Goal: Task Accomplishment & Management: Manage account settings

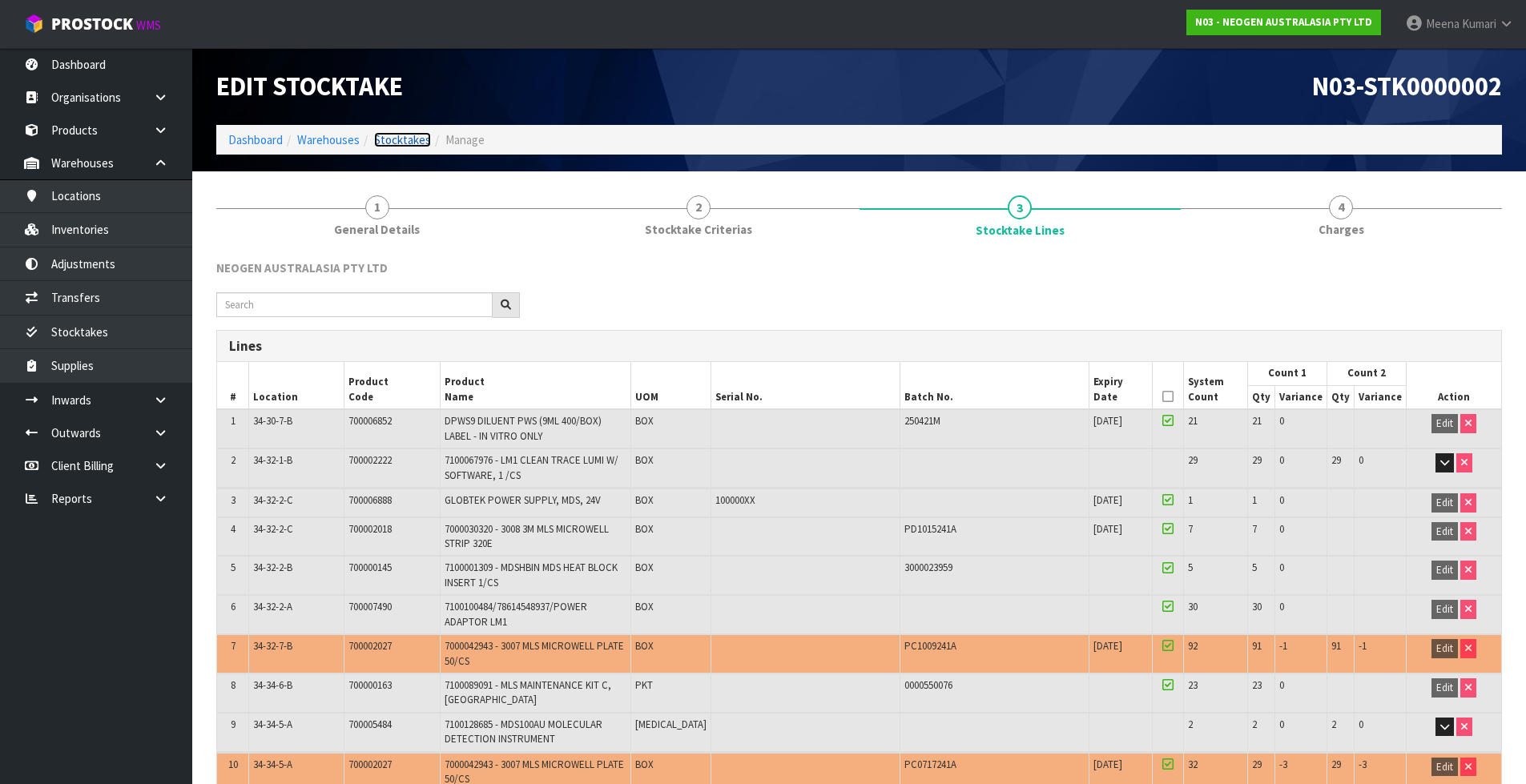
click at [410, 138] on link "Stocktakes" at bounding box center [402, 139] width 57 height 15
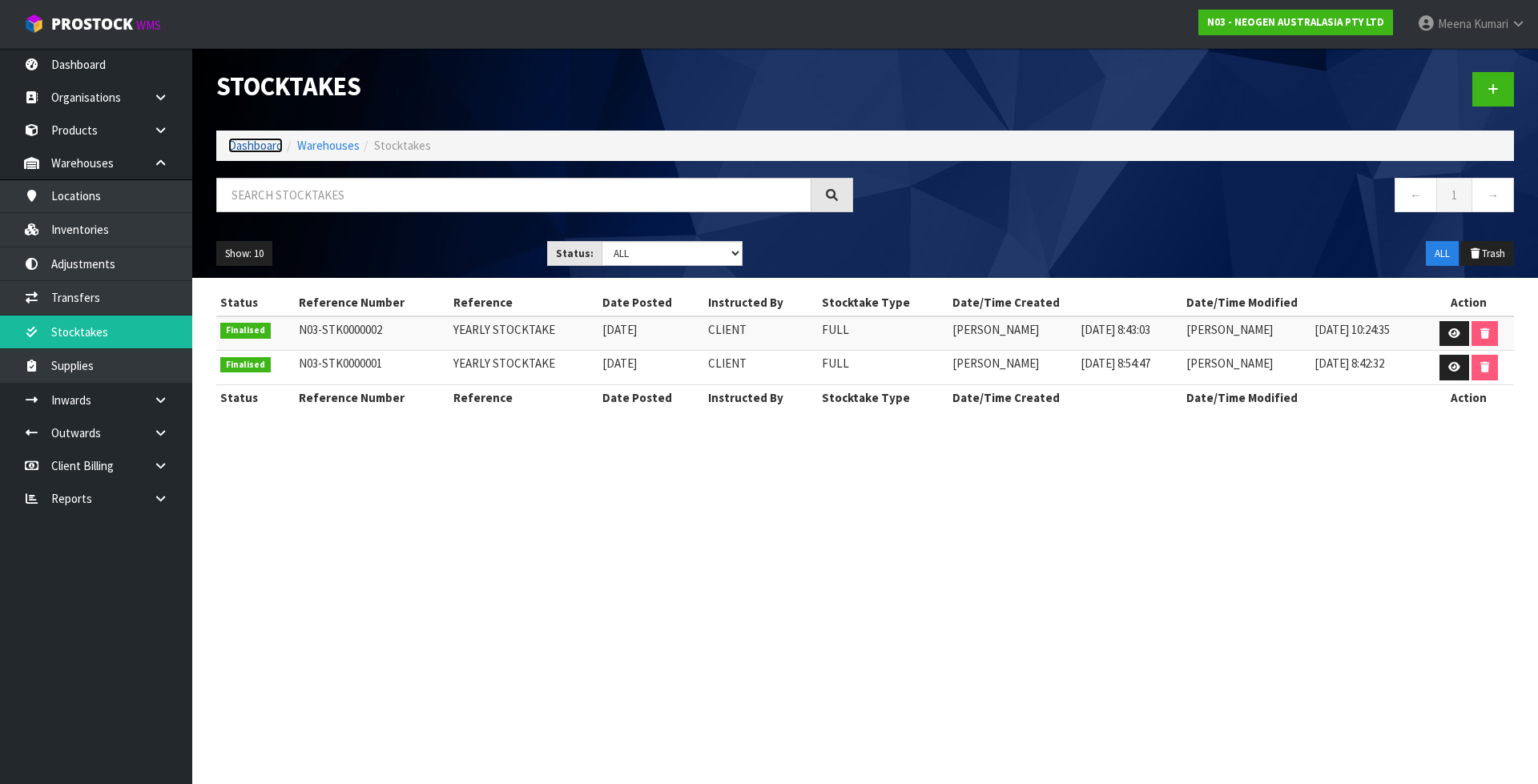
click at [258, 142] on link "Dashboard" at bounding box center [256, 145] width 55 height 15
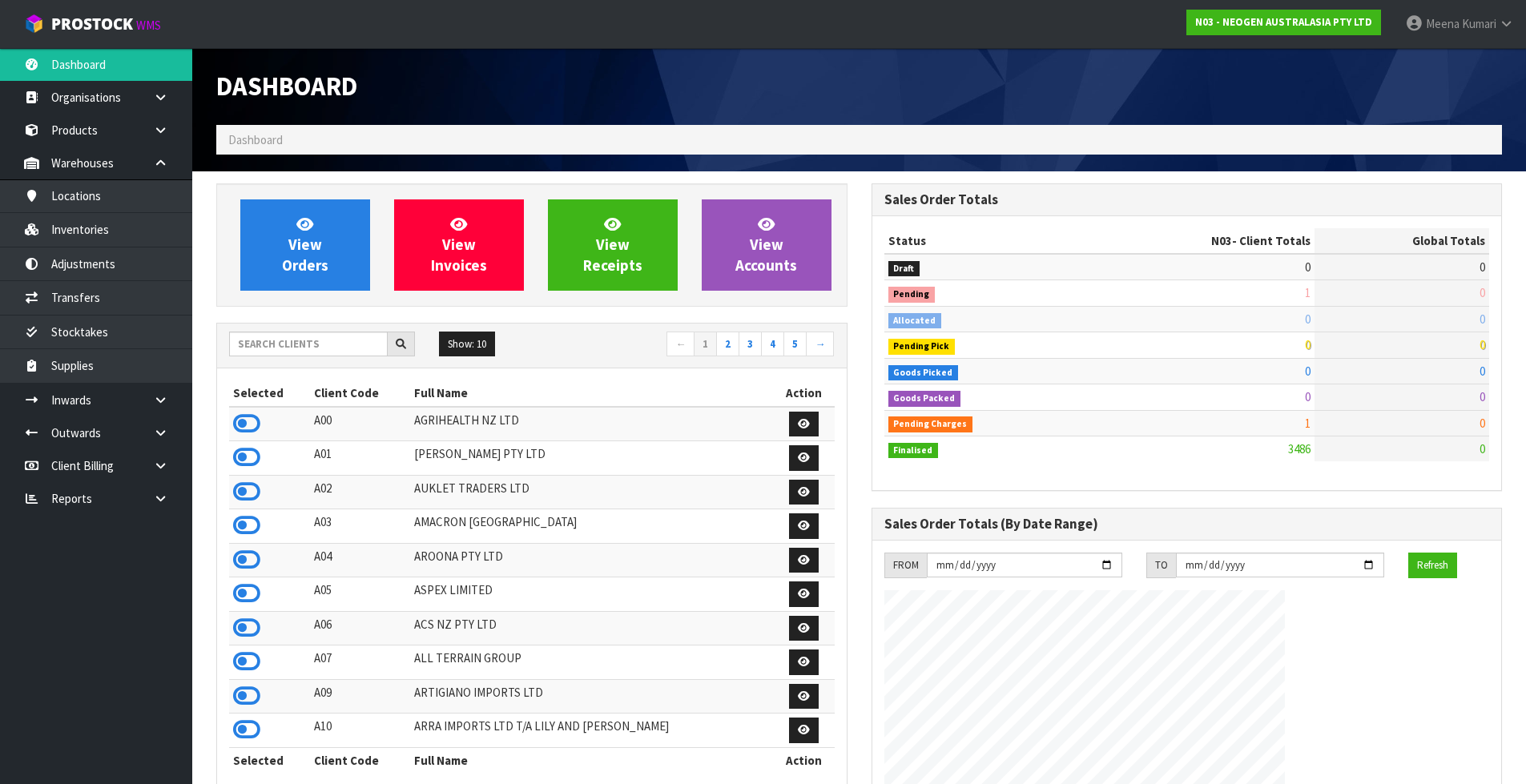
scroll to position [1213, 654]
click at [281, 348] on input "text" at bounding box center [308, 343] width 158 height 25
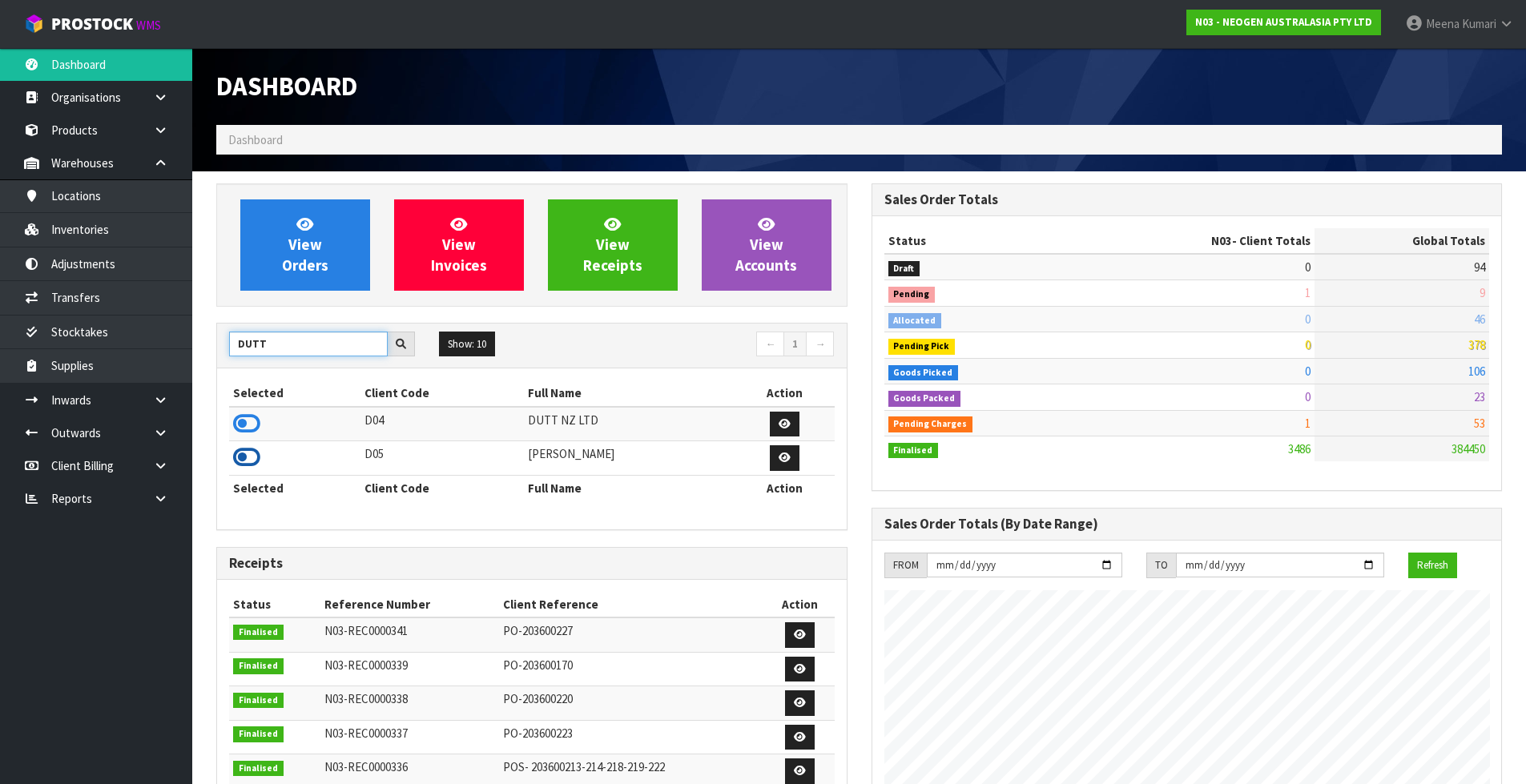
type input "DUTT"
click at [249, 455] on icon at bounding box center [247, 458] width 27 height 24
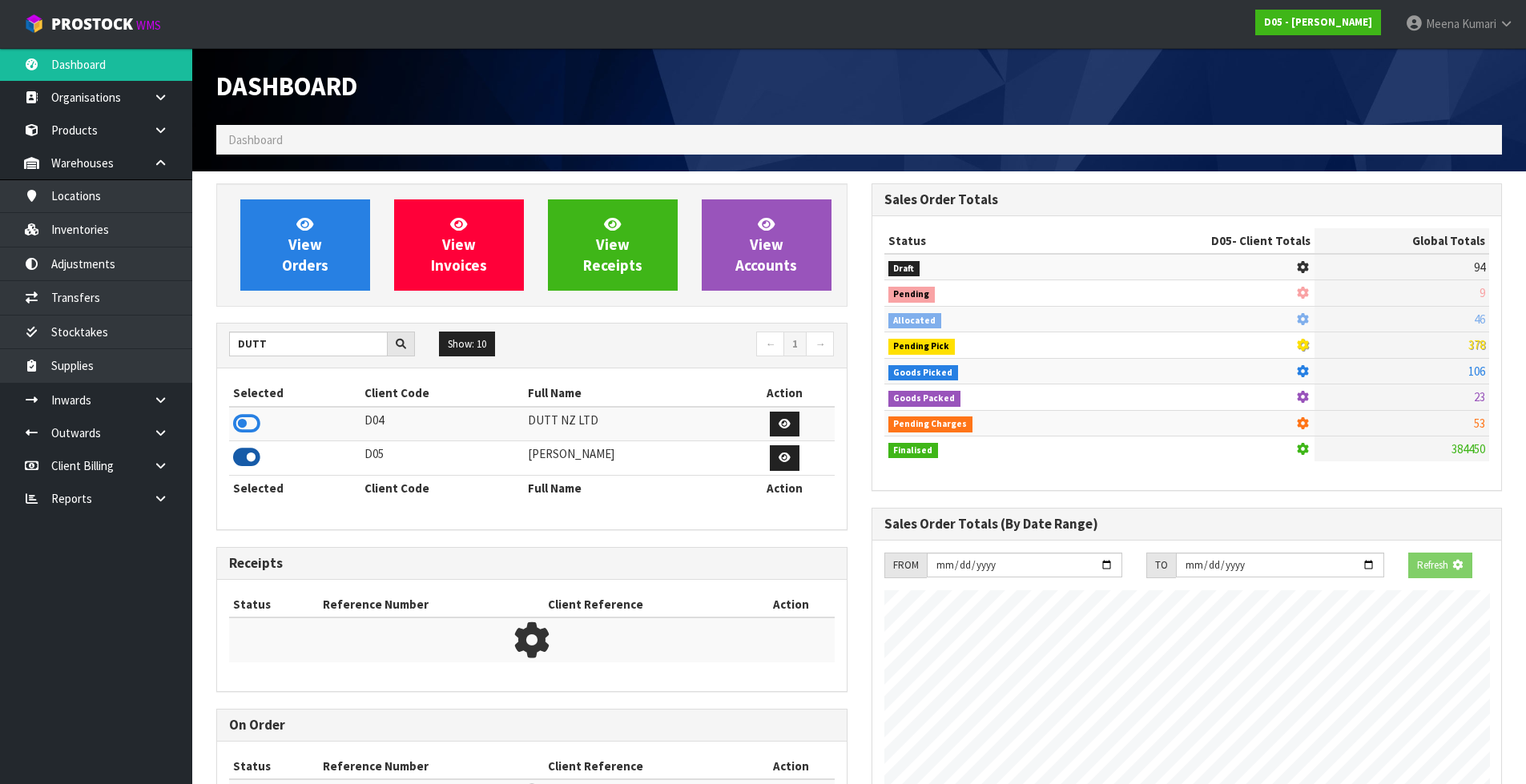
scroll to position [1013, 654]
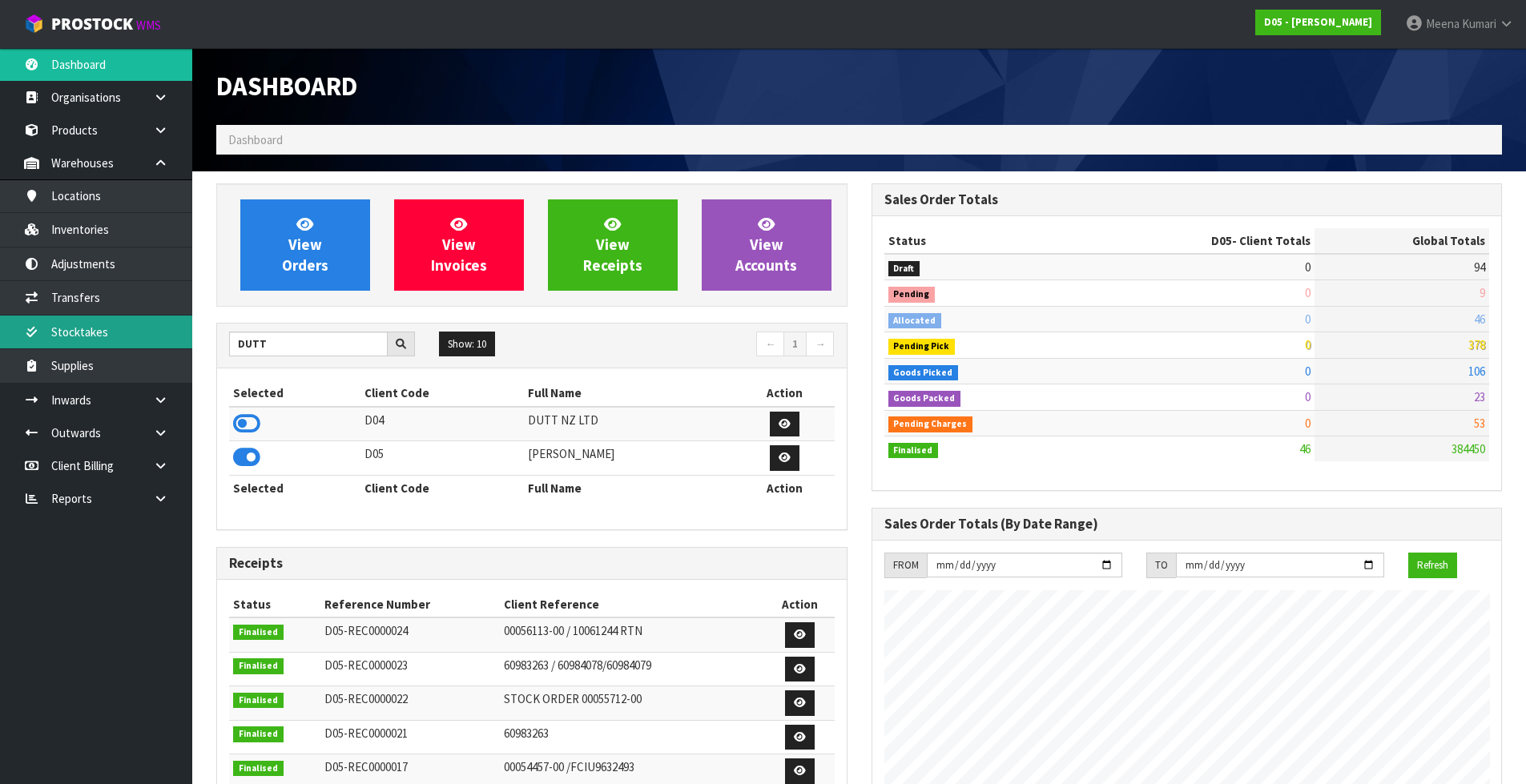
click at [144, 339] on link "Stocktakes" at bounding box center [96, 331] width 192 height 33
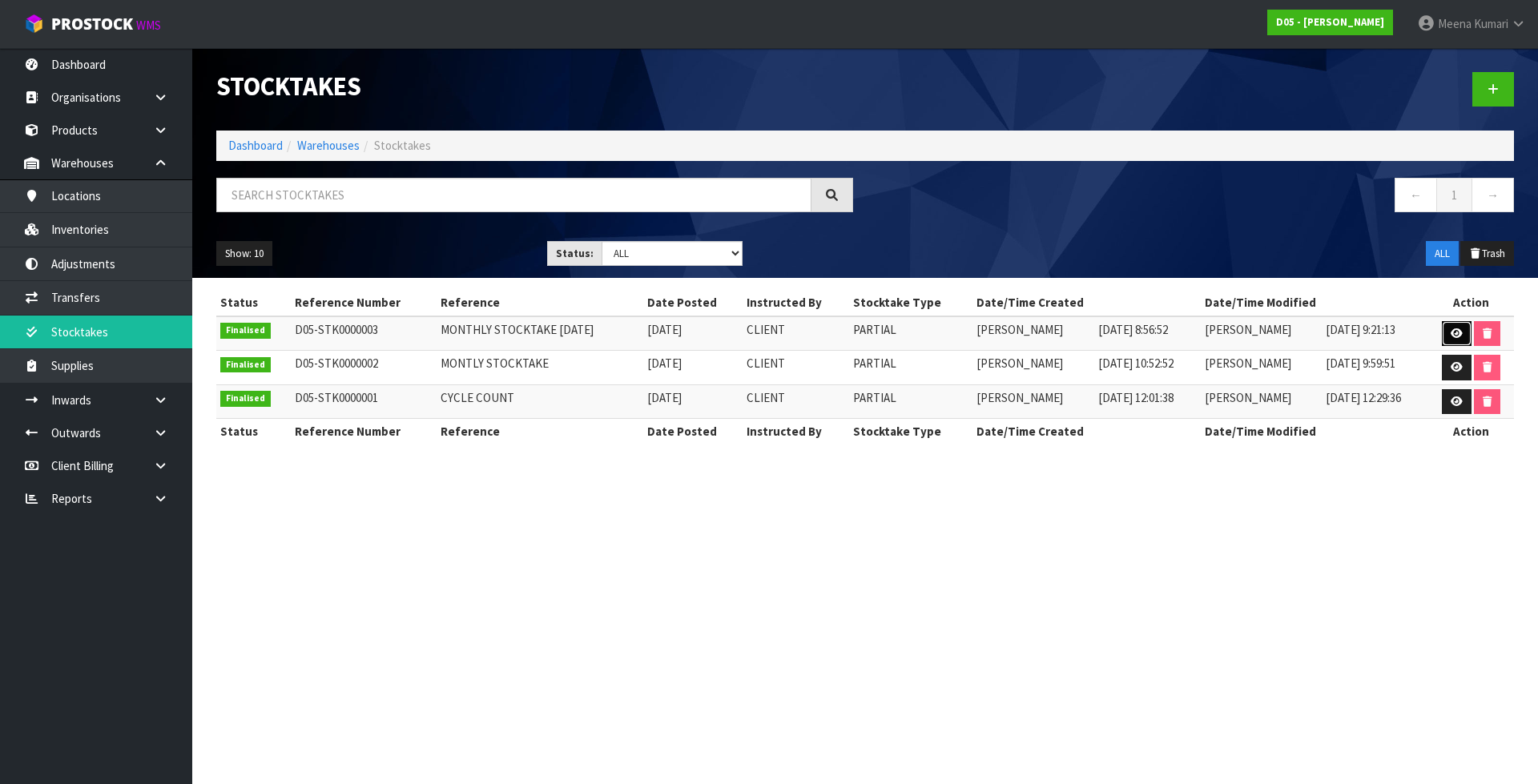
click at [1454, 330] on icon at bounding box center [1456, 333] width 12 height 10
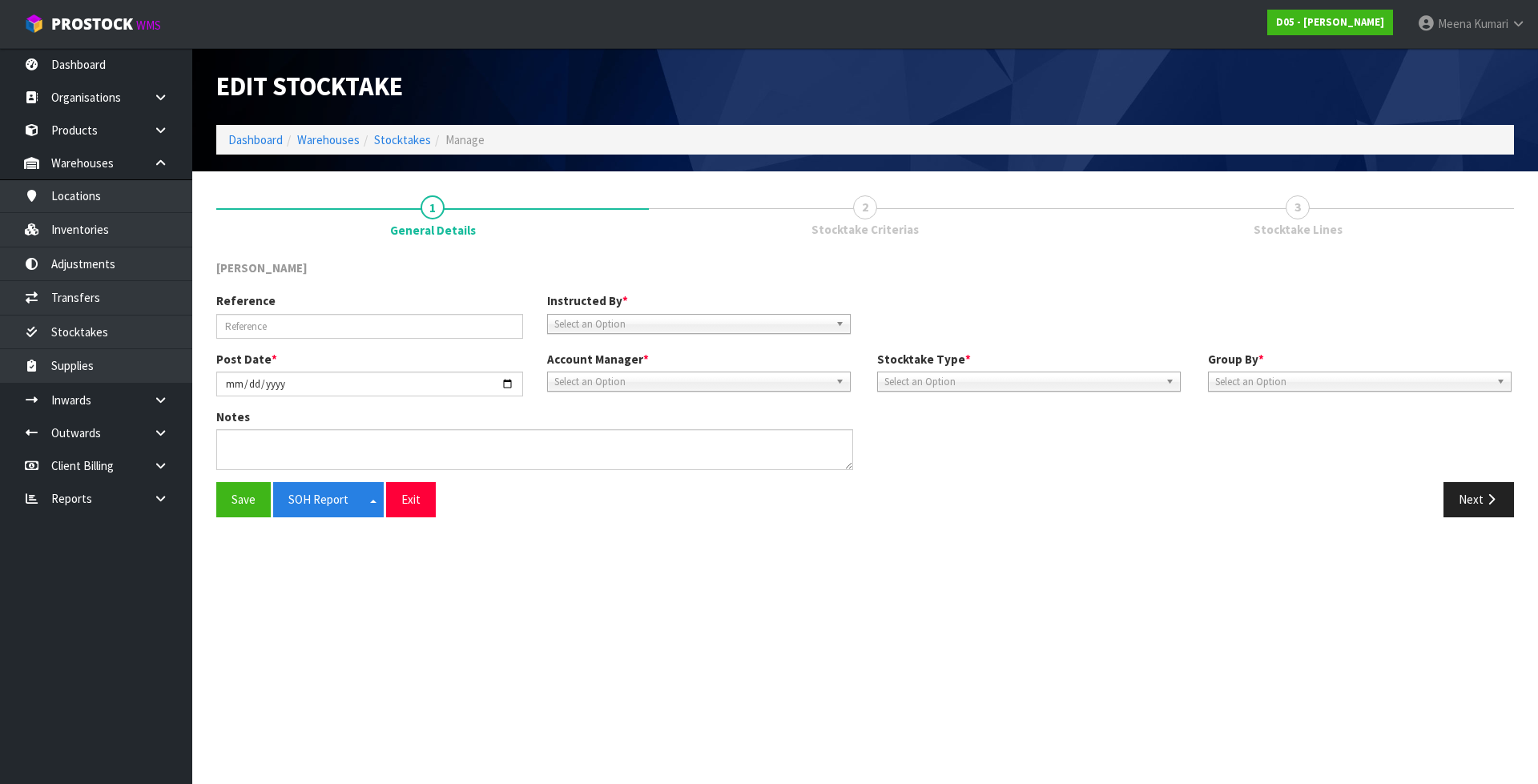
type input "MONTHLY STOCKTAKE 04/08/2025"
type input "2025-10-06"
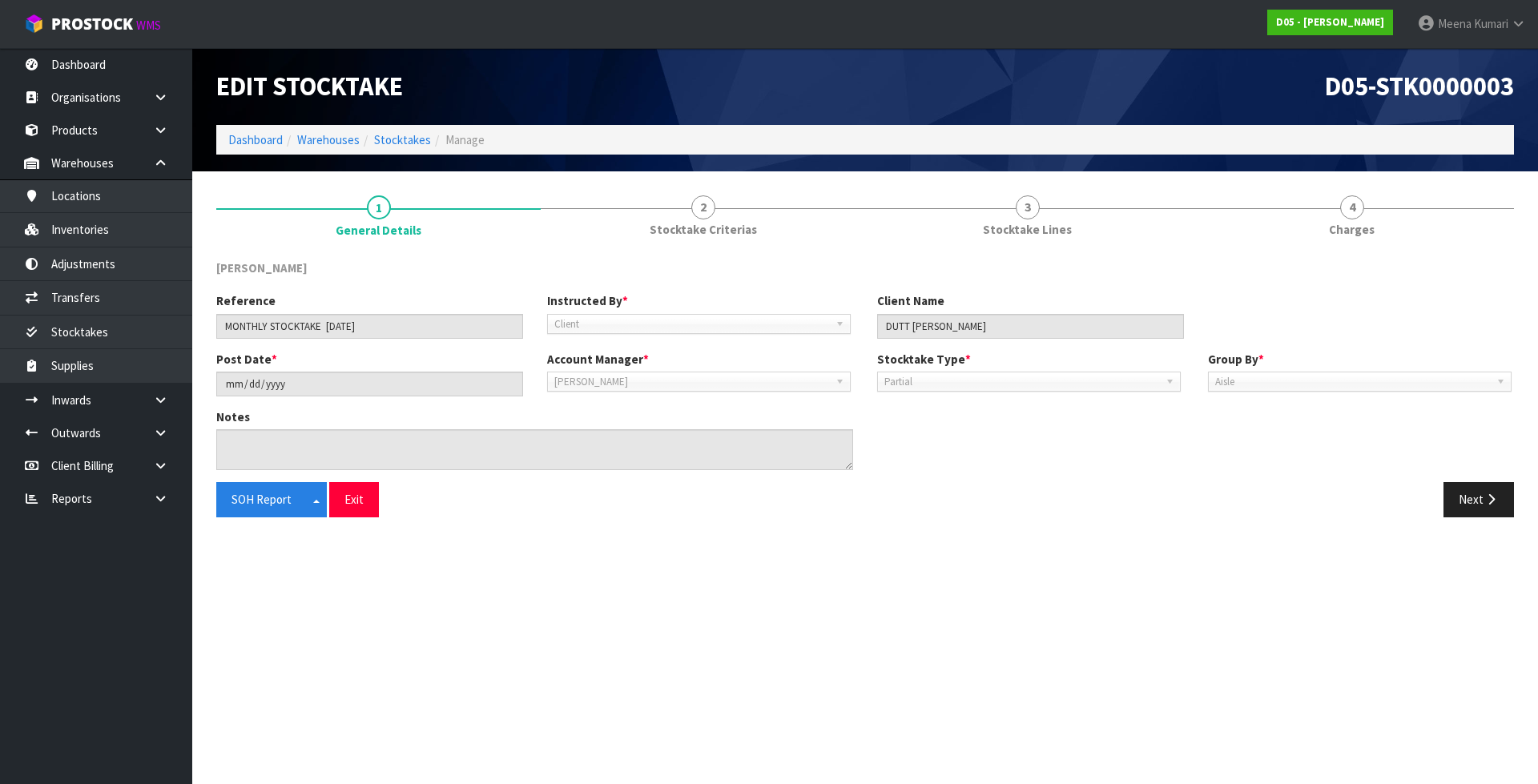
click at [1127, 248] on div "DUTT - COATES Reference MONTHLY STOCKTAKE 04/08/2025 Instructed By * Client Com…" at bounding box center [865, 388] width 1297 height 281
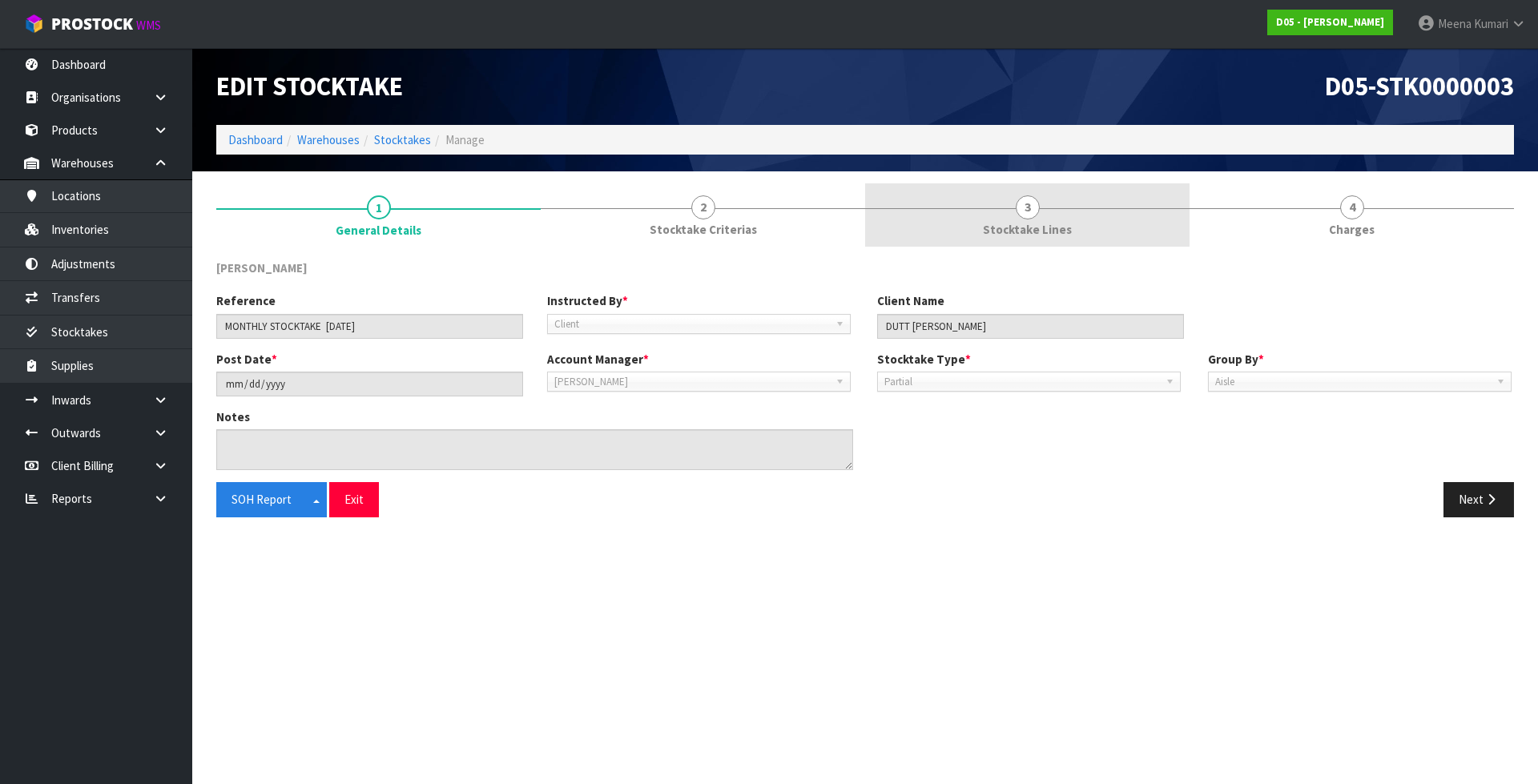
click at [1016, 222] on span "Stocktake Lines" at bounding box center [1027, 229] width 89 height 17
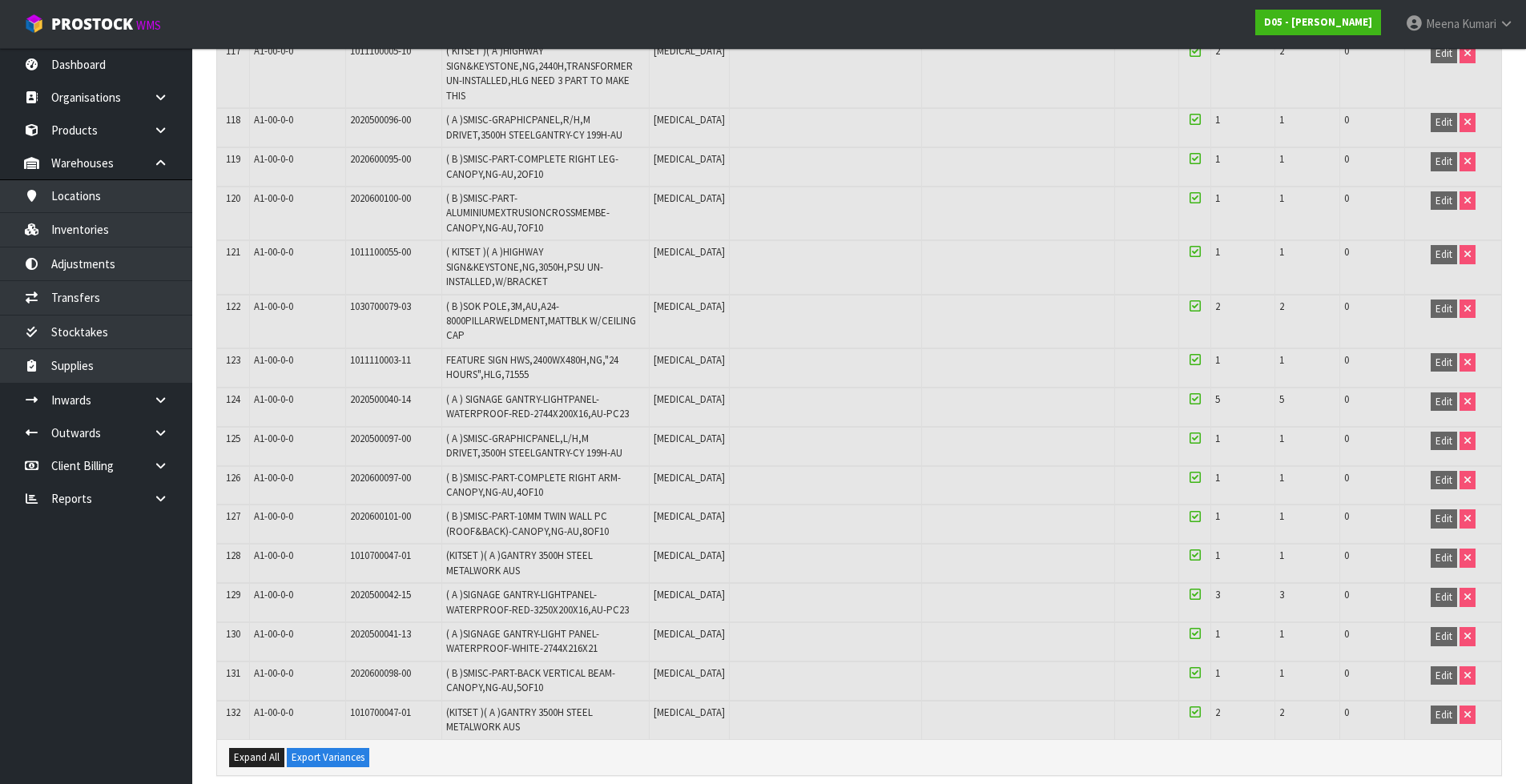
scroll to position [4886, 0]
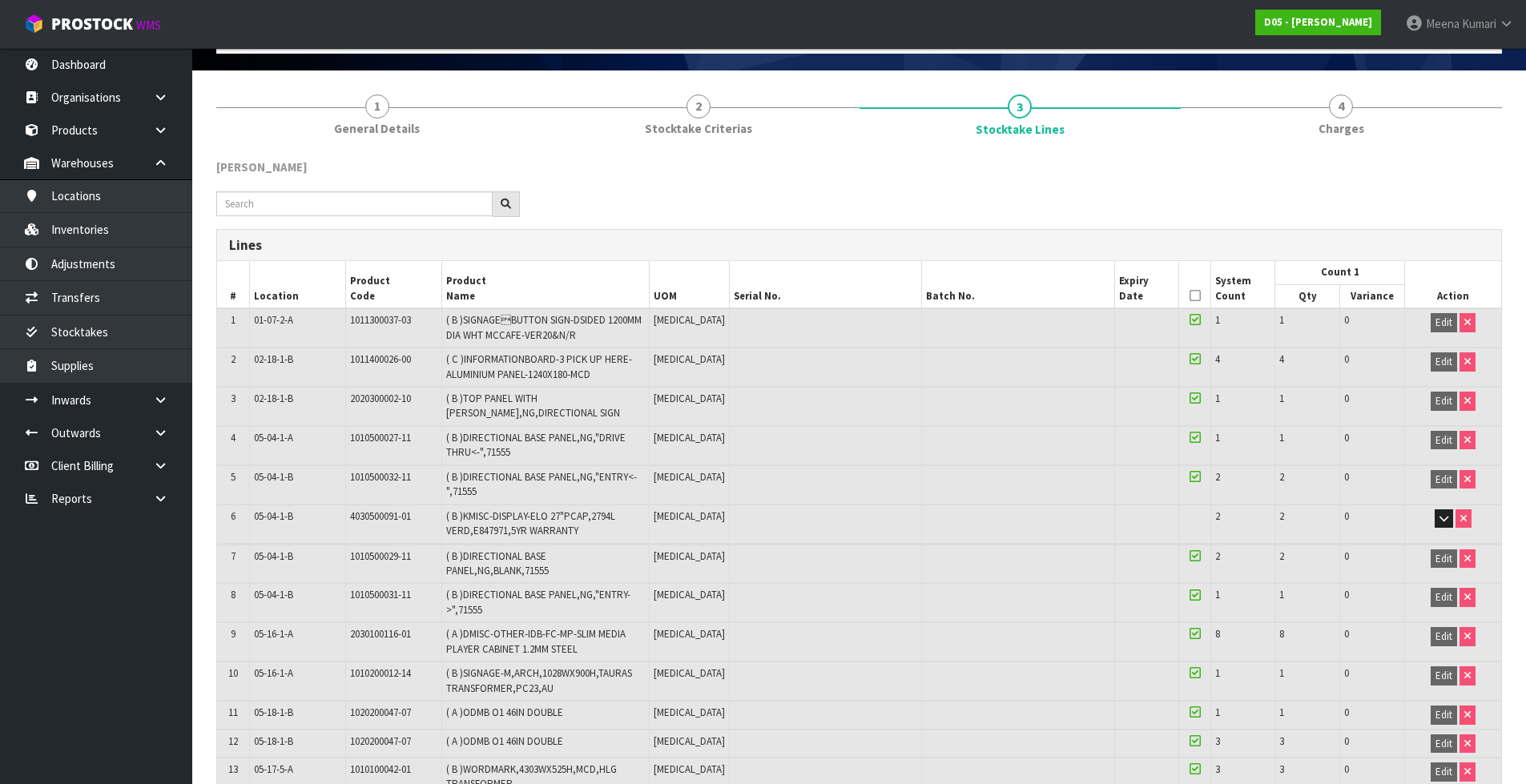
scroll to position [0, 0]
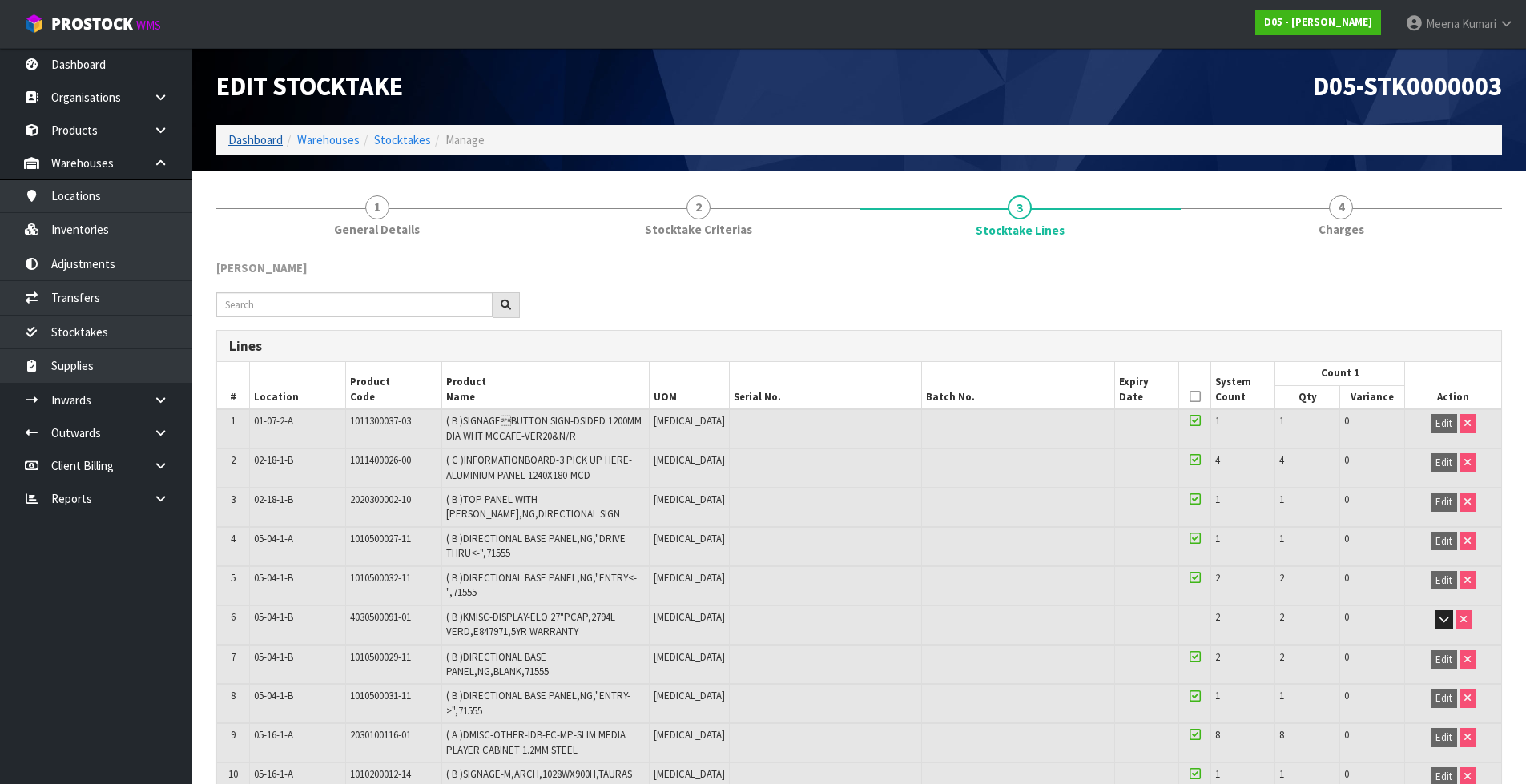
click at [274, 138] on link "Dashboard" at bounding box center [256, 139] width 55 height 15
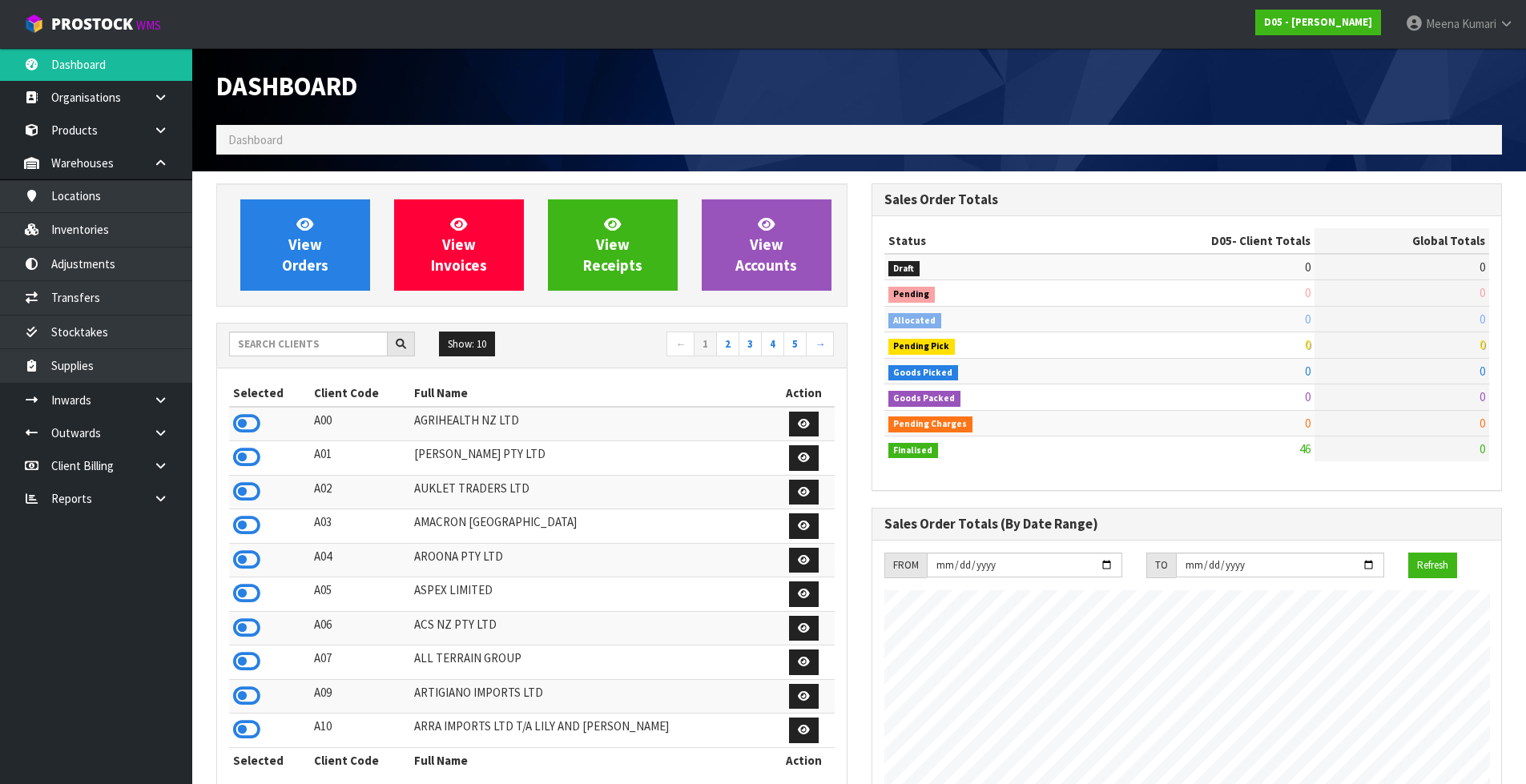
scroll to position [1013, 654]
click at [330, 347] on input "text" at bounding box center [308, 343] width 158 height 25
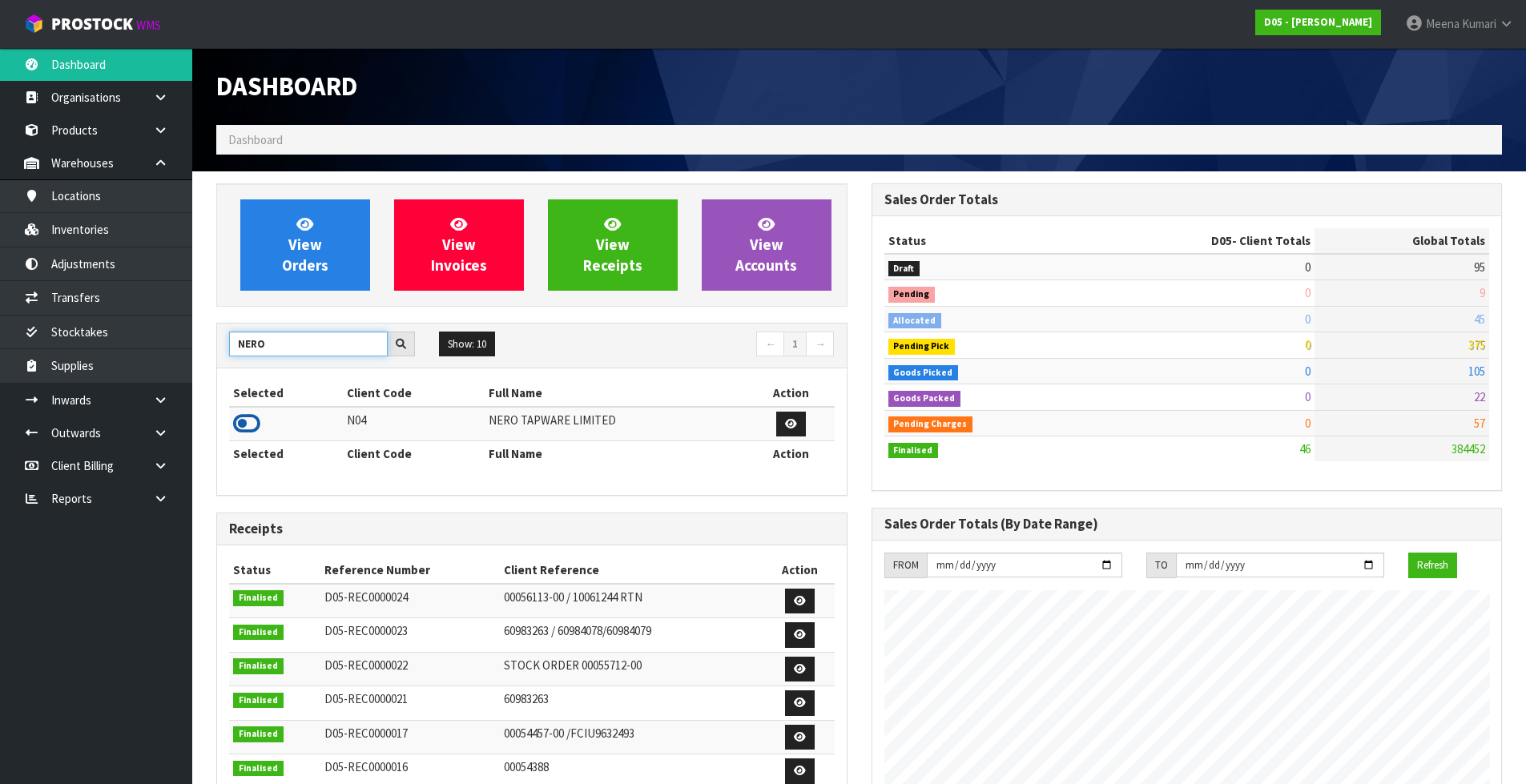
type input "NERO"
click at [245, 418] on icon at bounding box center [247, 424] width 27 height 24
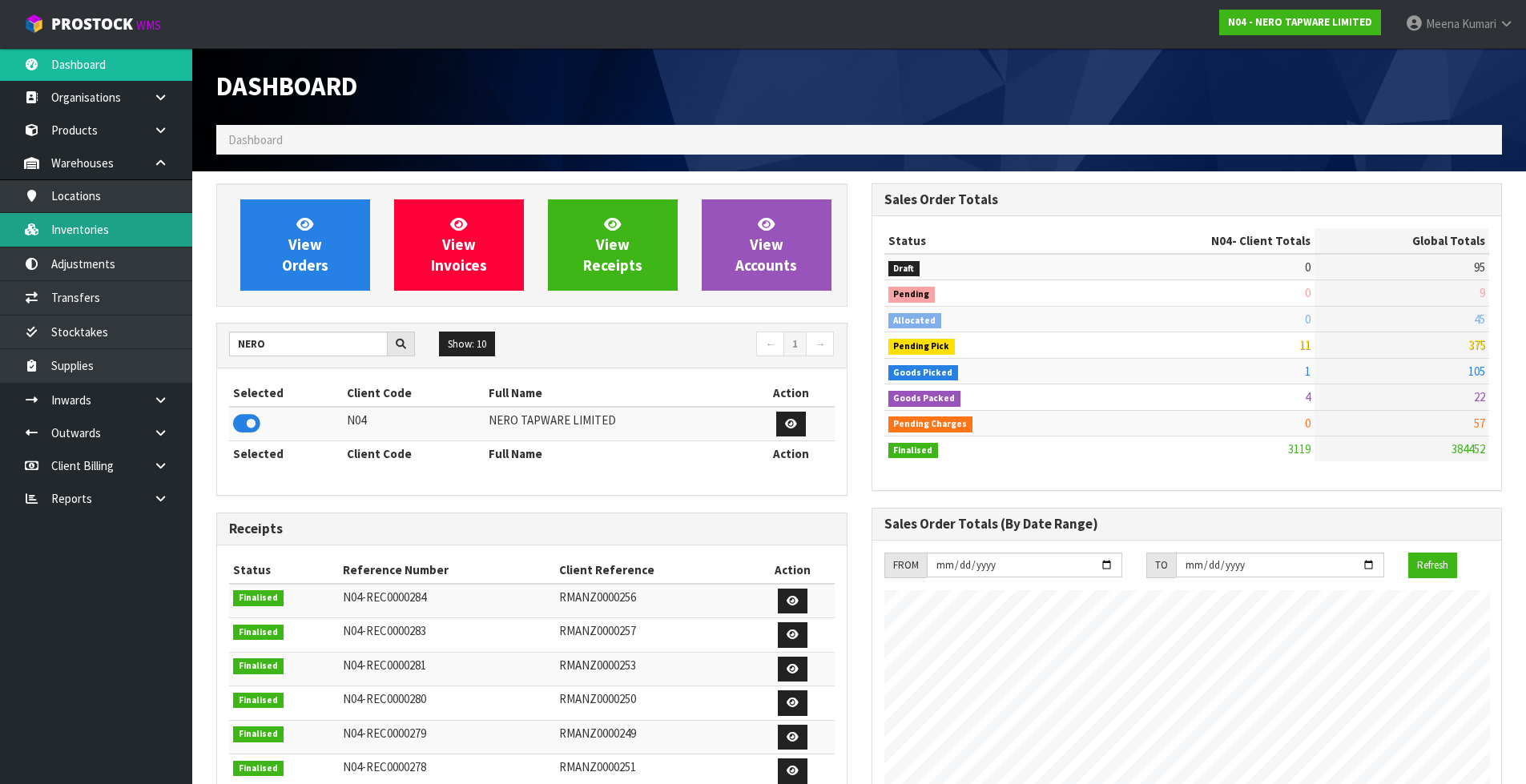
scroll to position [1247, 654]
click at [116, 232] on link "Inventories" at bounding box center [96, 229] width 192 height 33
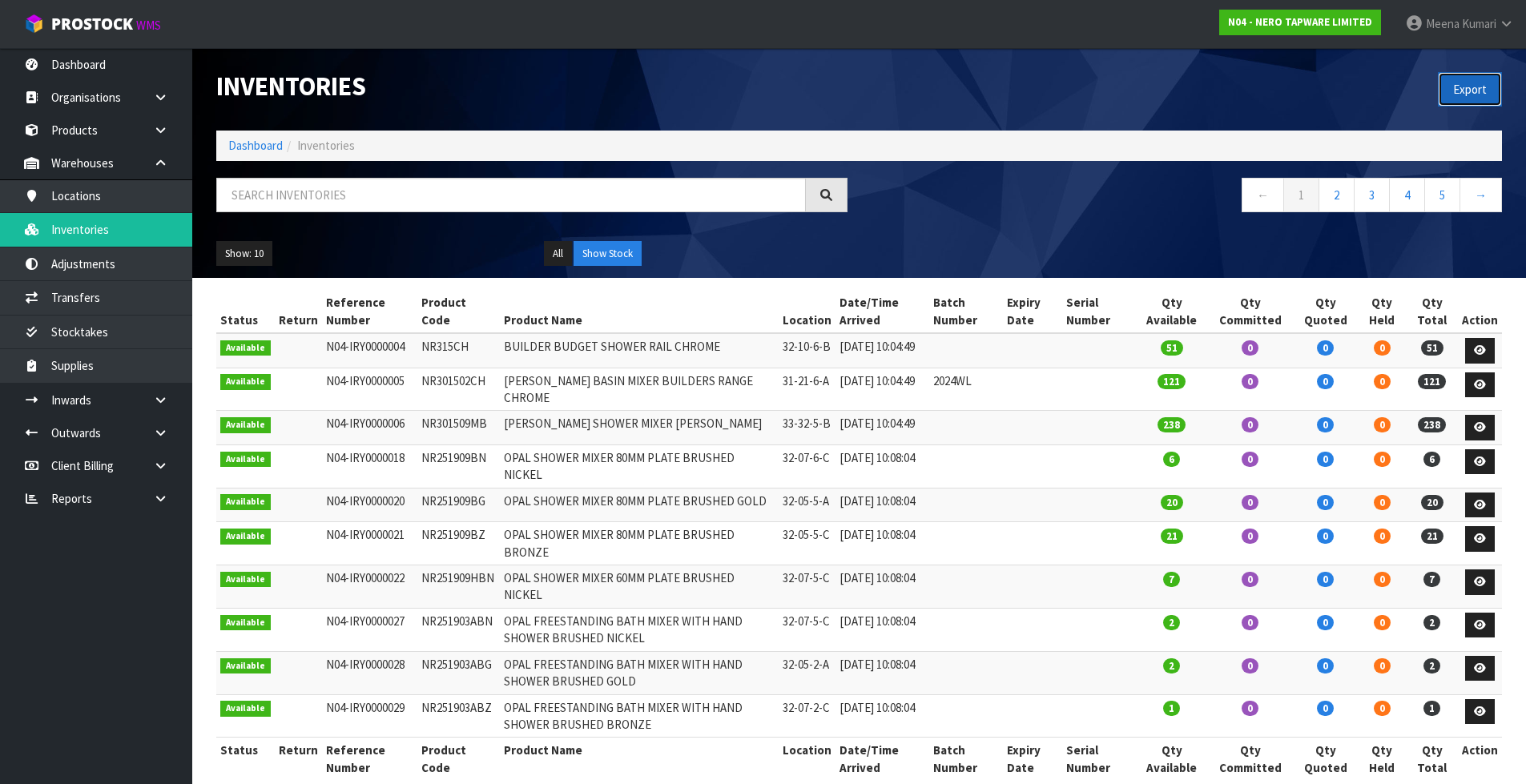
click at [1466, 89] on button "Export" at bounding box center [1470, 89] width 64 height 35
click at [1471, 86] on button "Export" at bounding box center [1470, 89] width 64 height 35
click at [1466, 87] on button "Export" at bounding box center [1470, 89] width 64 height 35
click at [1475, 80] on button "Export" at bounding box center [1470, 89] width 64 height 35
click at [1474, 83] on button "Export" at bounding box center [1470, 89] width 64 height 35
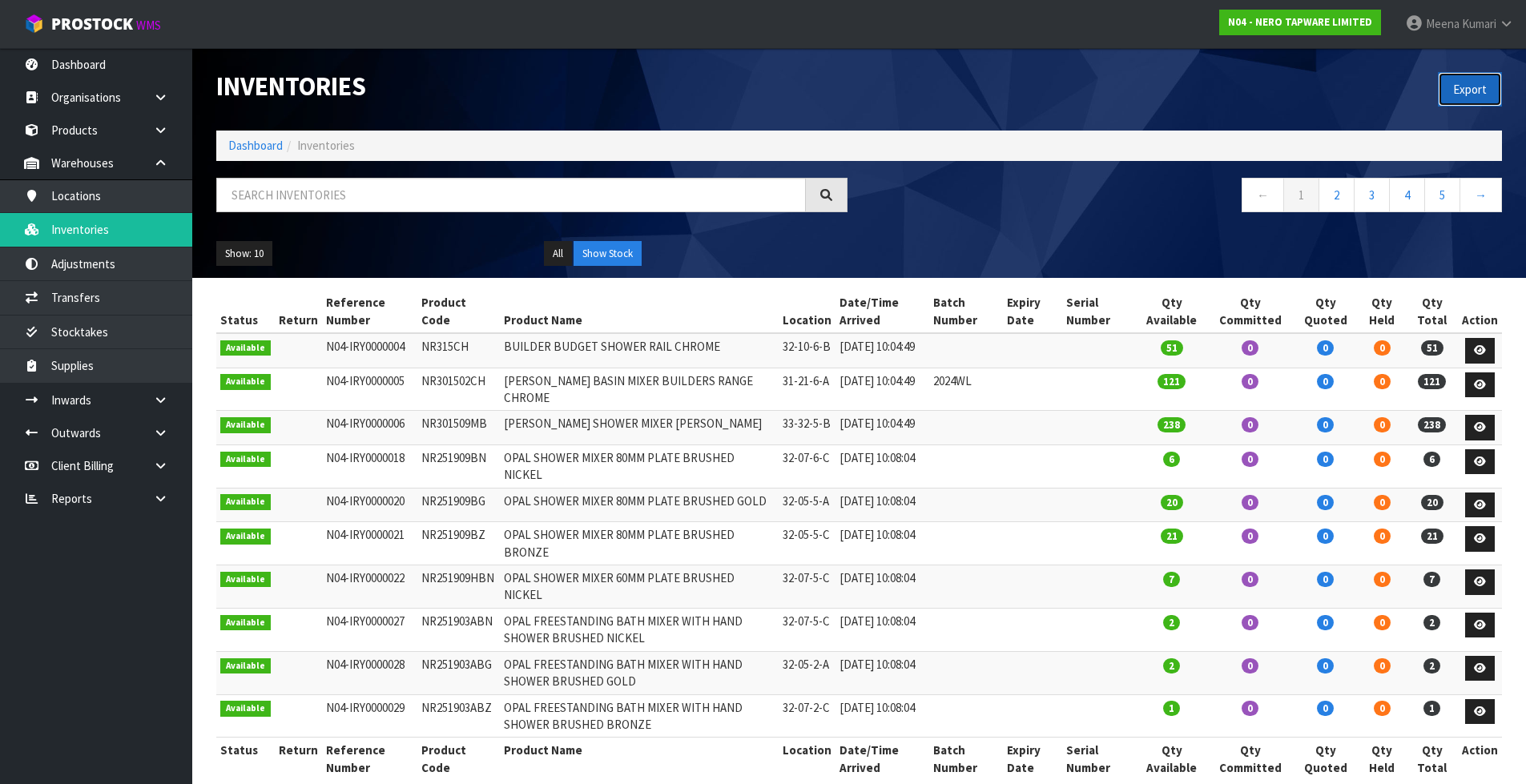
click at [1472, 84] on button "Export" at bounding box center [1470, 89] width 64 height 35
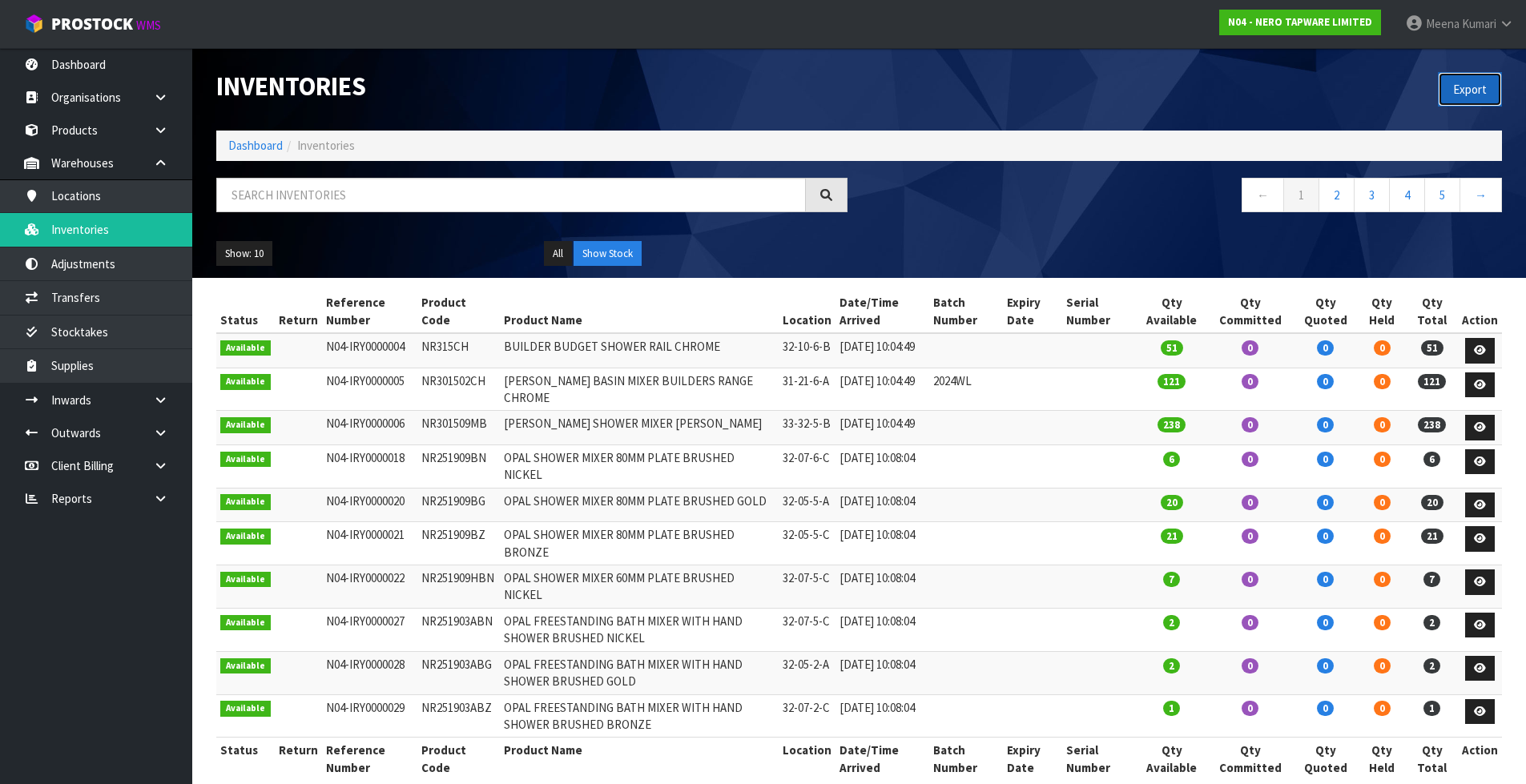
click at [1472, 84] on button "Export" at bounding box center [1470, 89] width 64 height 35
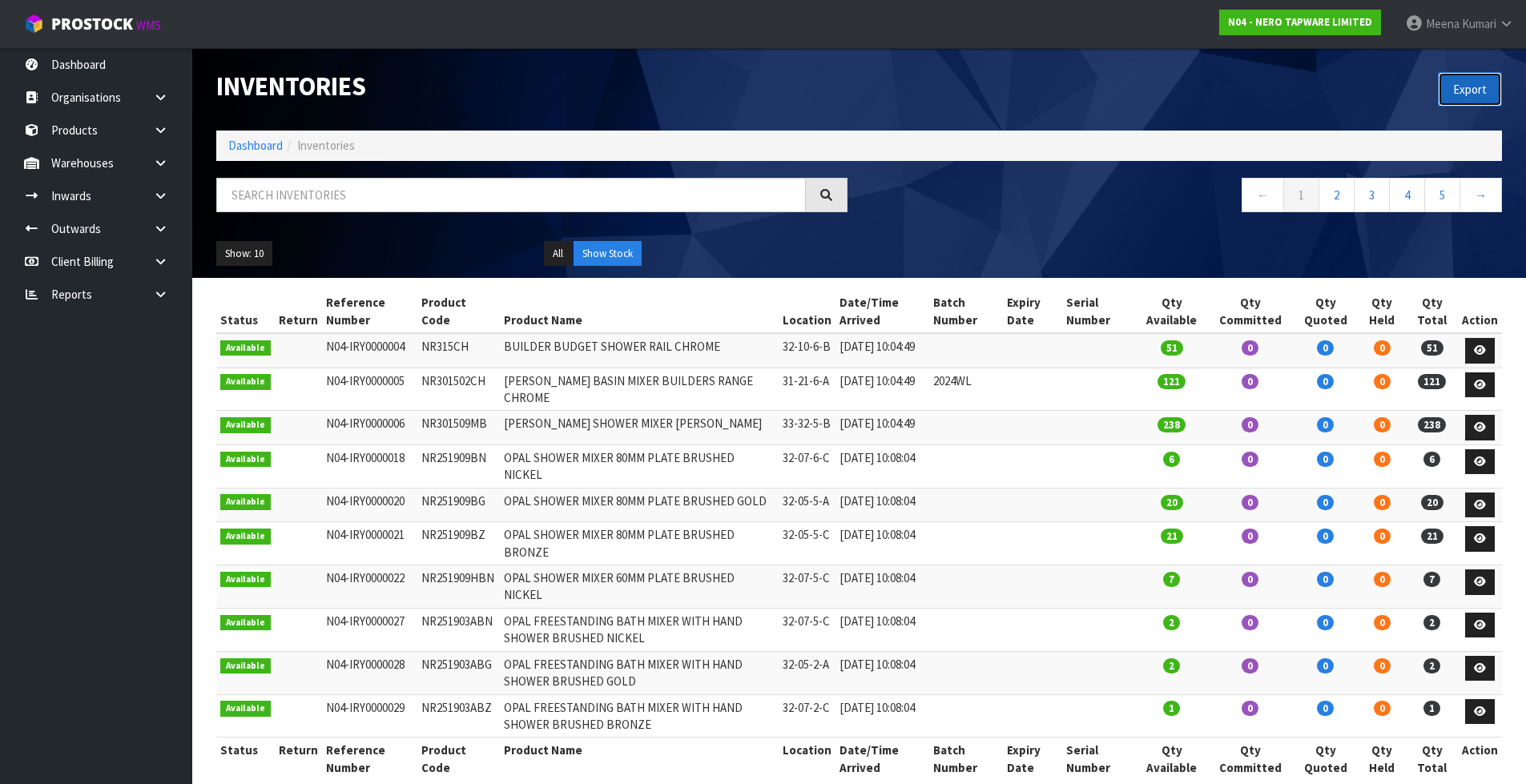
click at [1467, 93] on button "Export" at bounding box center [1470, 89] width 64 height 35
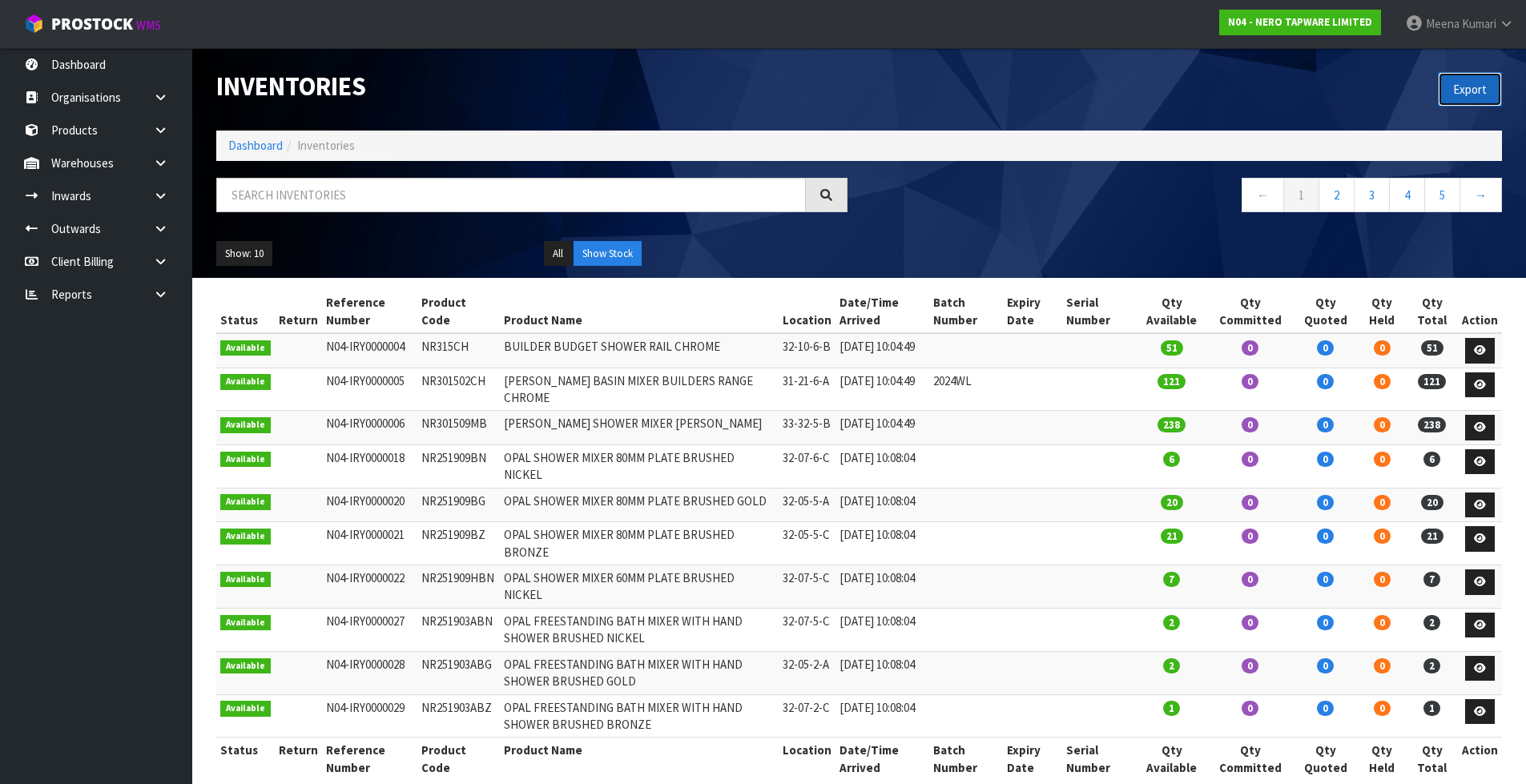
click at [1467, 93] on button "Export" at bounding box center [1470, 89] width 64 height 35
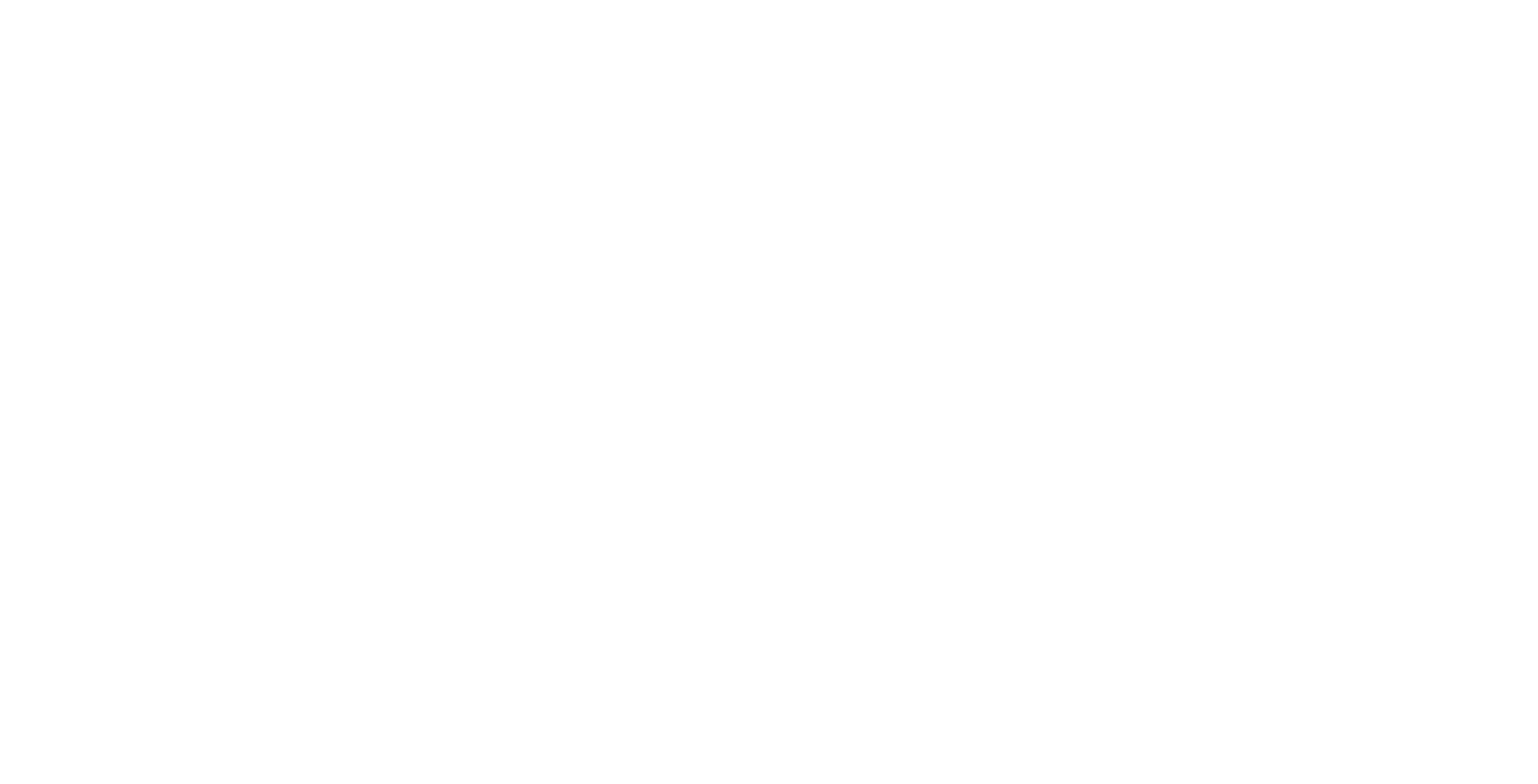
click at [643, 307] on section at bounding box center [769, 392] width 1538 height 784
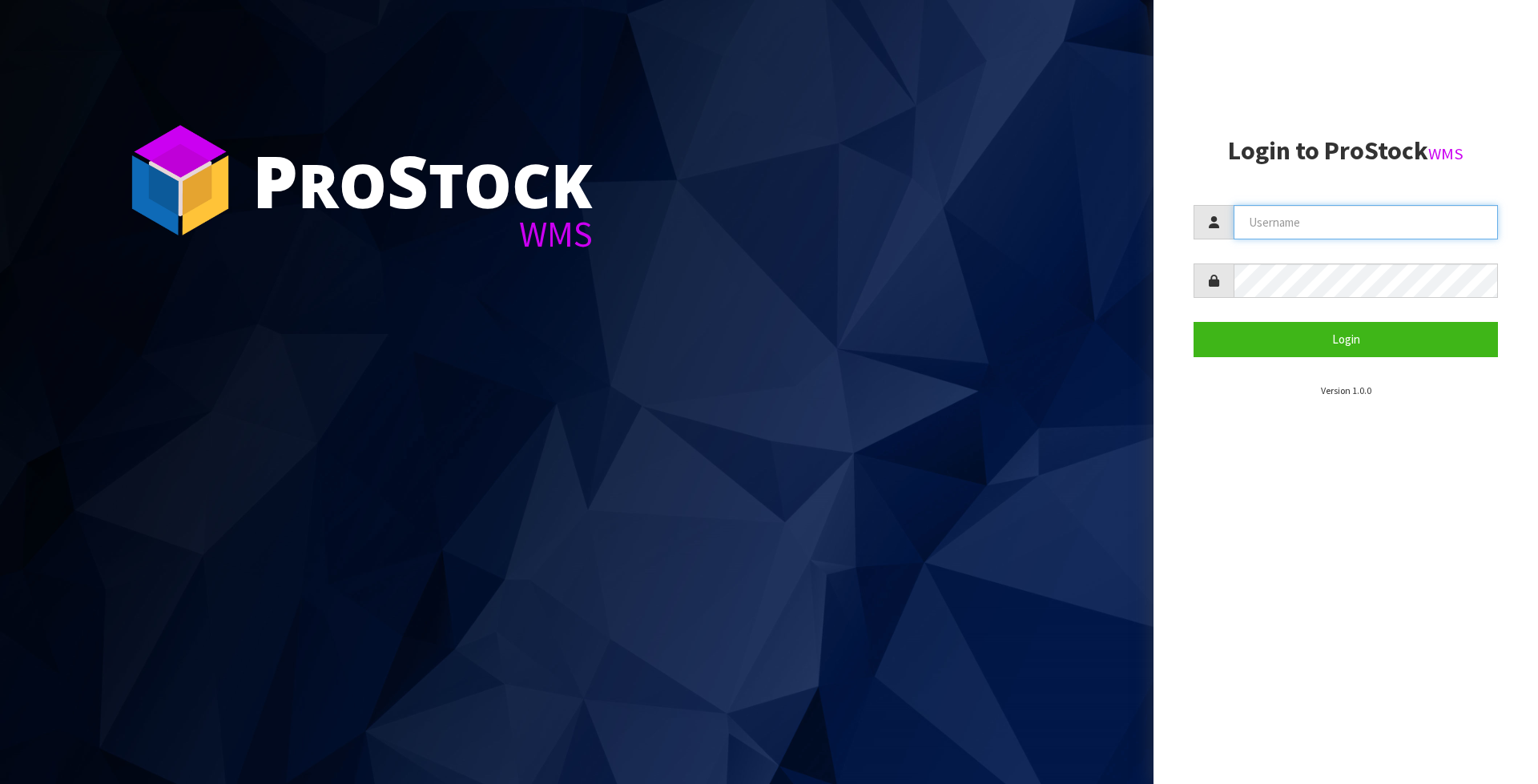
type input "Meena"
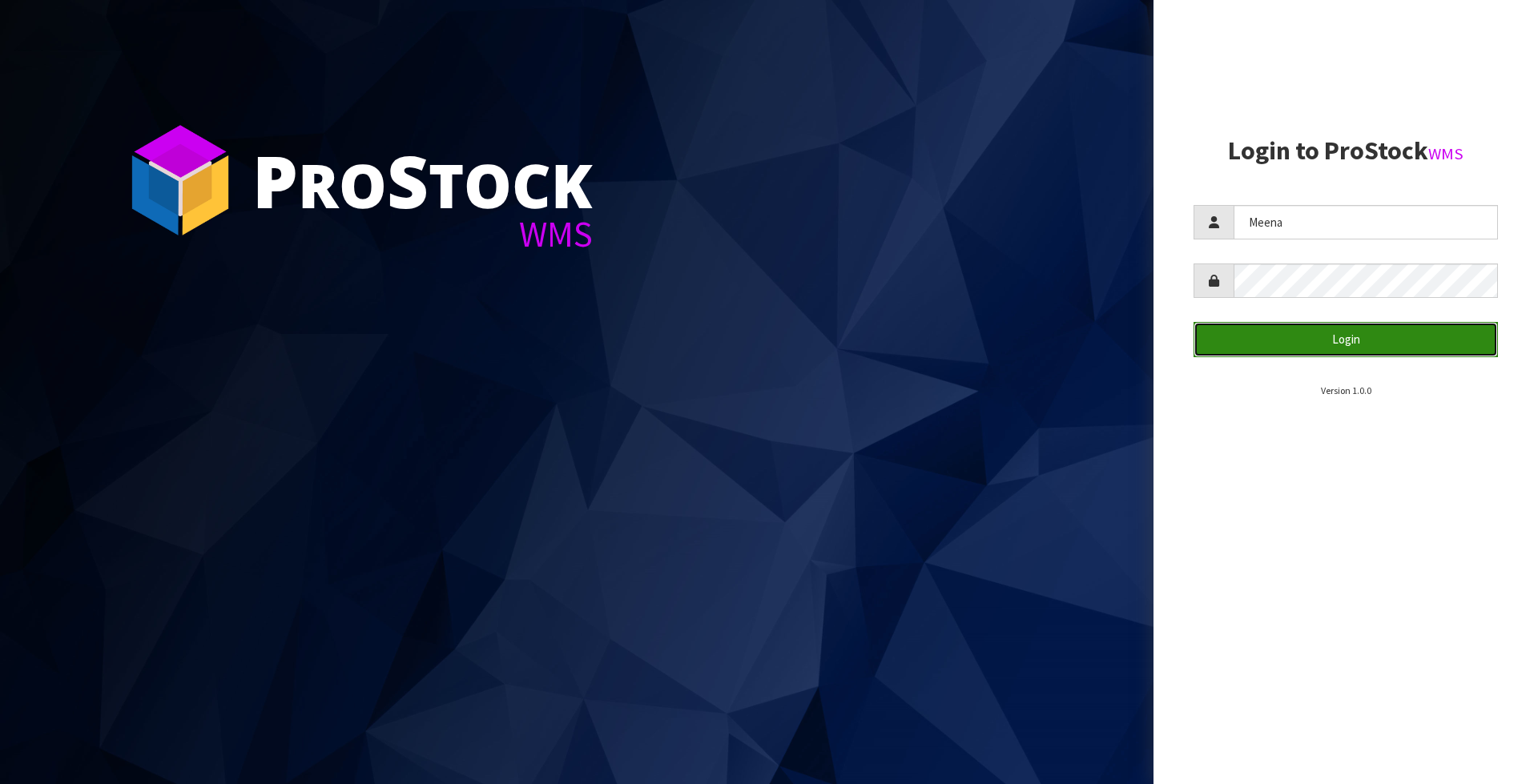
click at [1334, 340] on button "Login" at bounding box center [1346, 339] width 304 height 35
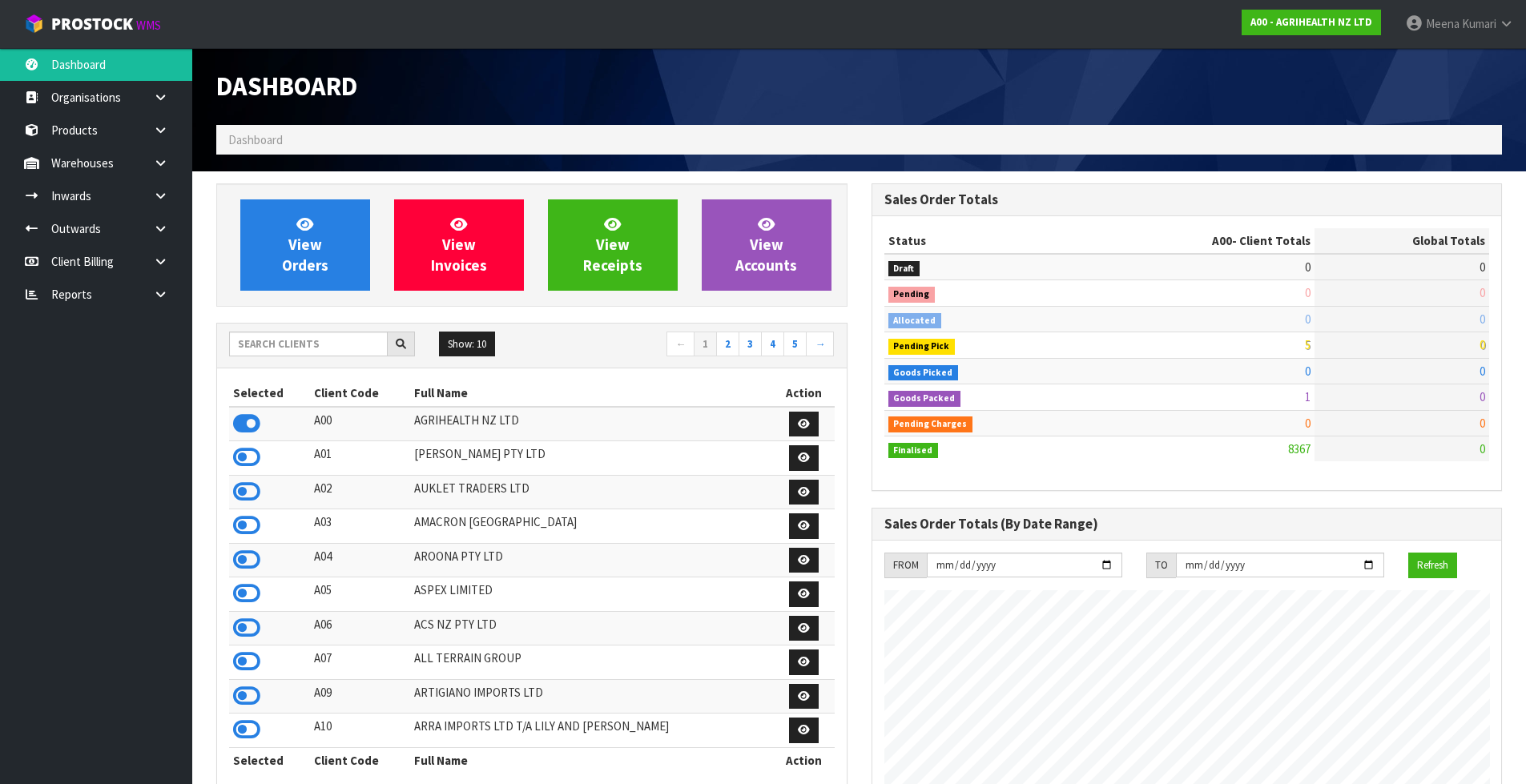
scroll to position [1213, 654]
click at [276, 349] on input "text" at bounding box center [308, 343] width 158 height 25
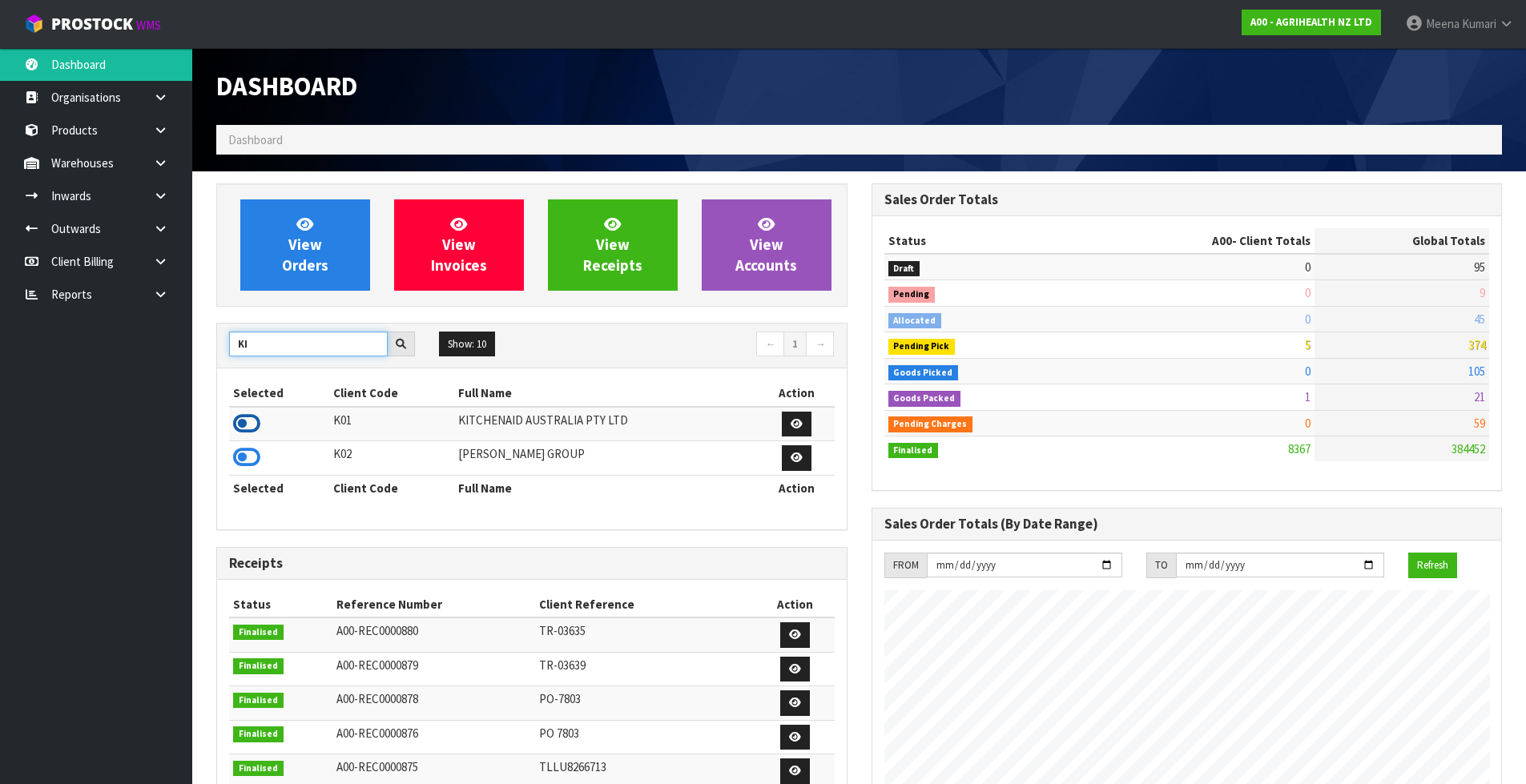
type input "KI"
click at [241, 425] on icon at bounding box center [247, 424] width 27 height 24
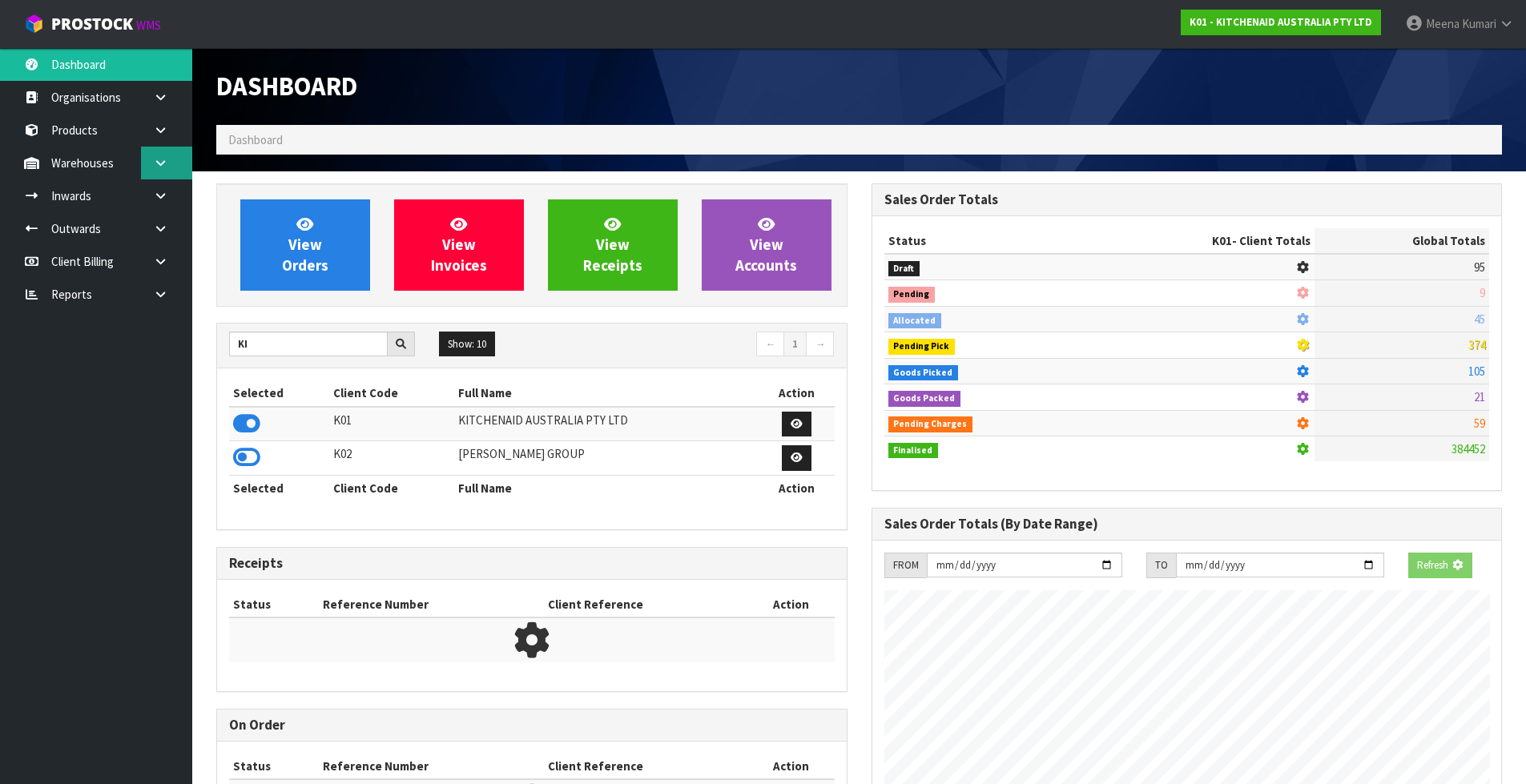
click at [160, 169] on link at bounding box center [167, 162] width 51 height 33
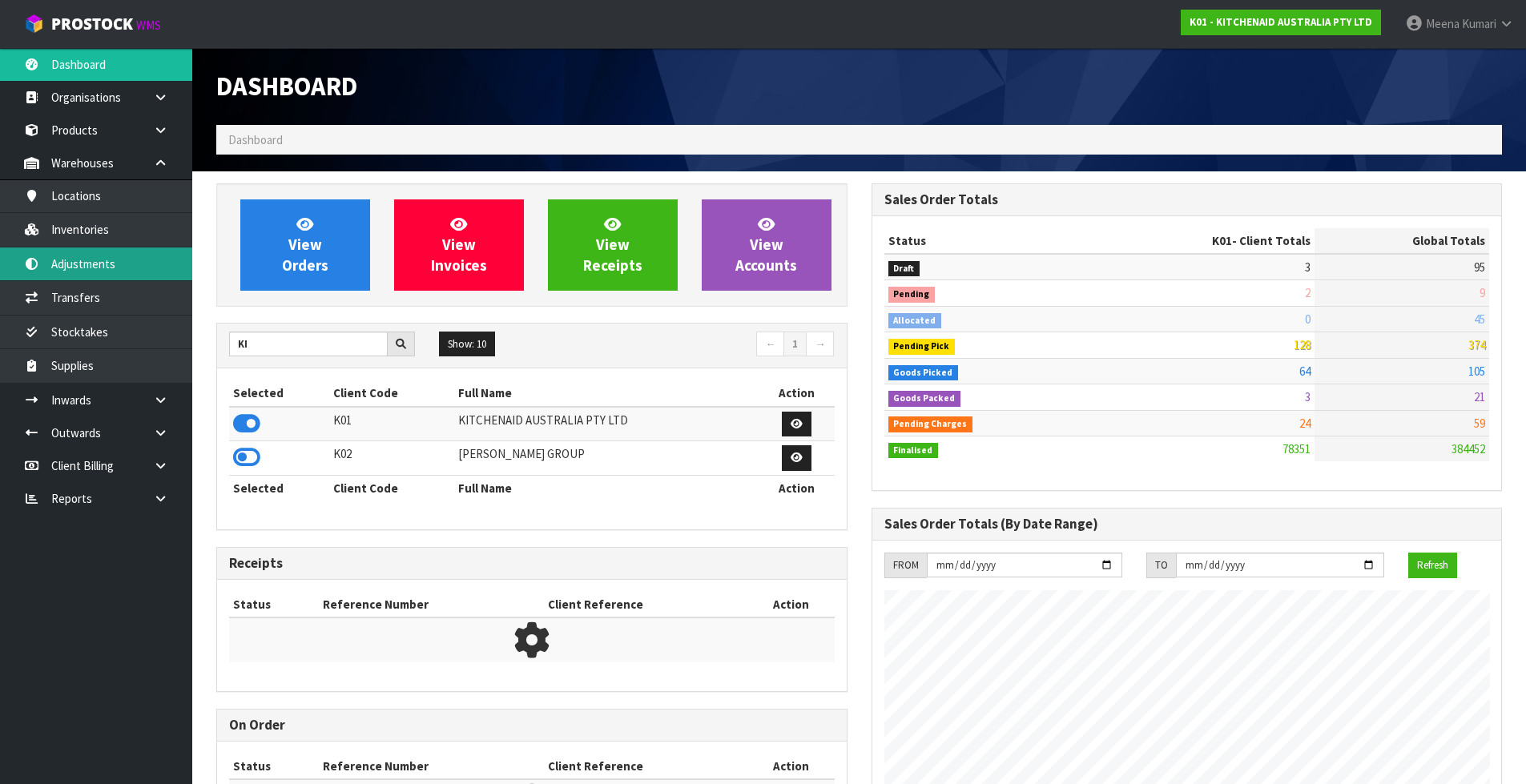
scroll to position [1213, 654]
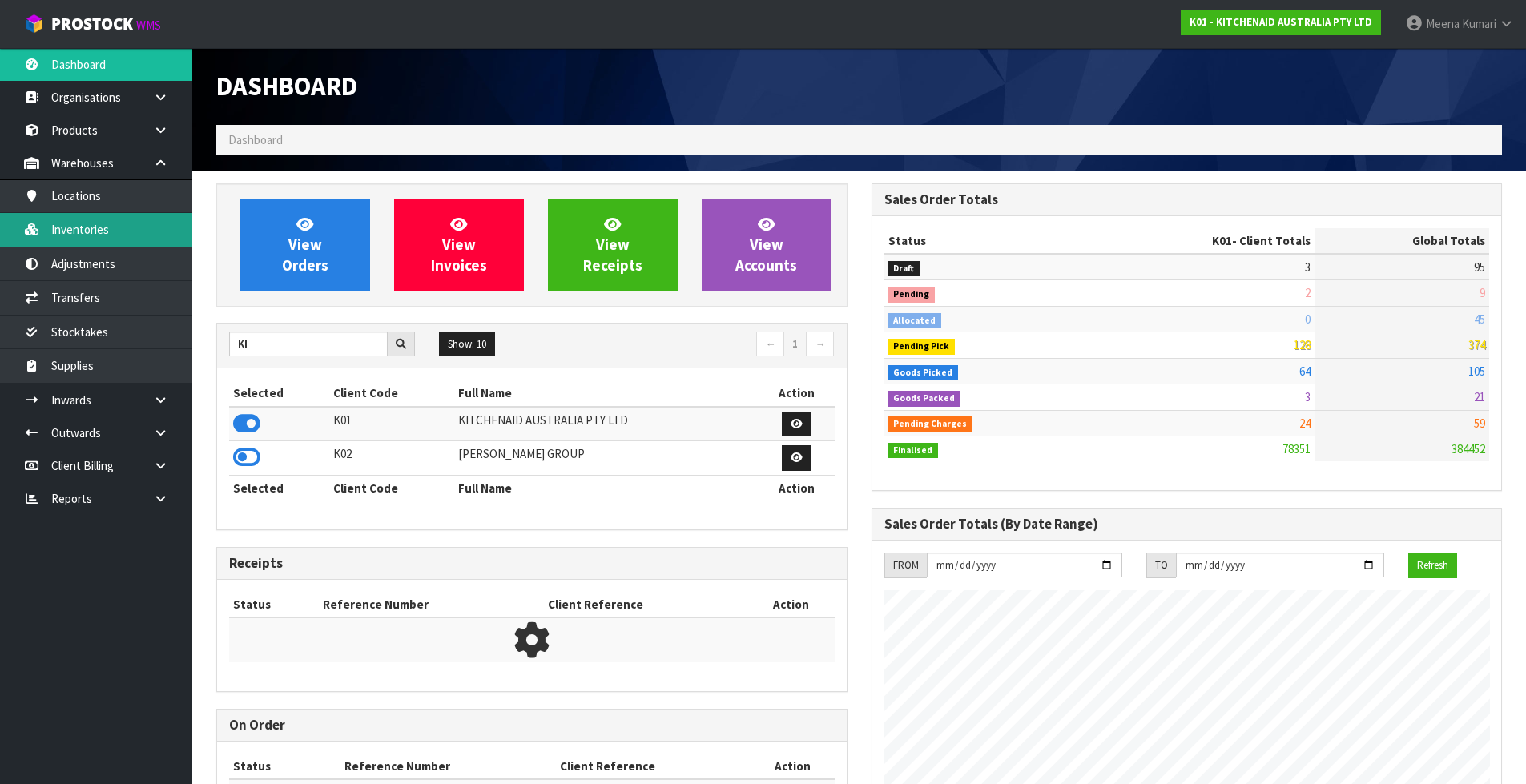
click at [130, 230] on link "Inventories" at bounding box center [96, 229] width 192 height 33
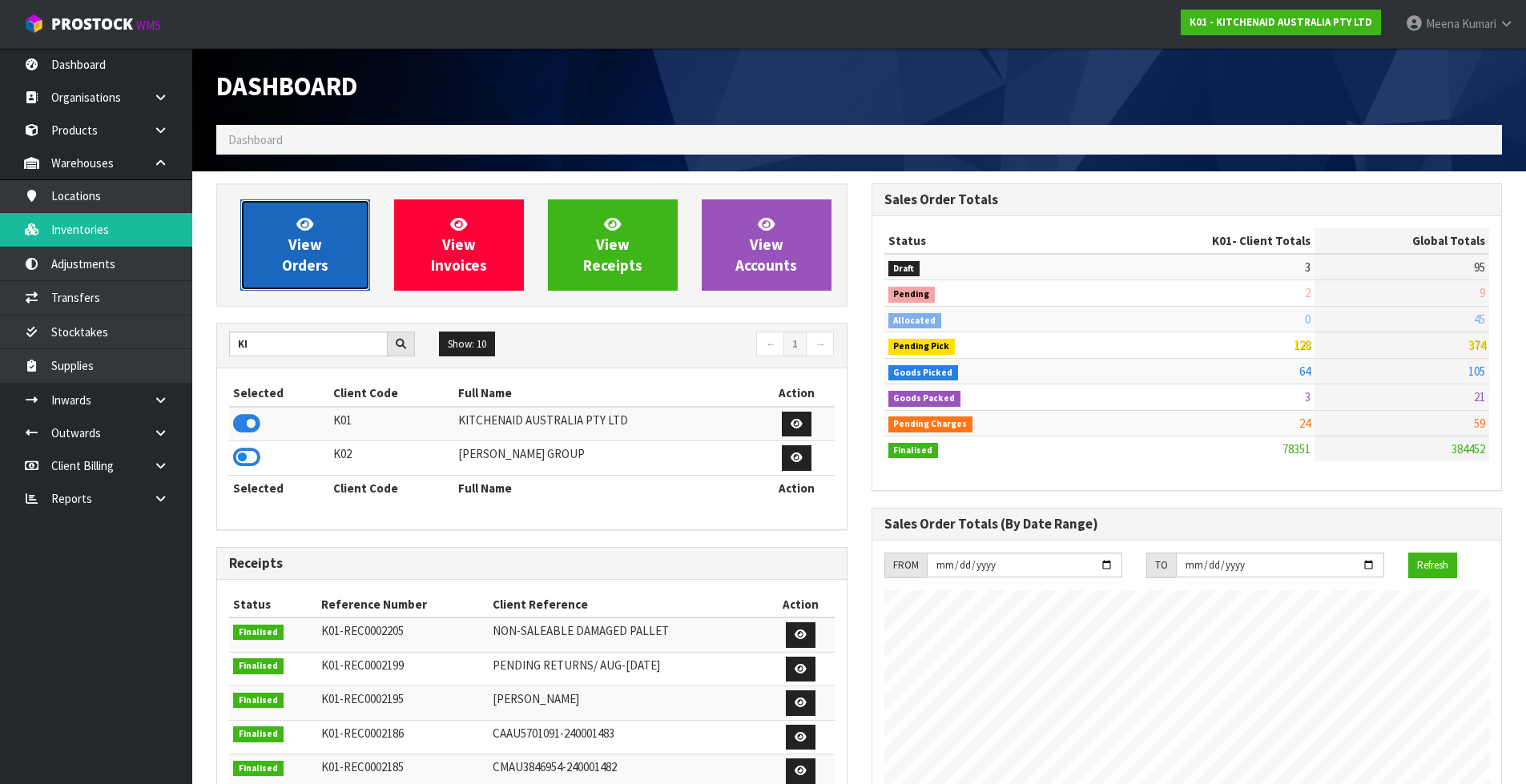
click at [347, 269] on link "View Orders" at bounding box center [305, 245] width 130 height 92
click at [347, 252] on link "View Orders" at bounding box center [305, 245] width 130 height 92
click at [294, 268] on span "View Orders" at bounding box center [305, 244] width 47 height 60
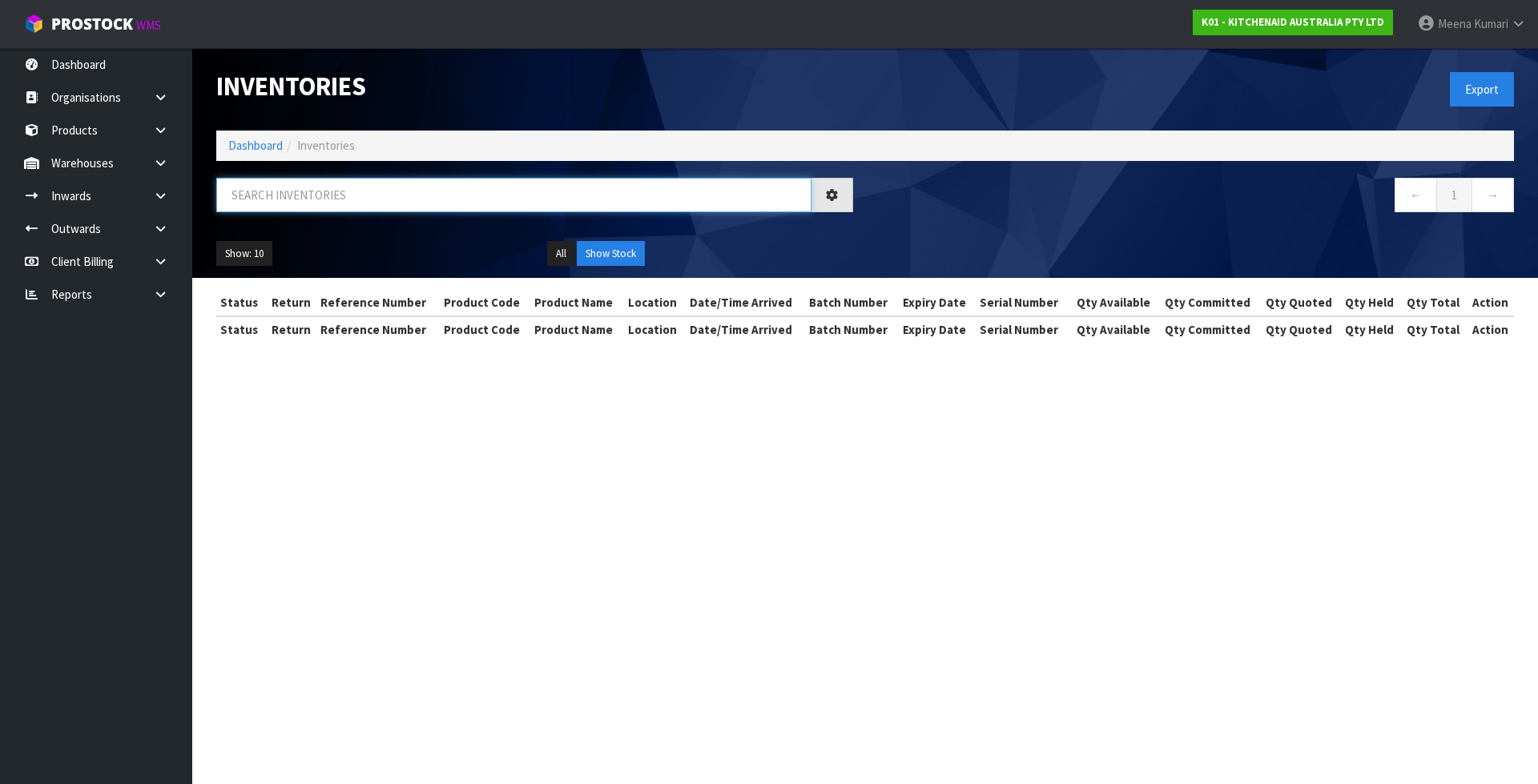
click at [364, 187] on input "text" at bounding box center [514, 195] width 595 height 35
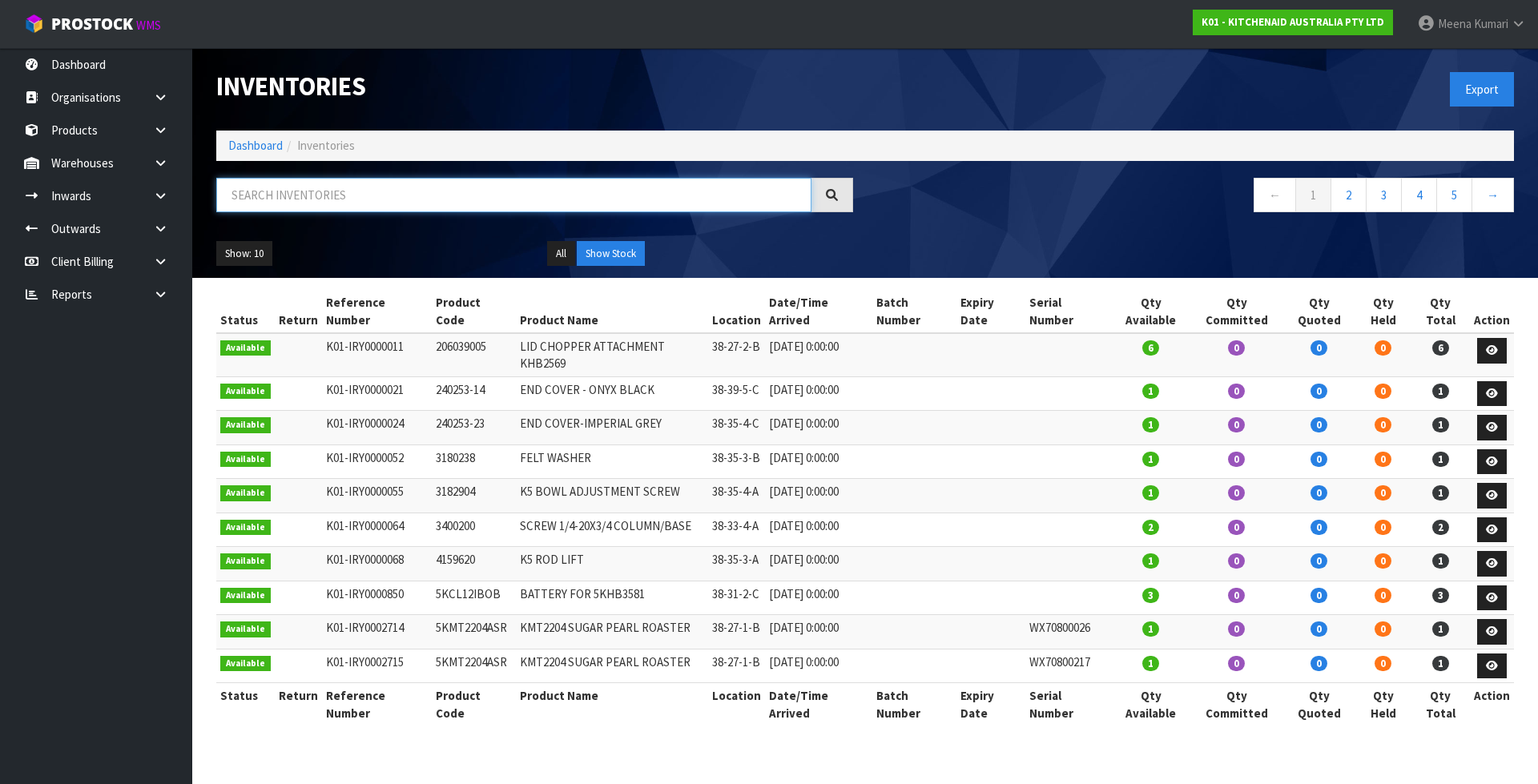
paste input "5KSM70SHXABK"
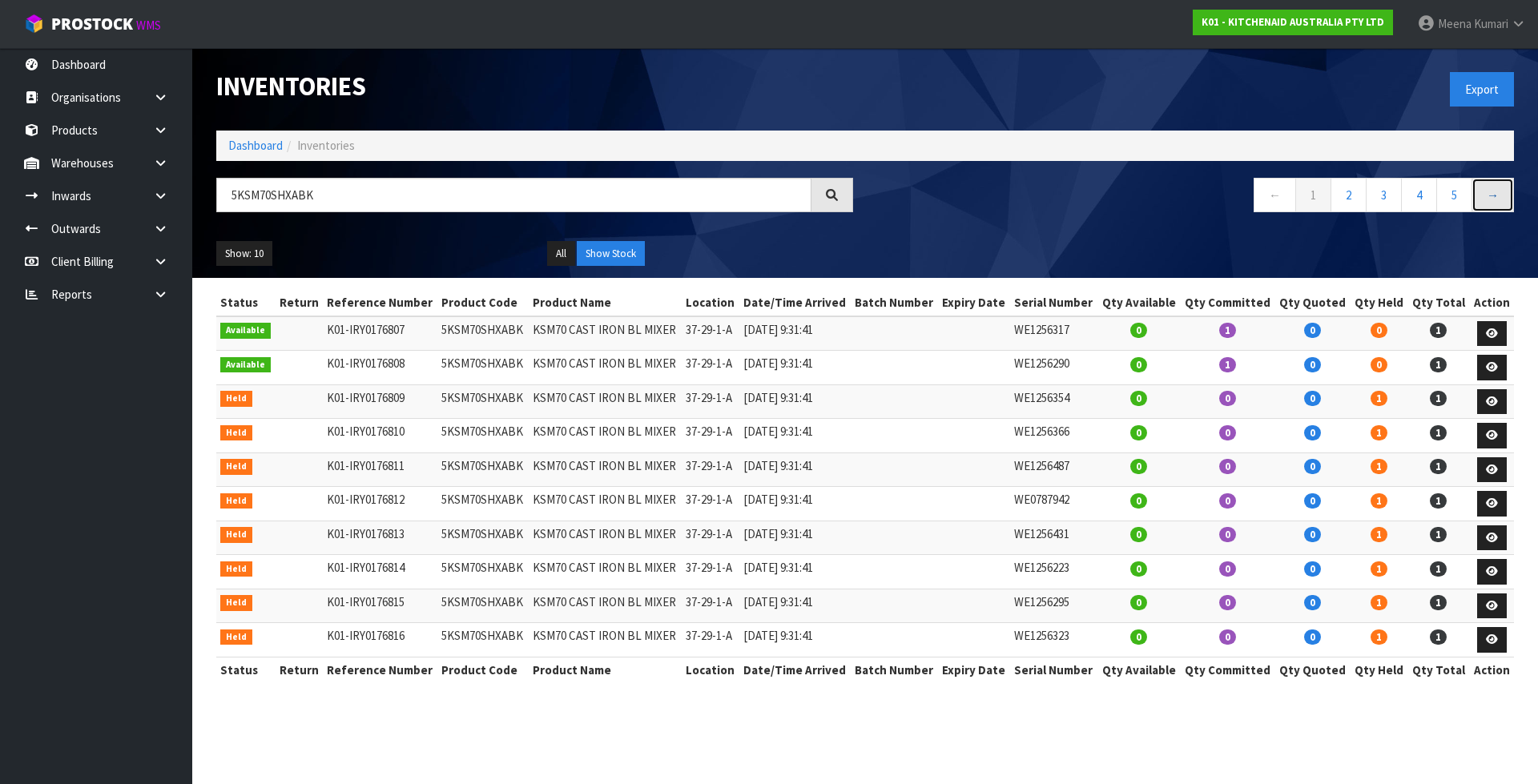
click at [1490, 203] on link "→" at bounding box center [1492, 195] width 43 height 35
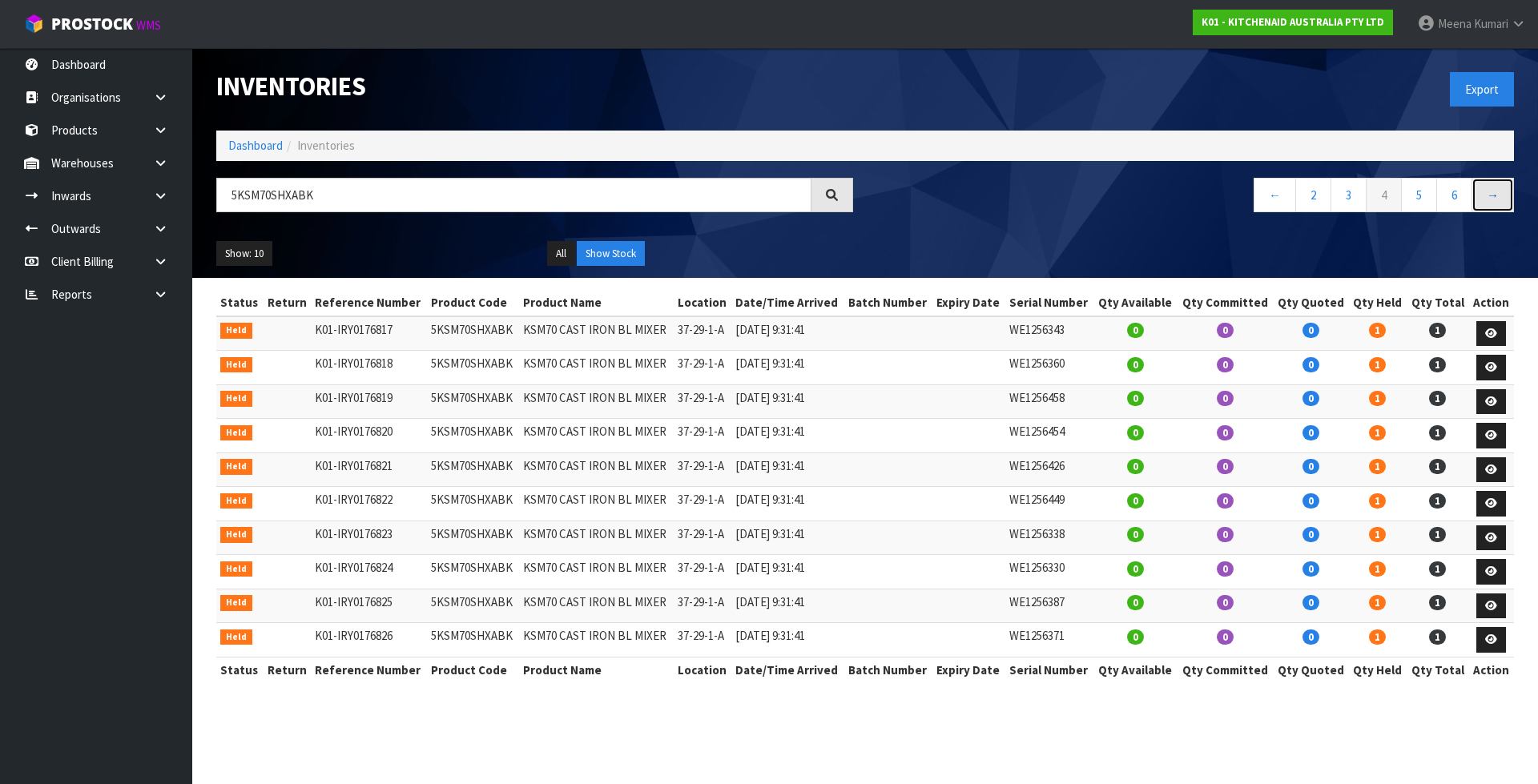
click at [1474, 197] on link "→" at bounding box center [1492, 195] width 43 height 35
click at [1473, 197] on link "→" at bounding box center [1492, 195] width 43 height 35
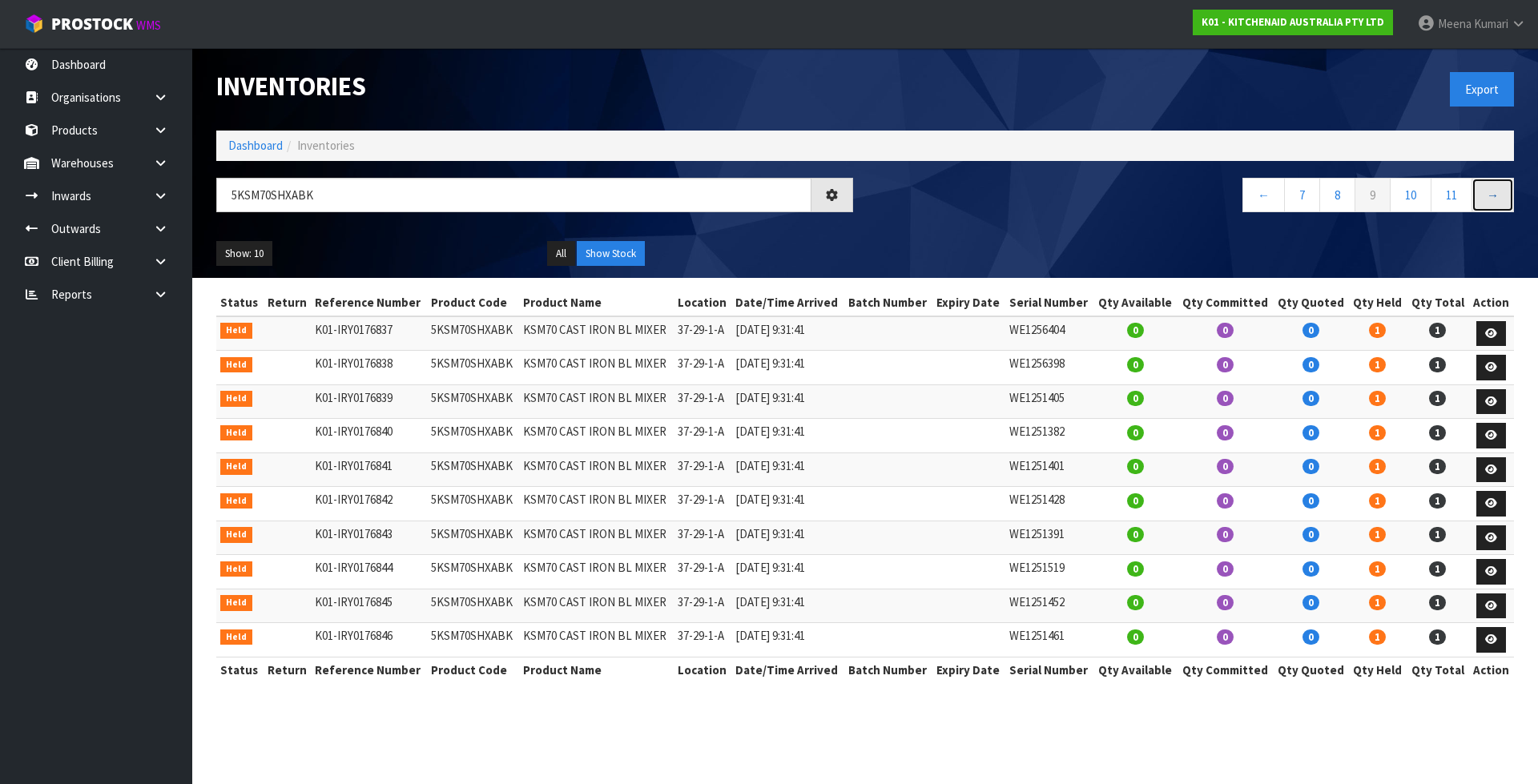
click at [1473, 197] on link "→" at bounding box center [1492, 195] width 43 height 35
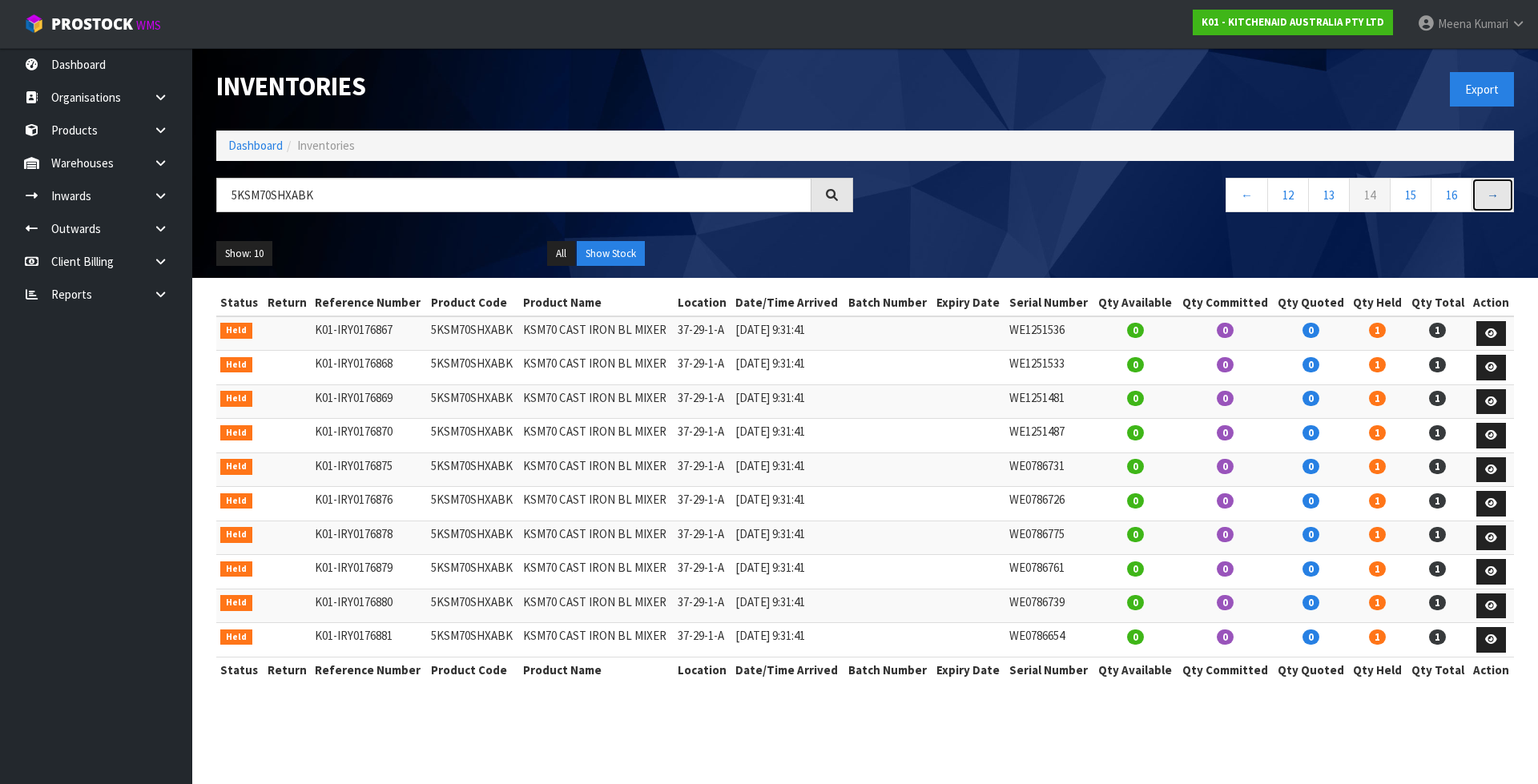
click at [1473, 197] on link "→" at bounding box center [1492, 195] width 43 height 35
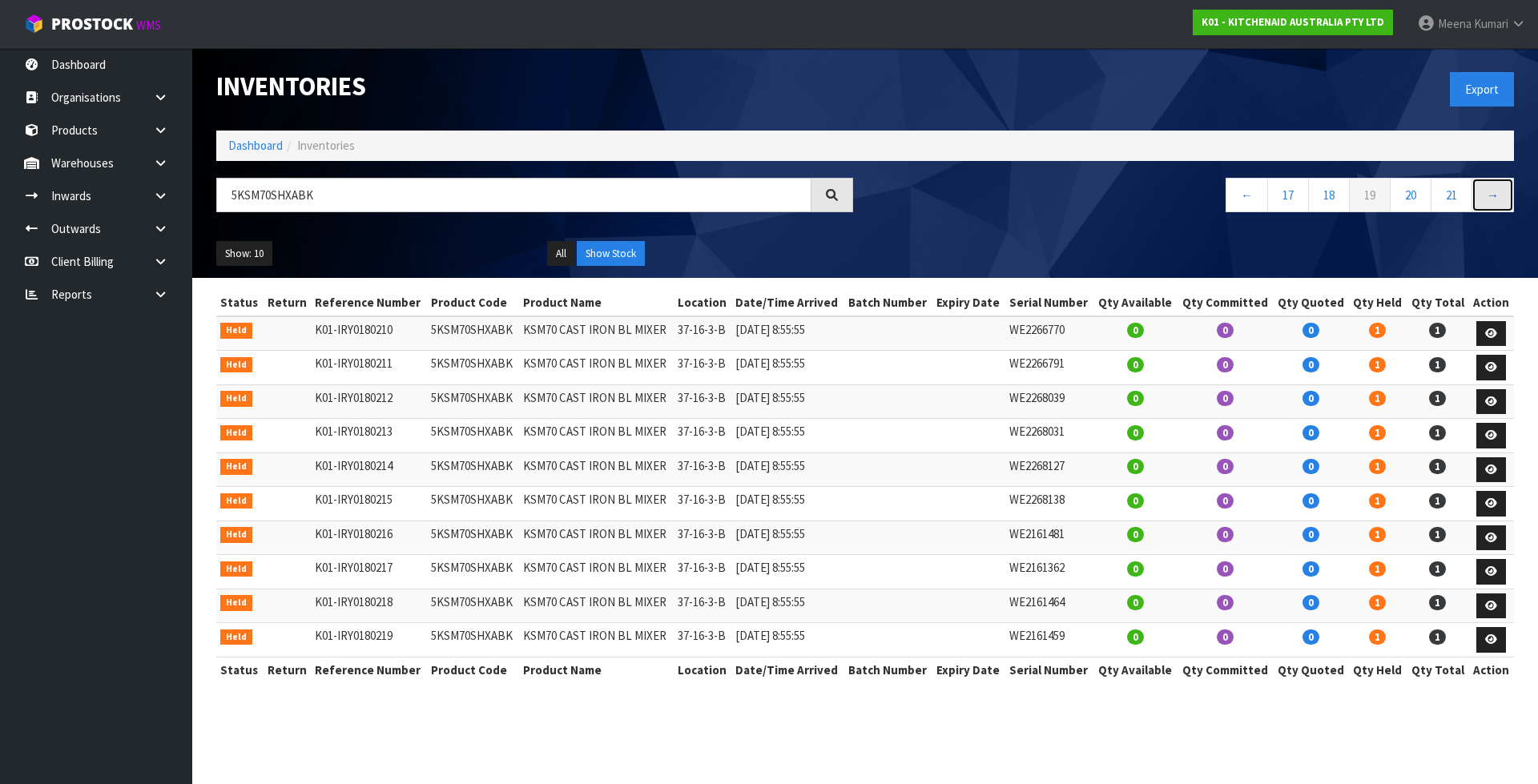
click at [1473, 197] on link "→" at bounding box center [1492, 195] width 43 height 35
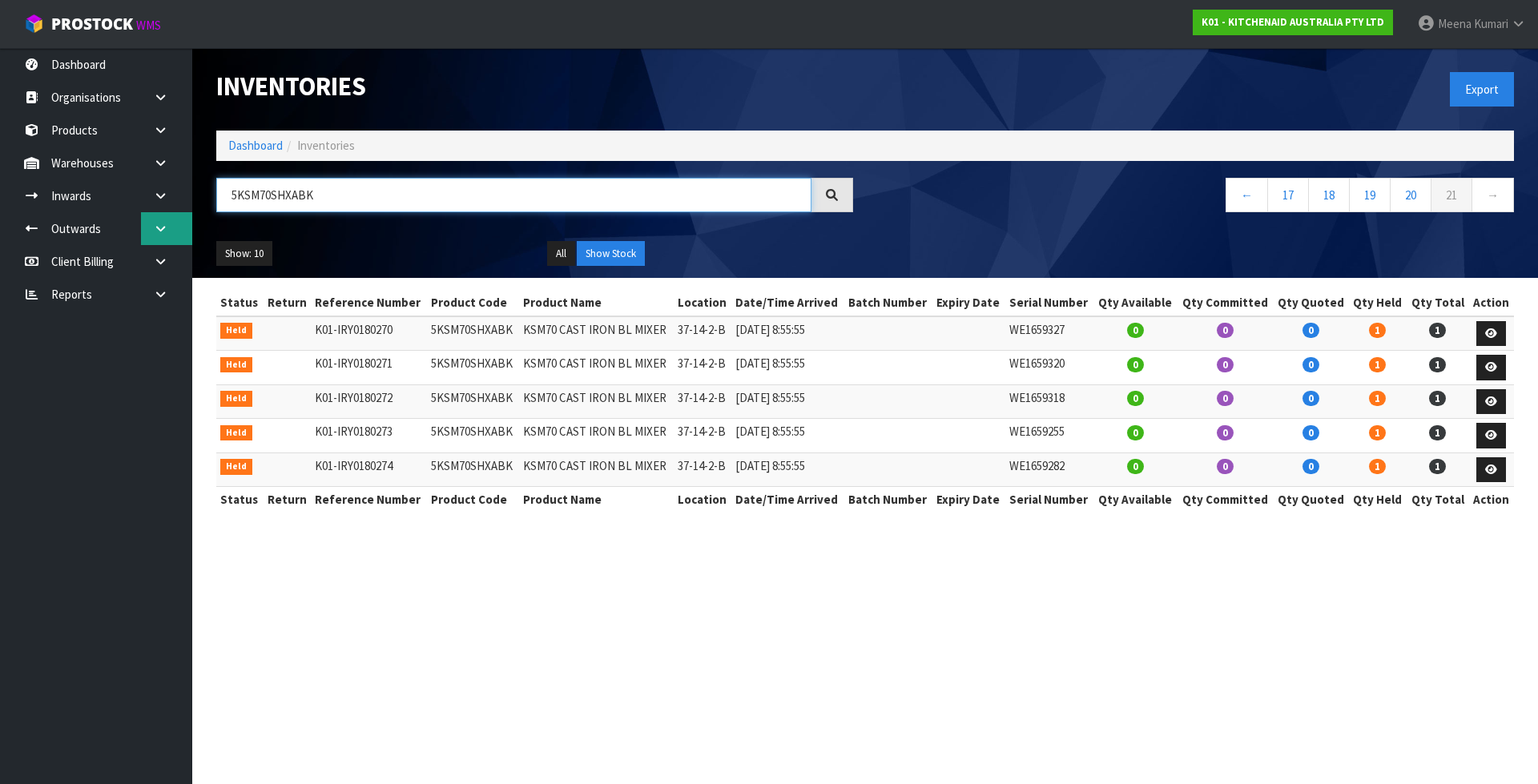
drag, startPoint x: 351, startPoint y: 201, endPoint x: 185, endPoint y: 230, distance: 168.5
click at [185, 230] on body "Toggle navigation ProStock WMS K01 - KITCHENAID AUSTRALIA PTY LTD [PERSON_NAME]…" at bounding box center [769, 392] width 1538 height 784
paste input "WE0780039"
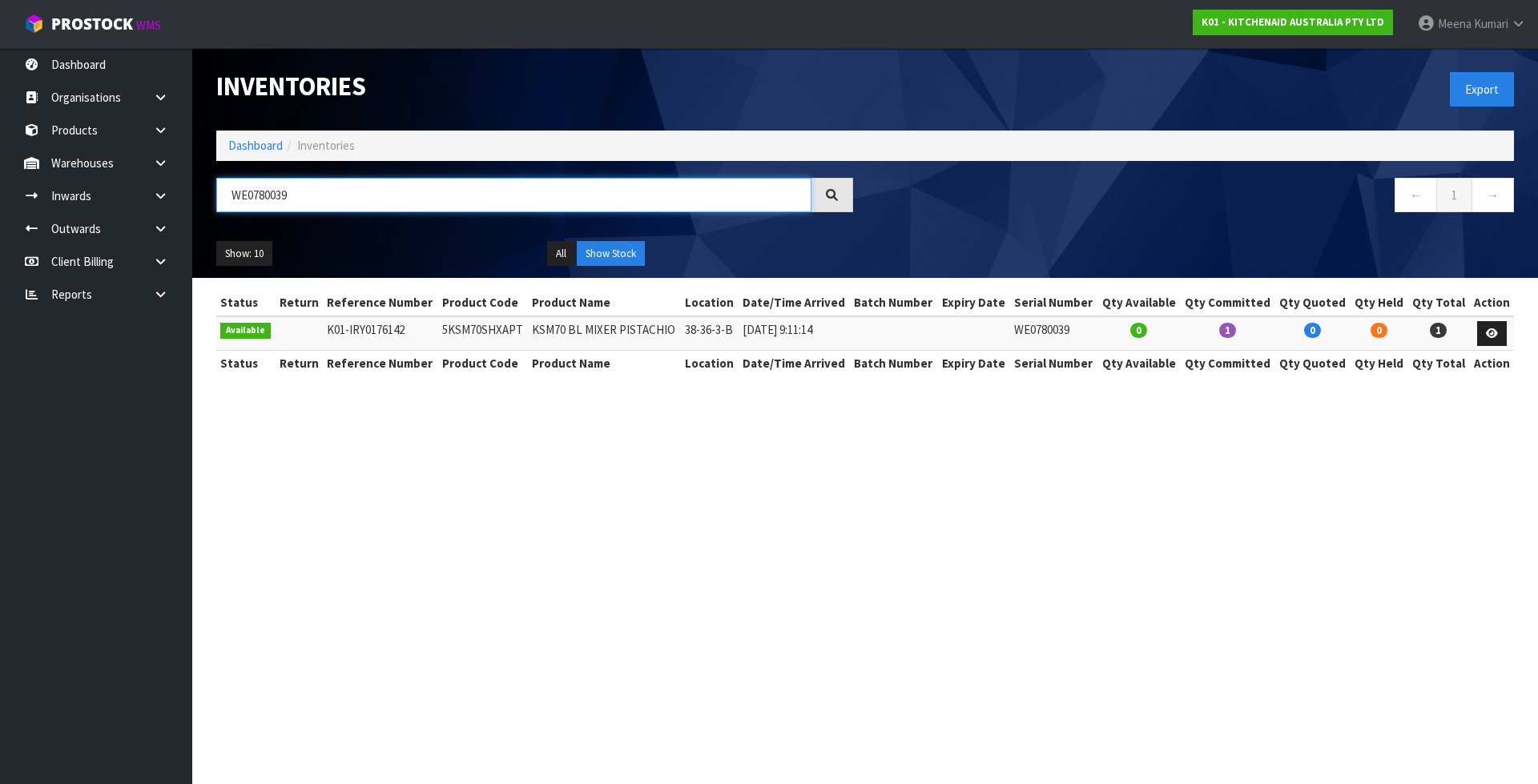
drag, startPoint x: 326, startPoint y: 200, endPoint x: 232, endPoint y: 201, distance: 94.0
click at [232, 201] on input "WE0780039" at bounding box center [514, 195] width 595 height 35
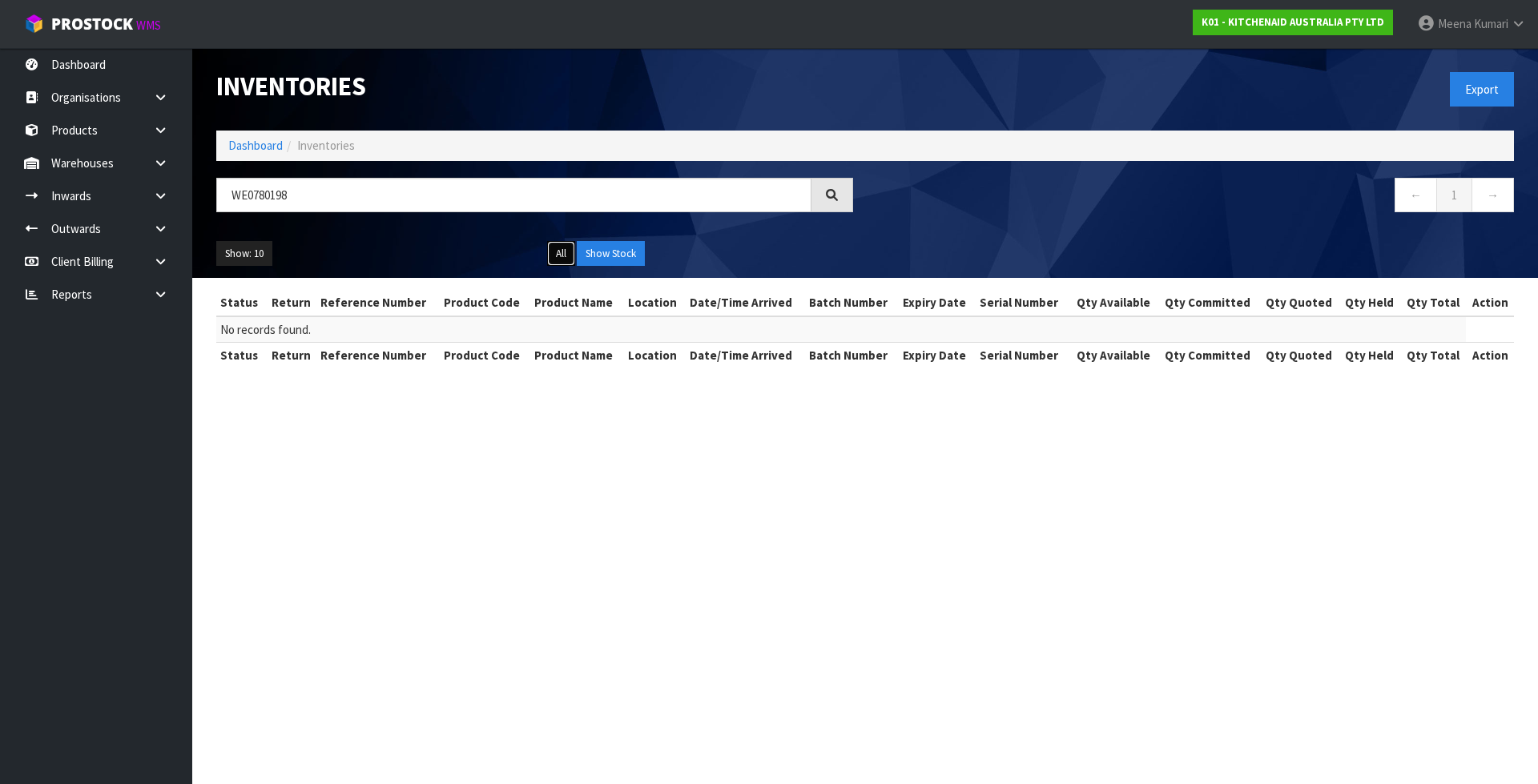
click at [556, 248] on button "All" at bounding box center [561, 254] width 28 height 26
click at [594, 250] on button "Show Stock" at bounding box center [611, 254] width 68 height 26
click at [568, 212] on div "WE0780198" at bounding box center [534, 201] width 660 height 47
drag, startPoint x: 276, startPoint y: 203, endPoint x: 220, endPoint y: 227, distance: 60.9
click at [220, 227] on div "WE0780198 ← 1 →" at bounding box center [865, 203] width 1322 height 51
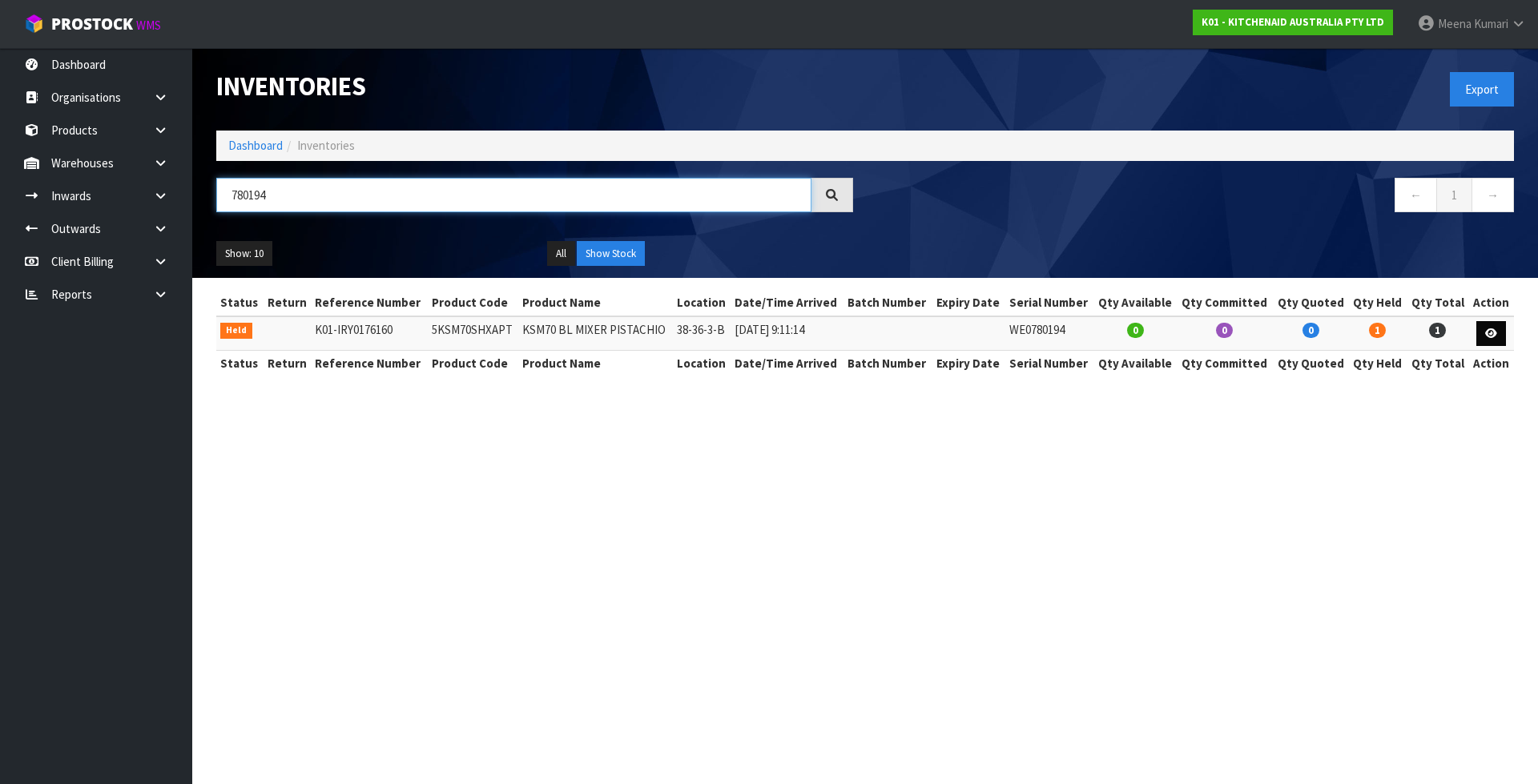
type input "780194"
click at [1495, 342] on link at bounding box center [1491, 334] width 30 height 26
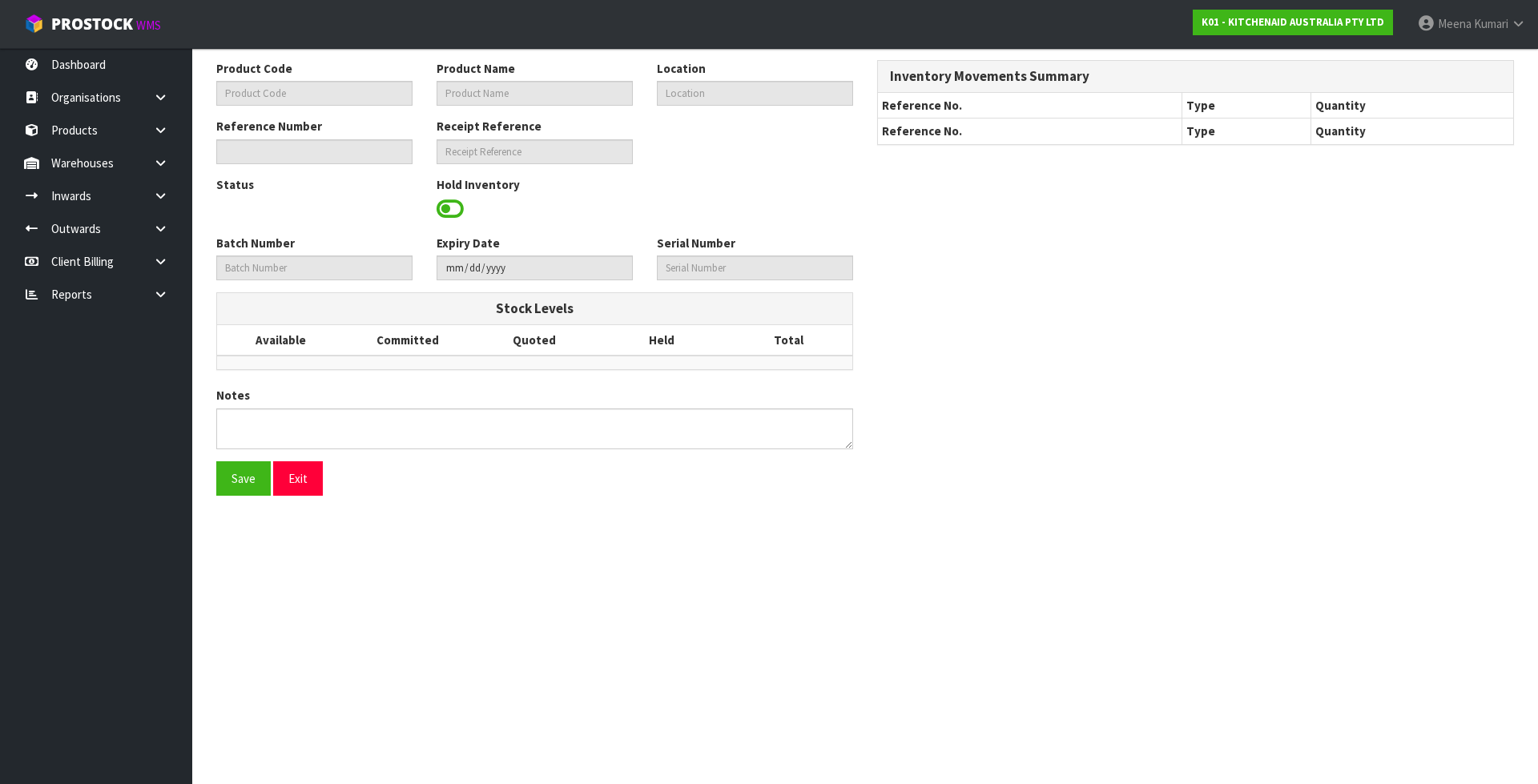
type input "5KSM70SHXAPT"
type input "KSM70 BL MIXER PISTACHIO"
type input "38-36-3-B"
type input "K01-IRY0176160"
type input "K01-REC0002088"
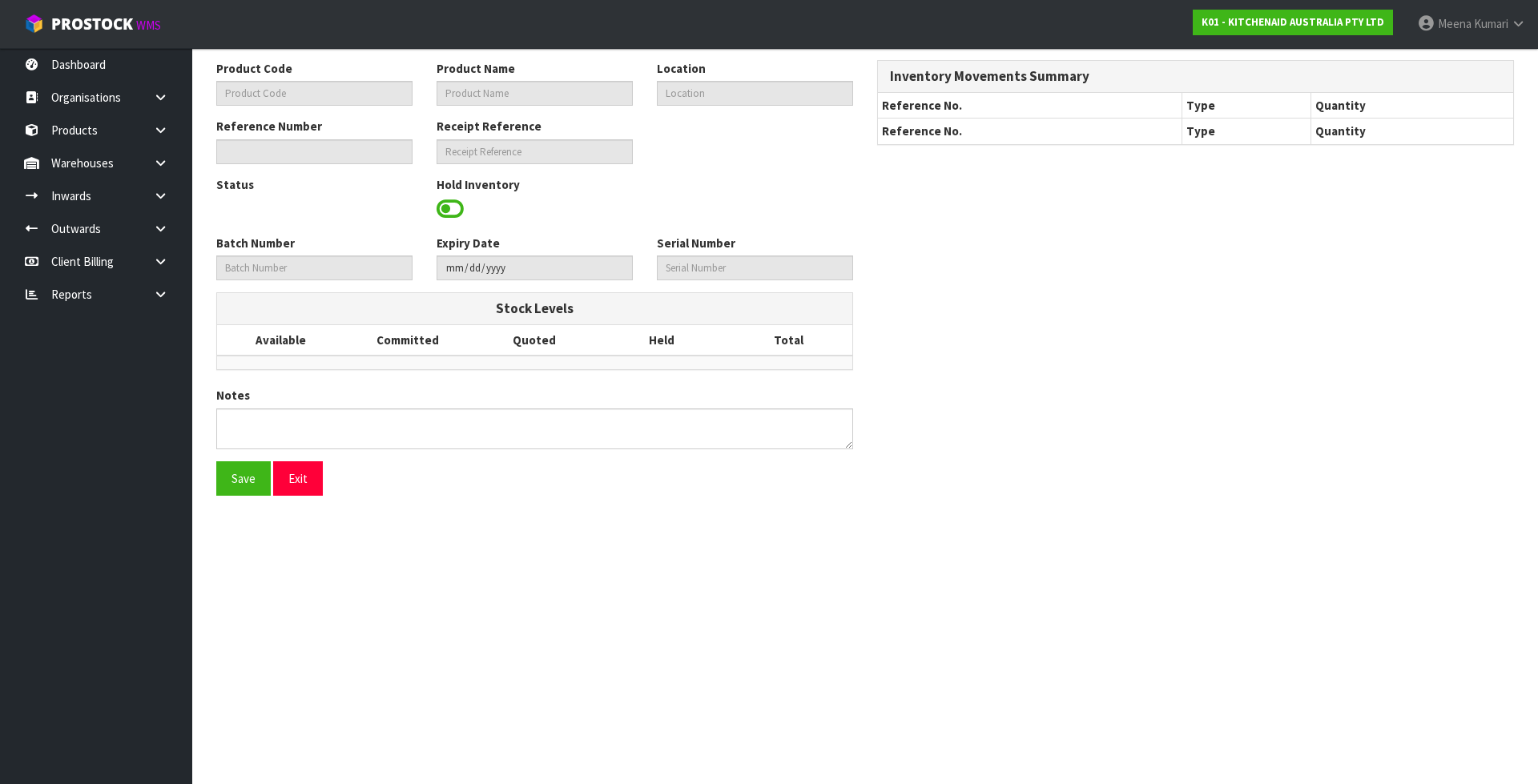
type input "WE0780194"
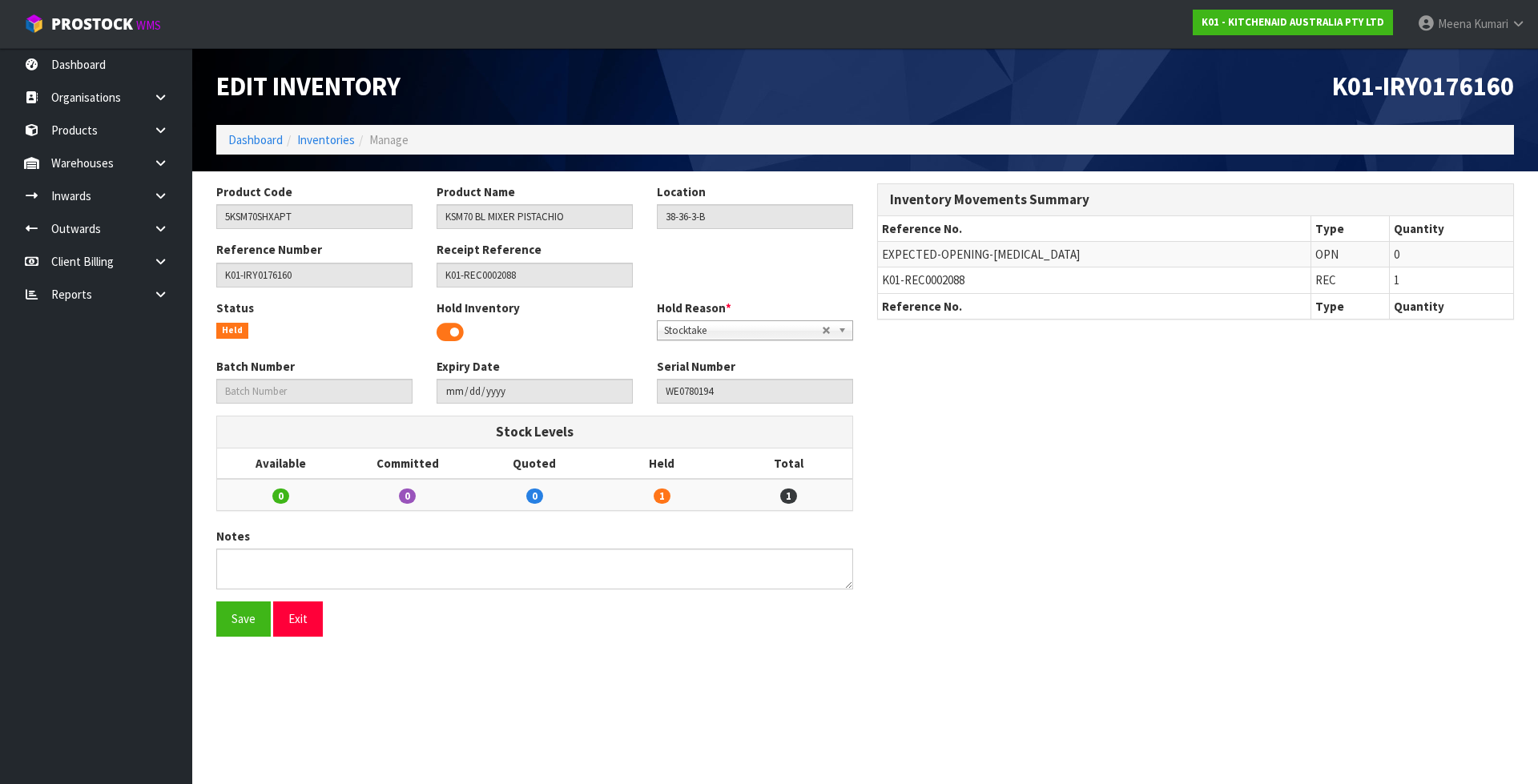
click at [454, 333] on span at bounding box center [450, 332] width 27 height 24
click at [246, 623] on button "Save" at bounding box center [244, 618] width 55 height 35
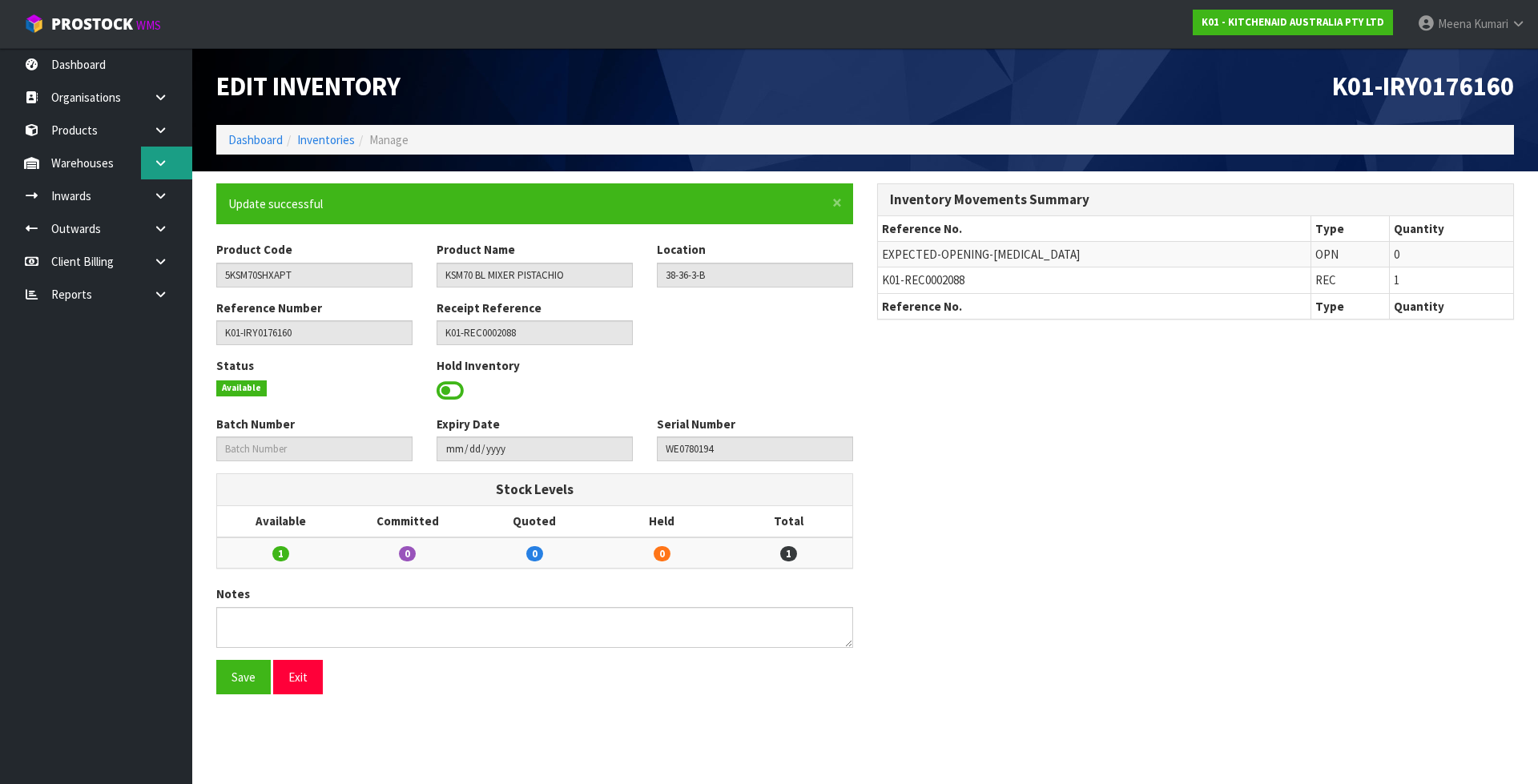
click at [160, 169] on link at bounding box center [167, 162] width 51 height 33
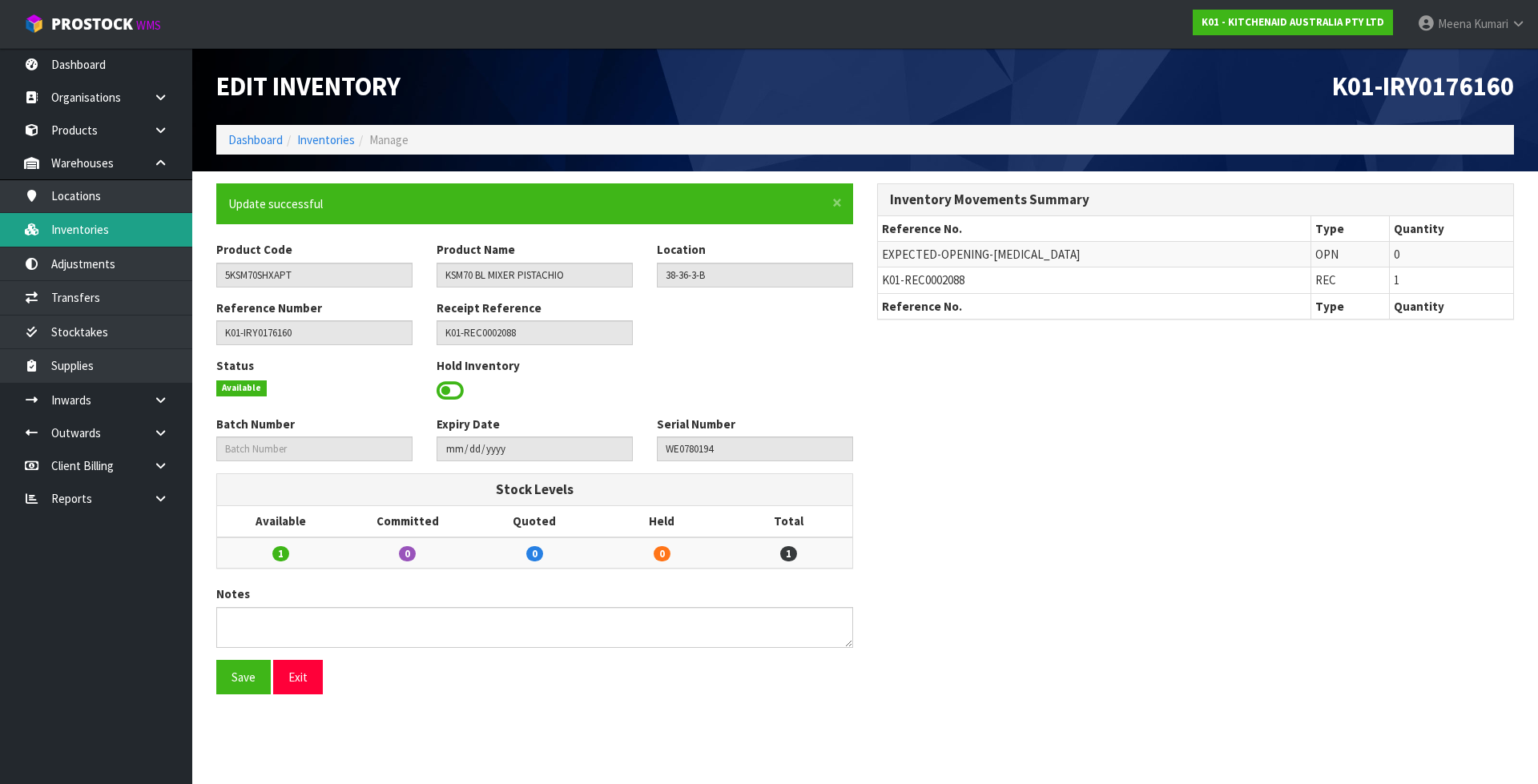
click at [138, 224] on link "Inventories" at bounding box center [96, 229] width 192 height 33
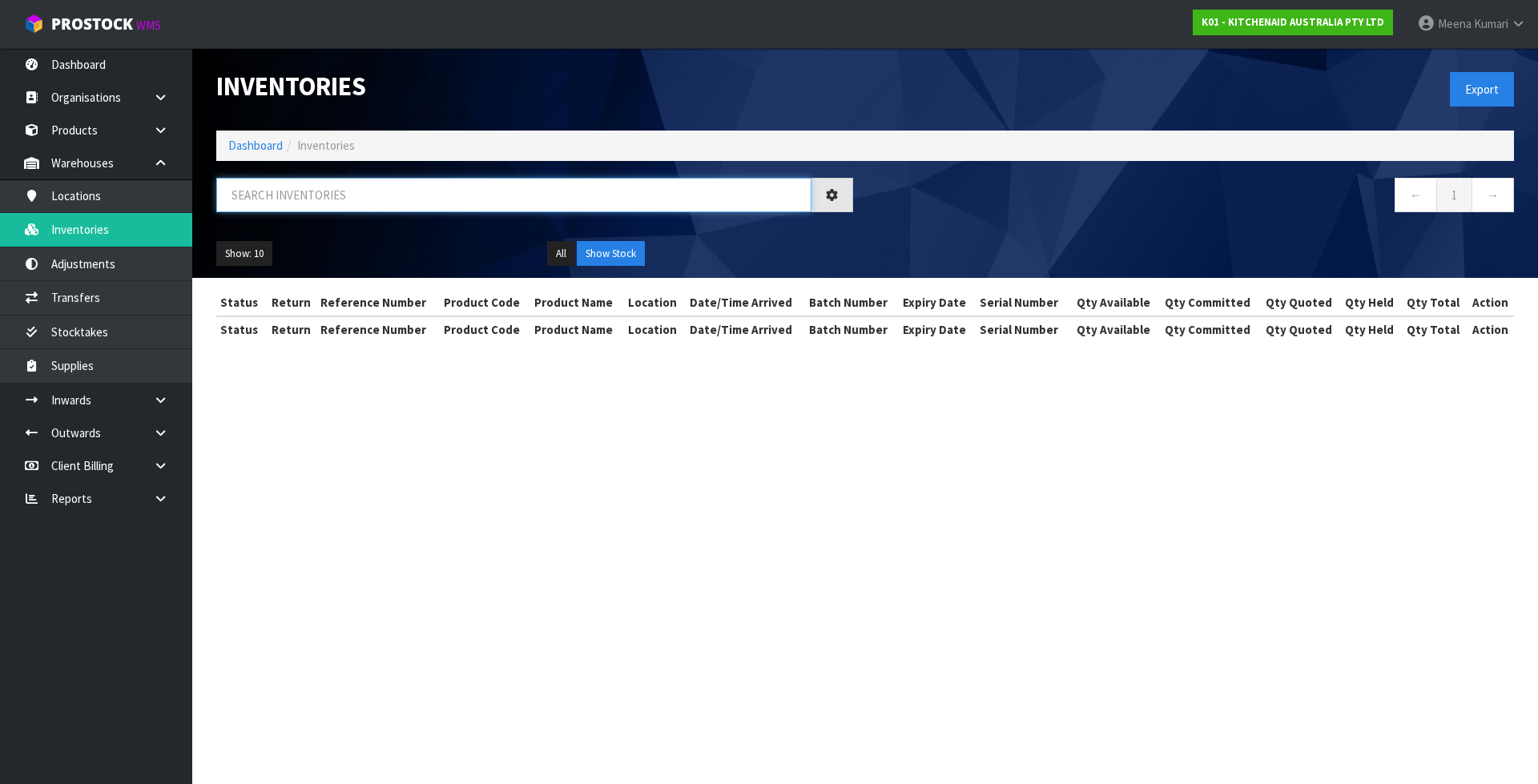
click at [282, 197] on input "text" at bounding box center [514, 195] width 595 height 35
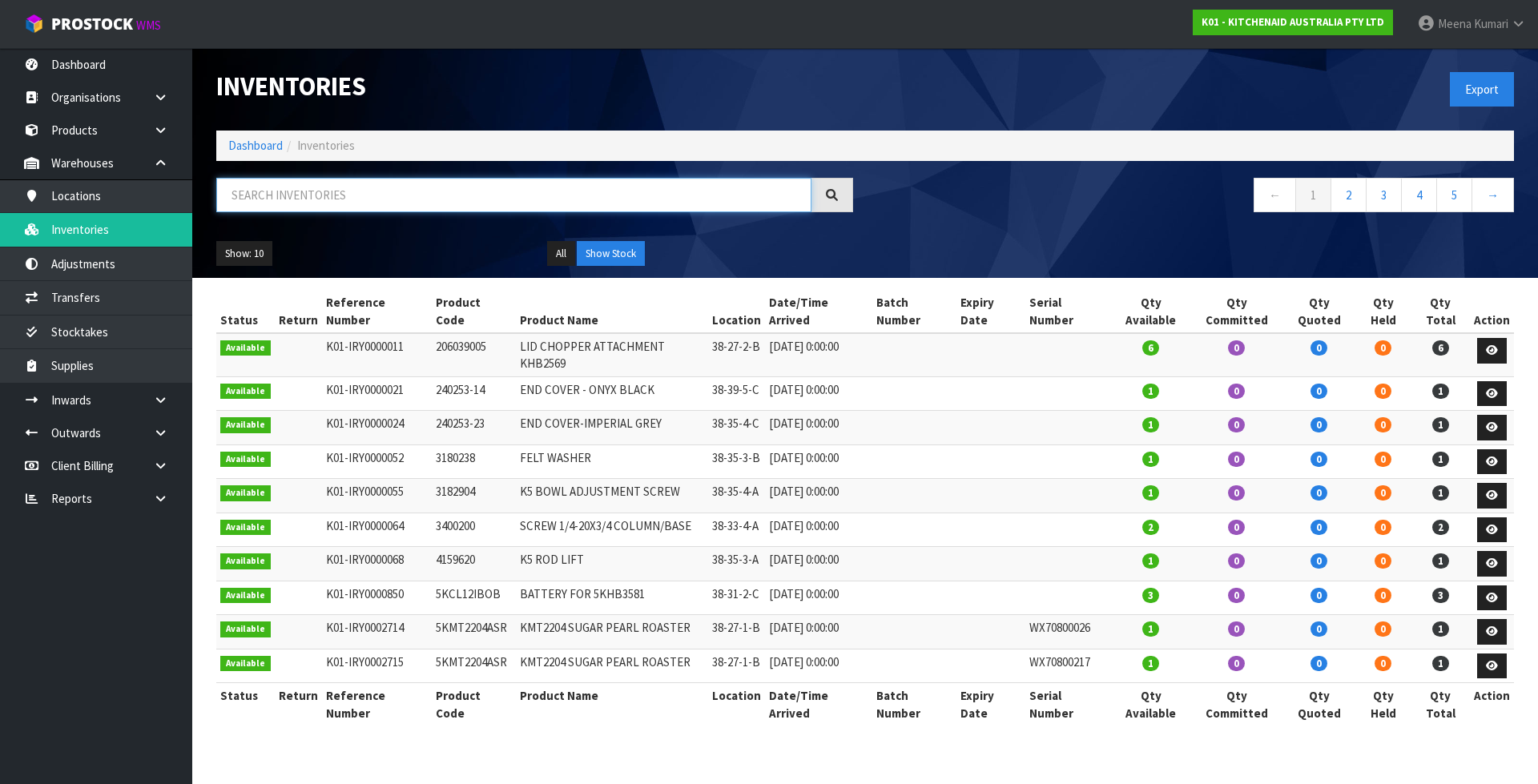
paste input "WE0780039"
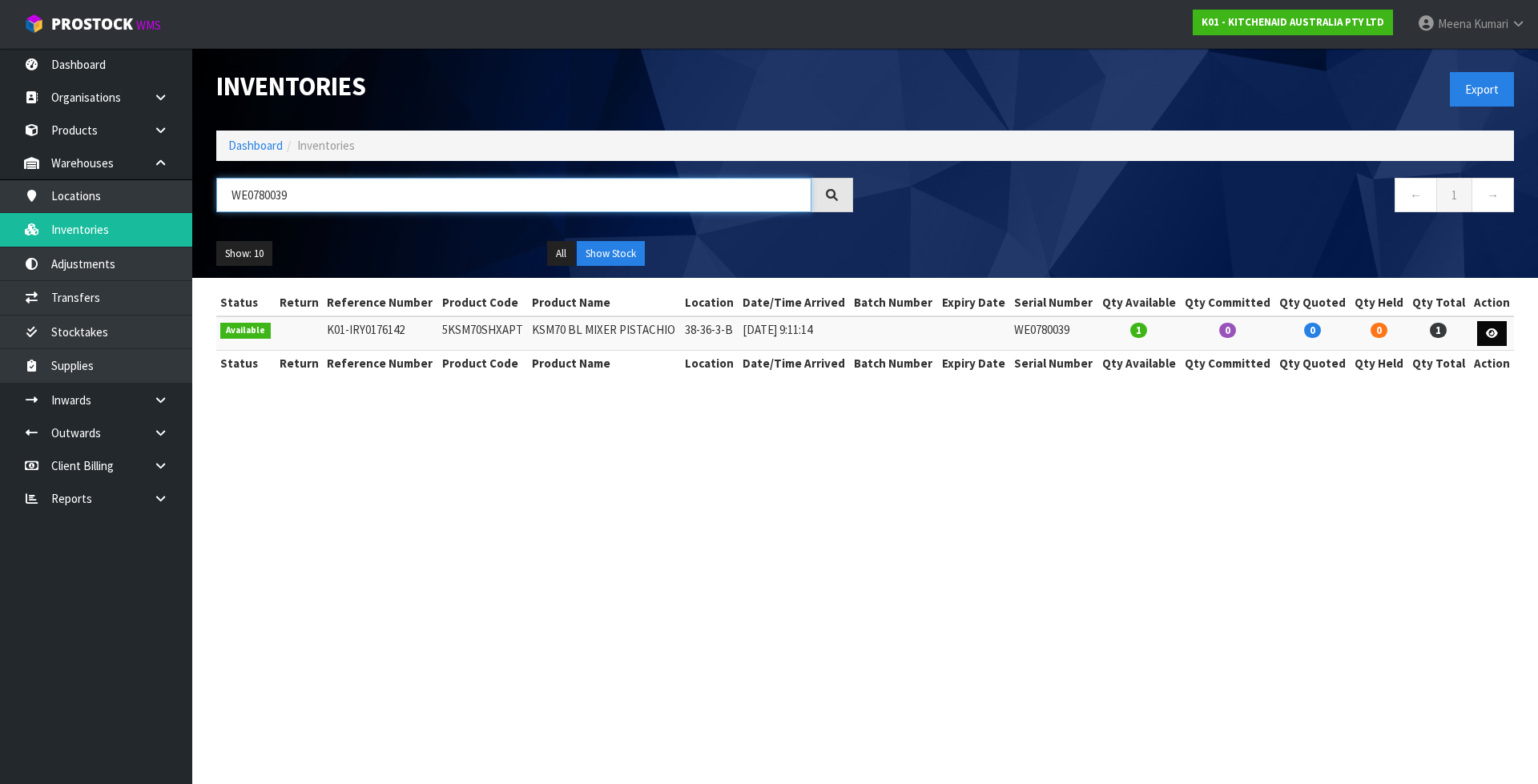
type input "WE0780039"
click at [1495, 337] on icon at bounding box center [1491, 333] width 12 height 10
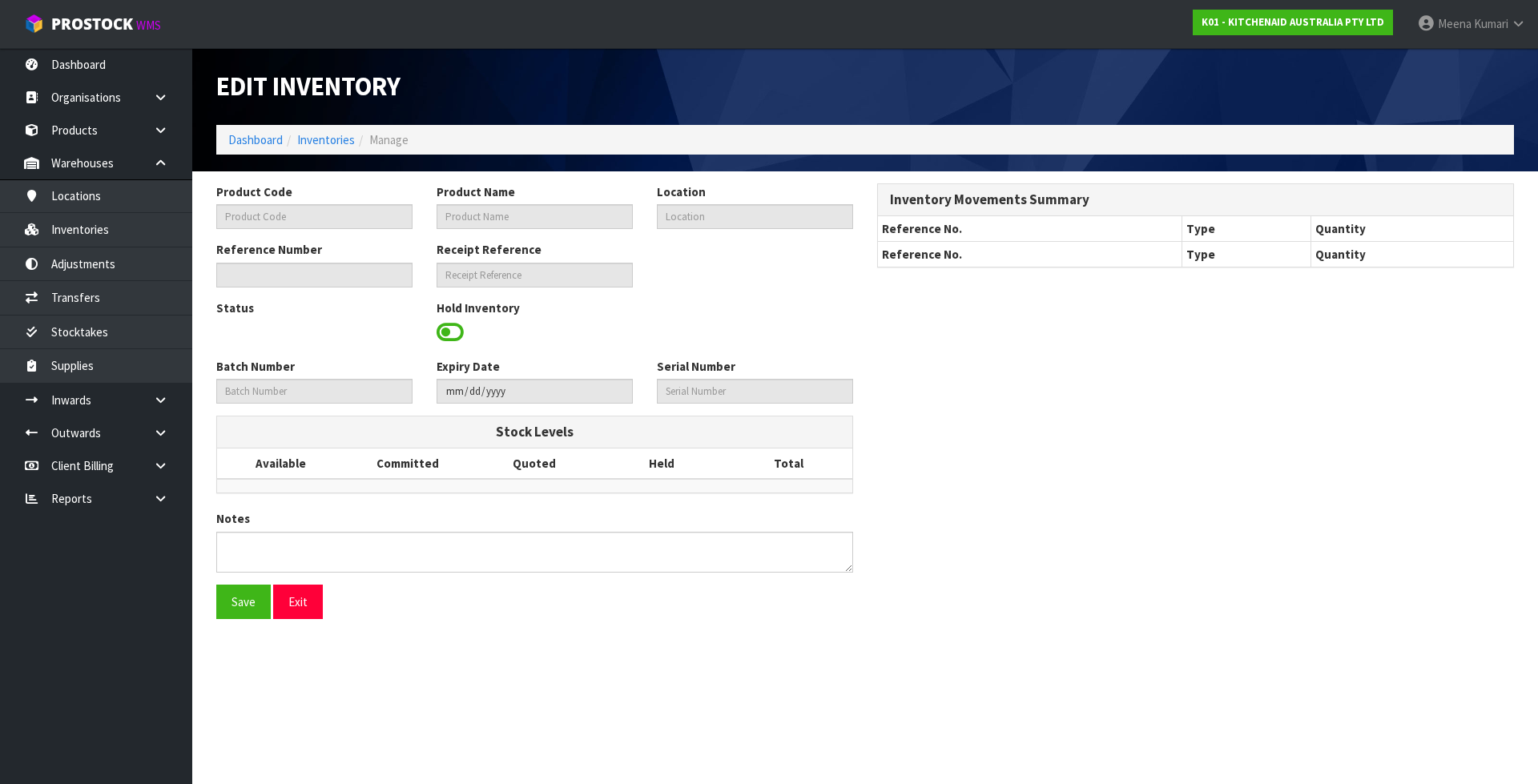
type input "5KSM70SHXAPT"
type input "KSM70 BL MIXER PISTACHIO"
type input "38-36-3-B"
type input "K01-IRY0176142"
type input "K01-REC0002088"
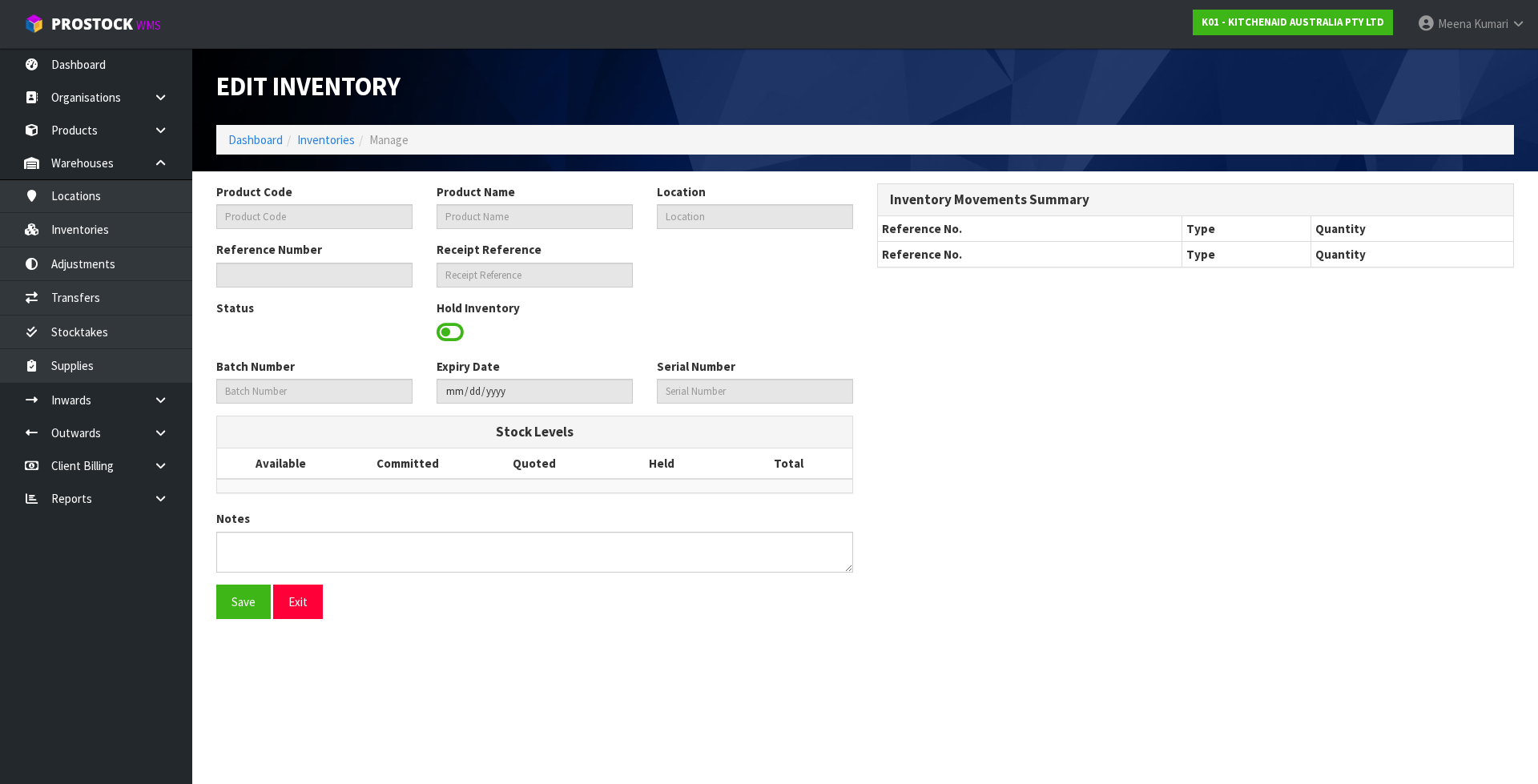
type input "WE0780039"
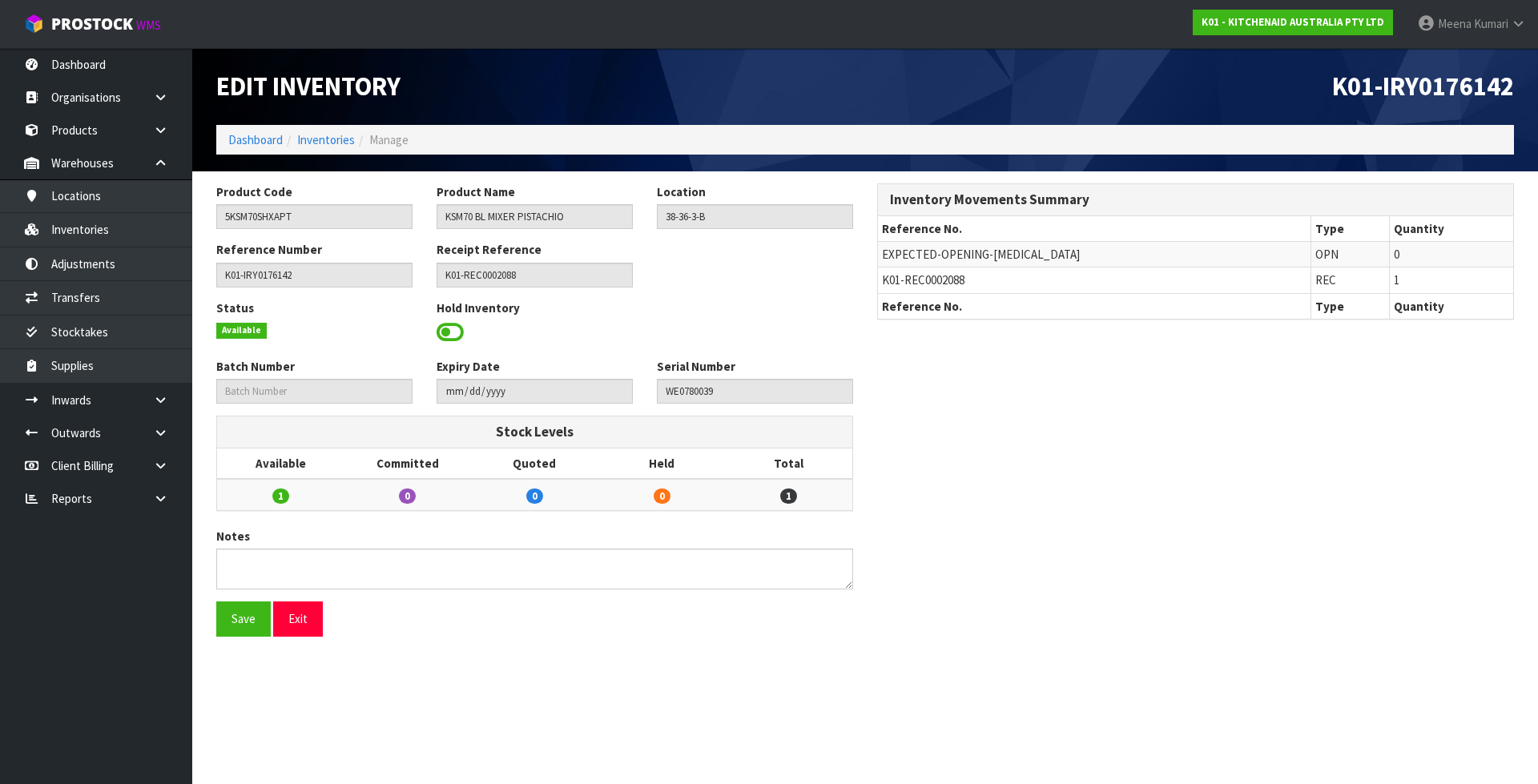
click at [449, 327] on span at bounding box center [450, 332] width 27 height 24
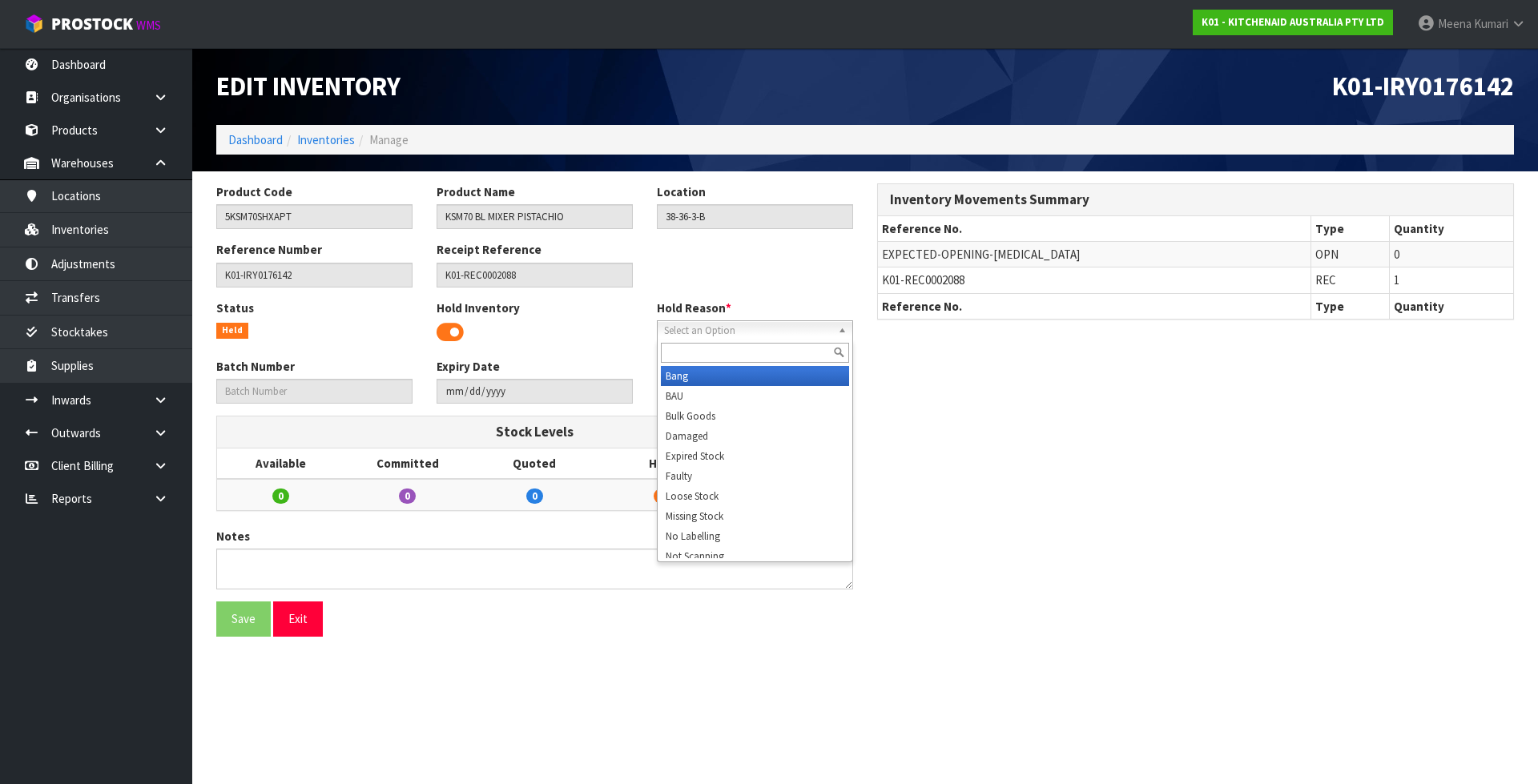
click at [675, 328] on span "Select an Option" at bounding box center [747, 330] width 167 height 19
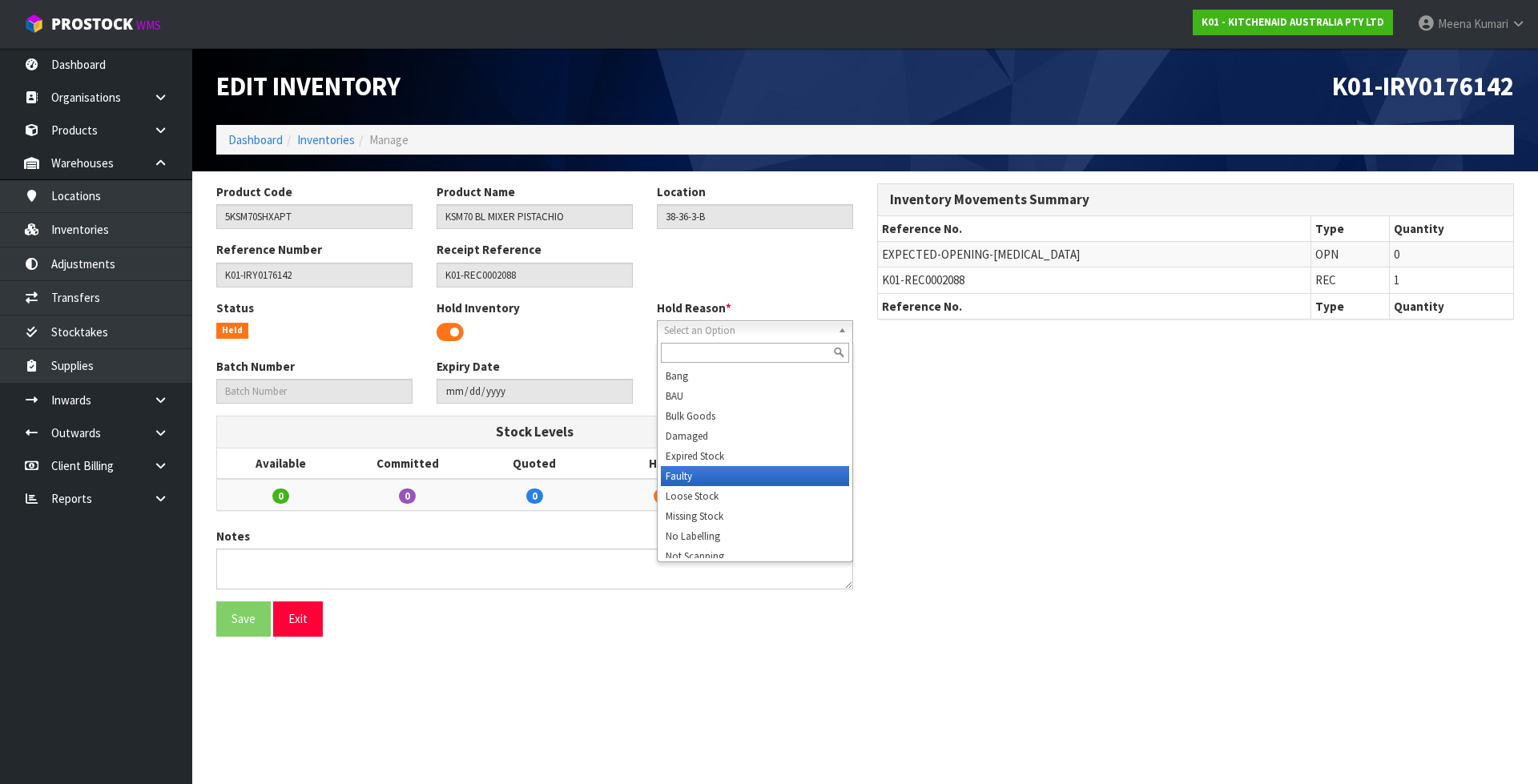
scroll to position [240, 0]
click at [706, 491] on li "Stocktake" at bounding box center [755, 495] width 188 height 20
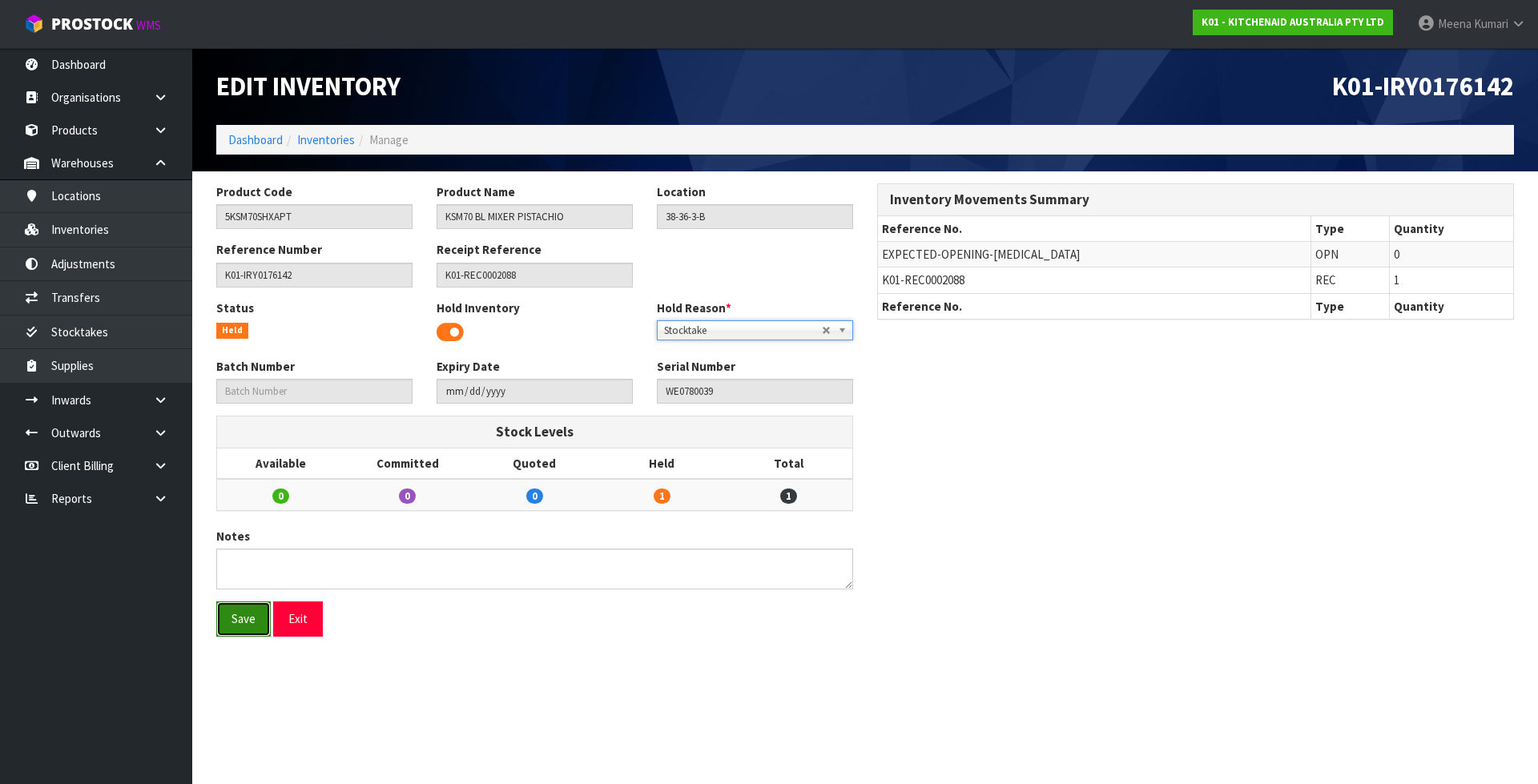
click at [248, 619] on button "Save" at bounding box center [244, 618] width 55 height 35
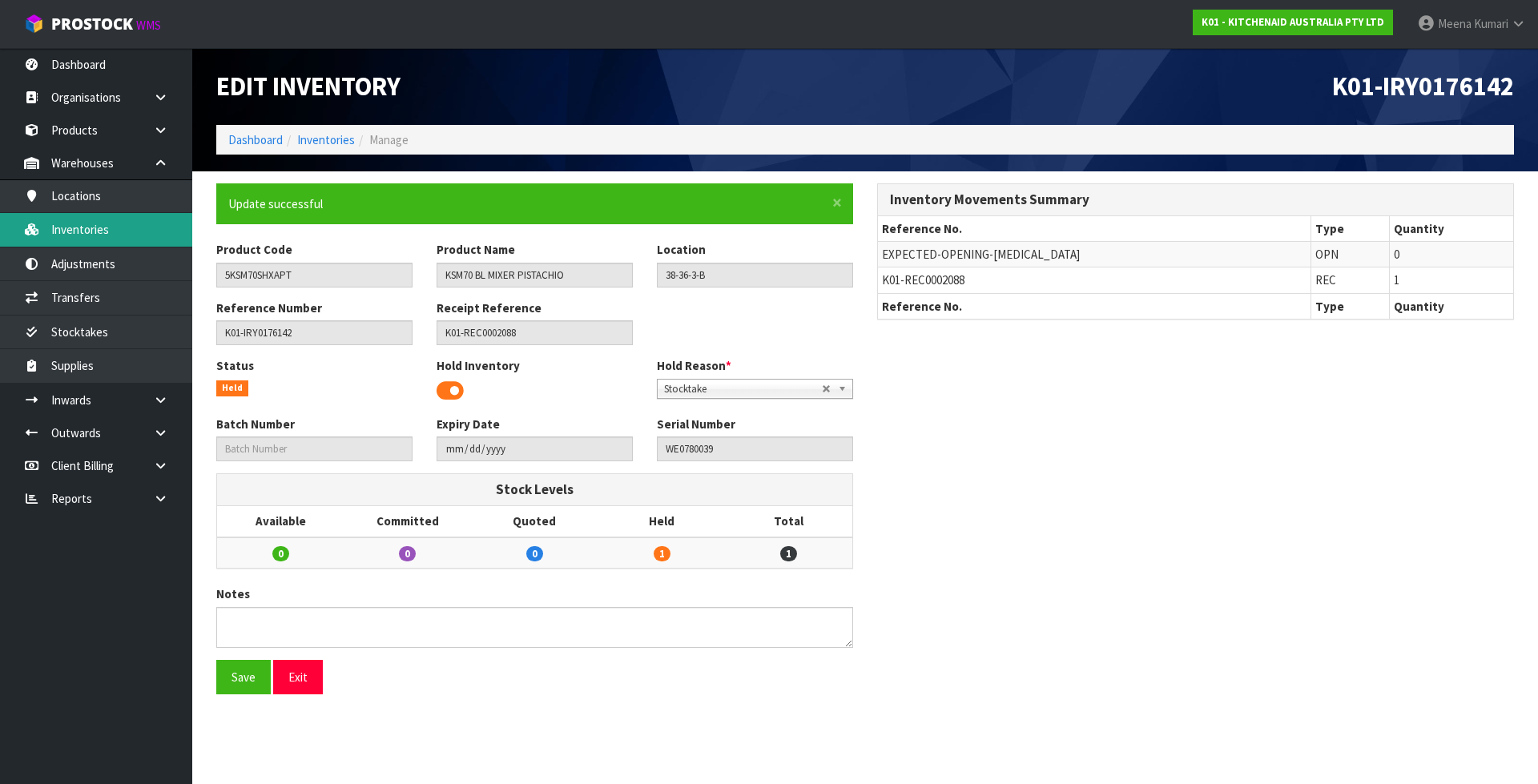
click at [151, 221] on link "Inventories" at bounding box center [96, 229] width 192 height 33
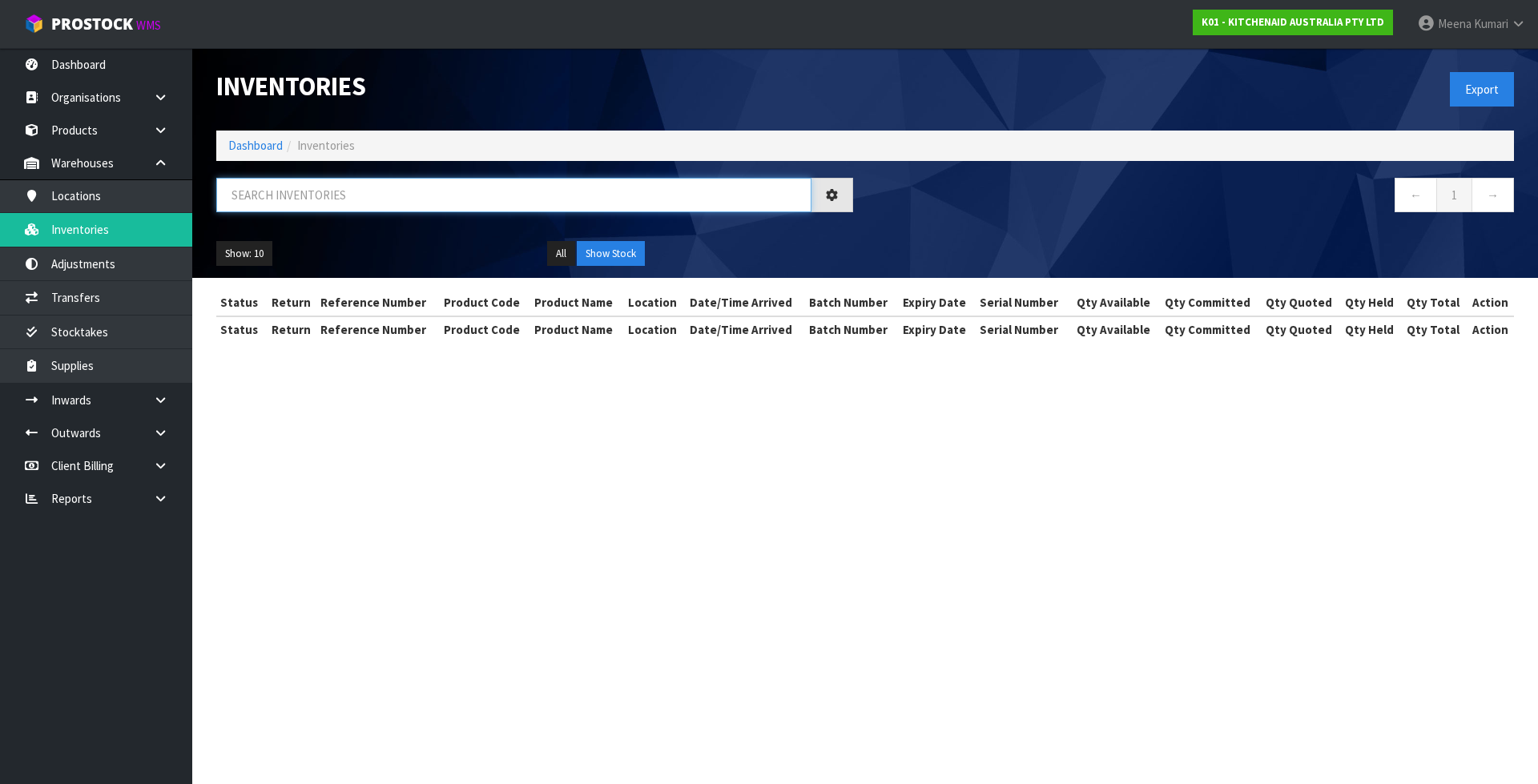
click at [386, 187] on input "text" at bounding box center [514, 195] width 595 height 35
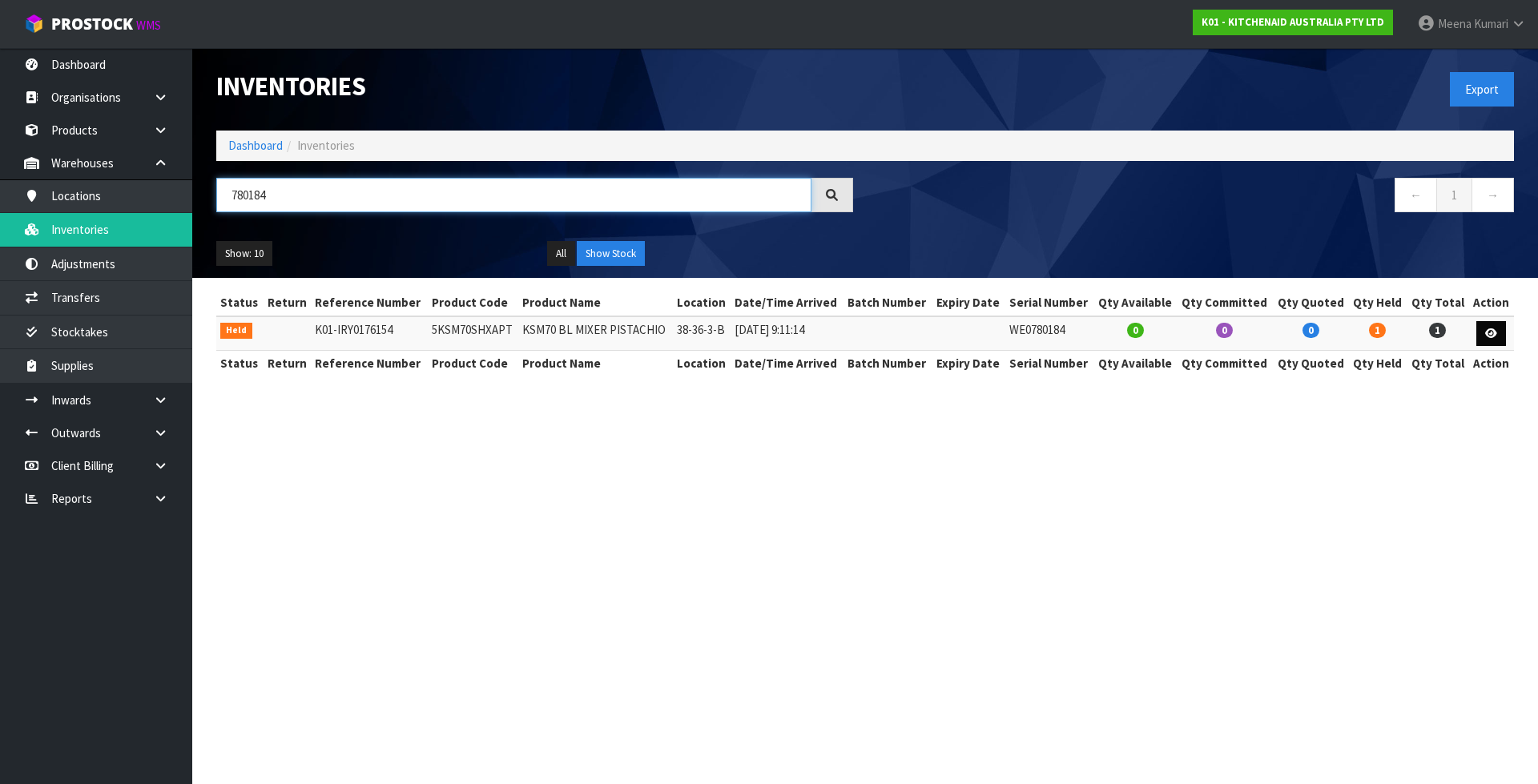
type input "780184"
click at [1487, 332] on icon at bounding box center [1491, 333] width 12 height 10
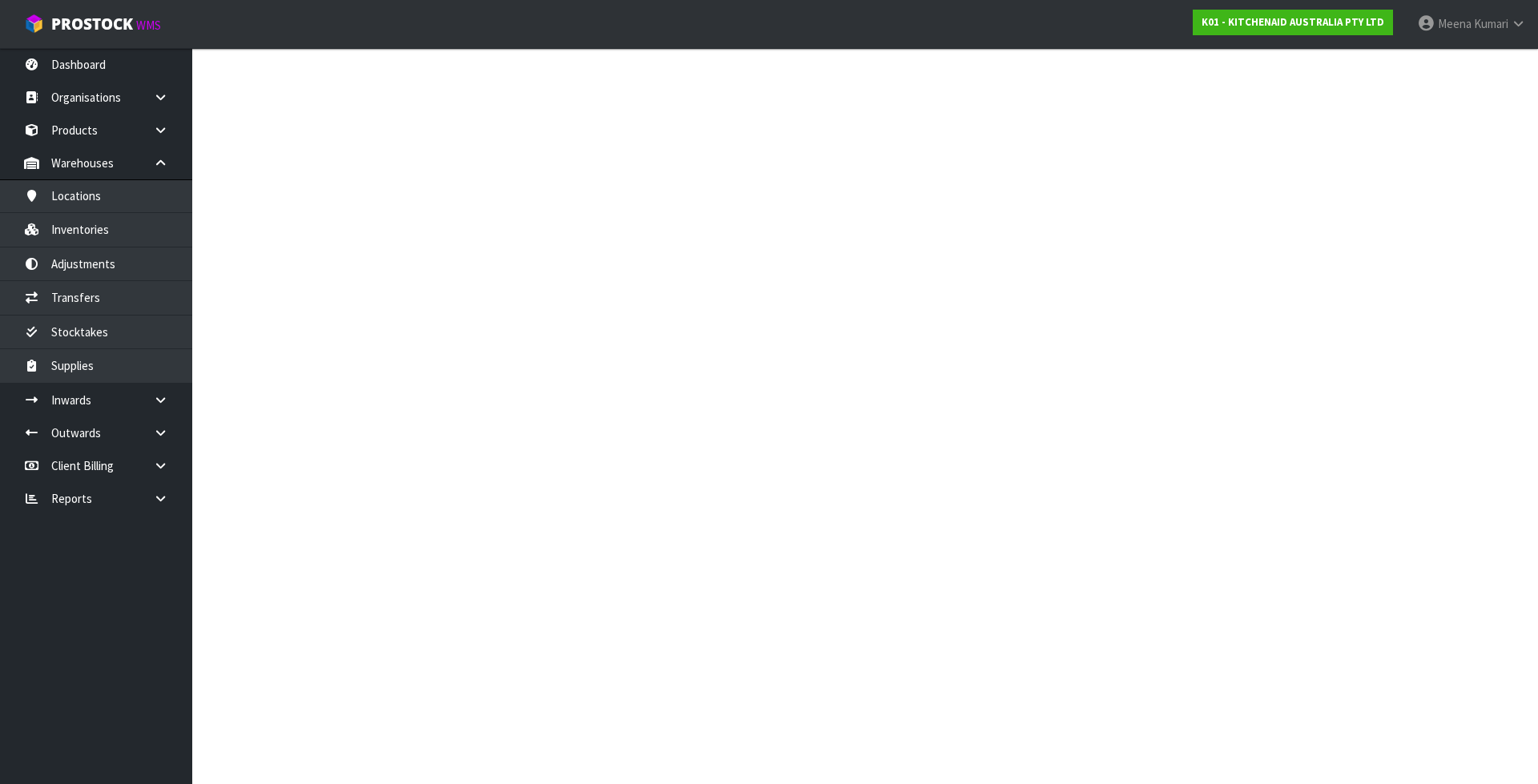
type input "5KSM70SHXAPT"
type input "KSM70 BL MIXER PISTACHIO"
type input "38-36-3-B"
type input "K01-IRY0176154"
type input "K01-REC0002088"
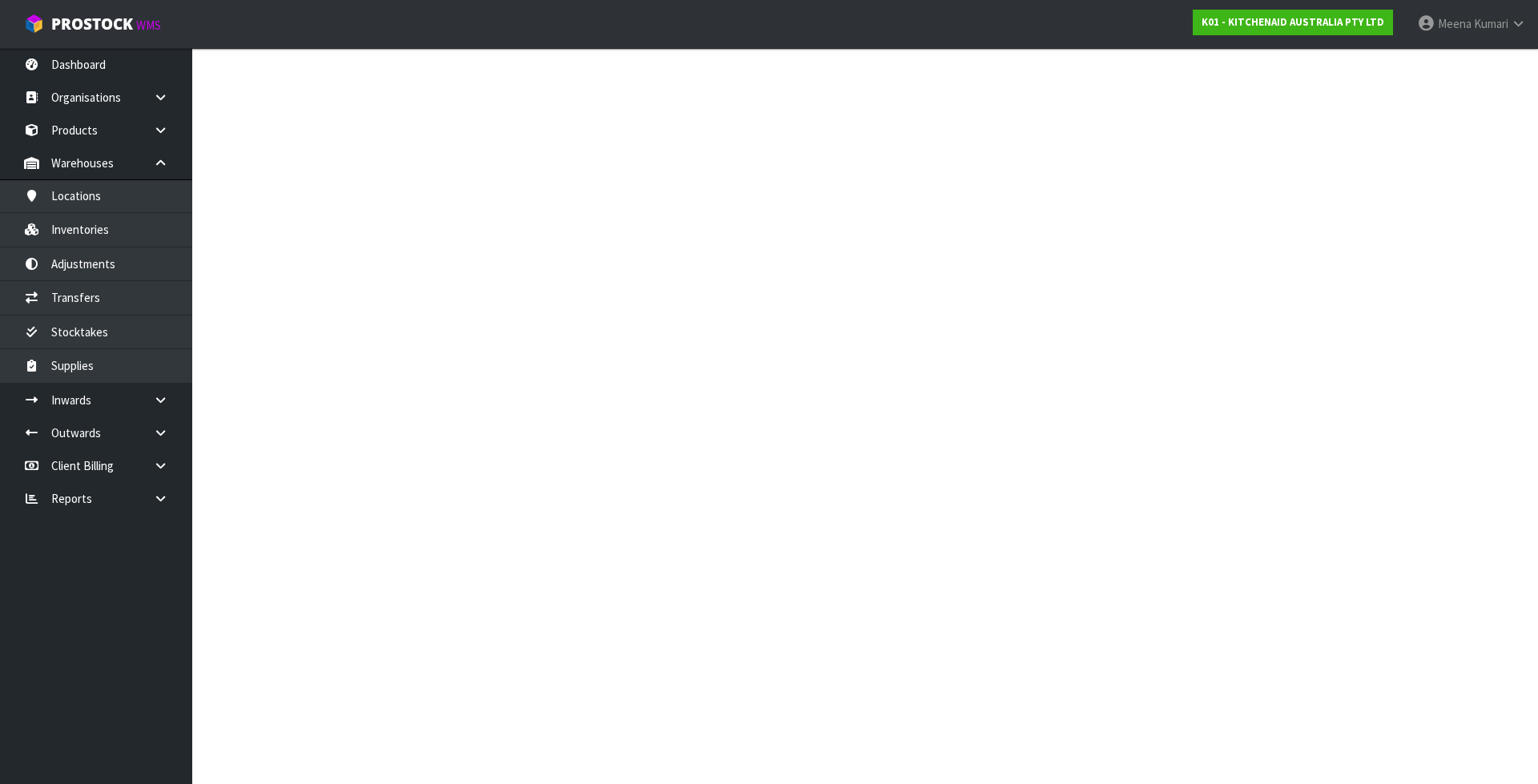
type input "WE0780184"
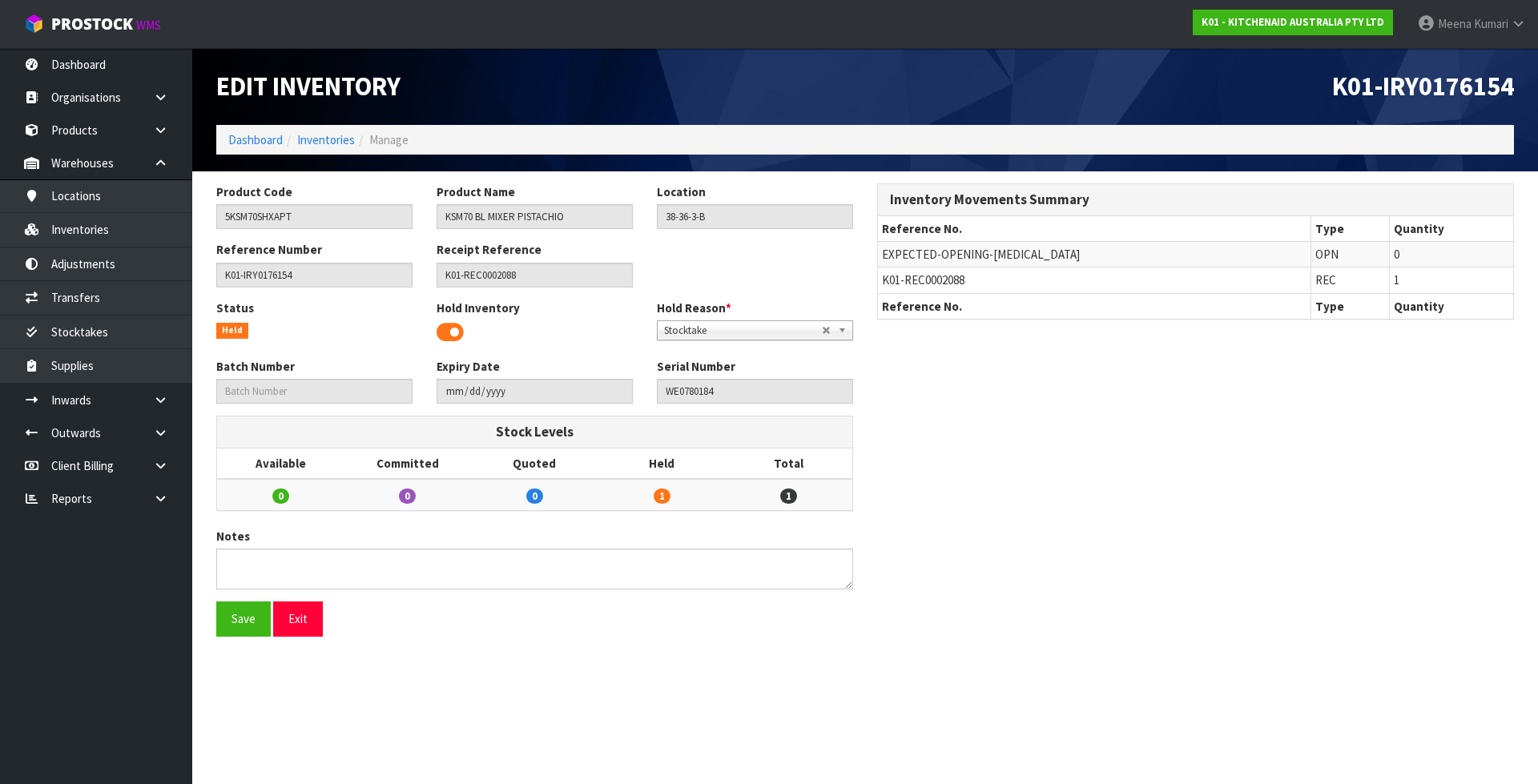
click at [443, 330] on span at bounding box center [450, 332] width 27 height 24
click at [242, 622] on button "Save" at bounding box center [244, 618] width 55 height 35
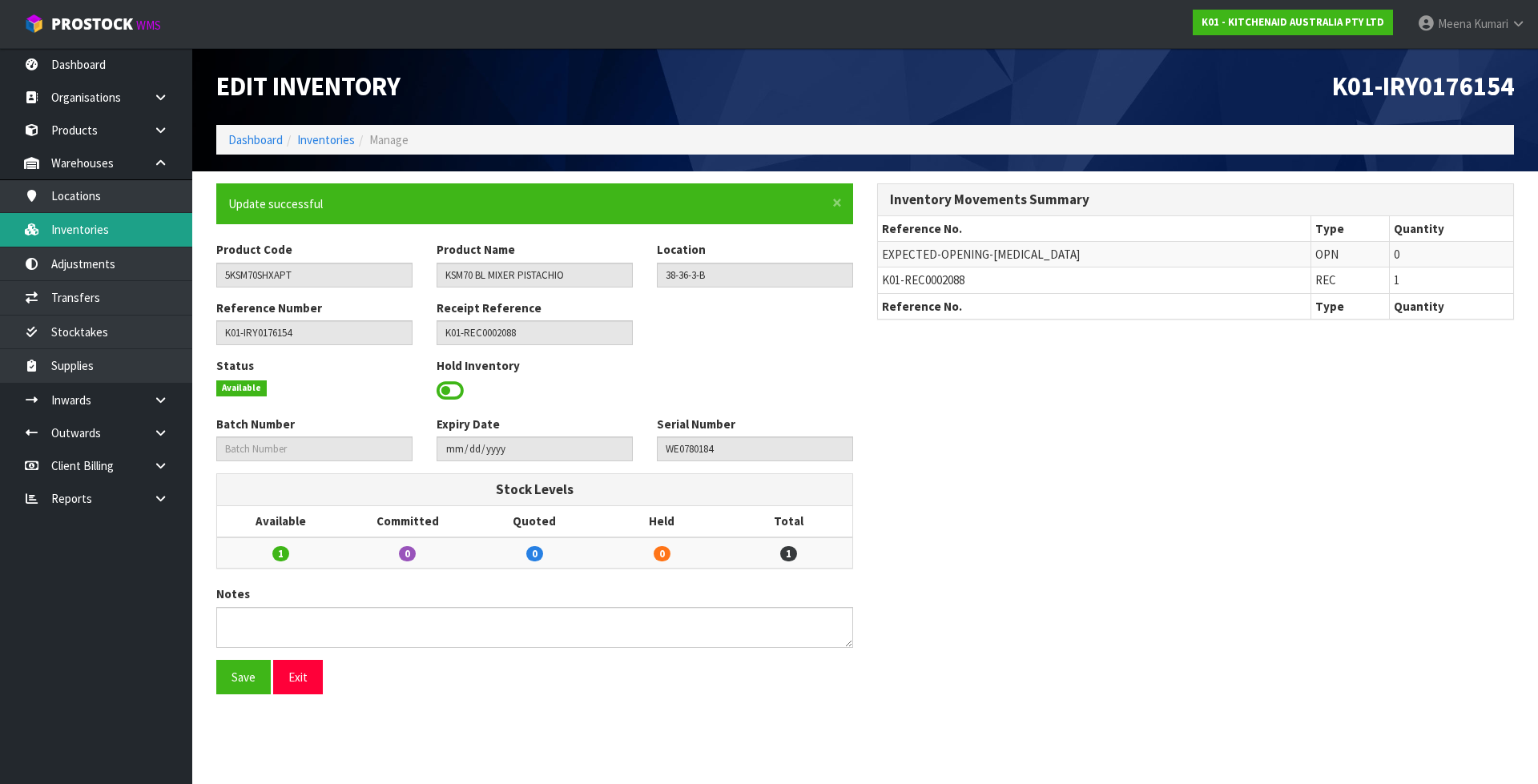
click at [51, 227] on link "Inventories" at bounding box center [96, 229] width 192 height 33
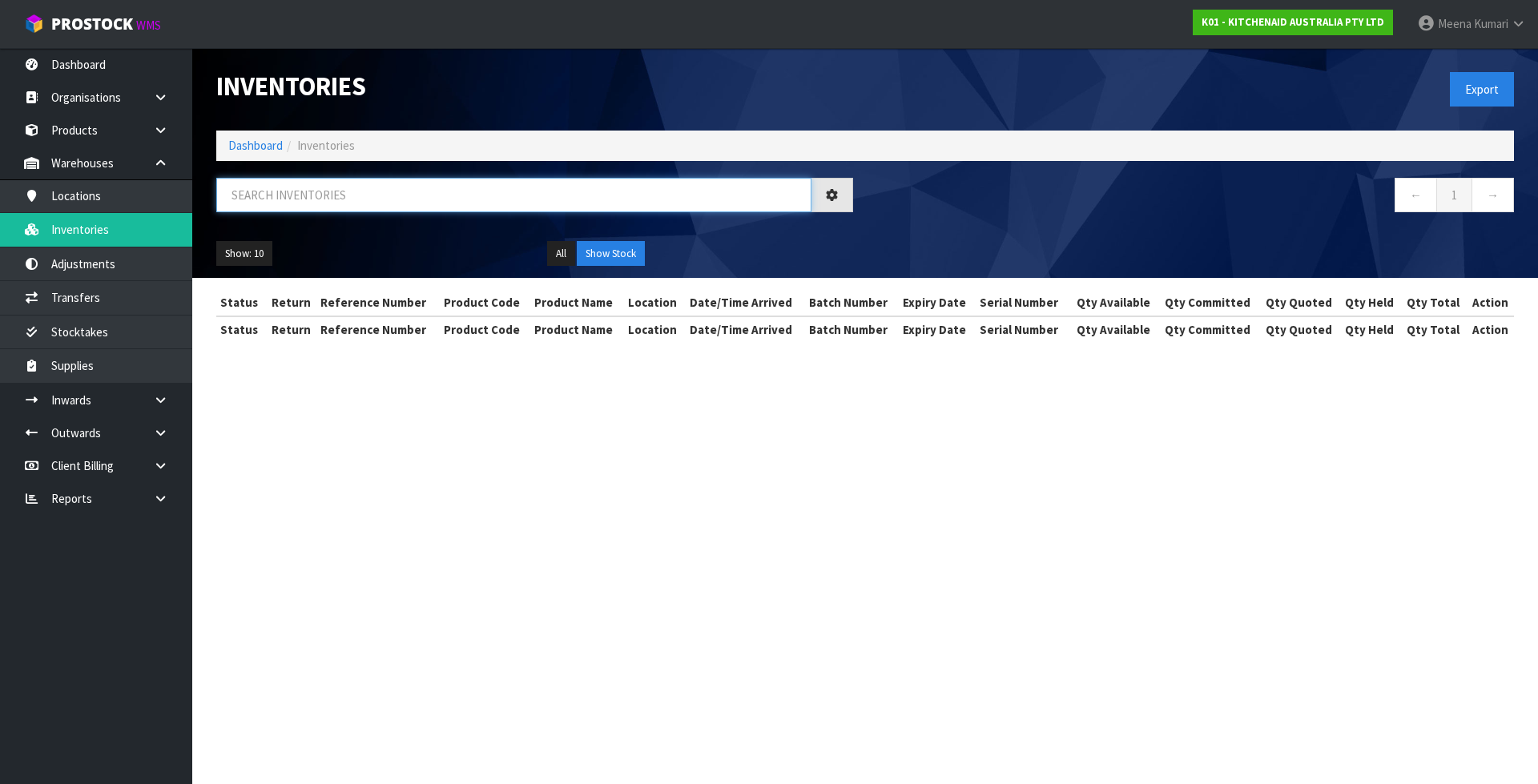
click at [504, 191] on input "text" at bounding box center [514, 195] width 595 height 35
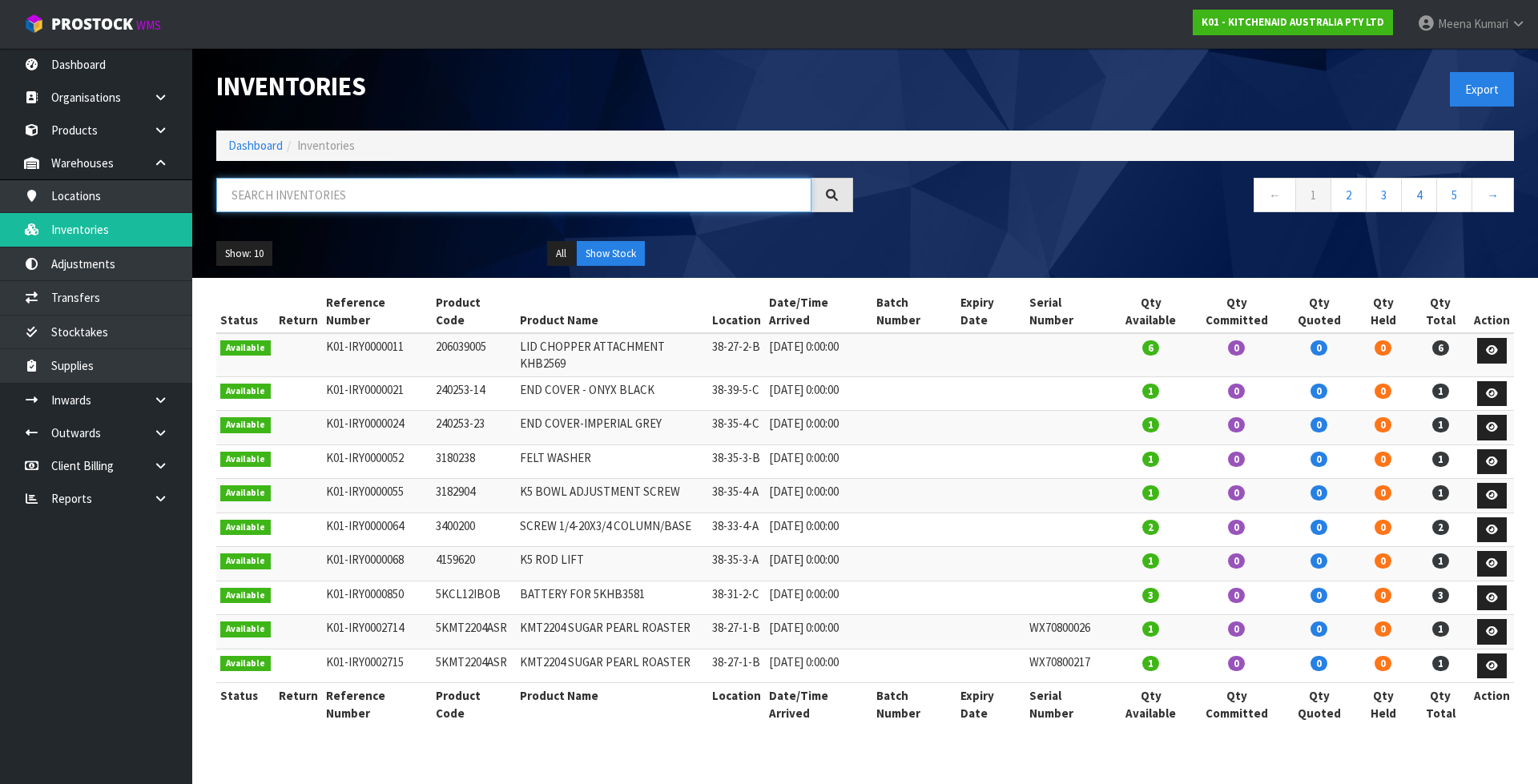
paste input "WE0780765"
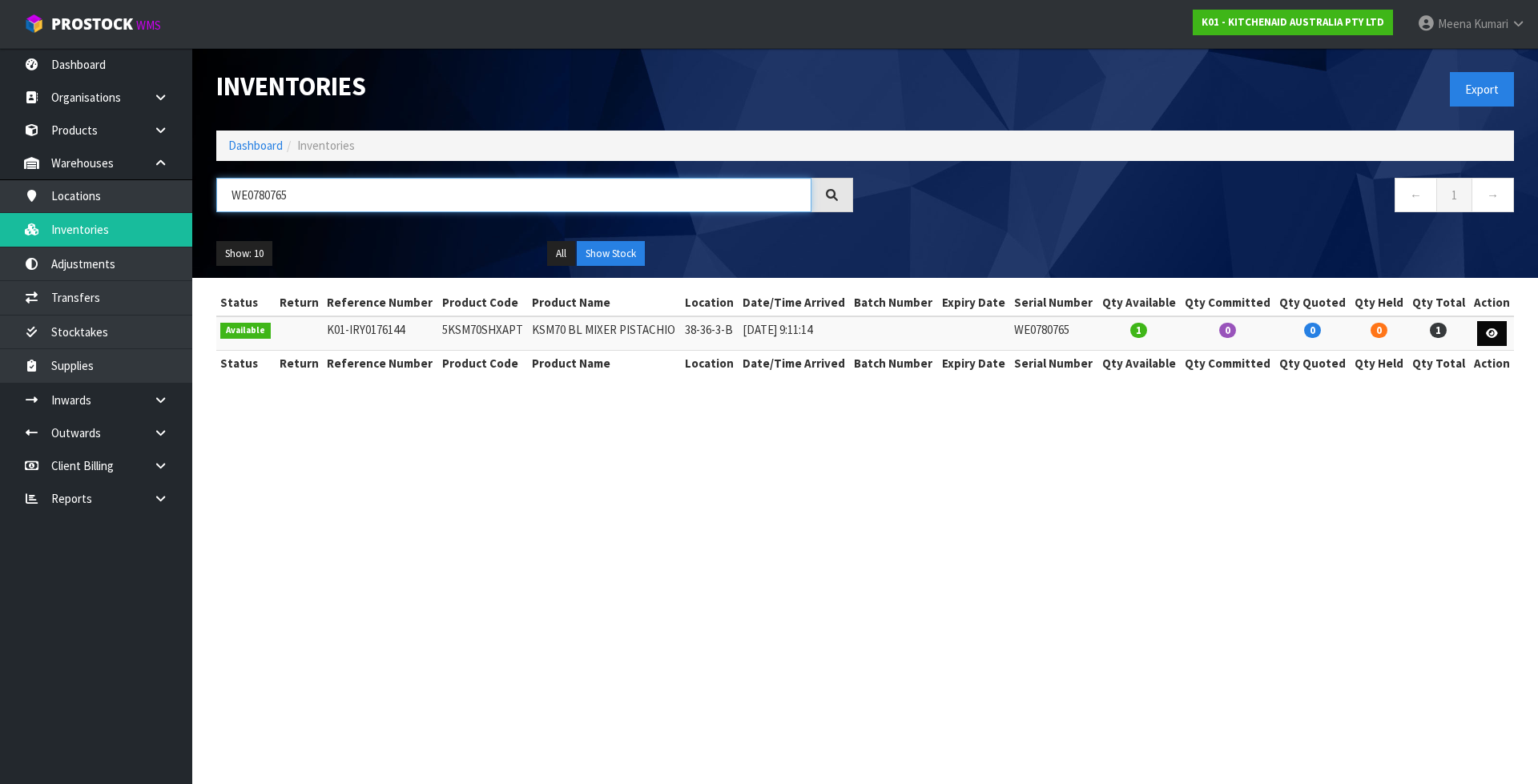
type input "WE0780765"
click at [1480, 337] on link at bounding box center [1491, 334] width 30 height 26
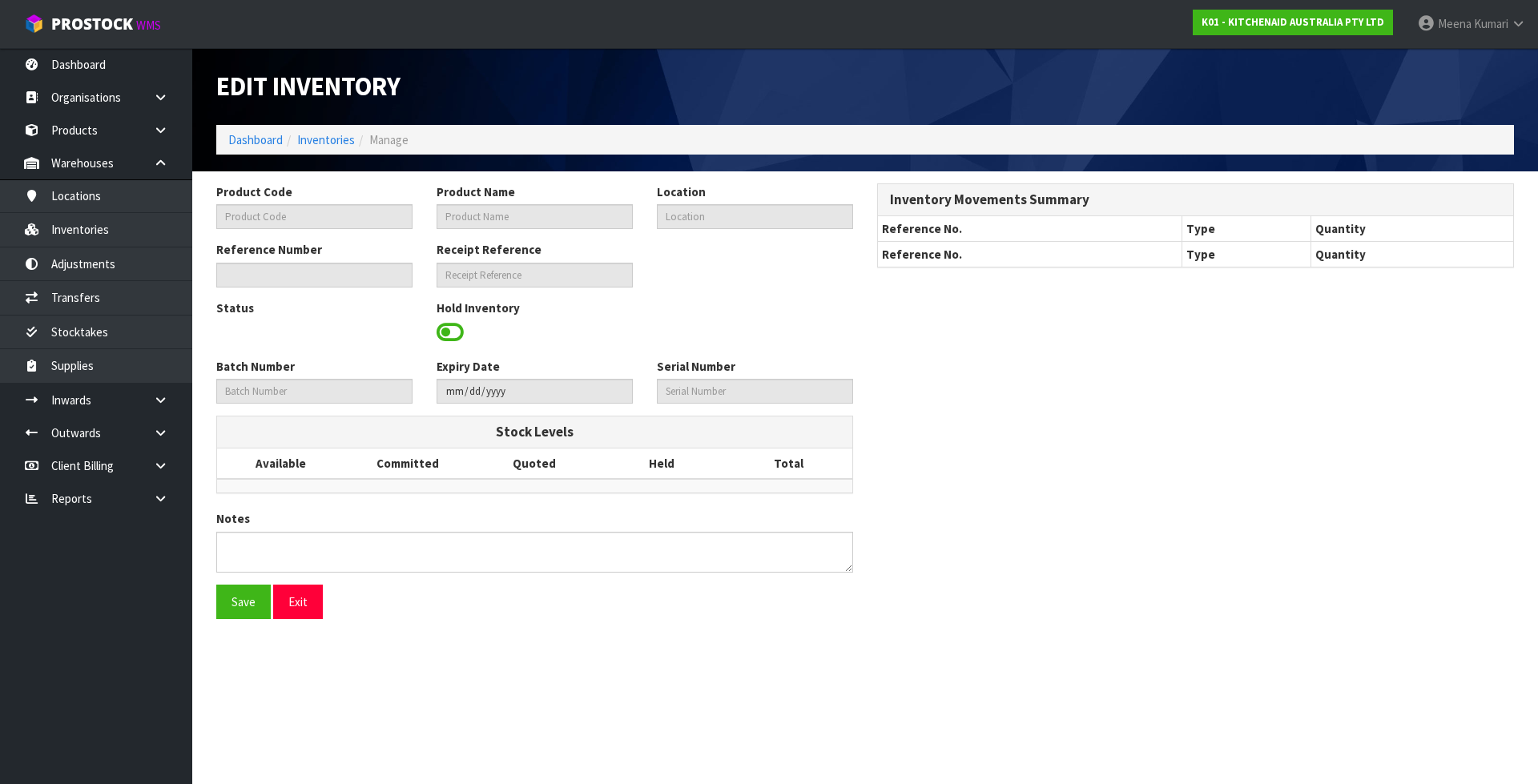
type input "5KSM70SHXAPT"
type input "KSM70 BL MIXER PISTACHIO"
type input "38-36-3-B"
type input "K01-IRY0176144"
type input "K01-REC0002088"
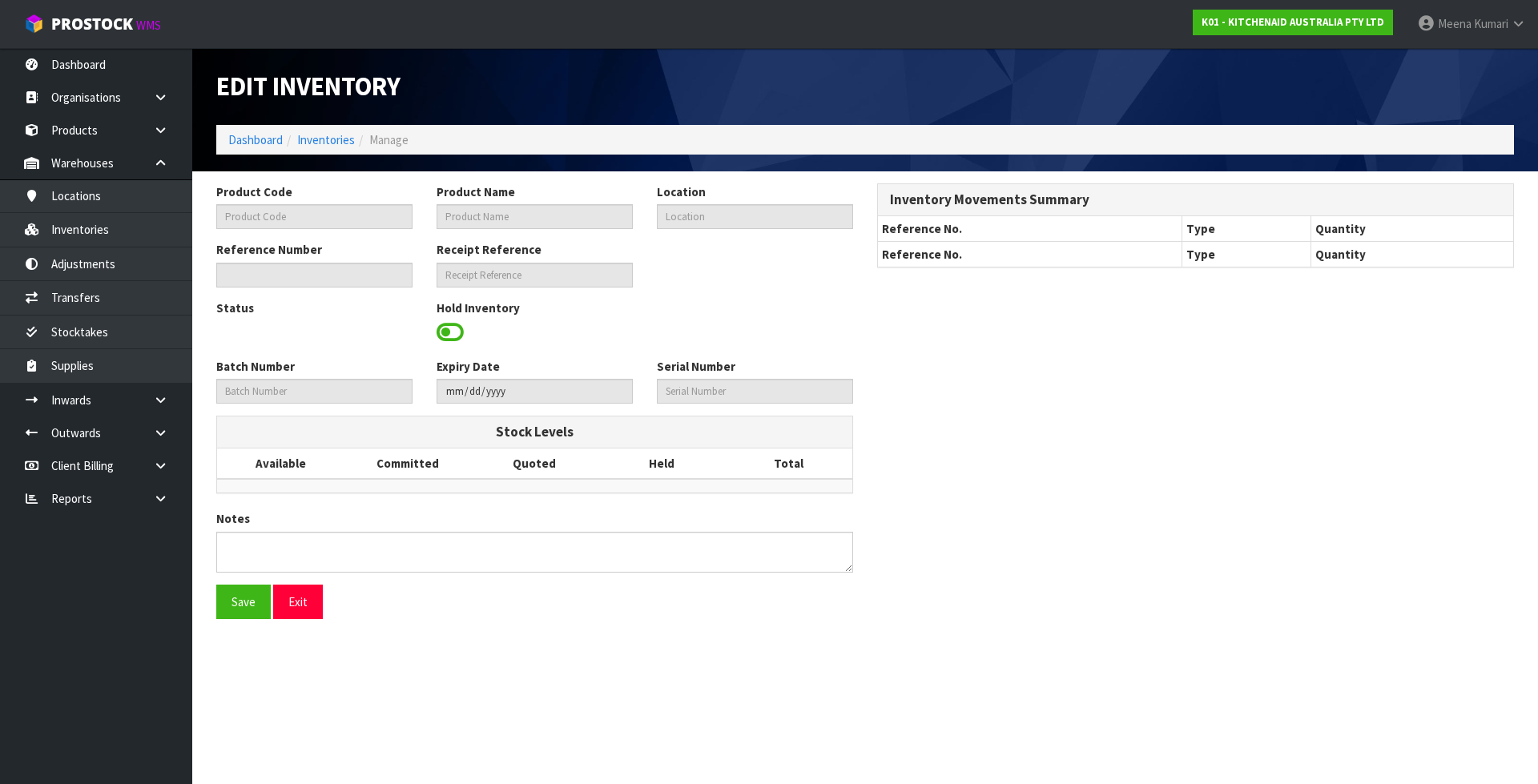
type input "WE0780765"
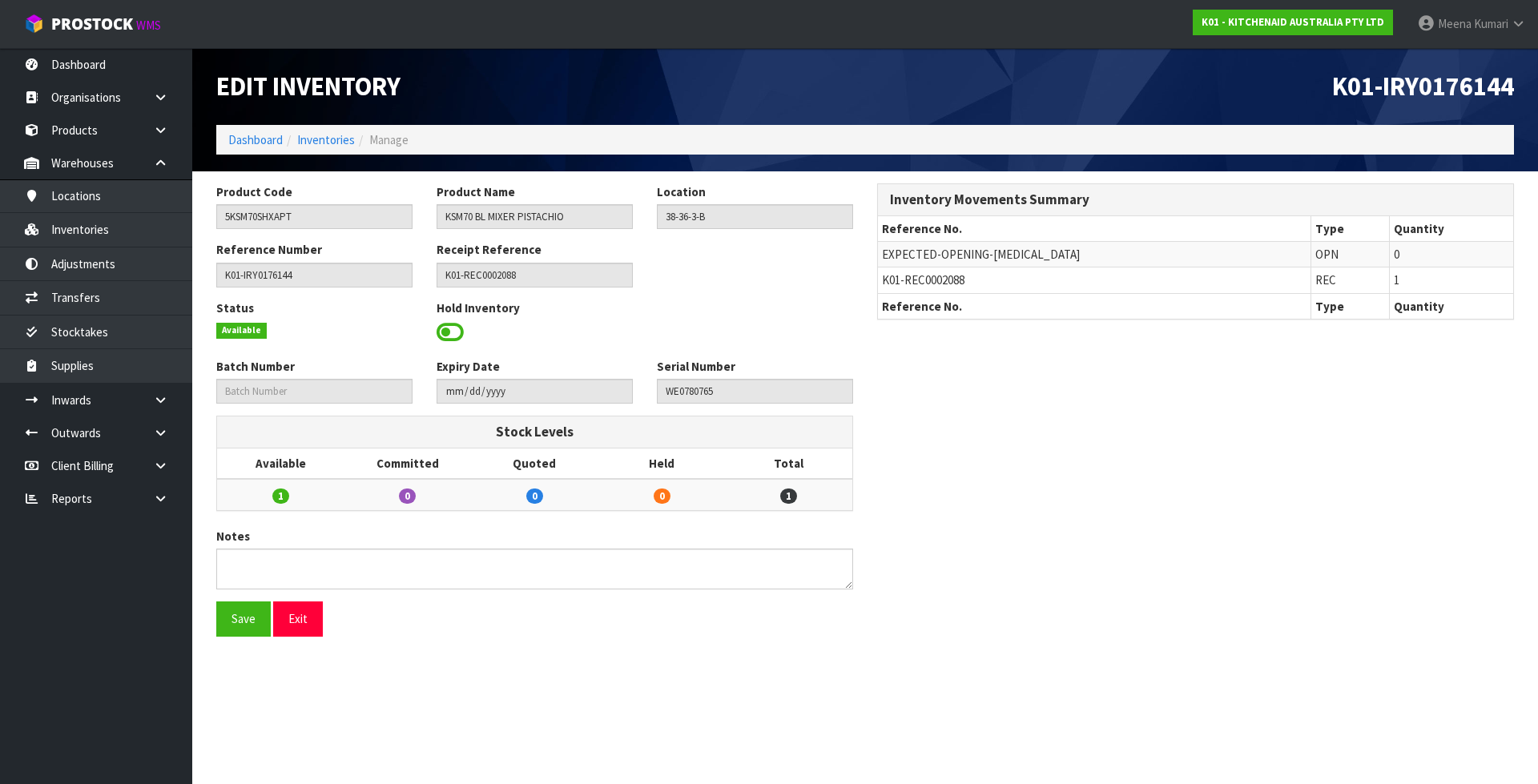
click at [462, 332] on span at bounding box center [450, 332] width 27 height 24
click at [669, 328] on span "Select an Option" at bounding box center [747, 330] width 167 height 19
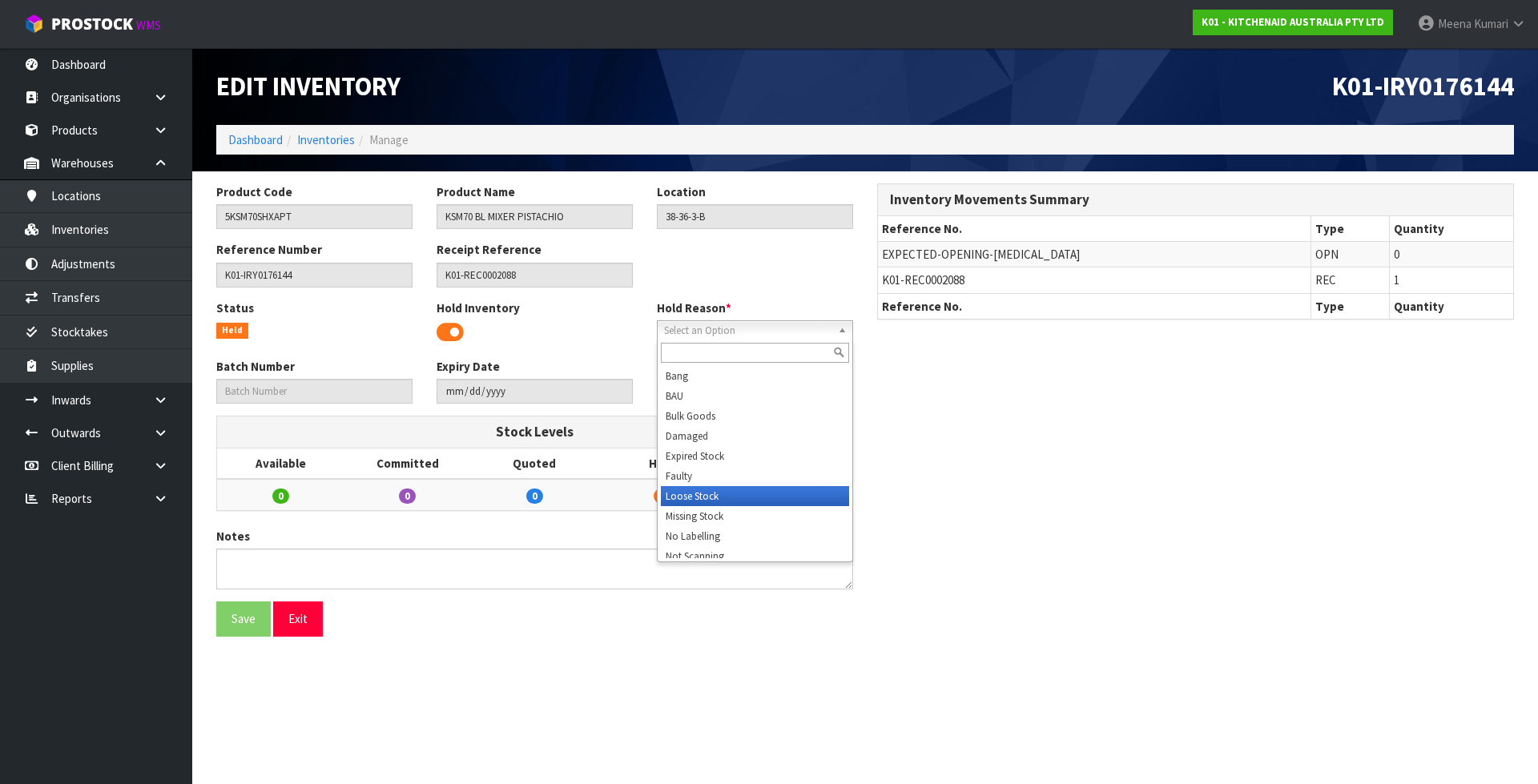
scroll to position [240, 0]
click at [743, 498] on li "Stocktake" at bounding box center [755, 495] width 188 height 20
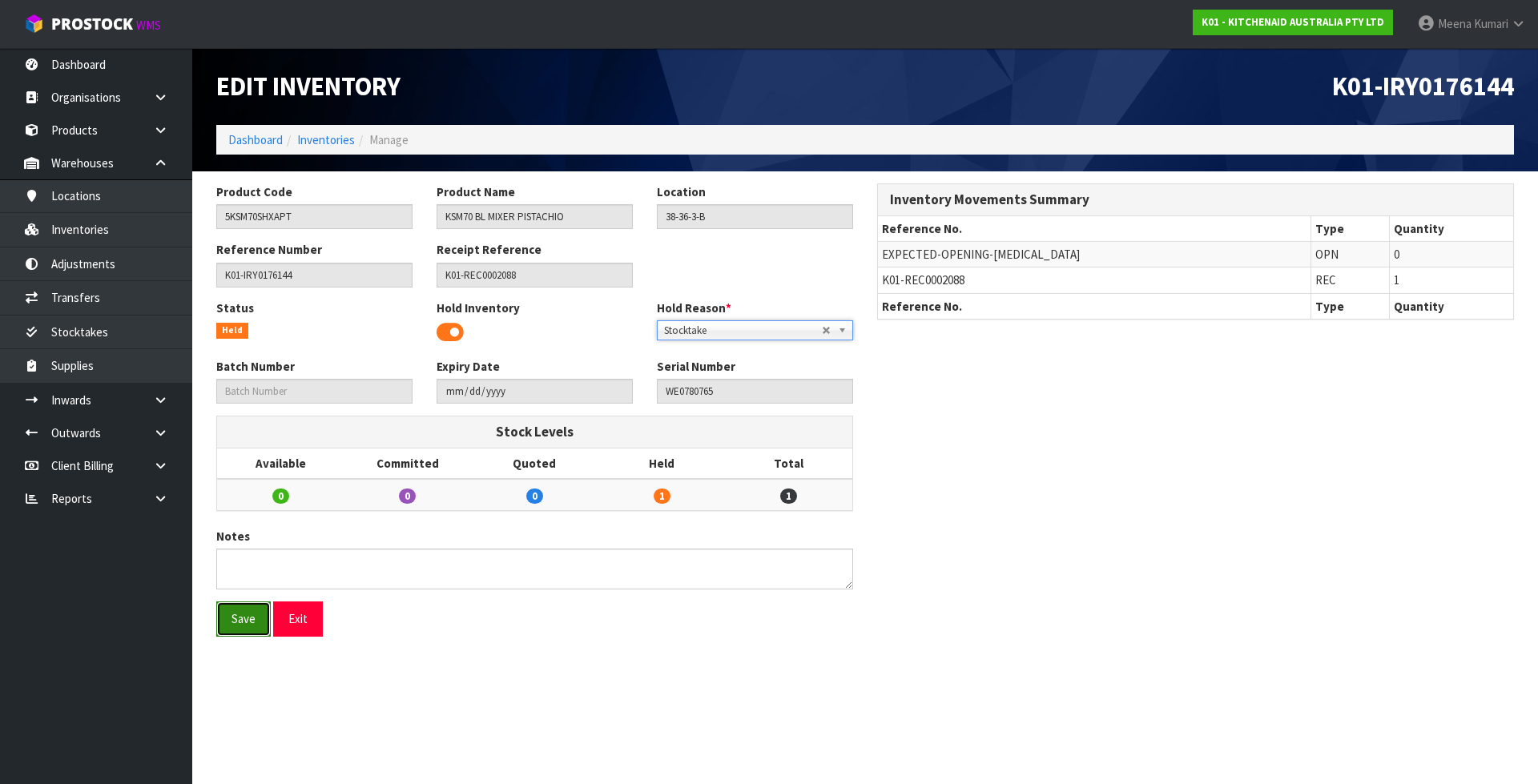
click at [230, 627] on button "Save" at bounding box center [244, 618] width 55 height 35
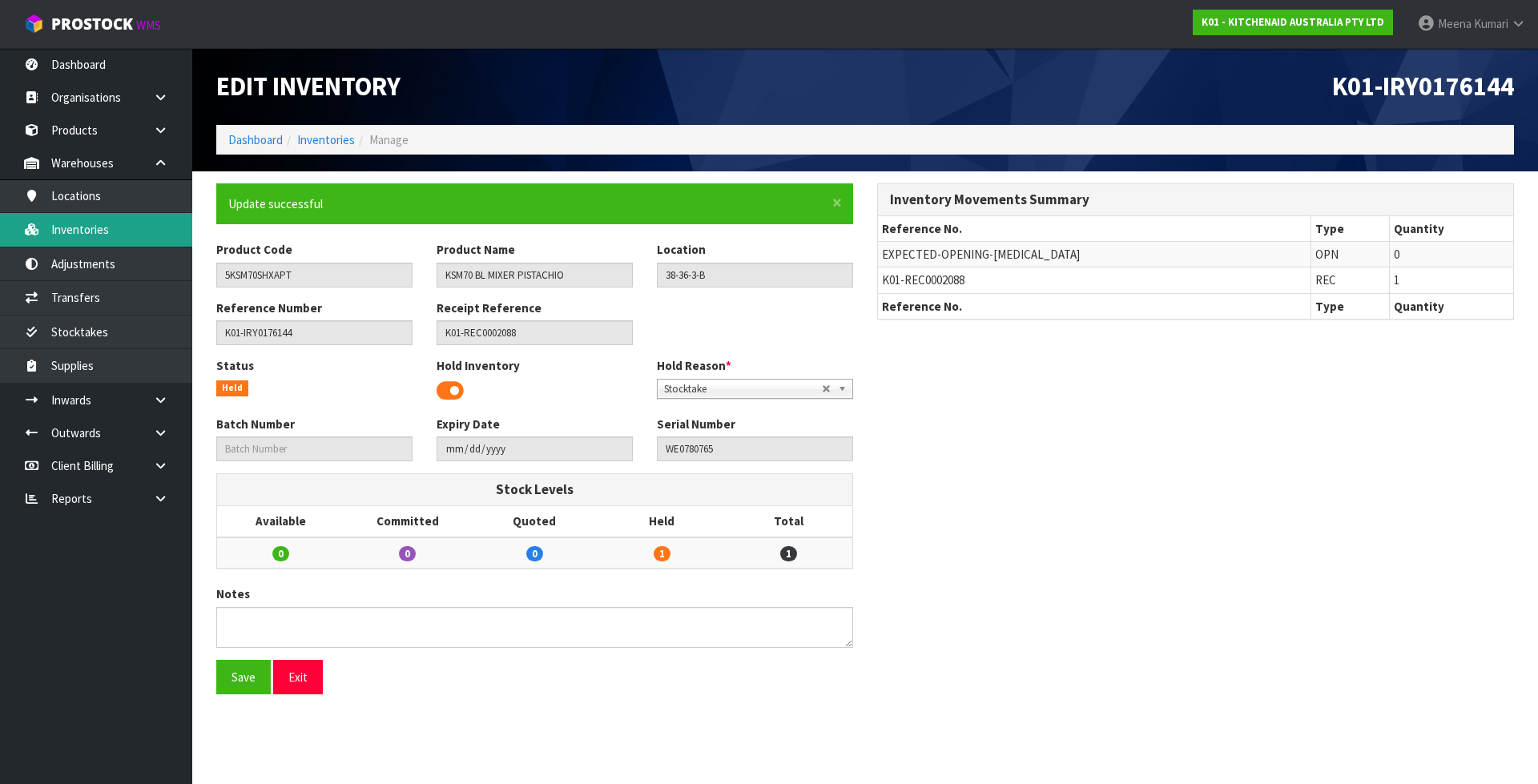
click at [90, 237] on link "Inventories" at bounding box center [96, 229] width 192 height 33
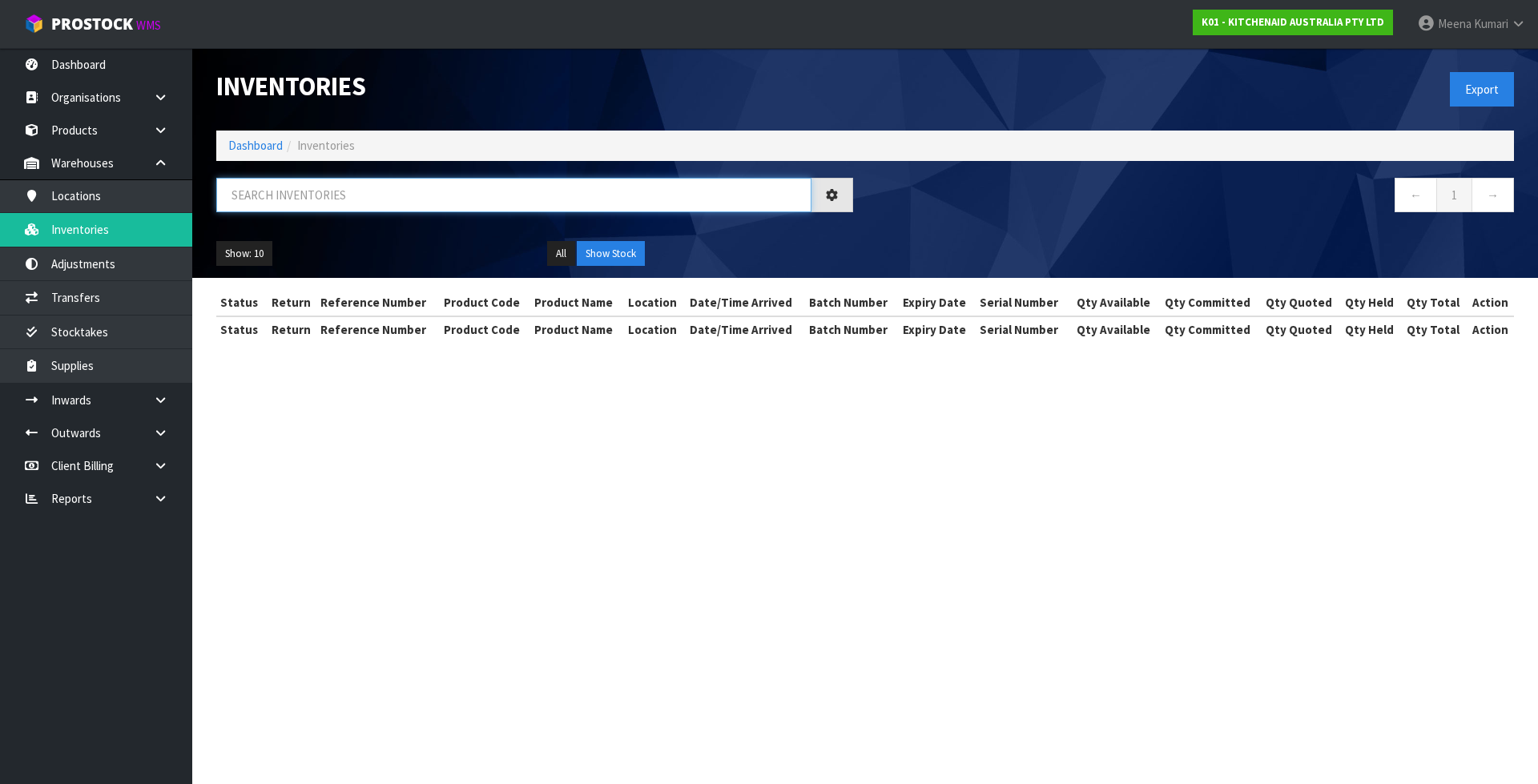
click at [379, 198] on input "text" at bounding box center [514, 195] width 595 height 35
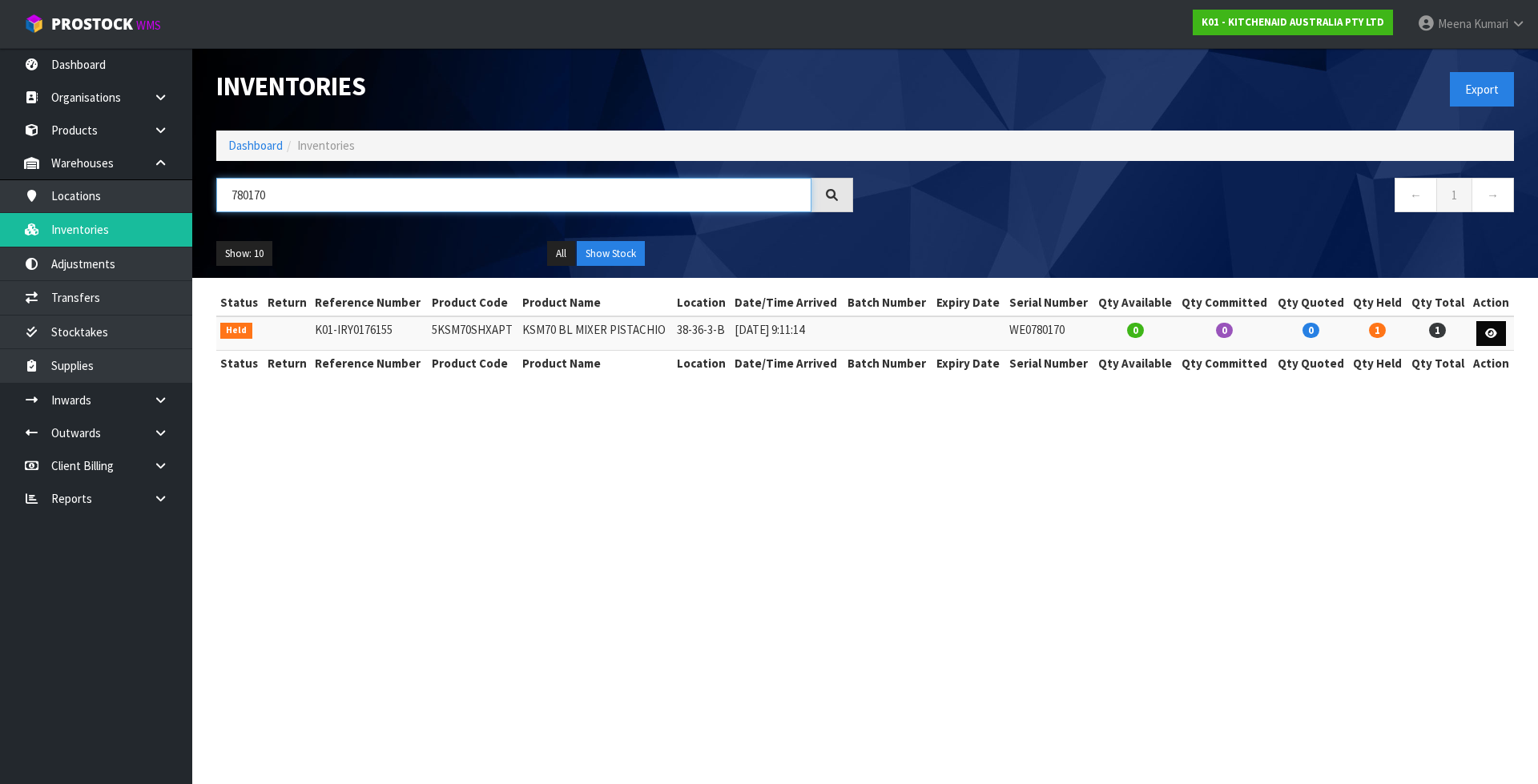
type input "780170"
click at [1479, 326] on link at bounding box center [1491, 334] width 30 height 26
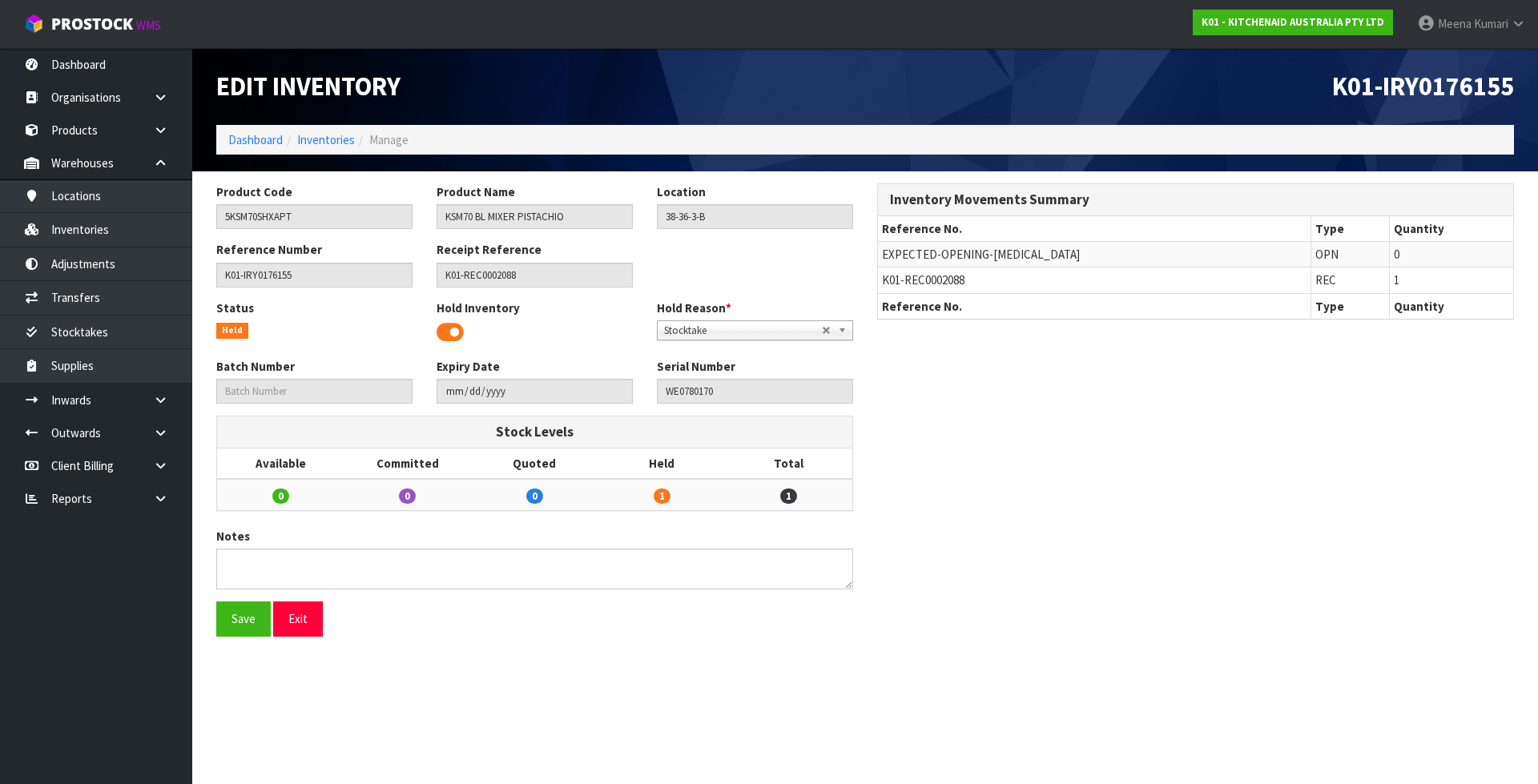
click at [446, 335] on span at bounding box center [450, 332] width 27 height 24
click at [229, 628] on button "Save" at bounding box center [244, 618] width 55 height 35
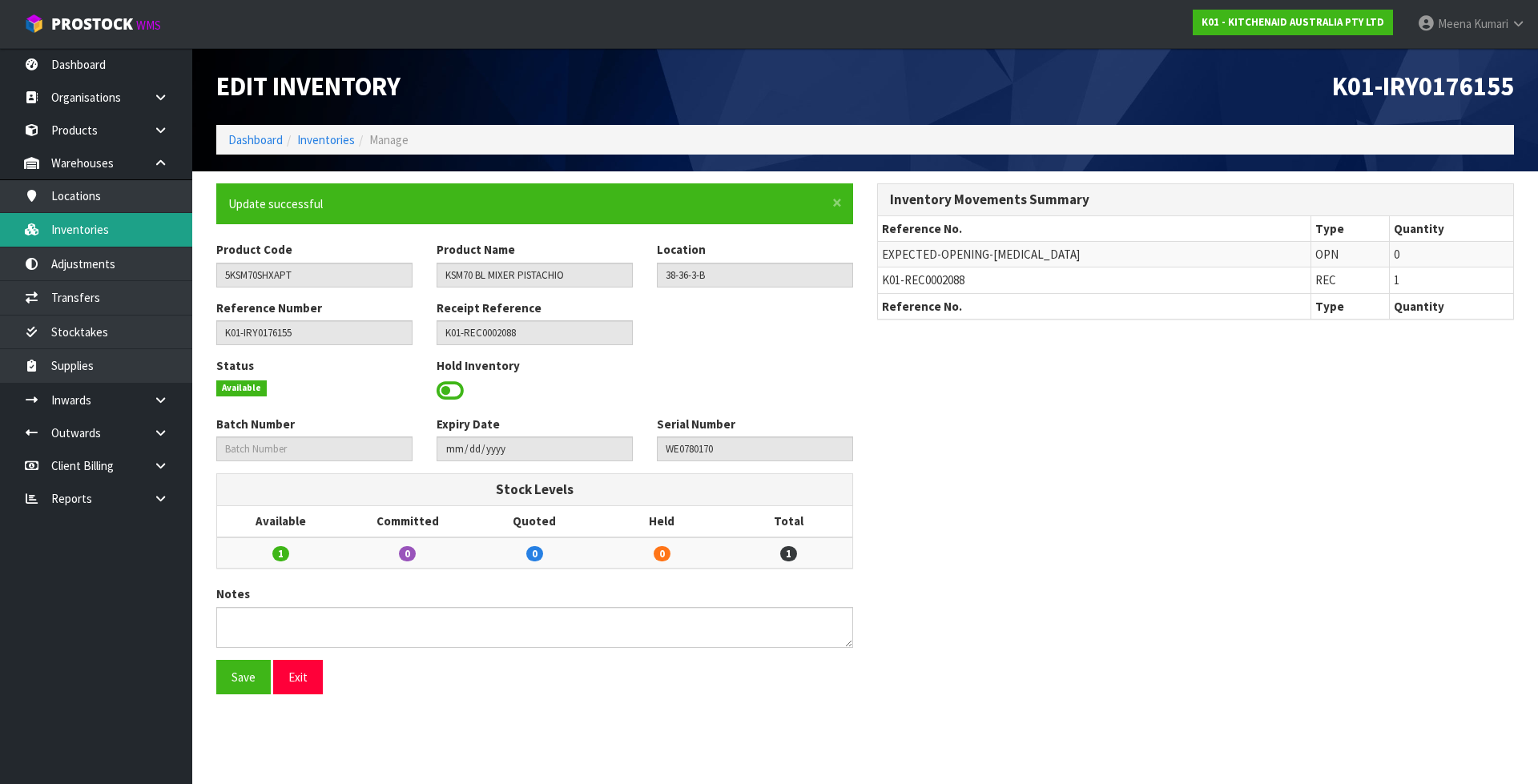
click at [83, 228] on link "Inventories" at bounding box center [96, 229] width 192 height 33
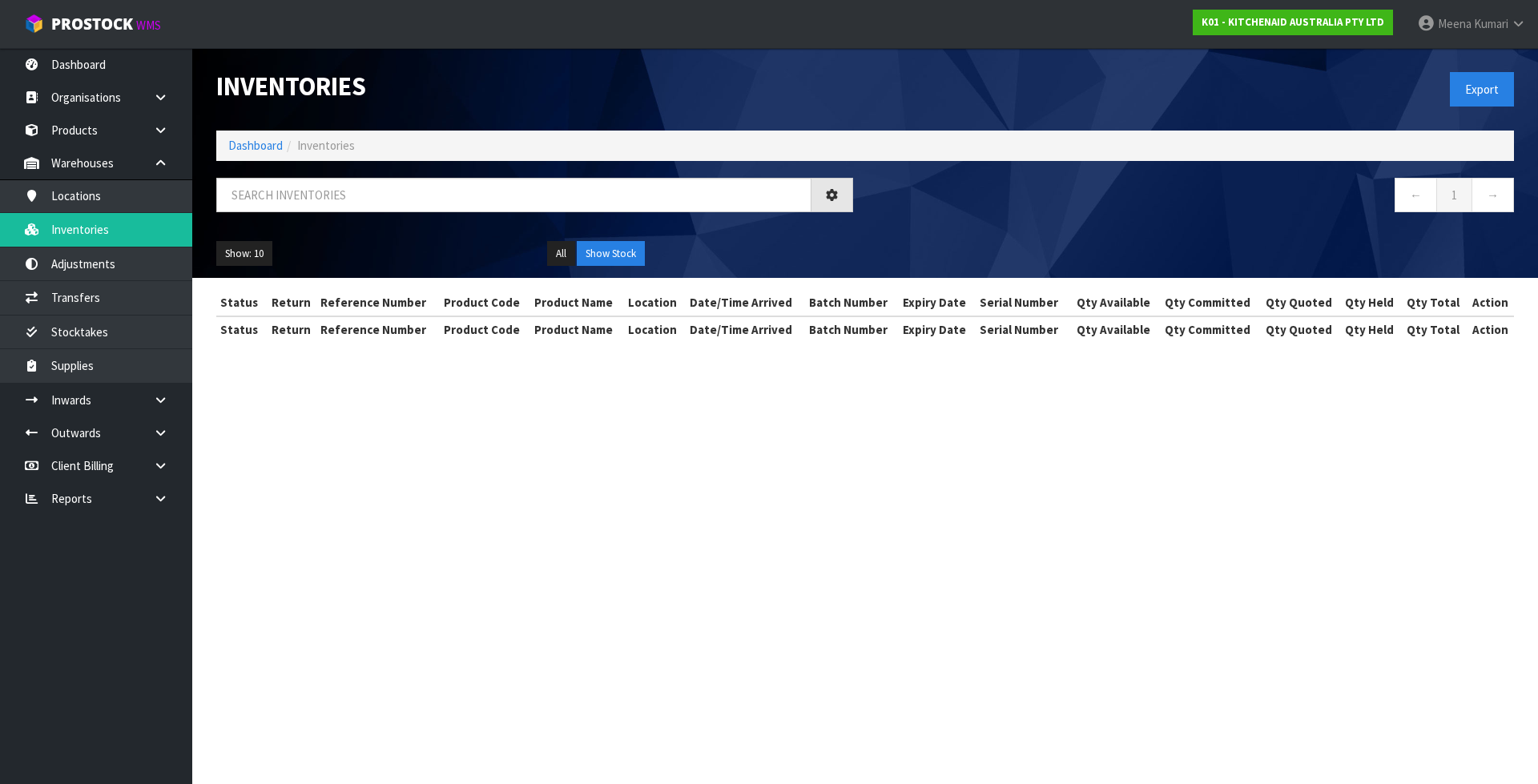
click at [430, 195] on input "text" at bounding box center [514, 195] width 595 height 35
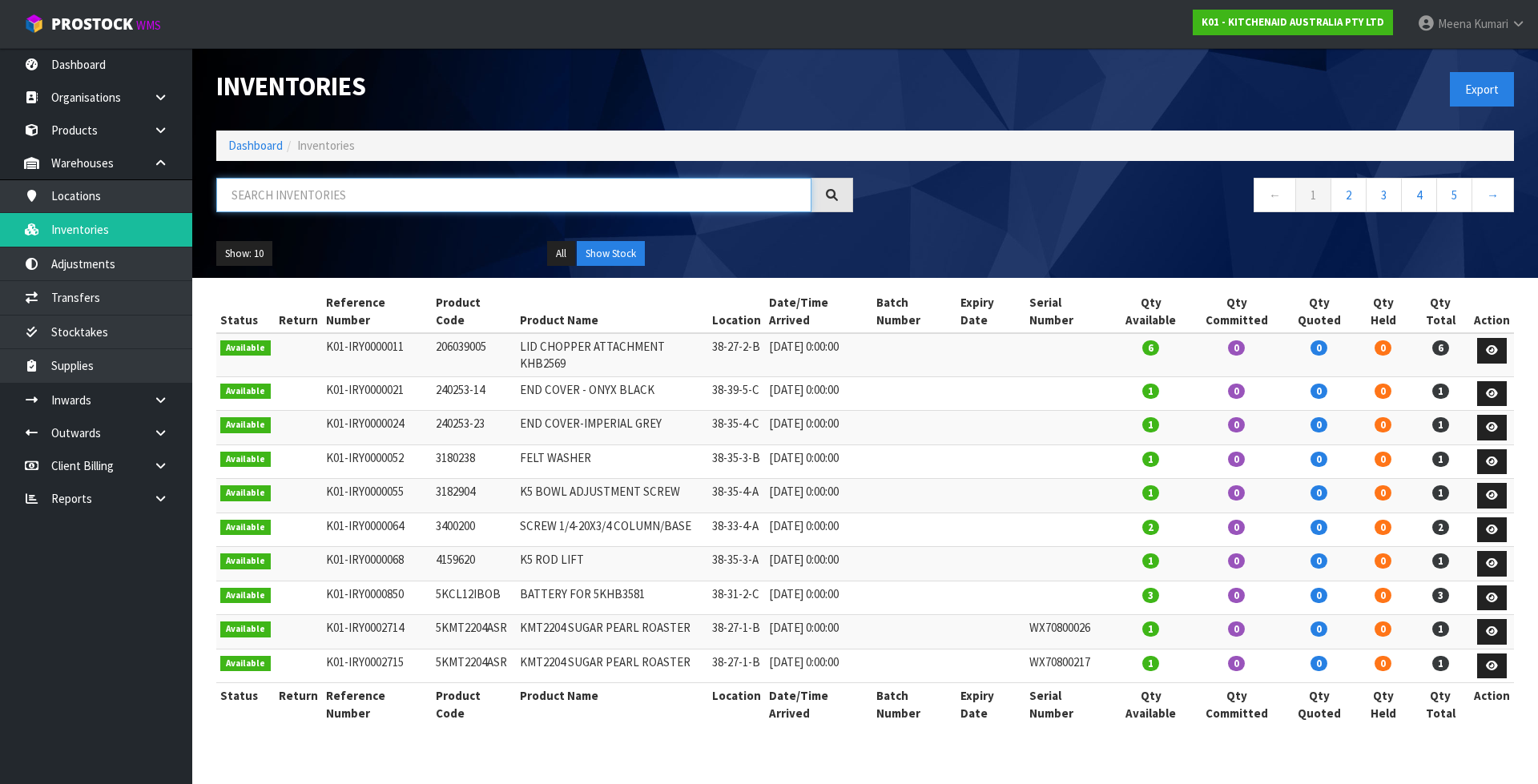
paste input "WE0780222"
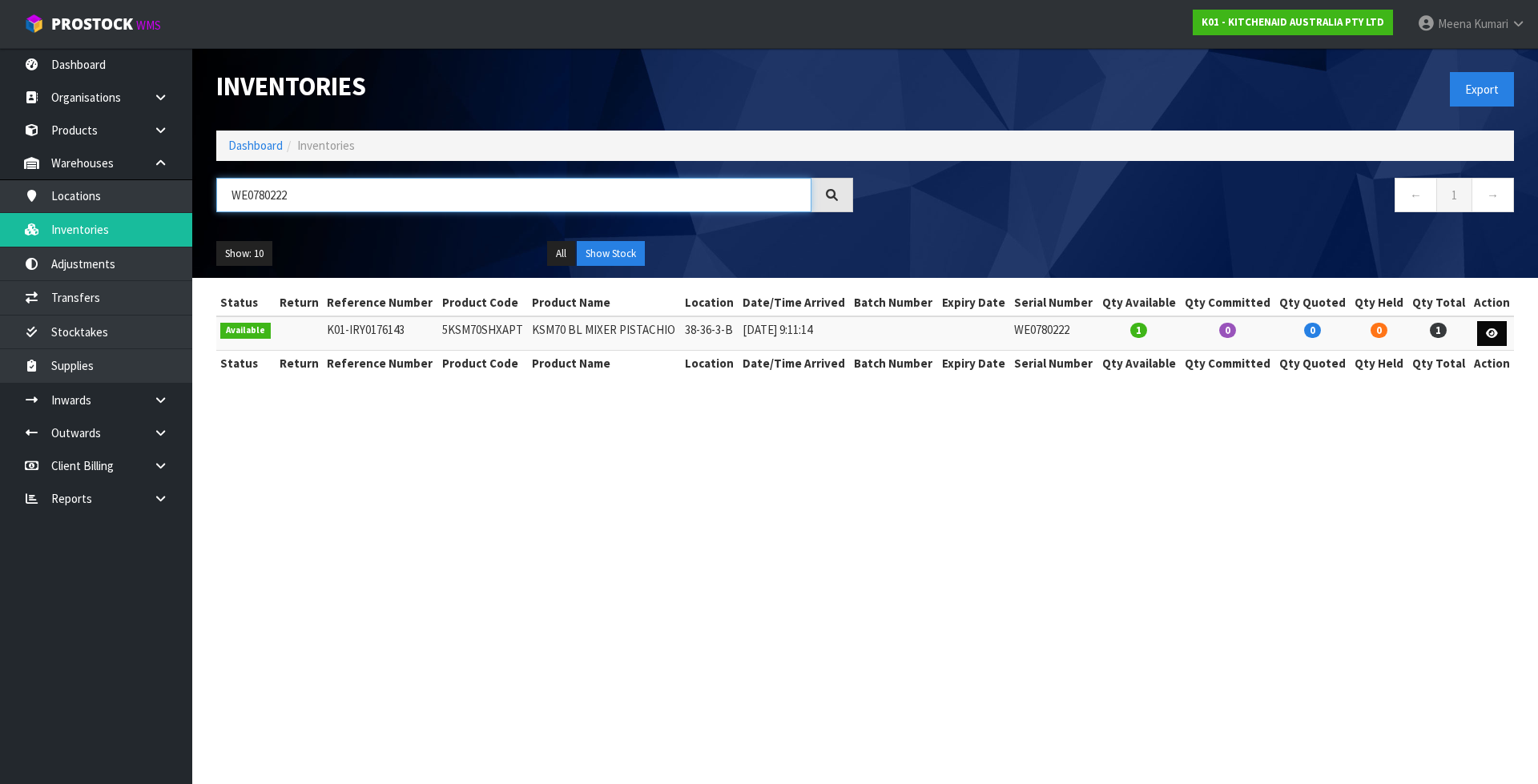
type input "WE0780222"
click at [1501, 330] on link at bounding box center [1491, 334] width 30 height 26
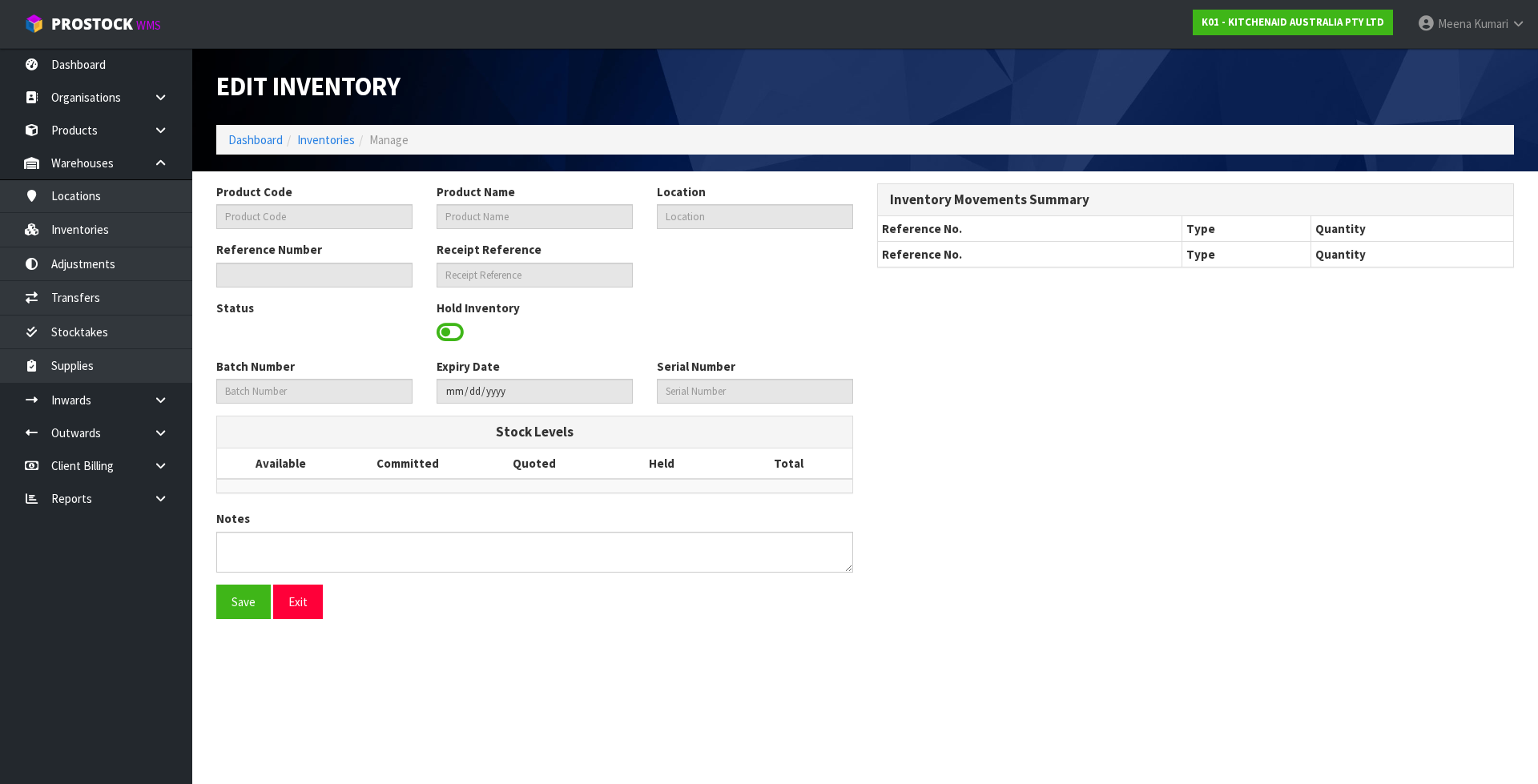
type input "5KSM70SHXAPT"
type input "KSM70 BL MIXER PISTACHIO"
type input "38-36-3-B"
type input "K01-IRY0176143"
type input "K01-REC0002088"
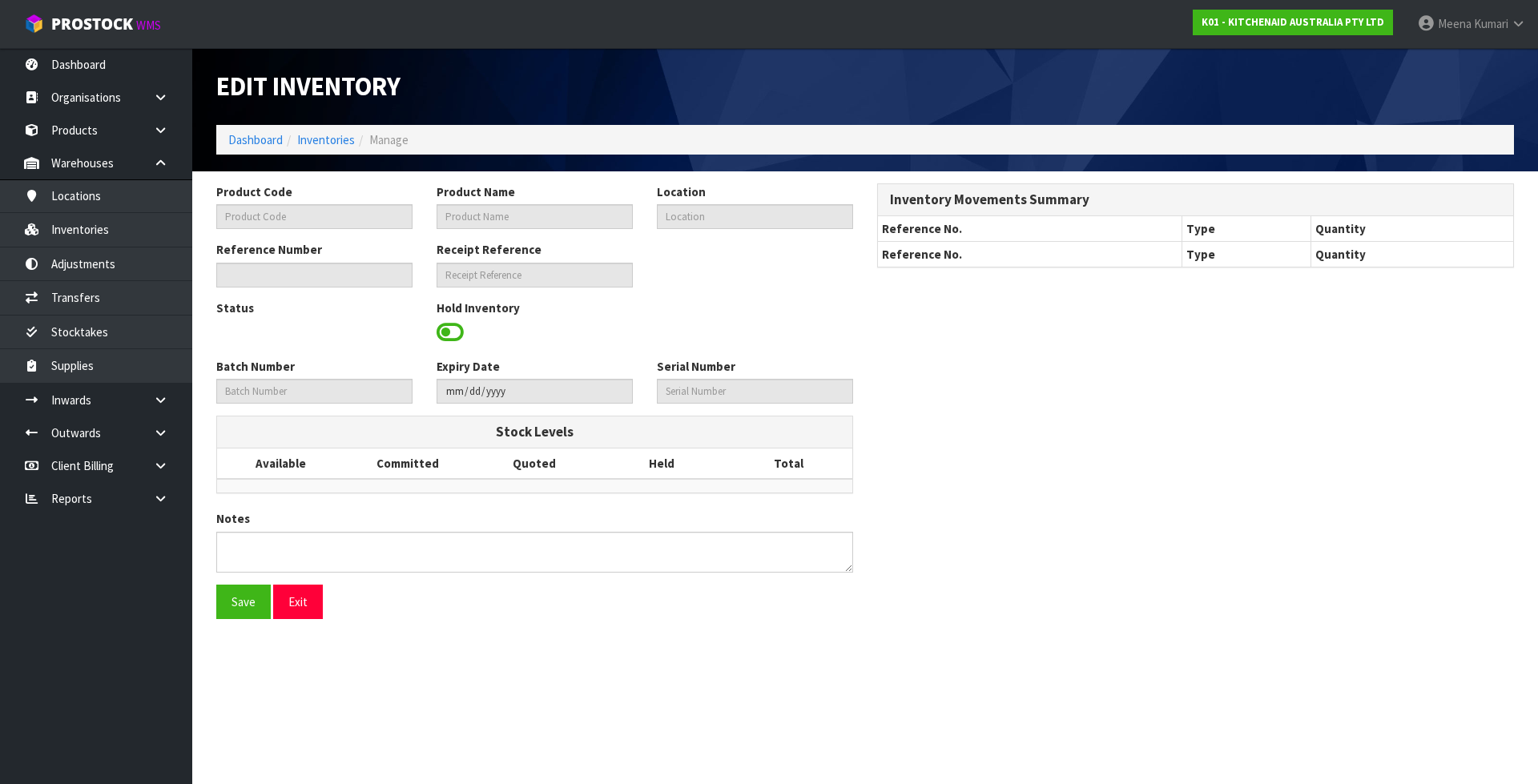
type input "WE0780222"
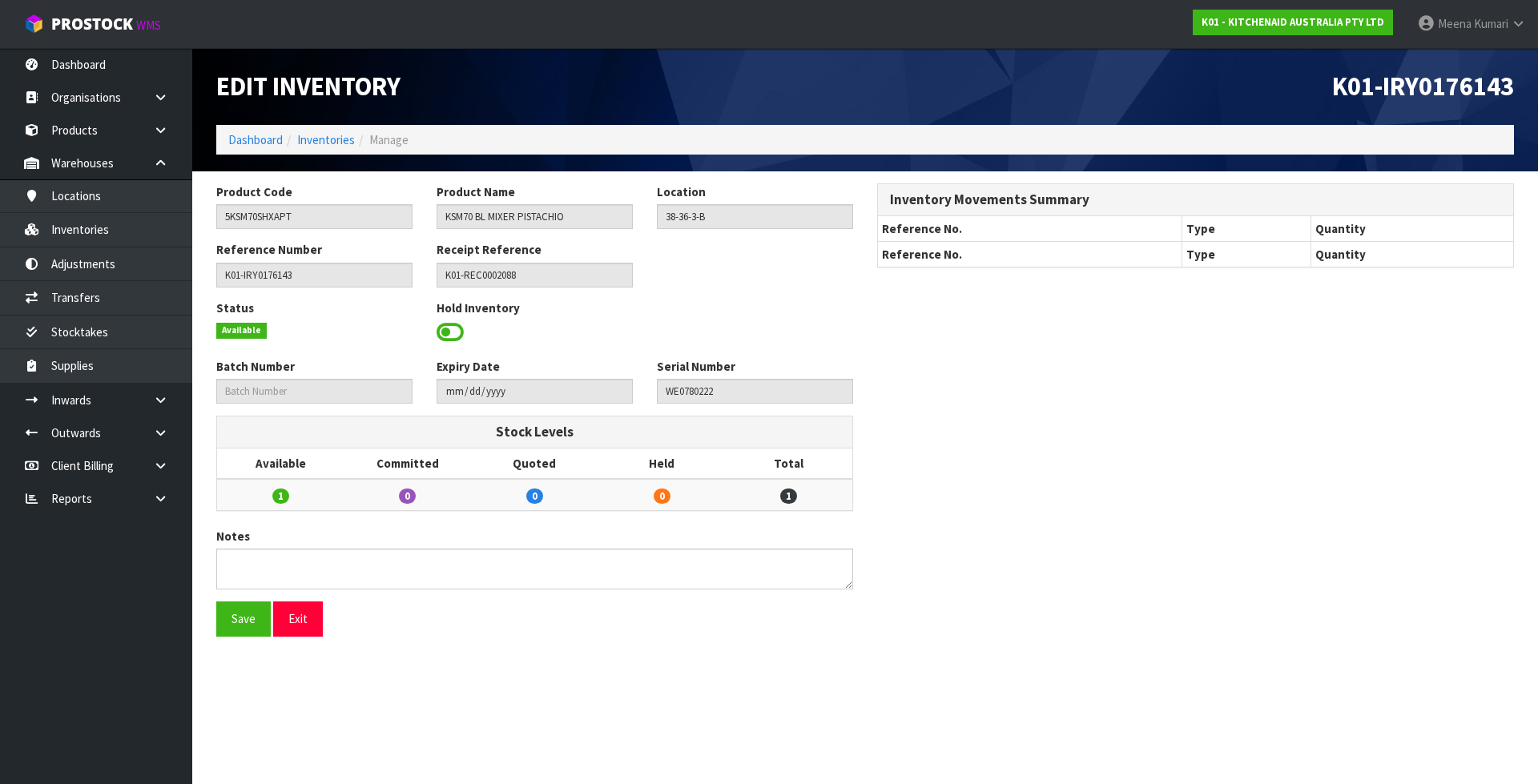
click at [445, 336] on span at bounding box center [450, 332] width 27 height 24
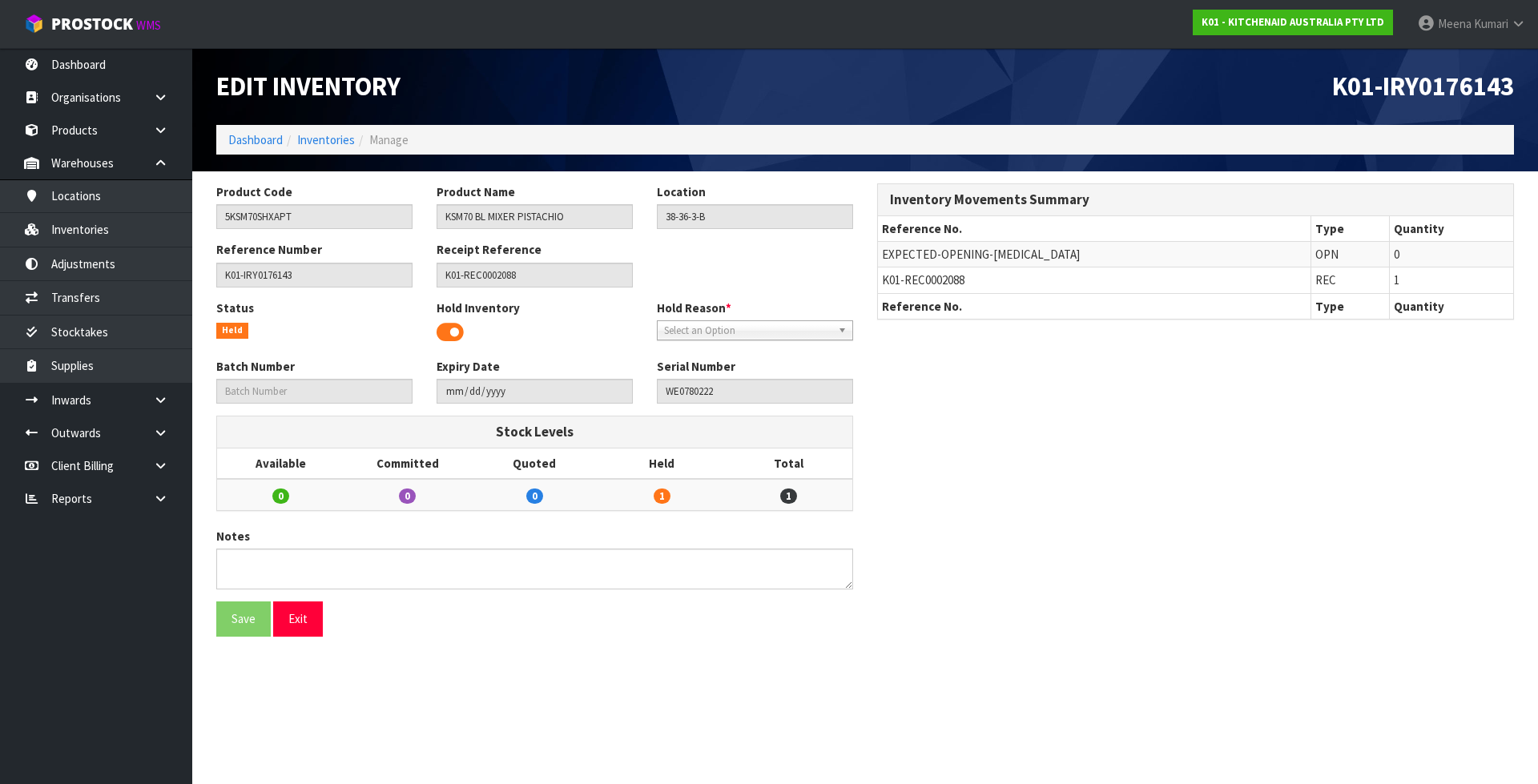
click at [744, 327] on span "Select an Option" at bounding box center [747, 330] width 167 height 19
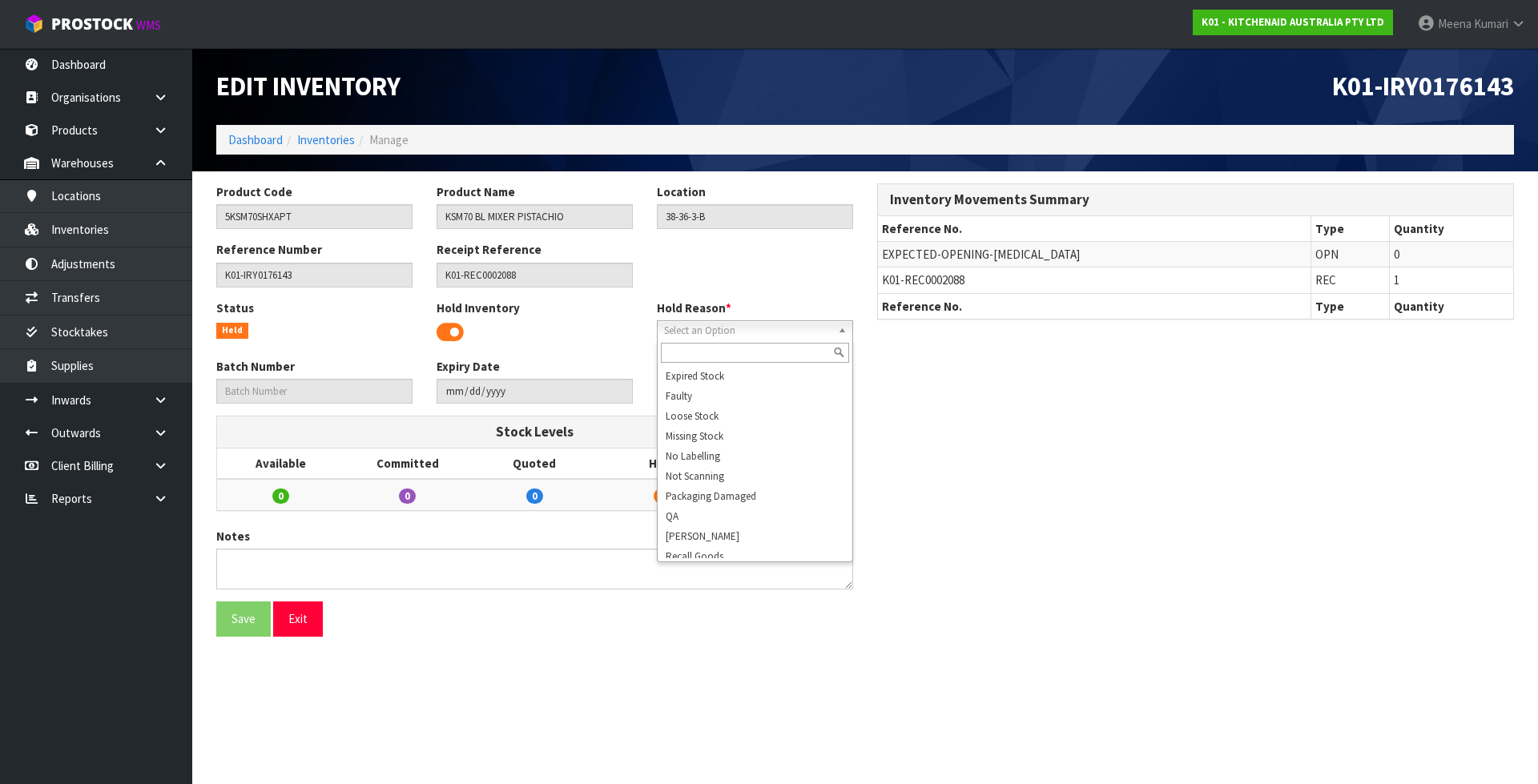
scroll to position [240, 0]
click at [712, 492] on li "Stocktake" at bounding box center [755, 495] width 188 height 20
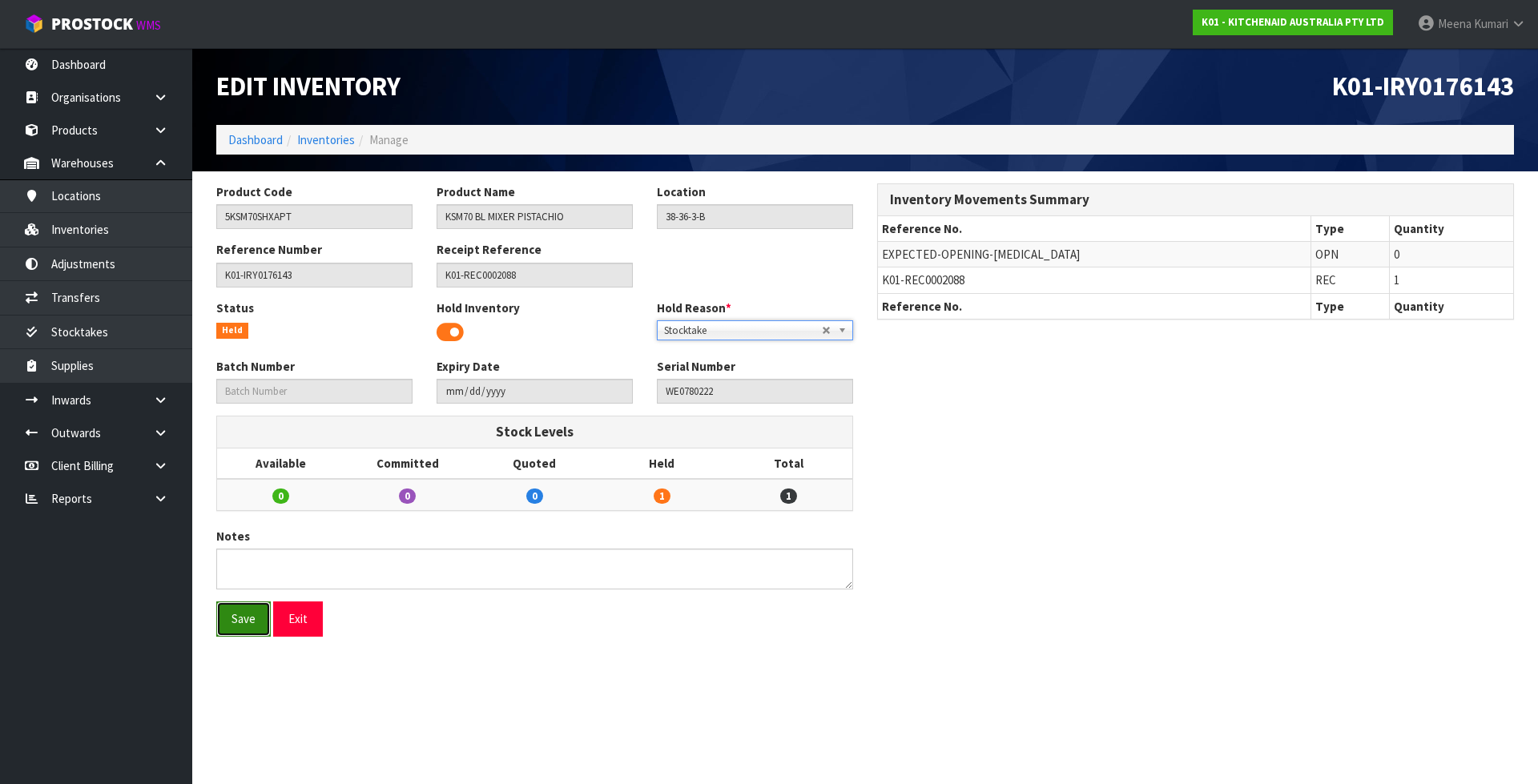
click at [230, 621] on button "Save" at bounding box center [244, 618] width 55 height 35
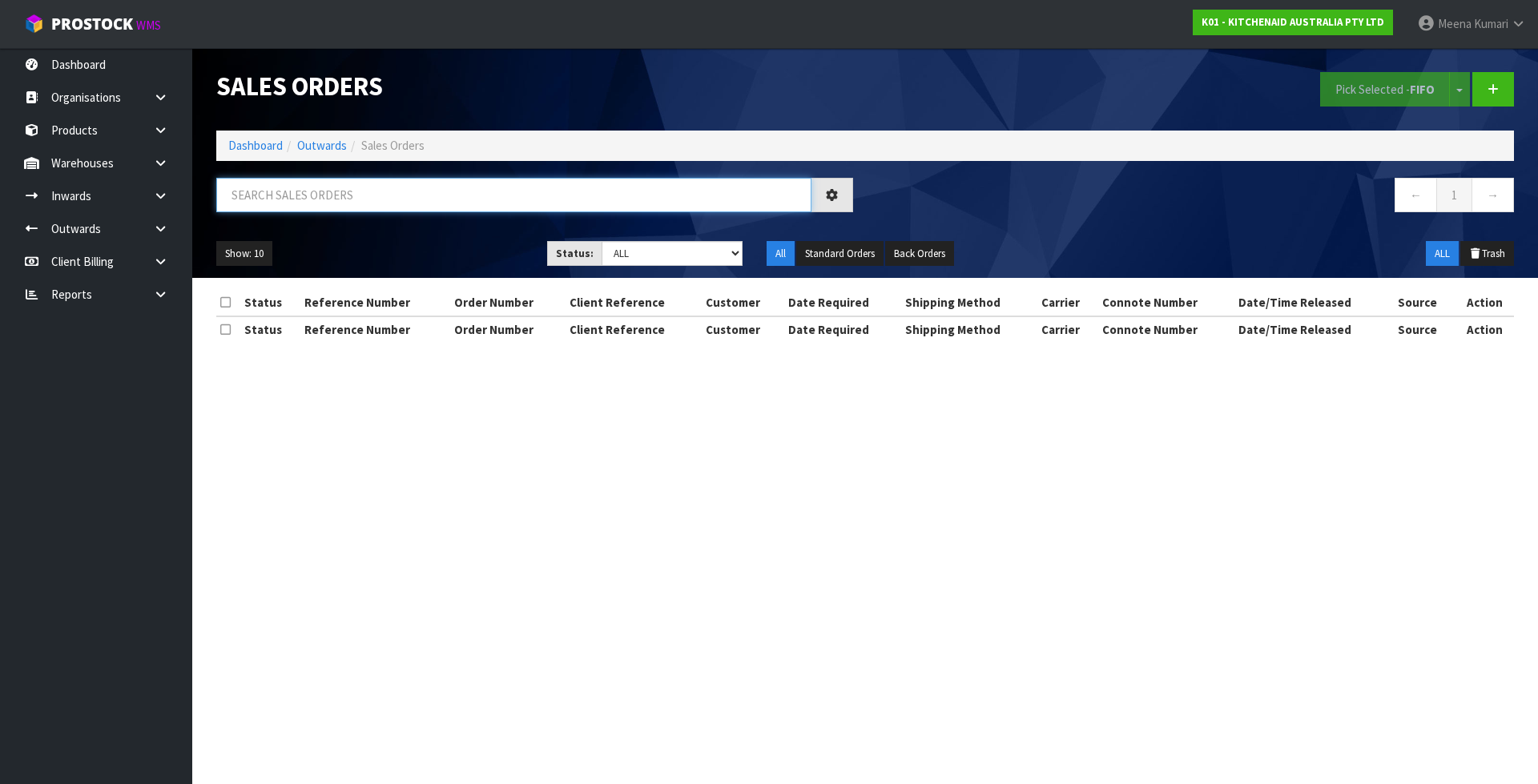
click at [369, 203] on input "text" at bounding box center [514, 195] width 595 height 35
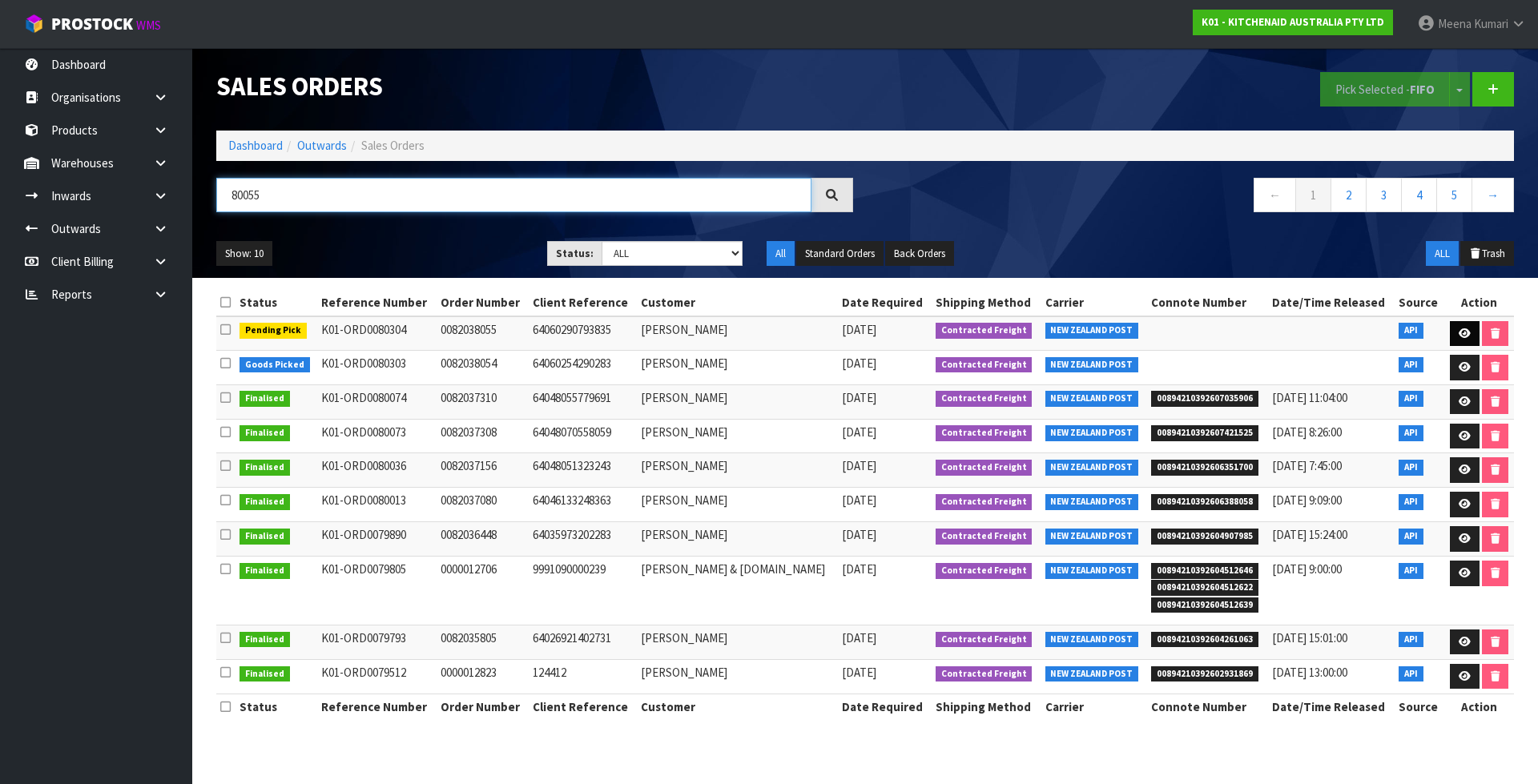
type input "80055"
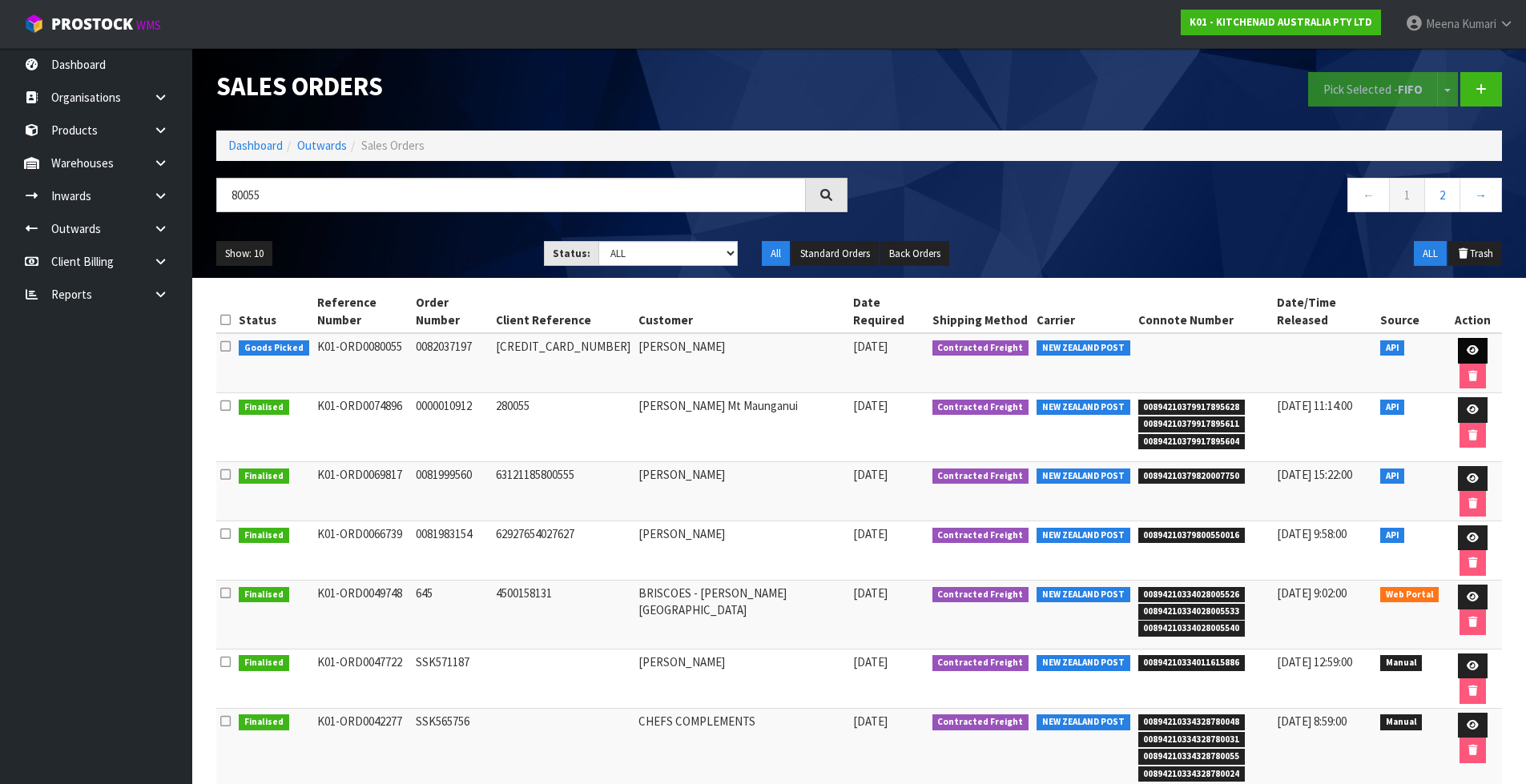
click at [1458, 338] on link at bounding box center [1472, 351] width 30 height 26
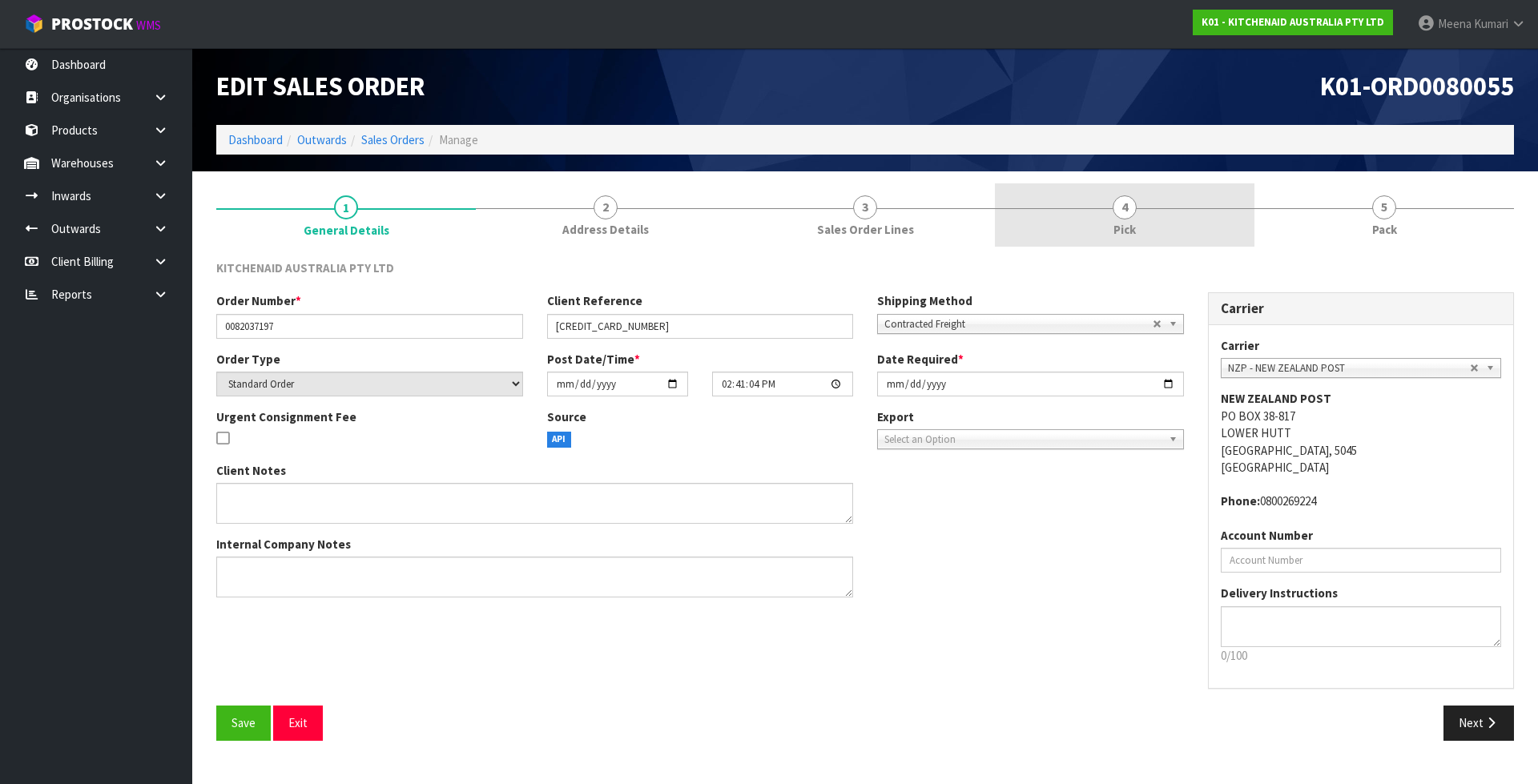
click at [1180, 240] on link "4 Pick" at bounding box center [1125, 215] width 260 height 64
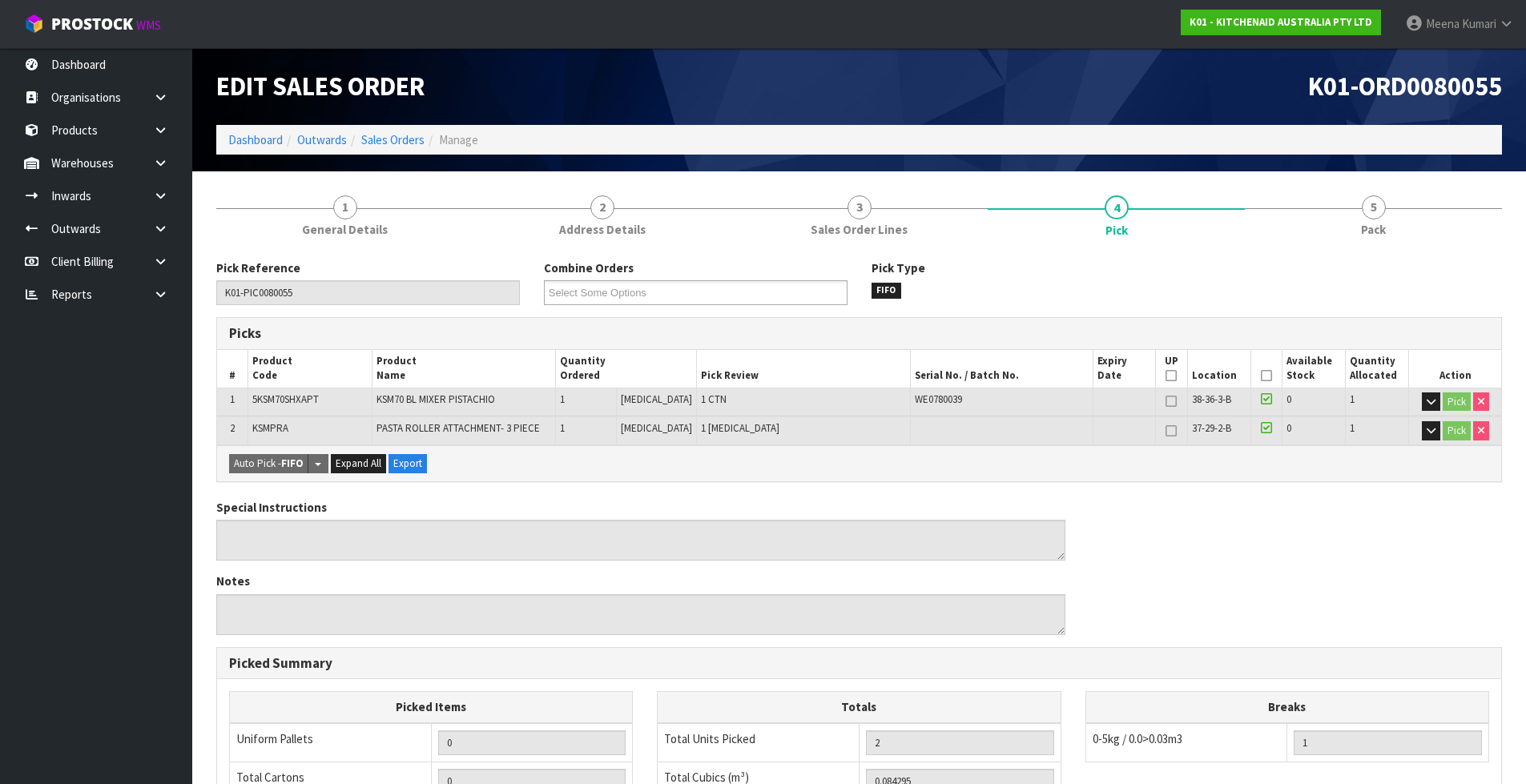
scroll to position [320, 0]
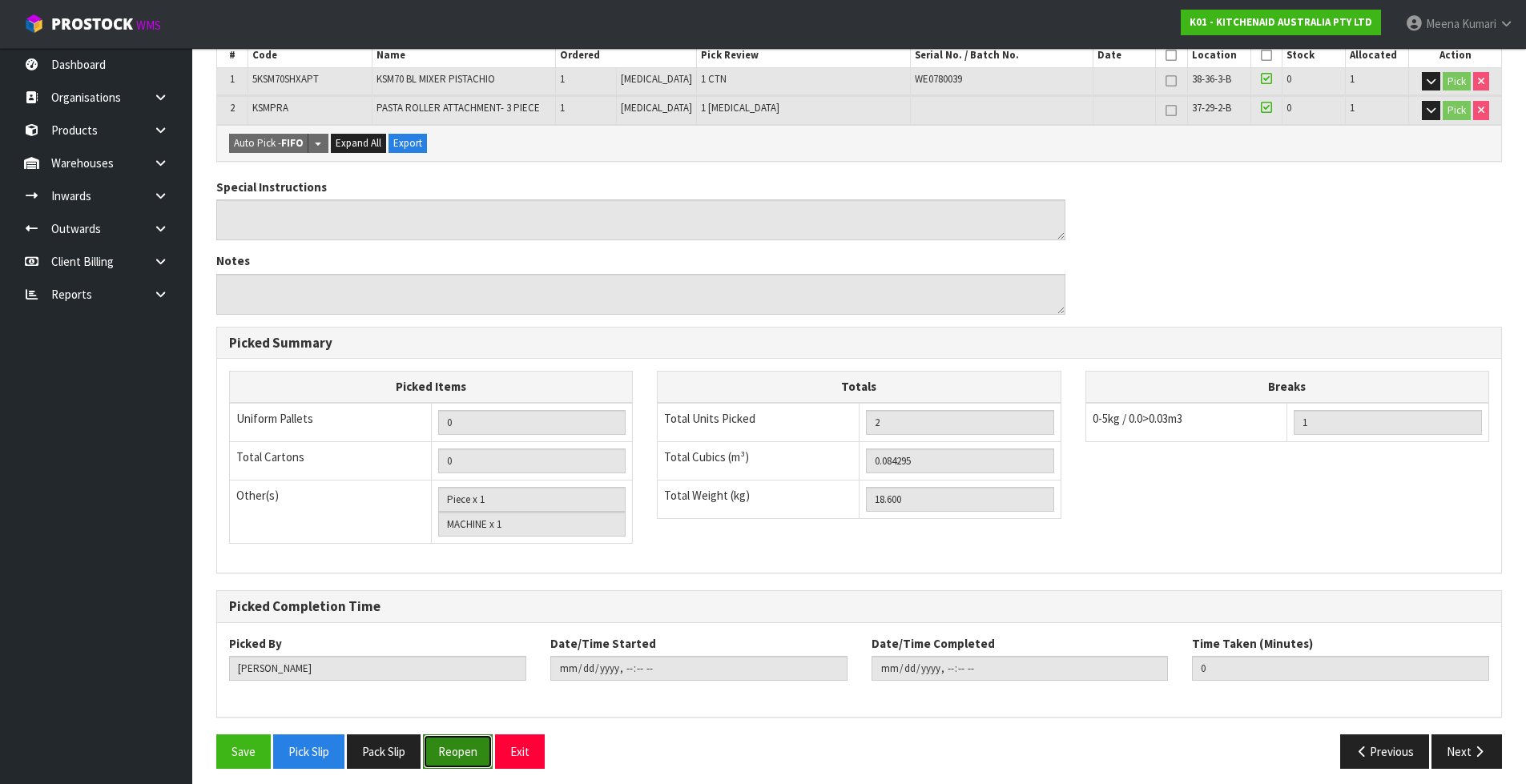
click at [455, 744] on button "Reopen" at bounding box center [458, 751] width 70 height 35
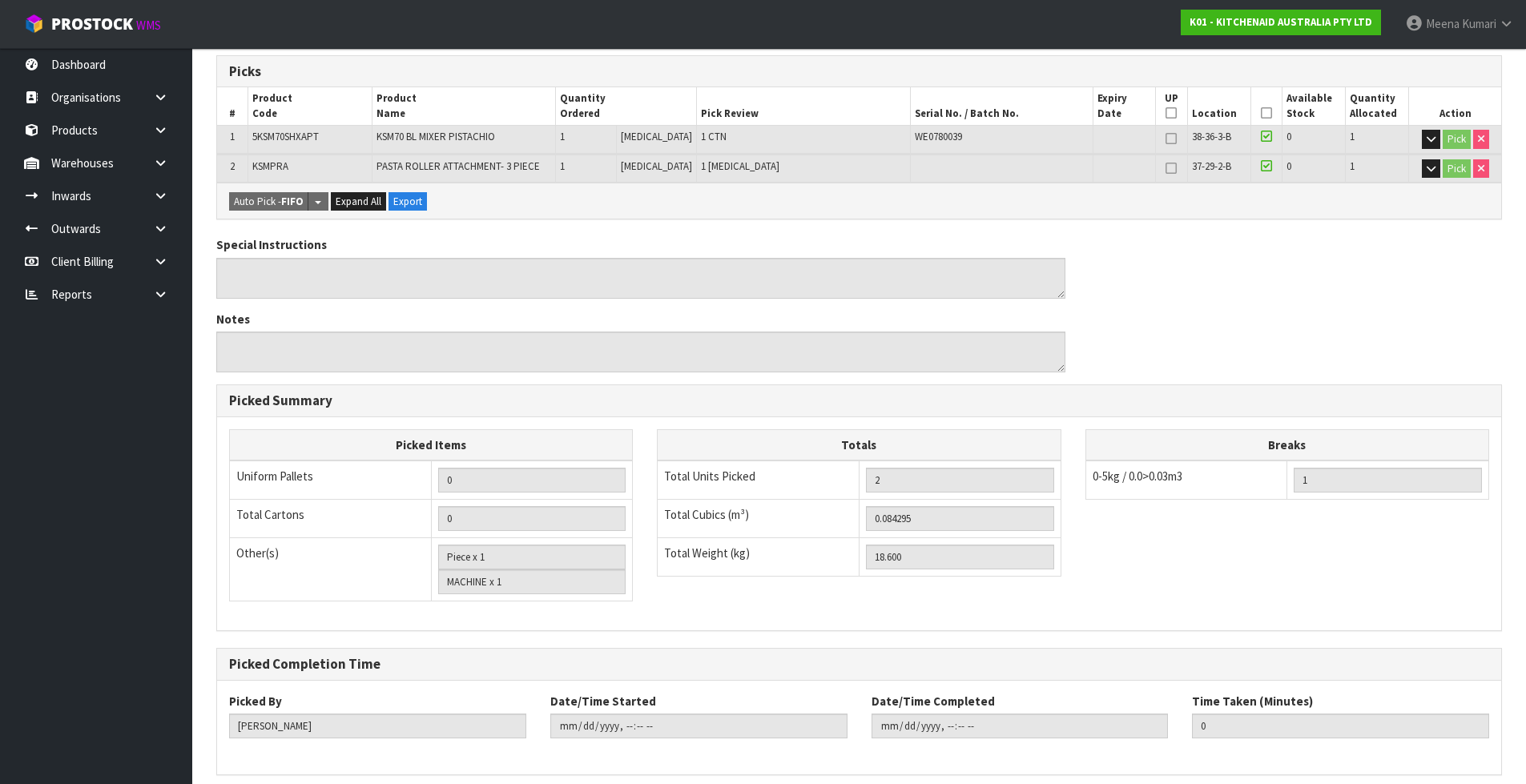
scroll to position [0, 0]
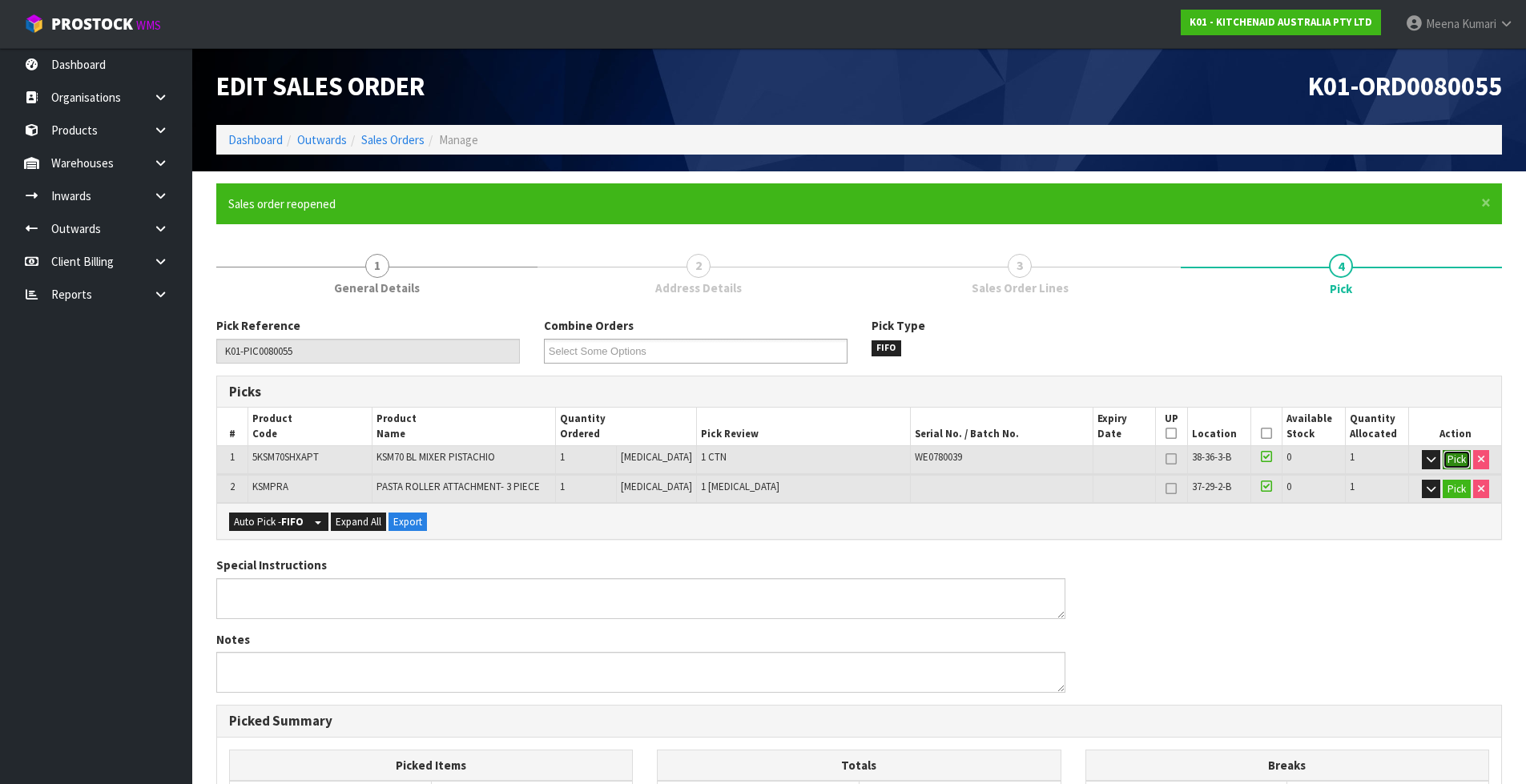
click at [1448, 456] on button "Pick" at bounding box center [1456, 460] width 28 height 19
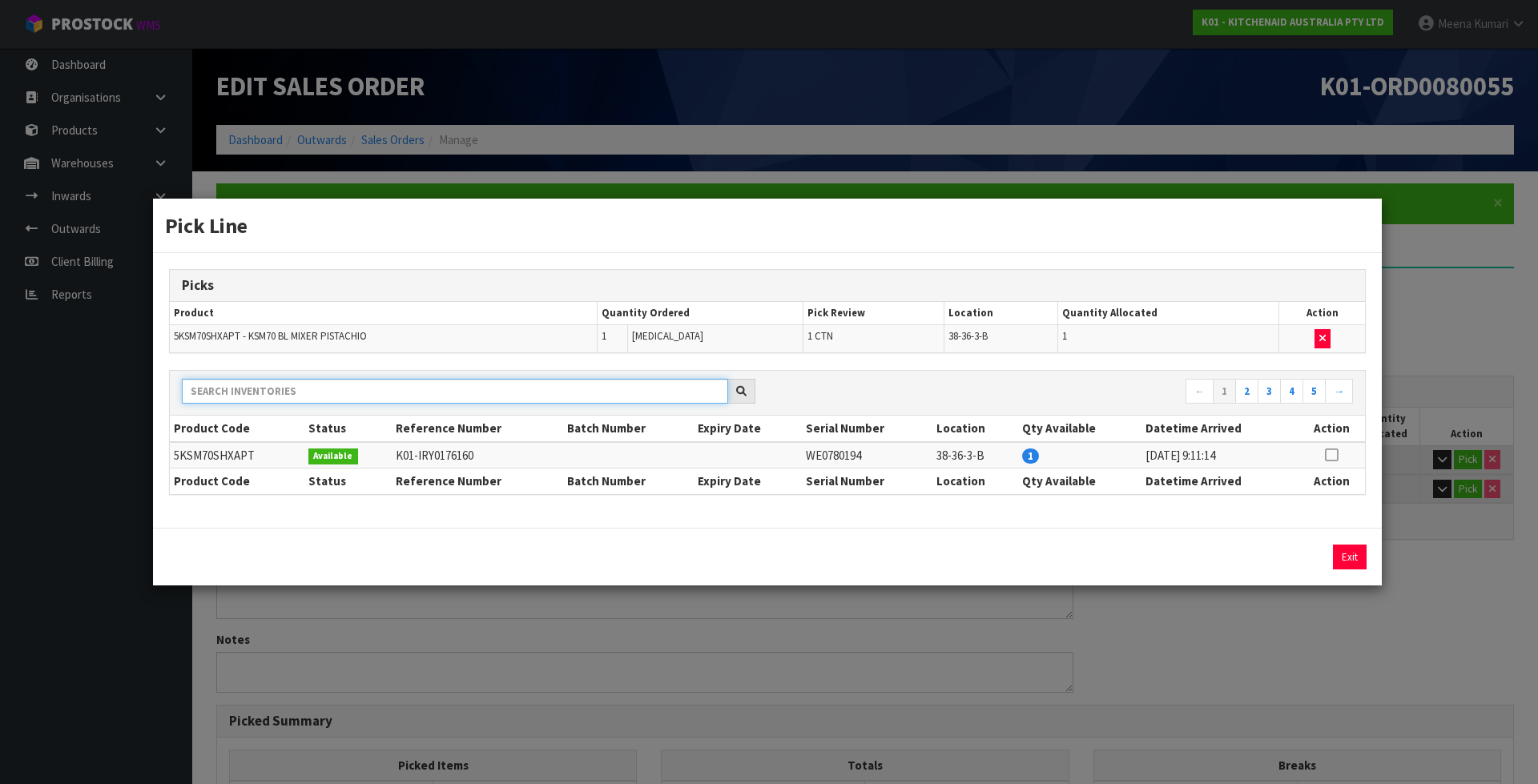
click at [574, 396] on input "text" at bounding box center [454, 391] width 546 height 25
click at [832, 461] on td "WE0780194" at bounding box center [867, 455] width 130 height 27
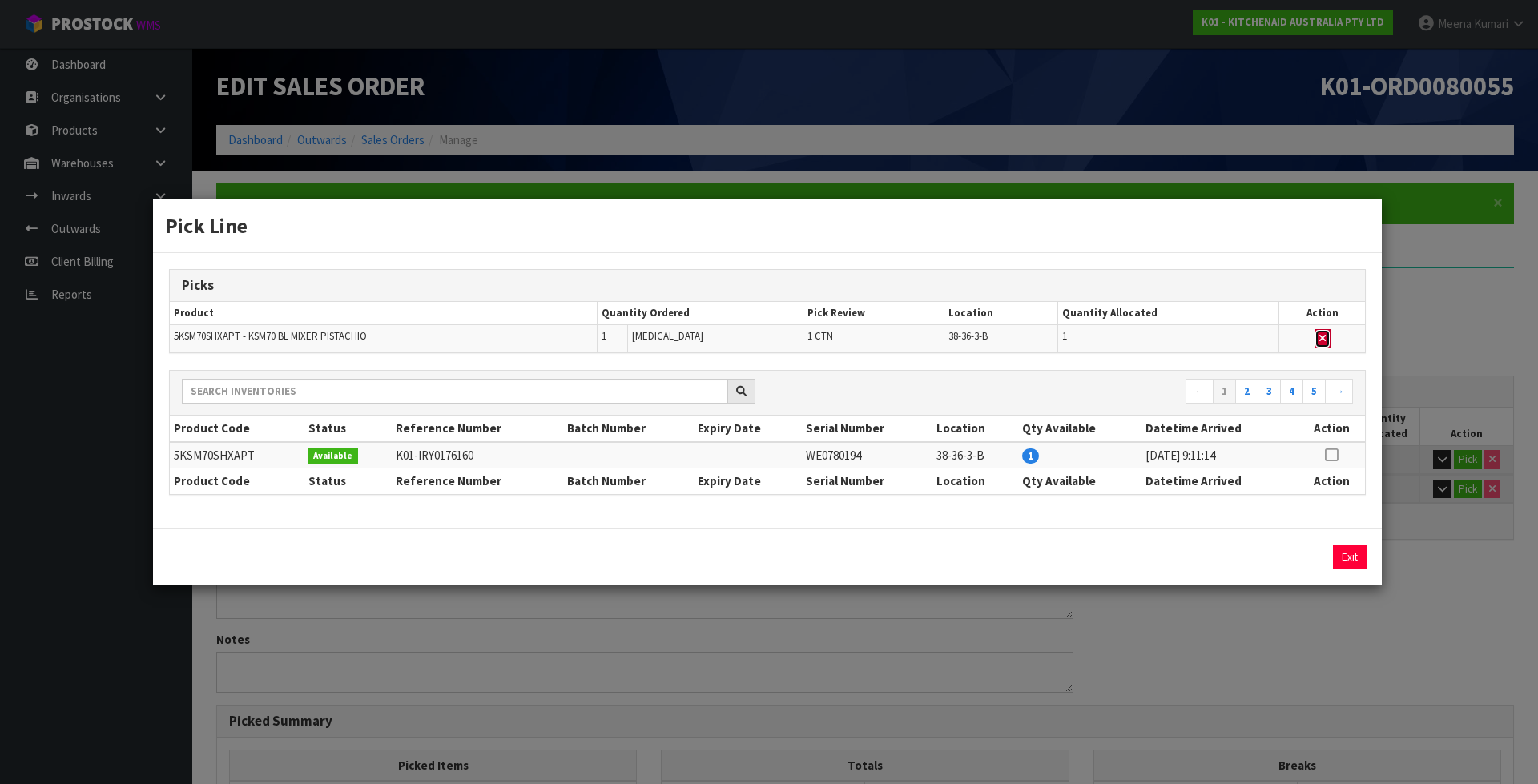
click at [1326, 339] on icon "button" at bounding box center [1322, 338] width 6 height 10
type input "1"
type input "0.004862"
type input "3.5"
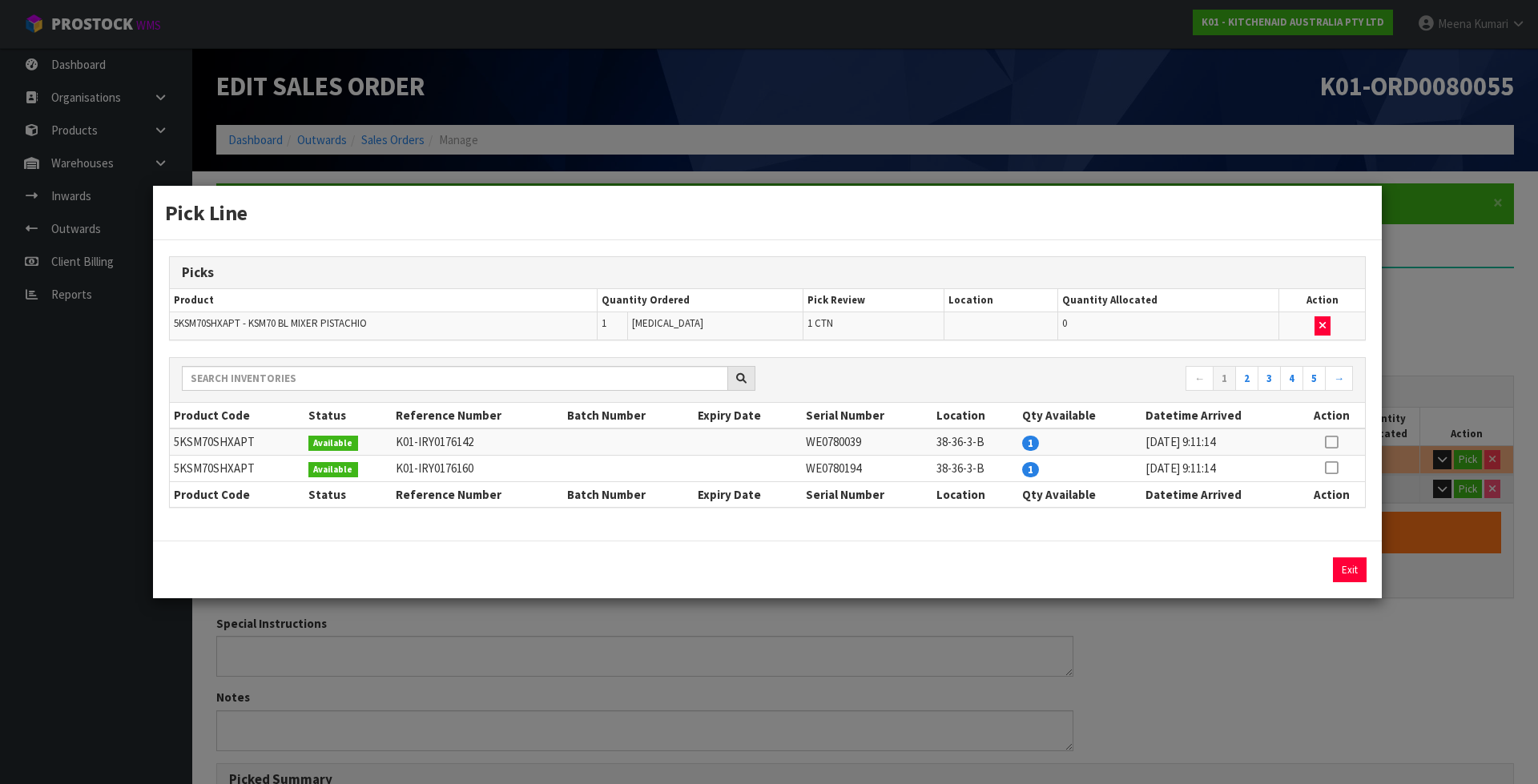
click at [1330, 467] on icon at bounding box center [1331, 467] width 13 height 1
click at [833, 440] on td "WE0780039" at bounding box center [867, 441] width 130 height 27
copy td "WE0780039"
click at [1293, 566] on button "Assign Pick" at bounding box center [1295, 569] width 66 height 25
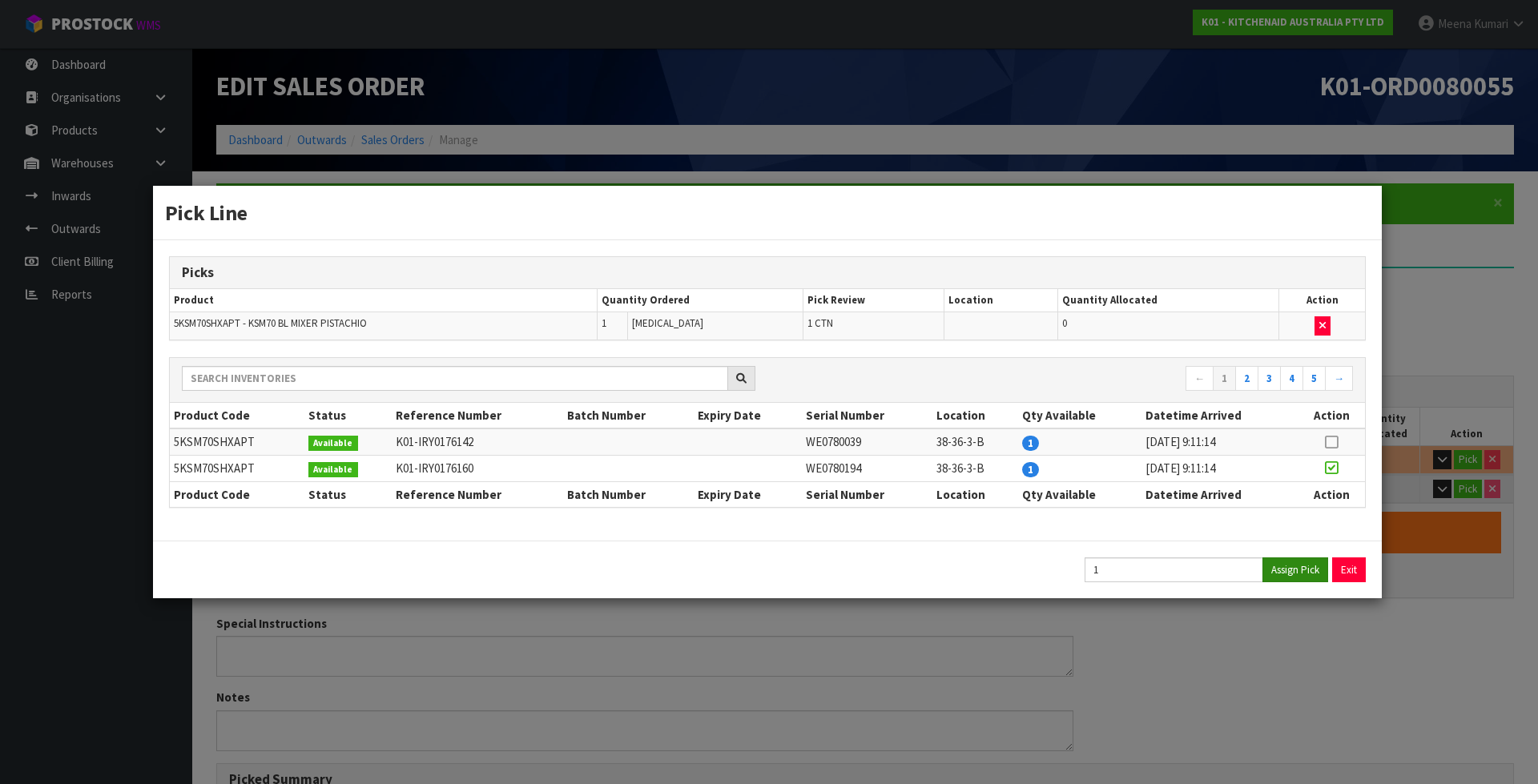
type input "2"
type input "0.084295"
type input "18.6"
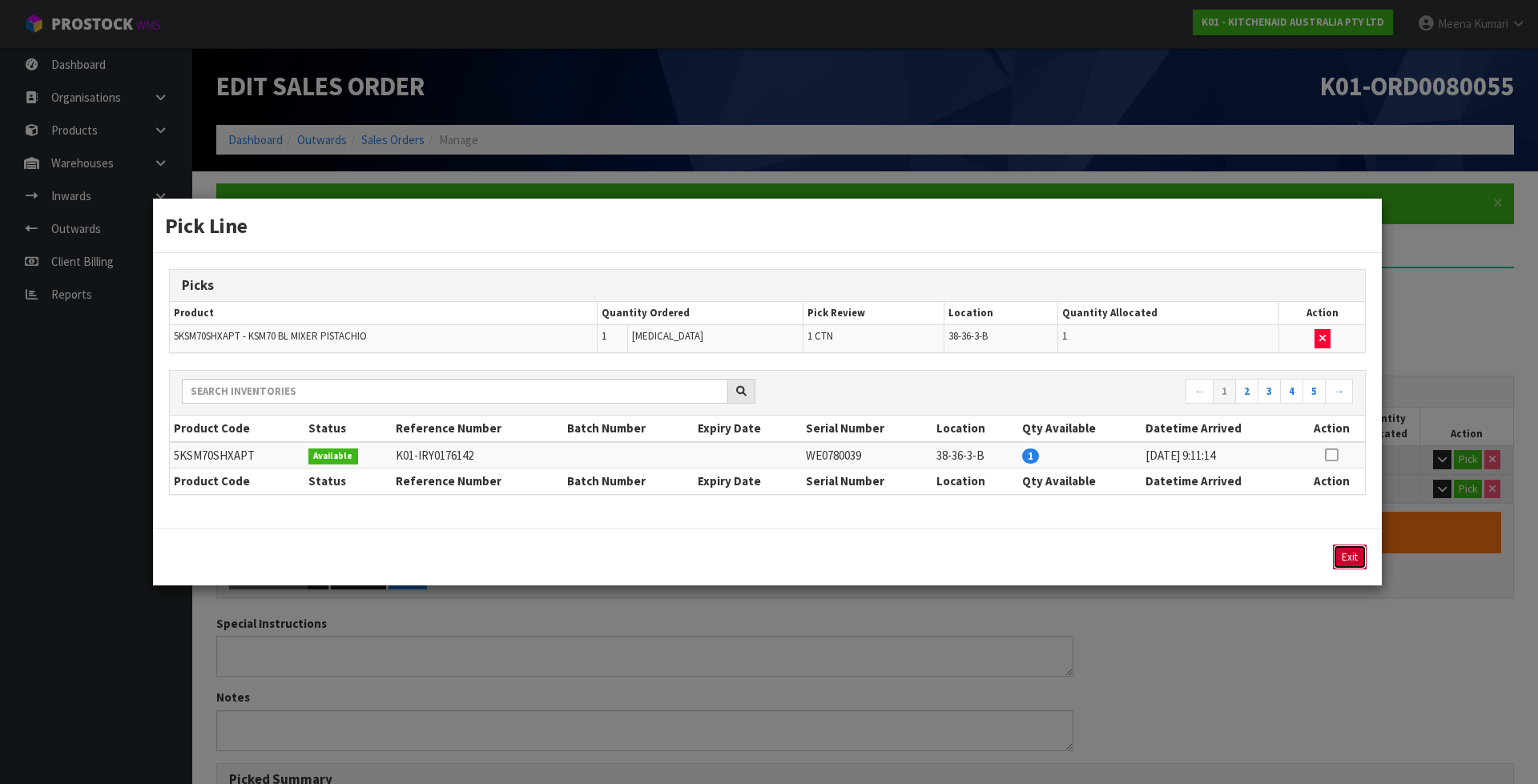
click at [1346, 554] on button "Exit" at bounding box center [1350, 556] width 34 height 25
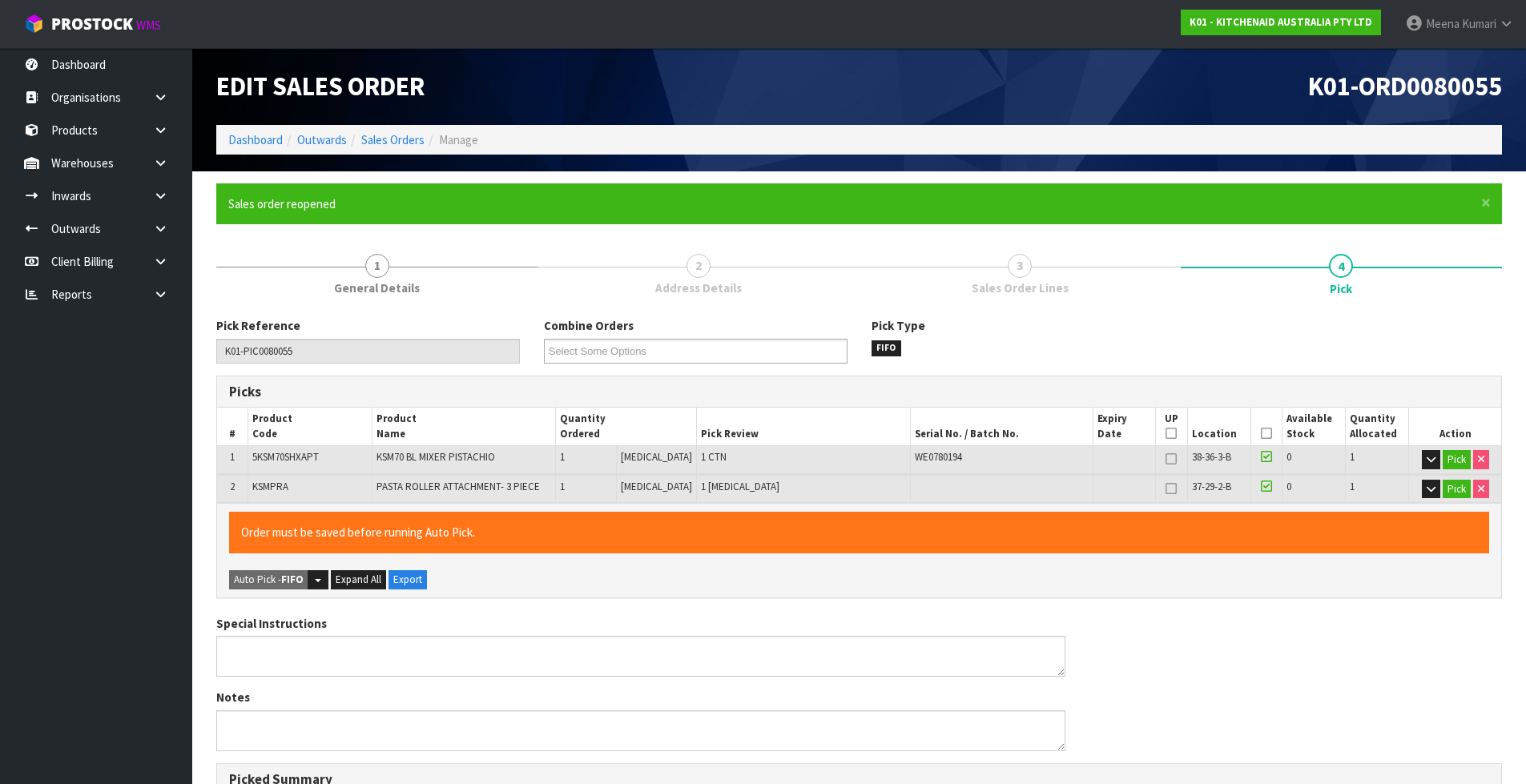
click at [1261, 433] on icon at bounding box center [1266, 433] width 11 height 1
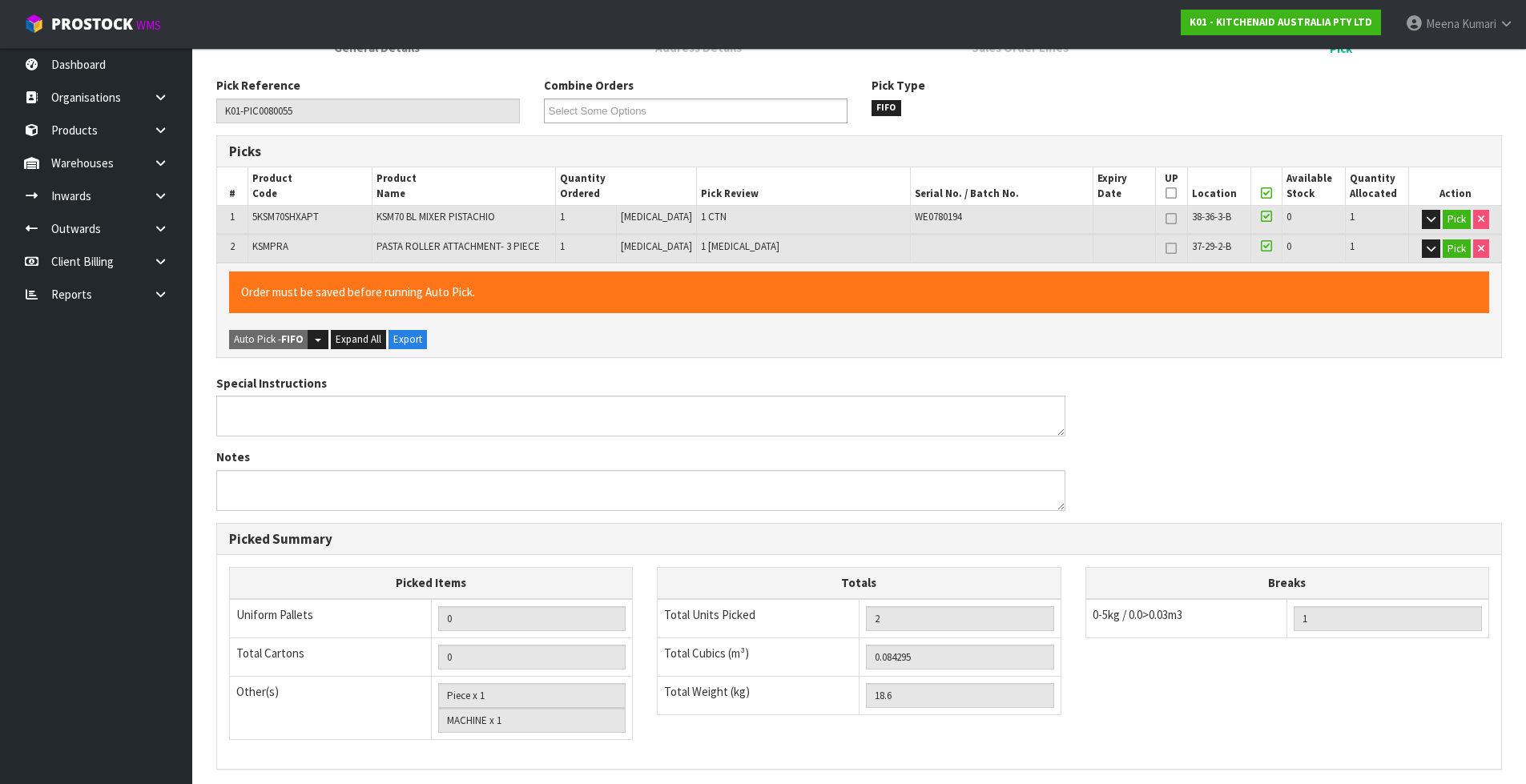
scroll to position [445, 0]
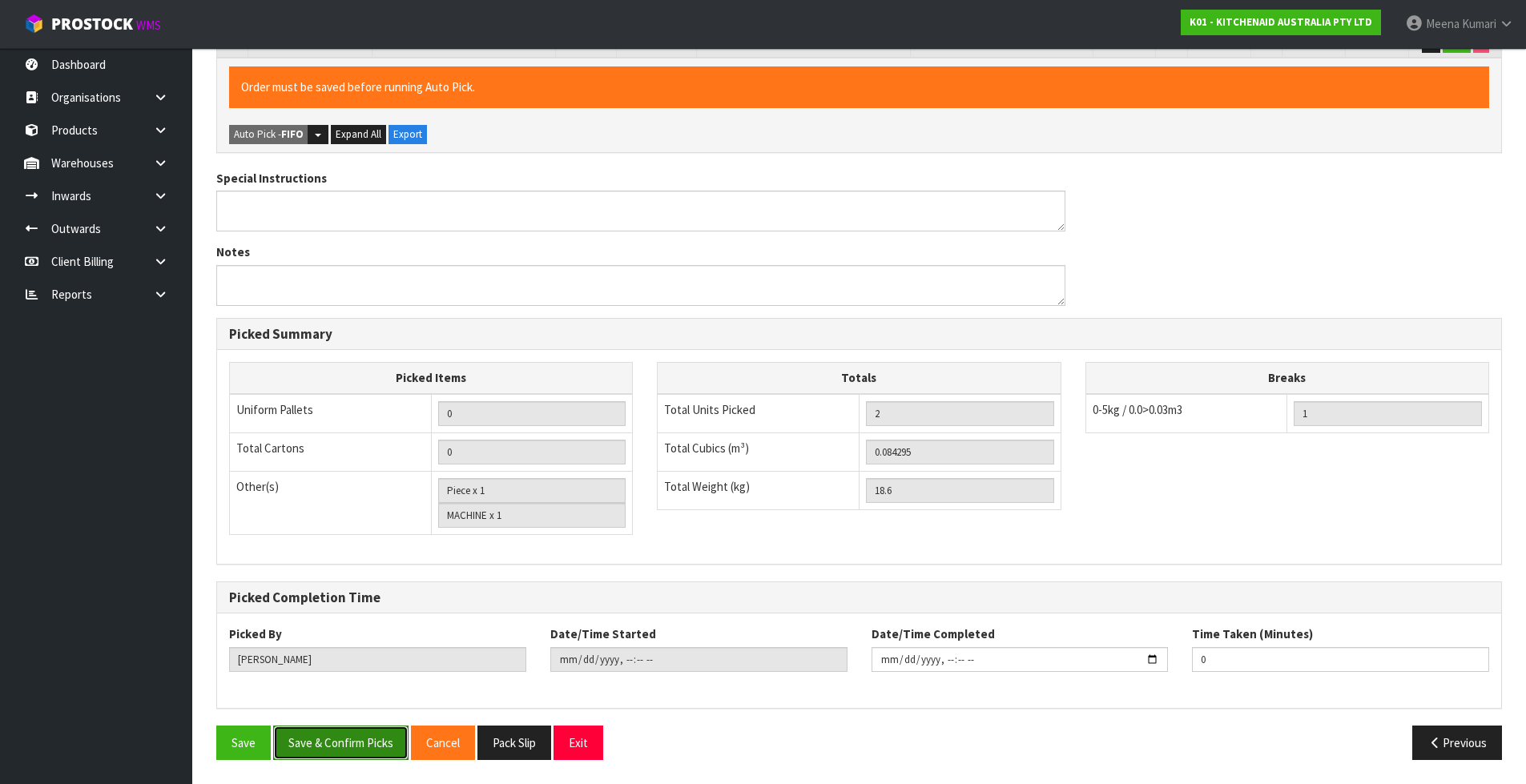
click at [371, 754] on button "Save & Confirm Picks" at bounding box center [341, 742] width 135 height 35
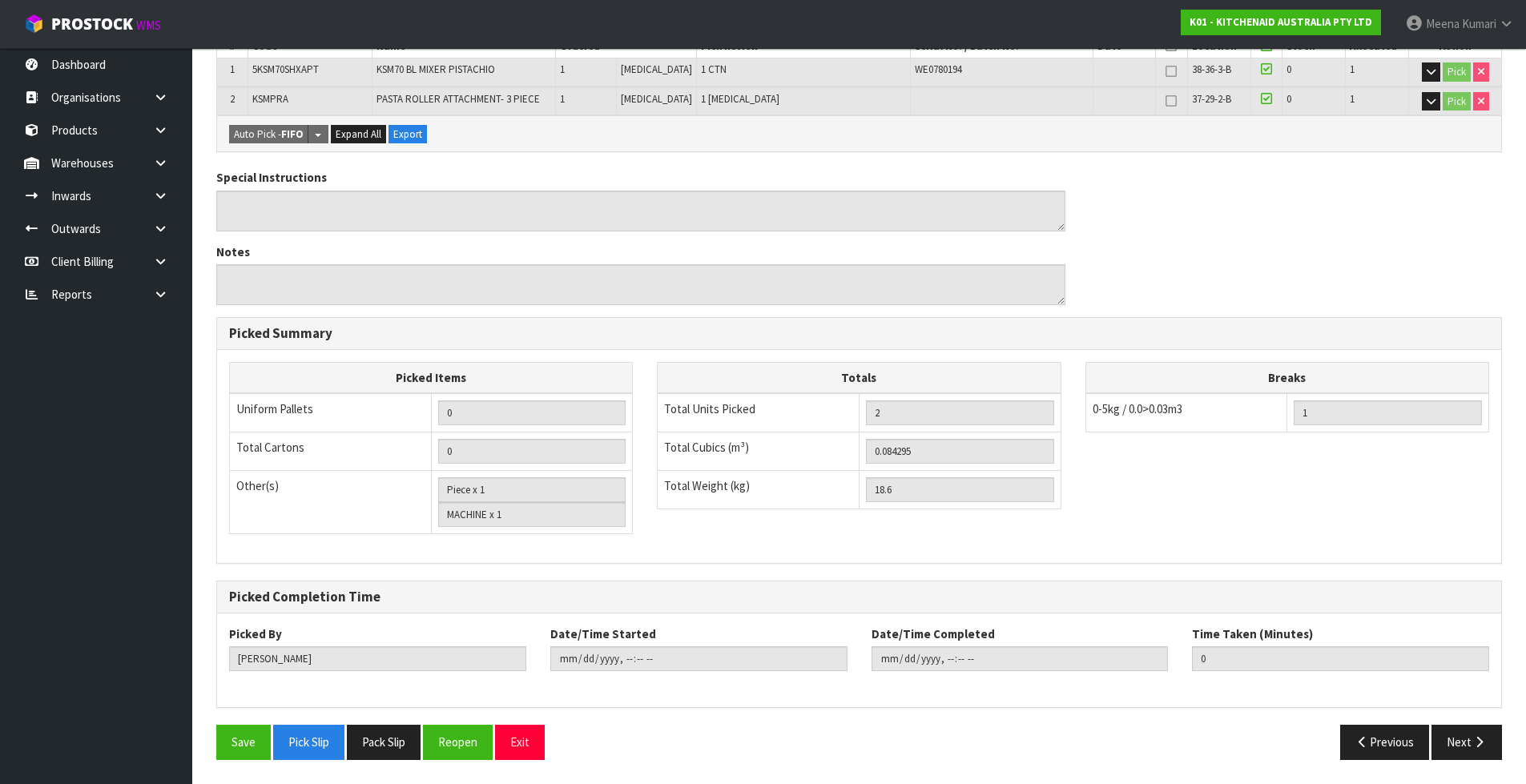
scroll to position [0, 0]
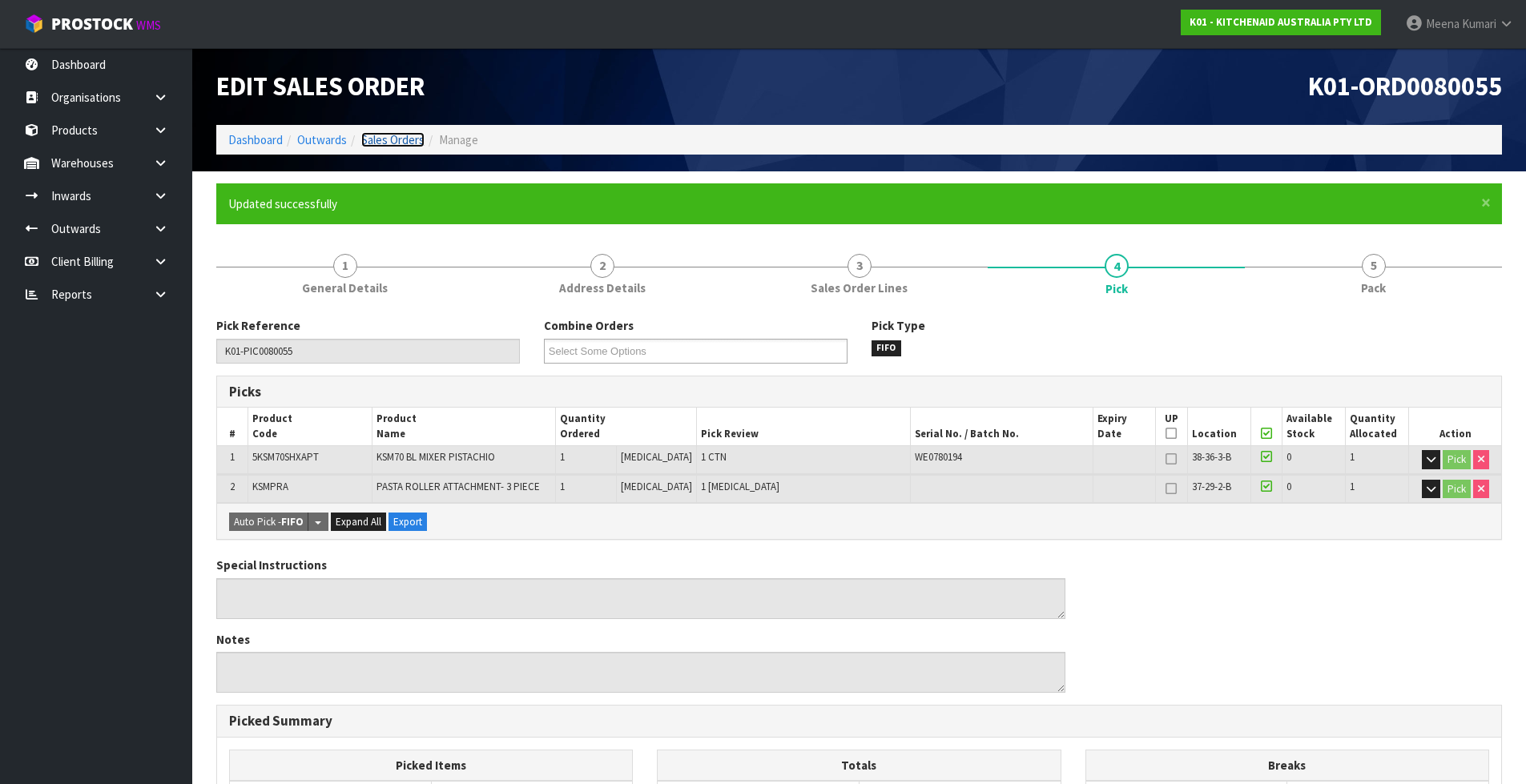
click at [389, 142] on link "Sales Orders" at bounding box center [393, 139] width 64 height 15
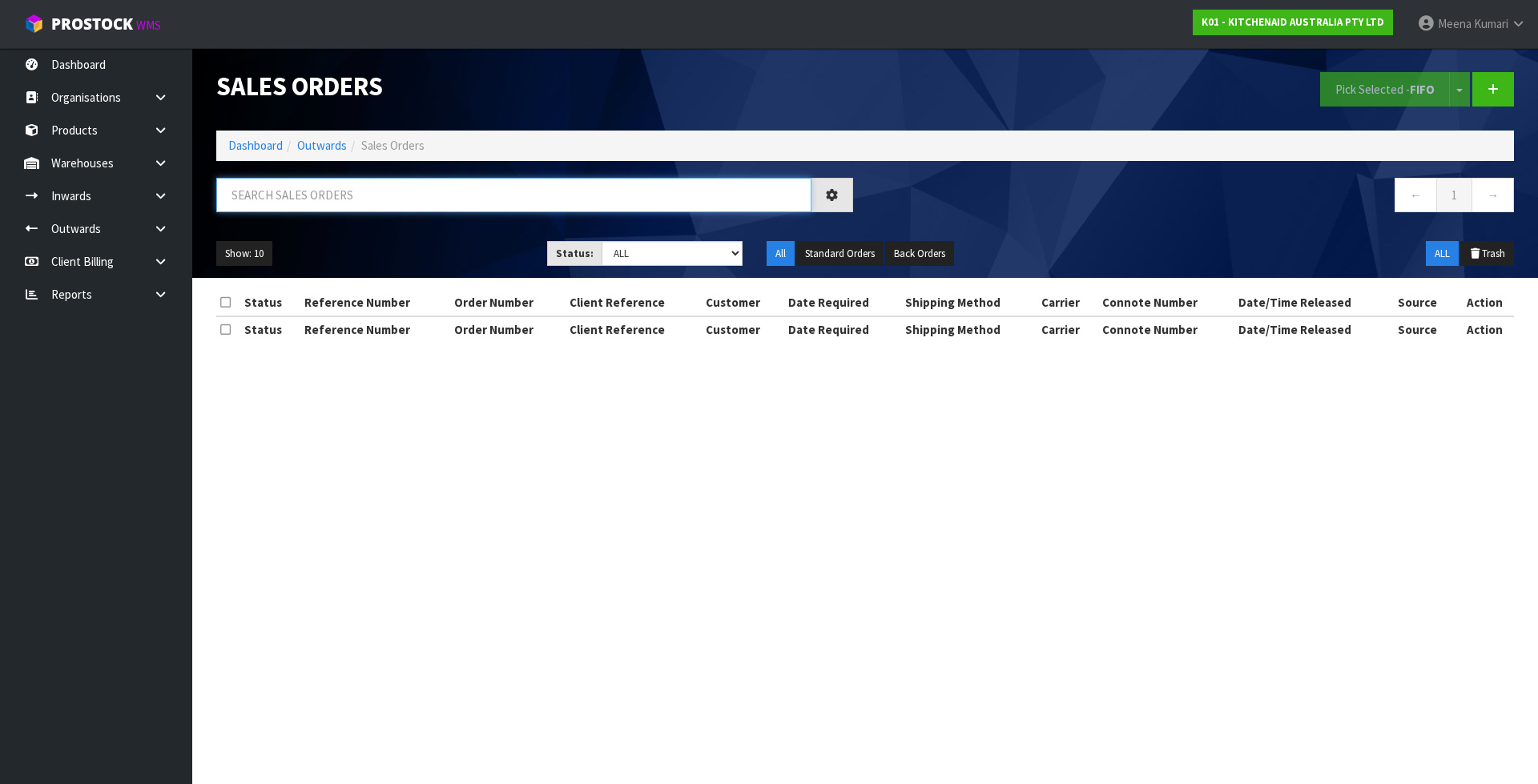
click at [414, 198] on input "text" at bounding box center [514, 195] width 595 height 35
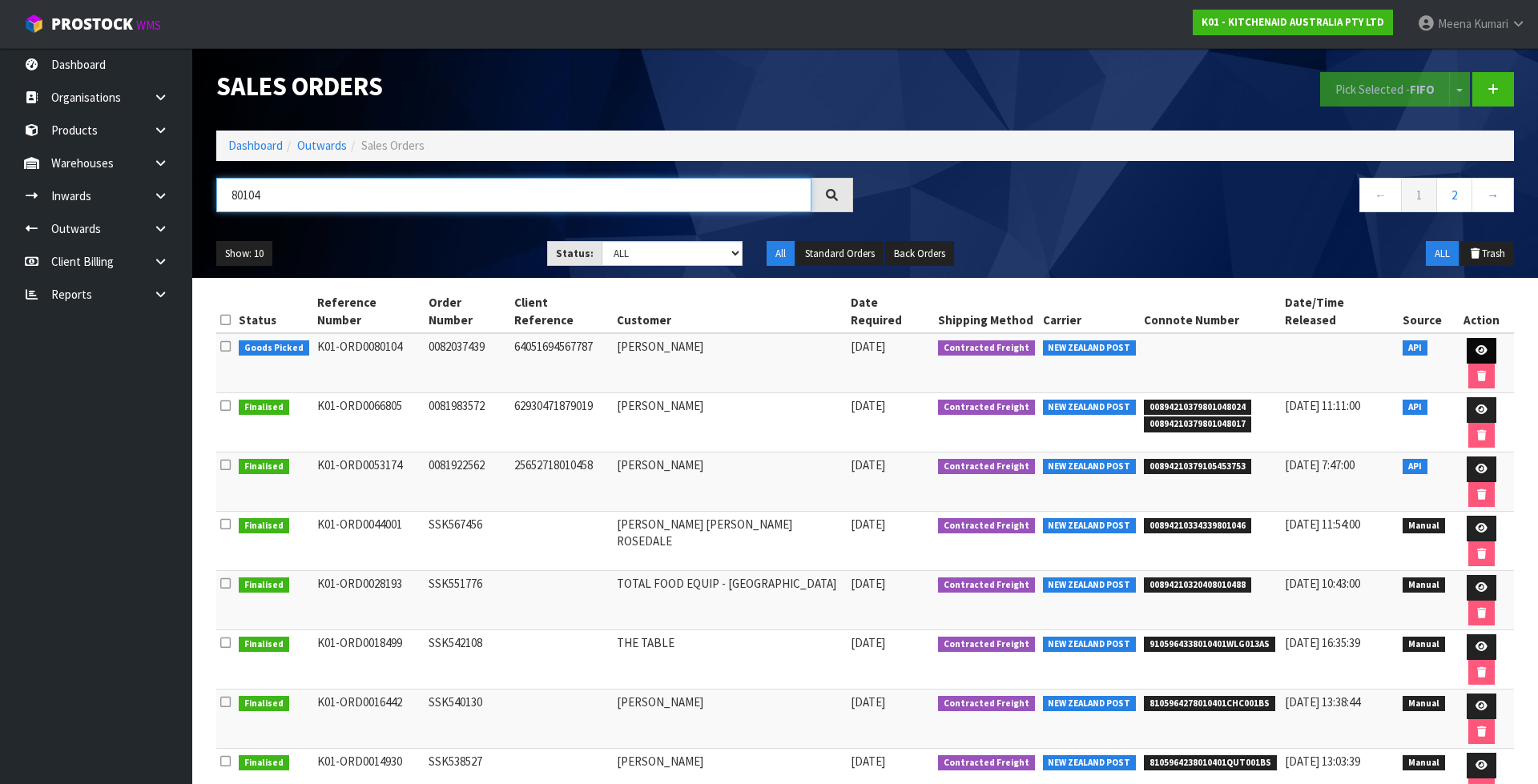
type input "80104"
click at [1475, 345] on icon at bounding box center [1481, 350] width 12 height 10
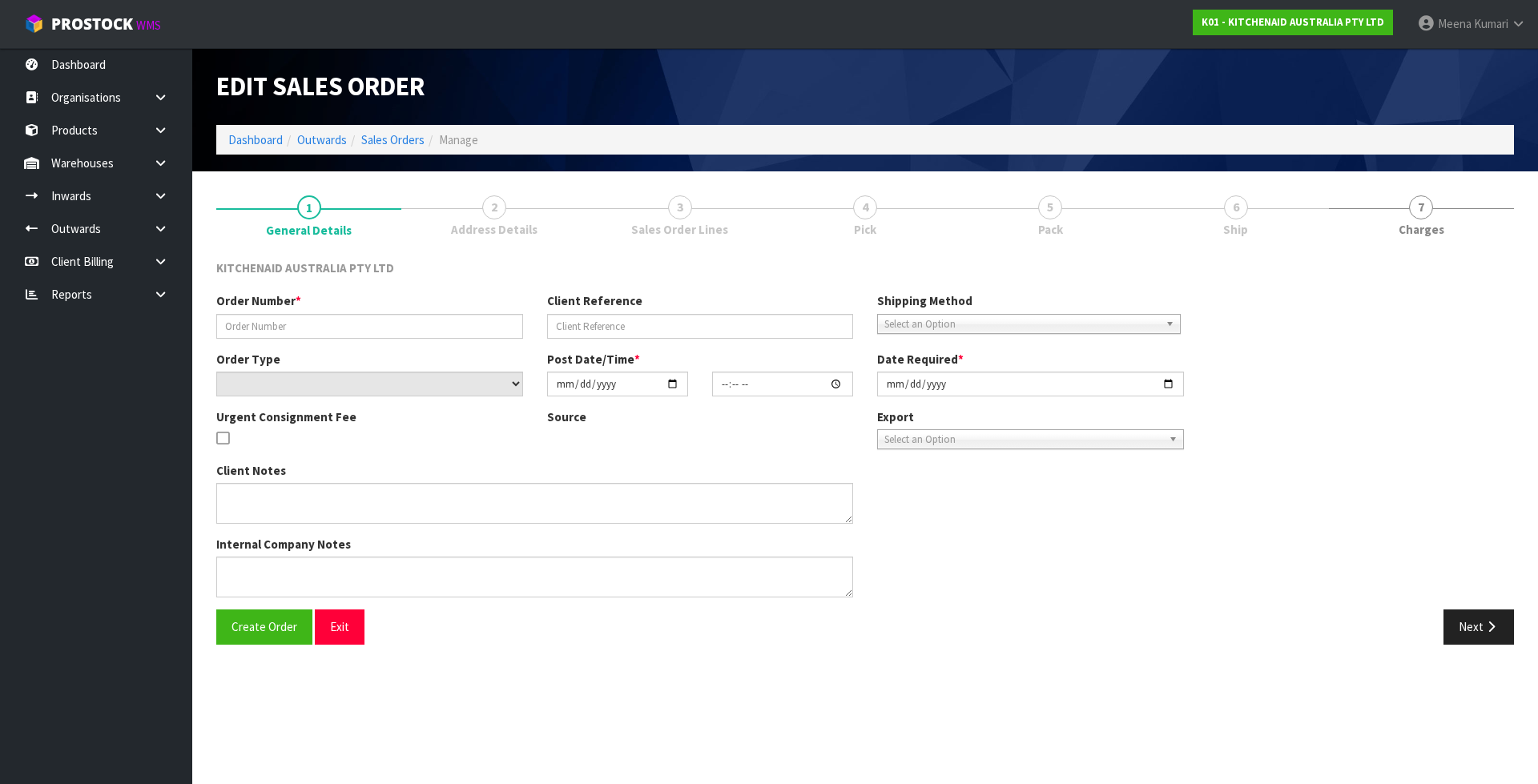
type input "0082037439"
type input "64051694567787"
select select "number:0"
type input "2025-10-03"
type input "10:38:26.000"
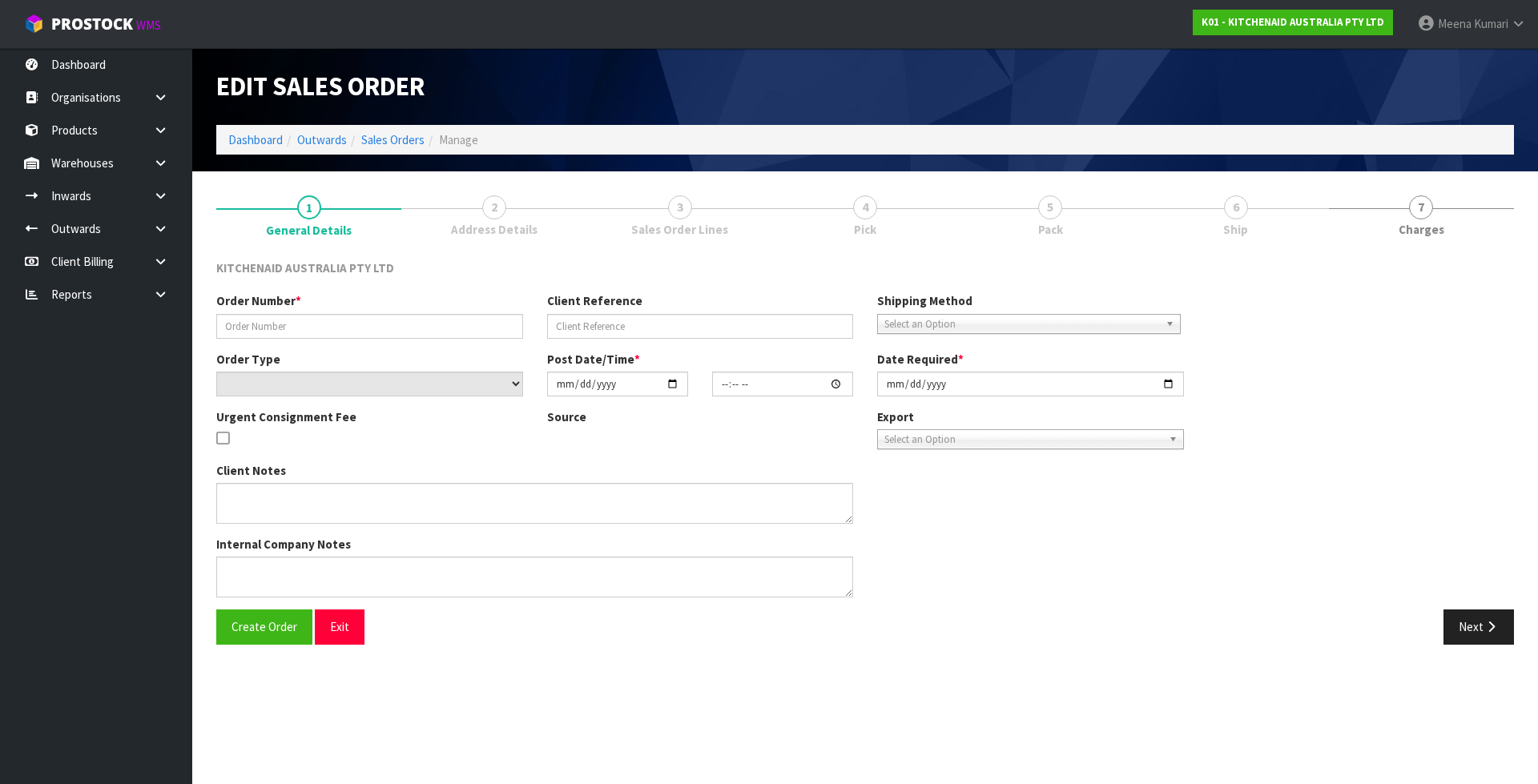
type input "2025-10-03"
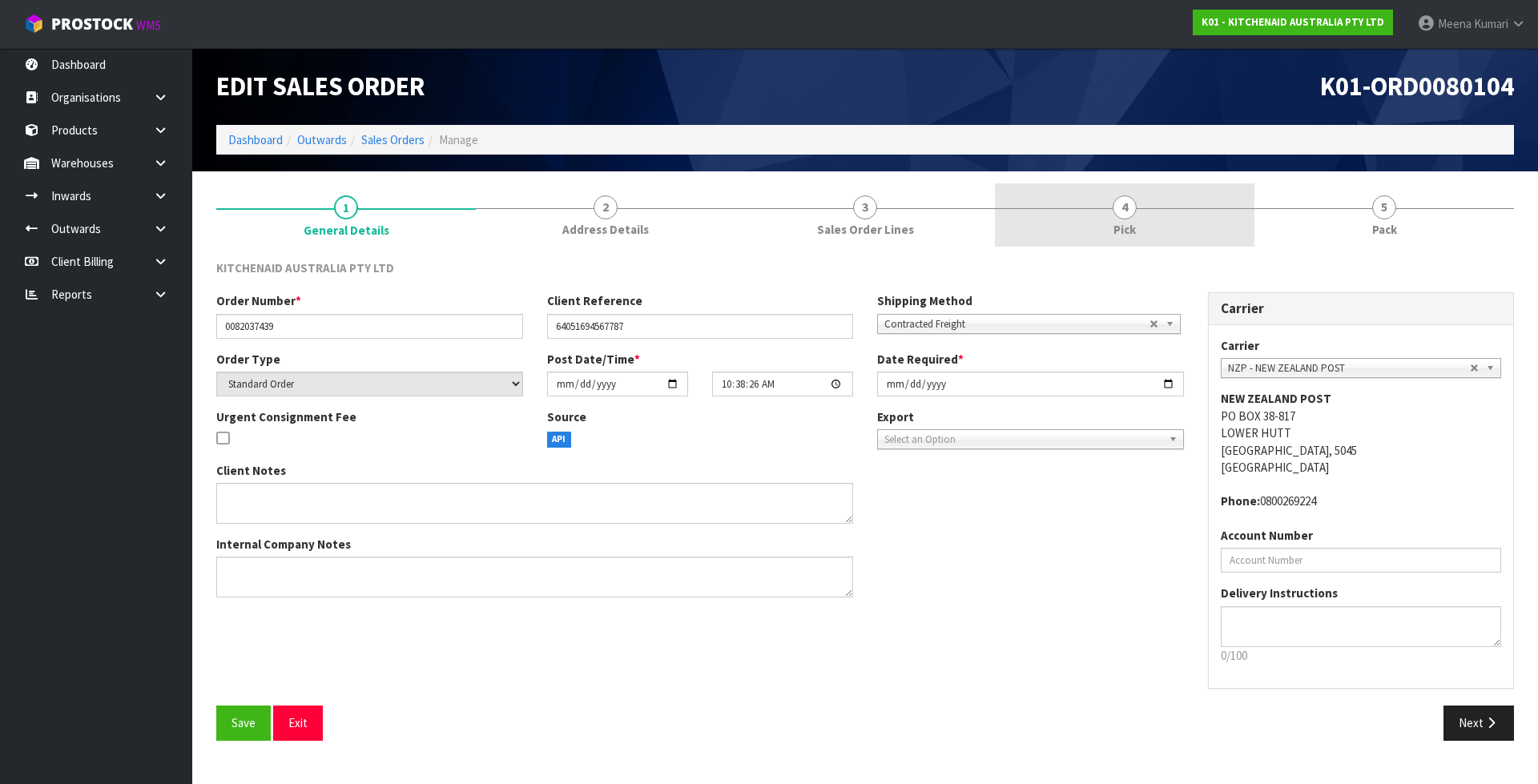
click at [1175, 232] on link "4 Pick" at bounding box center [1125, 215] width 260 height 64
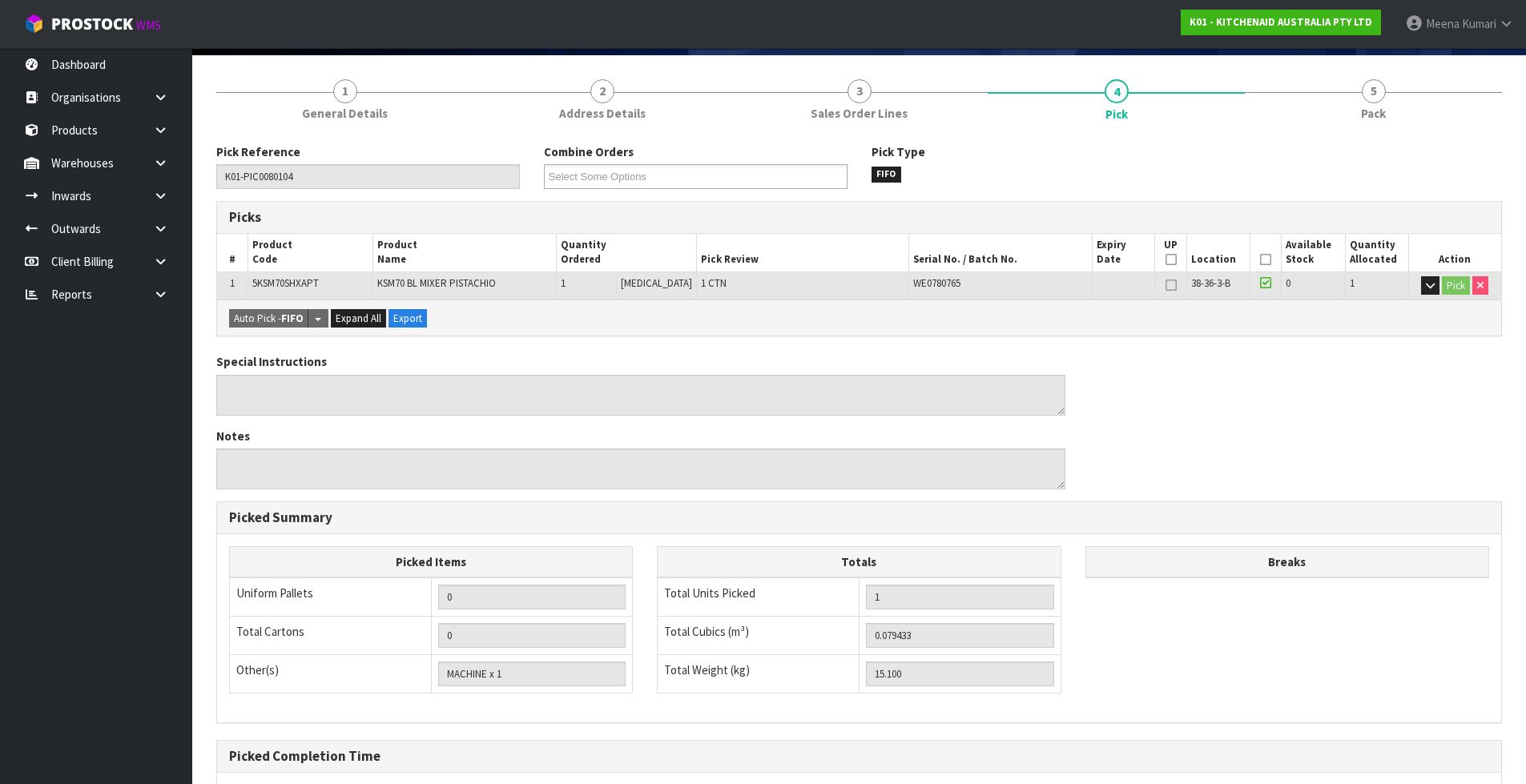
scroll to position [240, 0]
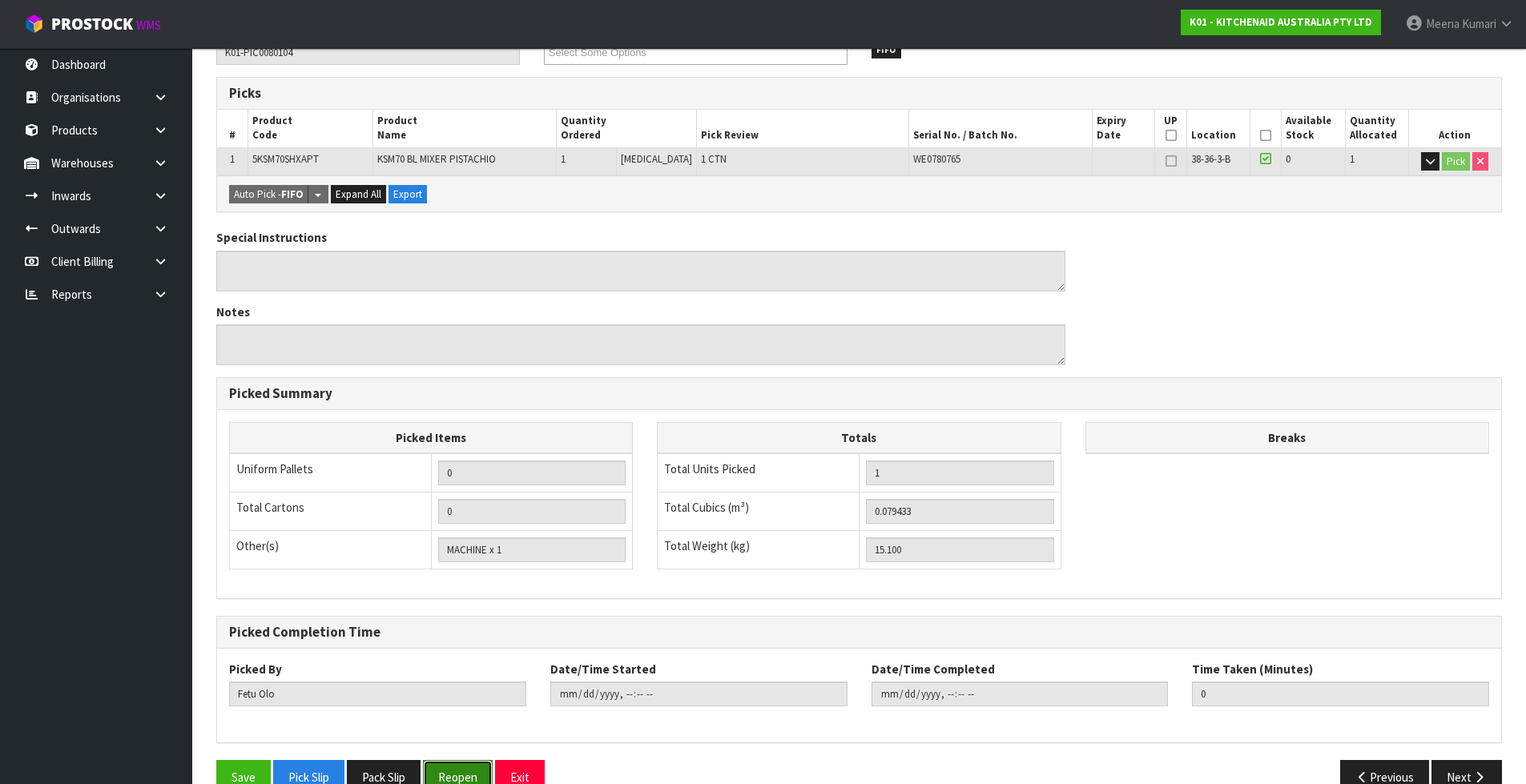
click at [446, 778] on button "Reopen" at bounding box center [458, 777] width 70 height 35
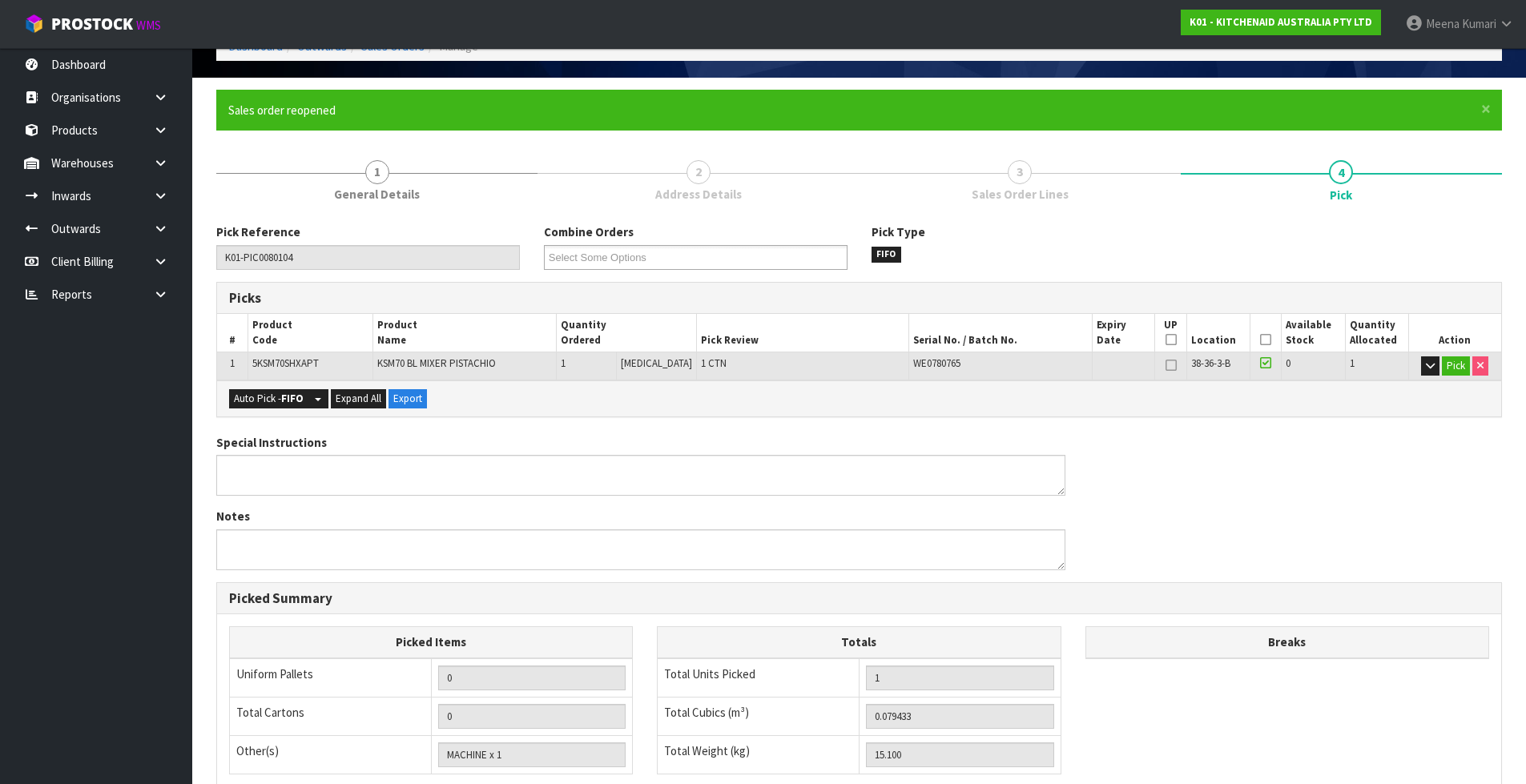
scroll to position [160, 0]
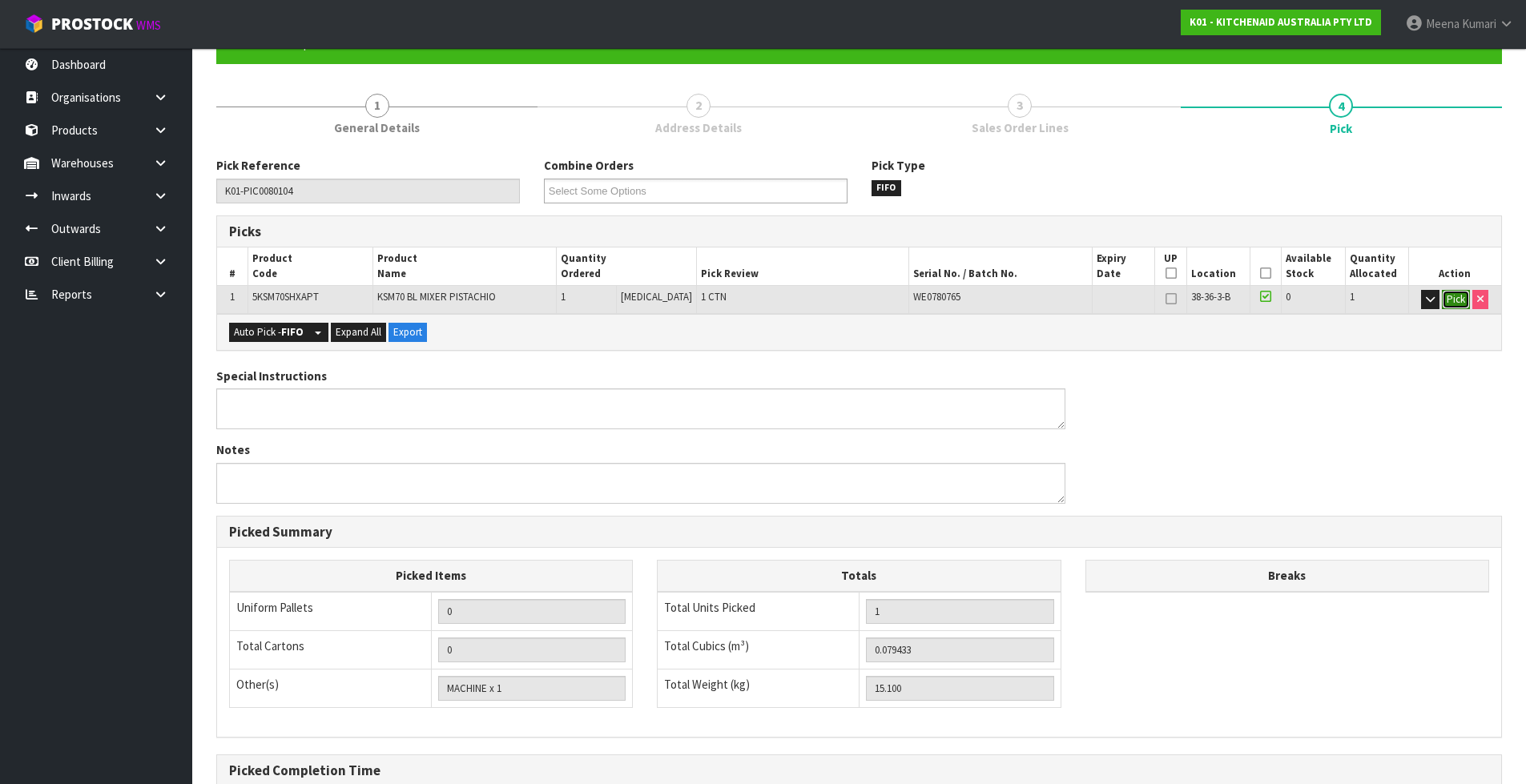
click at [1453, 295] on button "Pick" at bounding box center [1455, 299] width 28 height 19
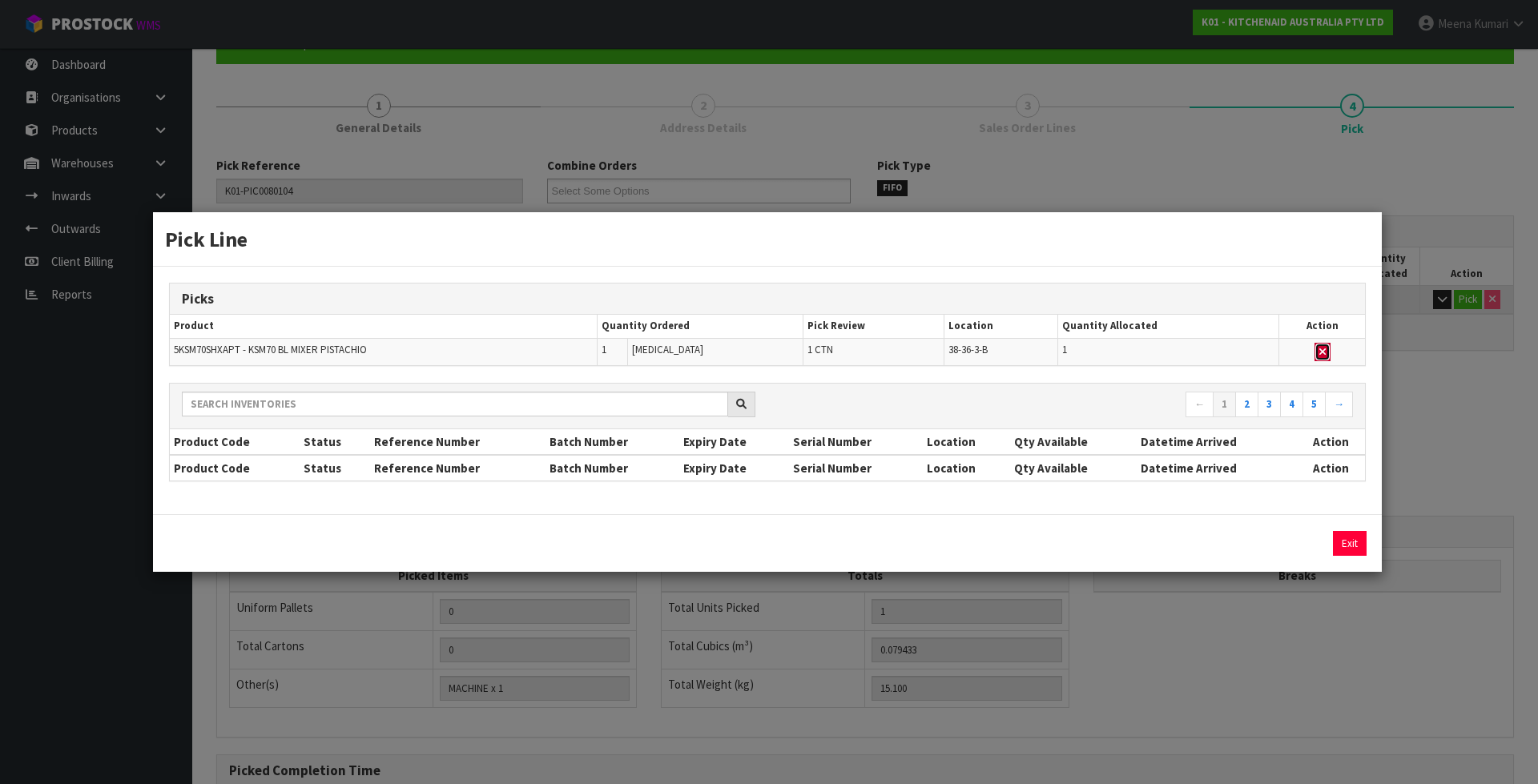
click at [1328, 352] on button "button" at bounding box center [1322, 352] width 16 height 19
type input "0"
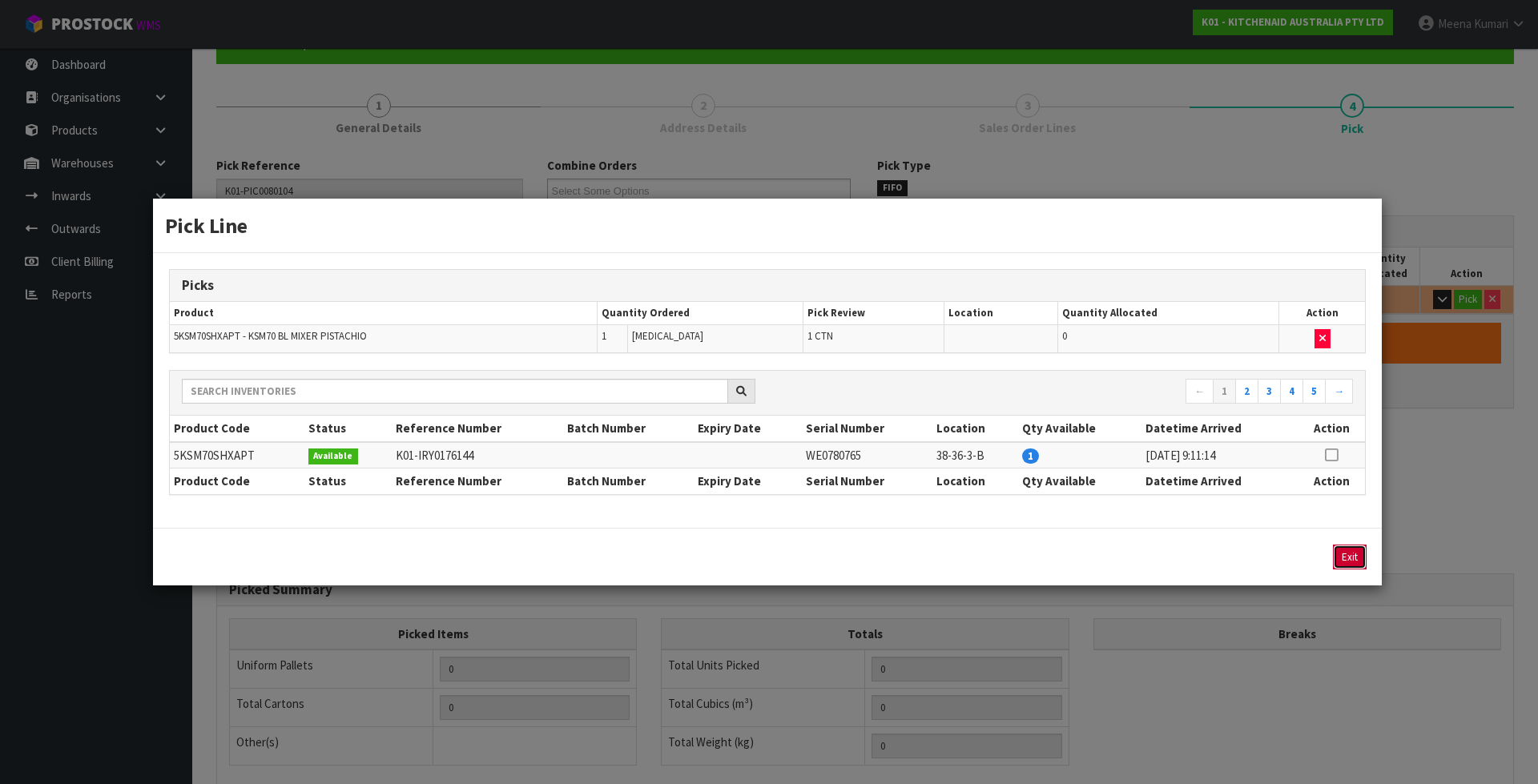
click at [1349, 561] on button "Exit" at bounding box center [1350, 556] width 34 height 25
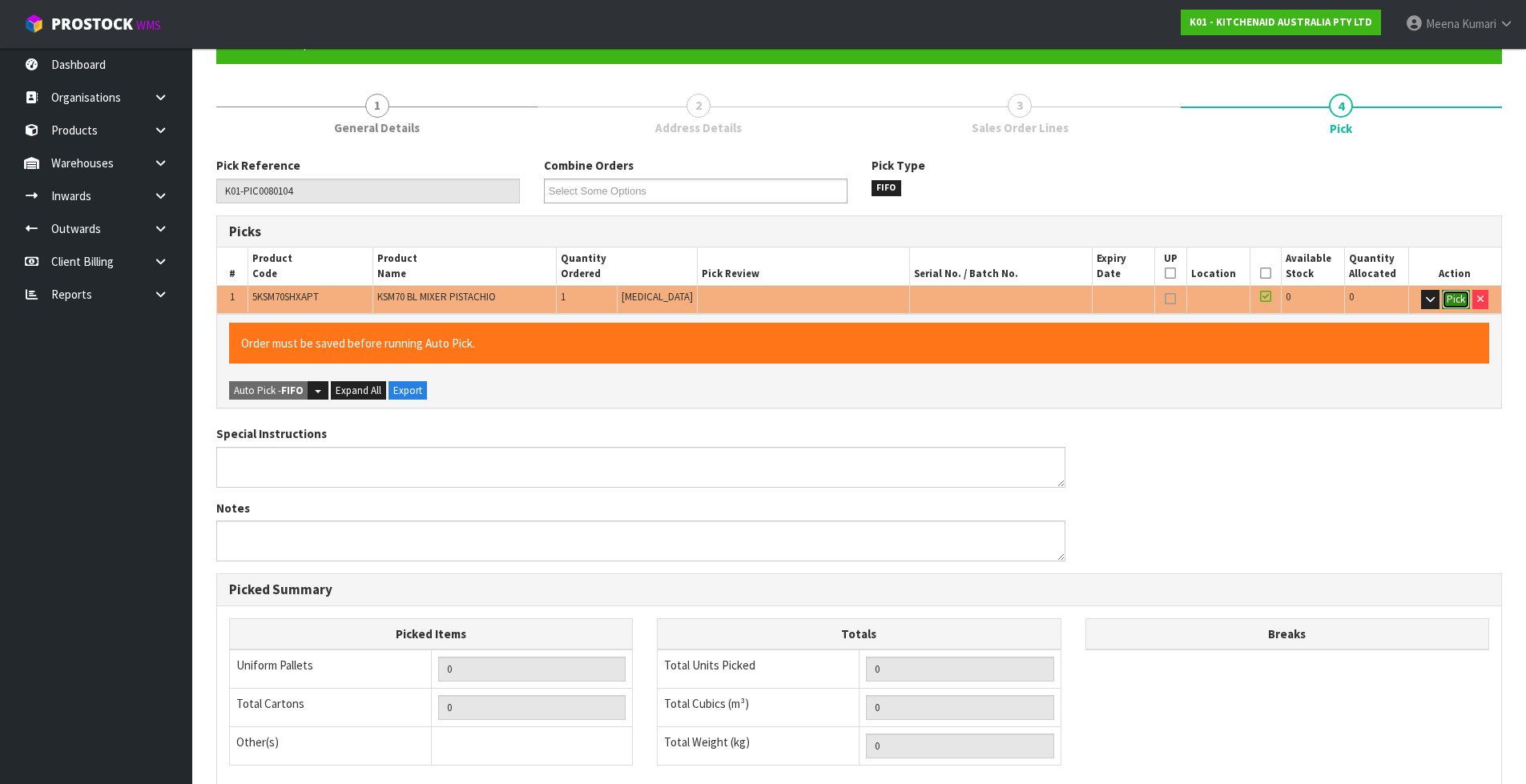
click at [1460, 299] on button "Pick" at bounding box center [1455, 299] width 28 height 19
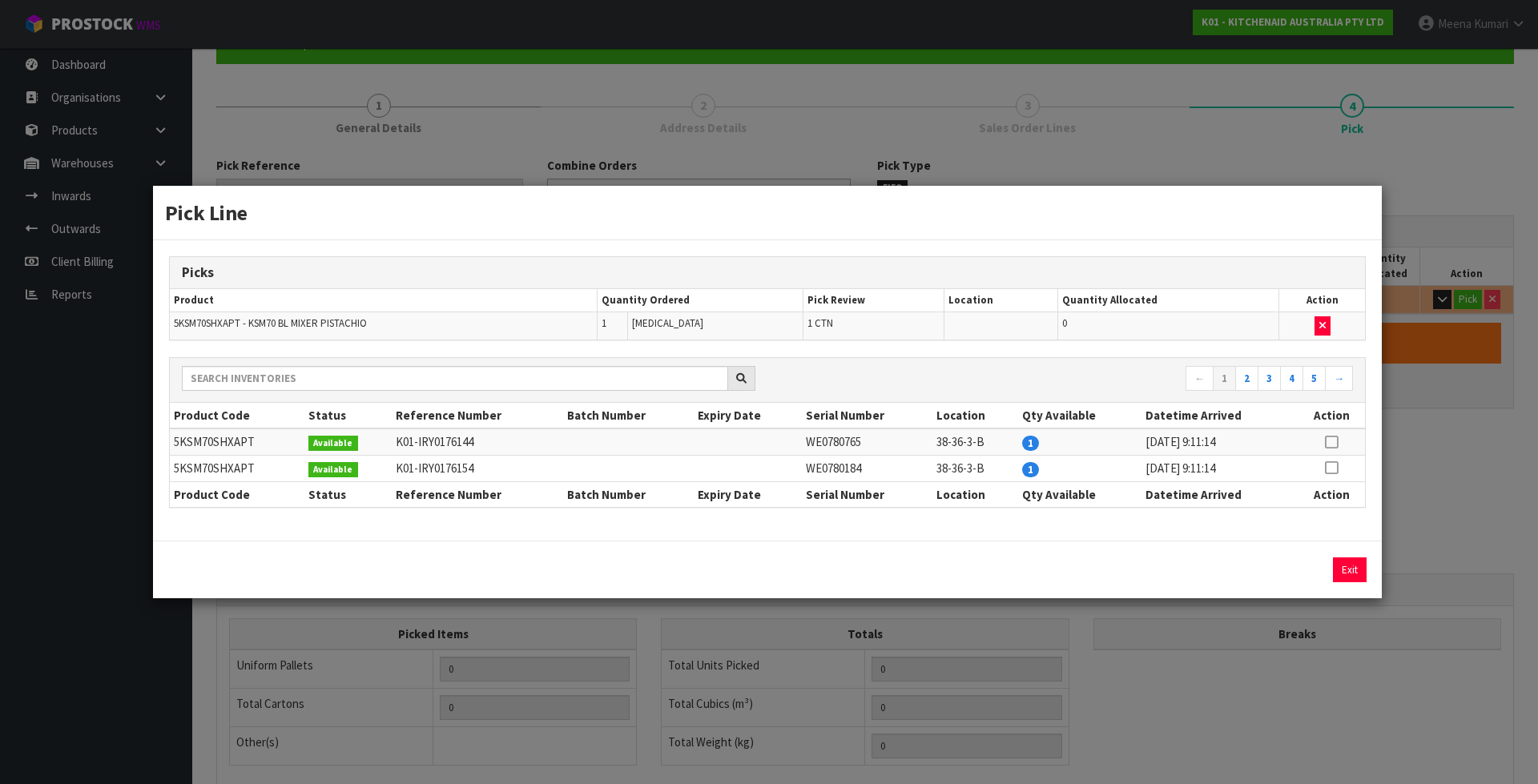
click at [1334, 467] on icon at bounding box center [1331, 467] width 13 height 1
click at [829, 441] on td "WE0780765" at bounding box center [867, 441] width 130 height 27
copy td "WE0780765"
click at [1322, 572] on button "Assign Pick" at bounding box center [1295, 569] width 66 height 25
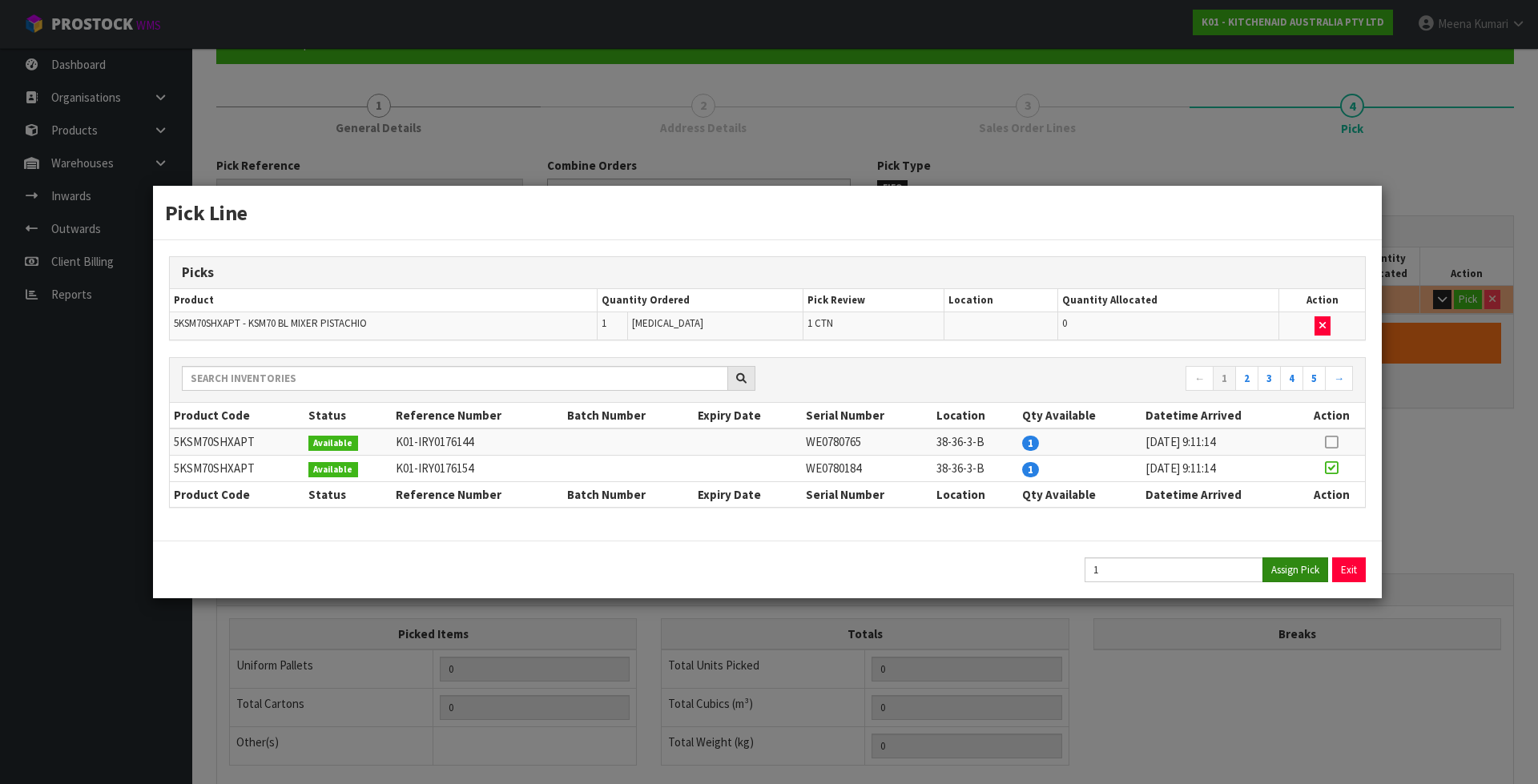
type input "1"
type input "0.079433"
type input "15.1"
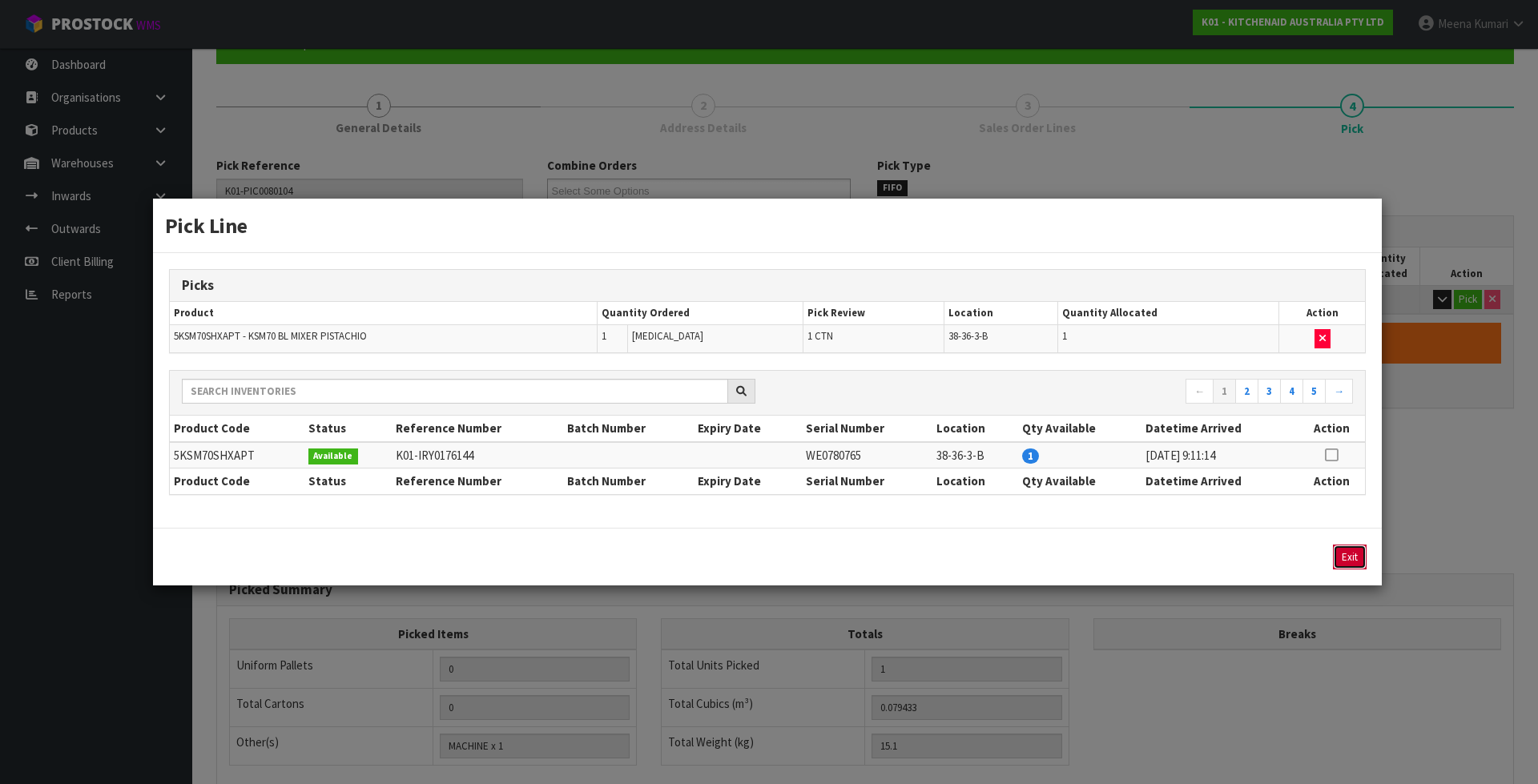
click at [1342, 560] on button "Exit" at bounding box center [1350, 556] width 34 height 25
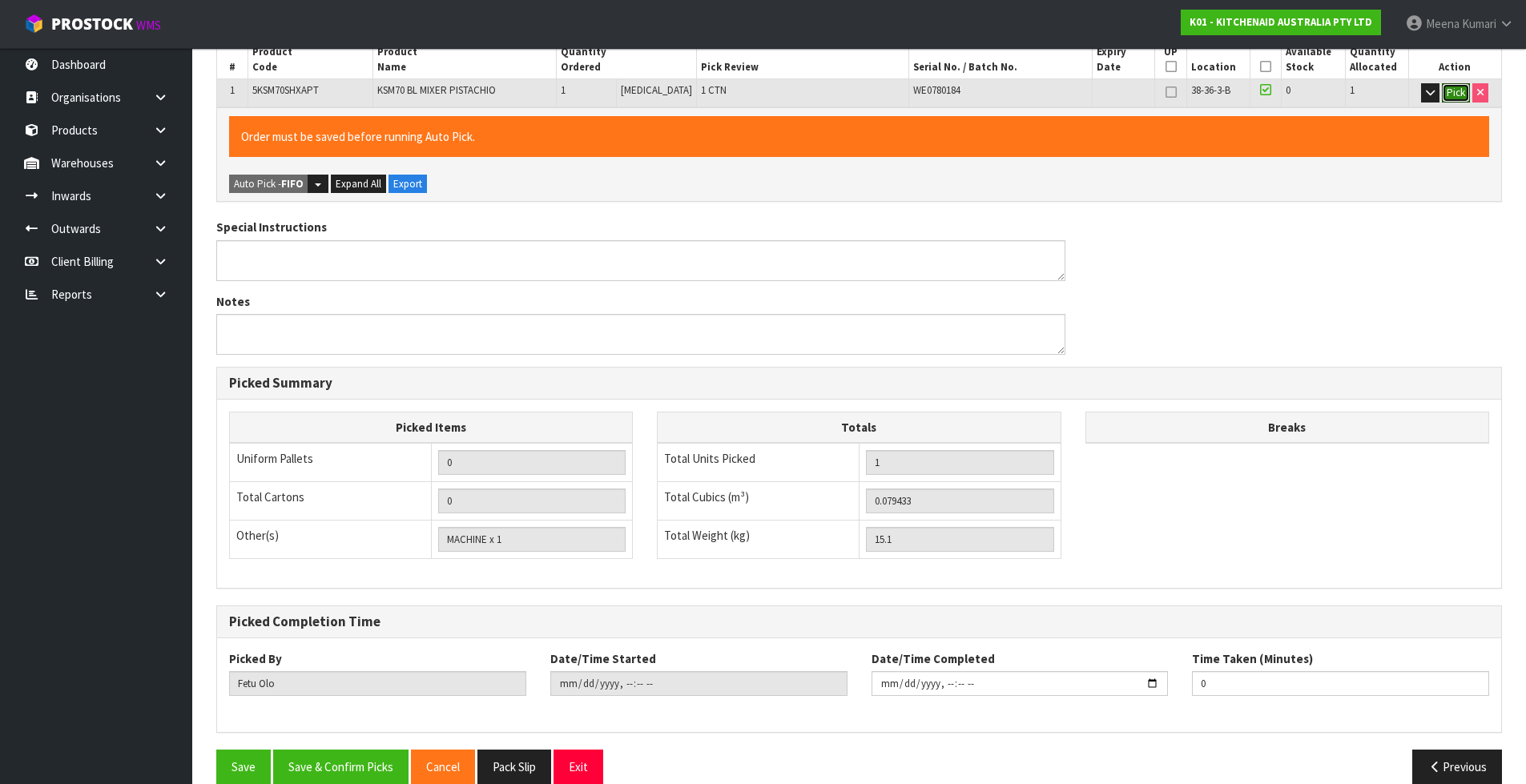
scroll to position [392, 0]
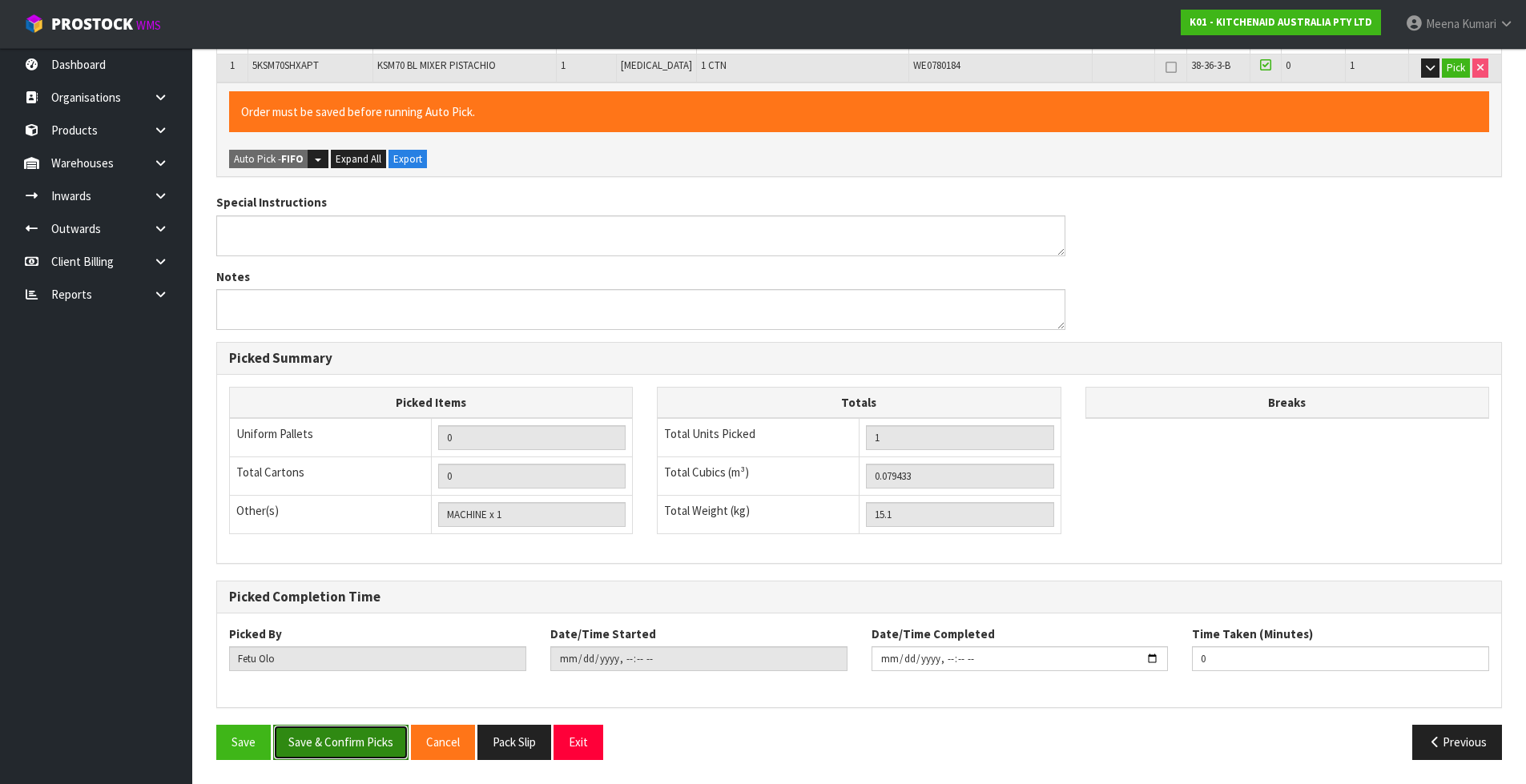
click at [389, 751] on button "Save & Confirm Picks" at bounding box center [341, 741] width 135 height 35
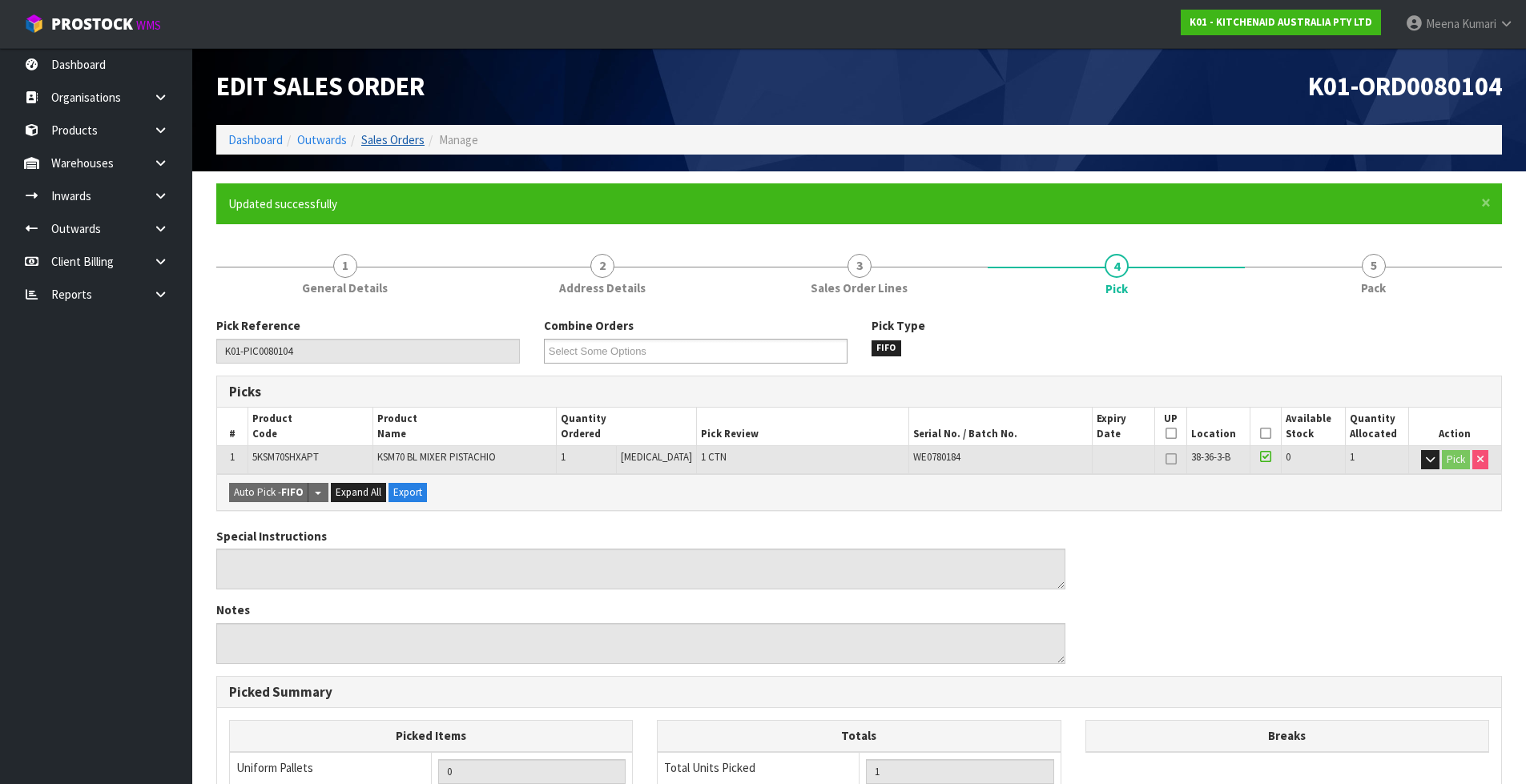
click at [383, 140] on link "Sales Orders" at bounding box center [393, 139] width 64 height 15
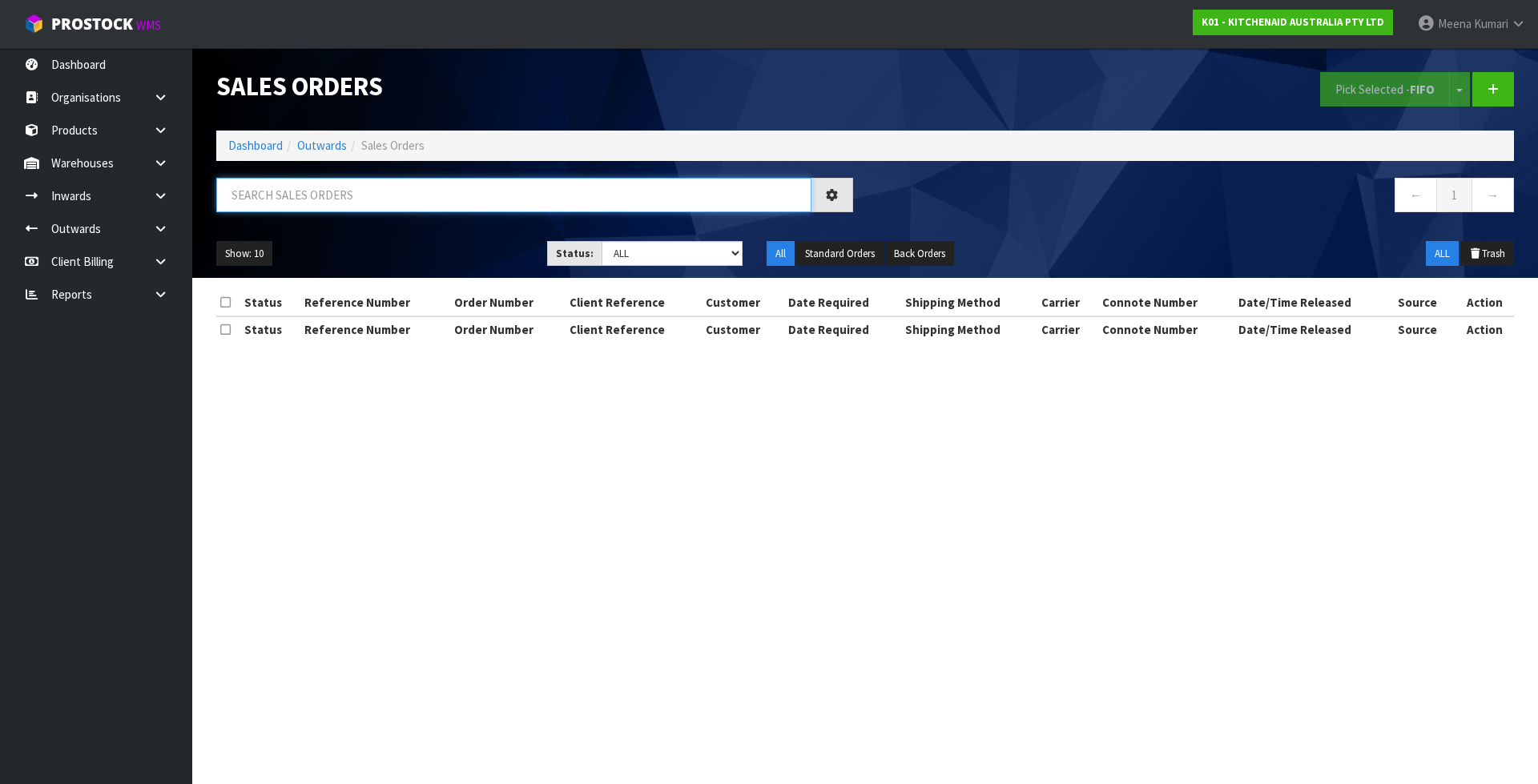
click at [389, 202] on input "text" at bounding box center [514, 195] width 595 height 35
type input "80087"
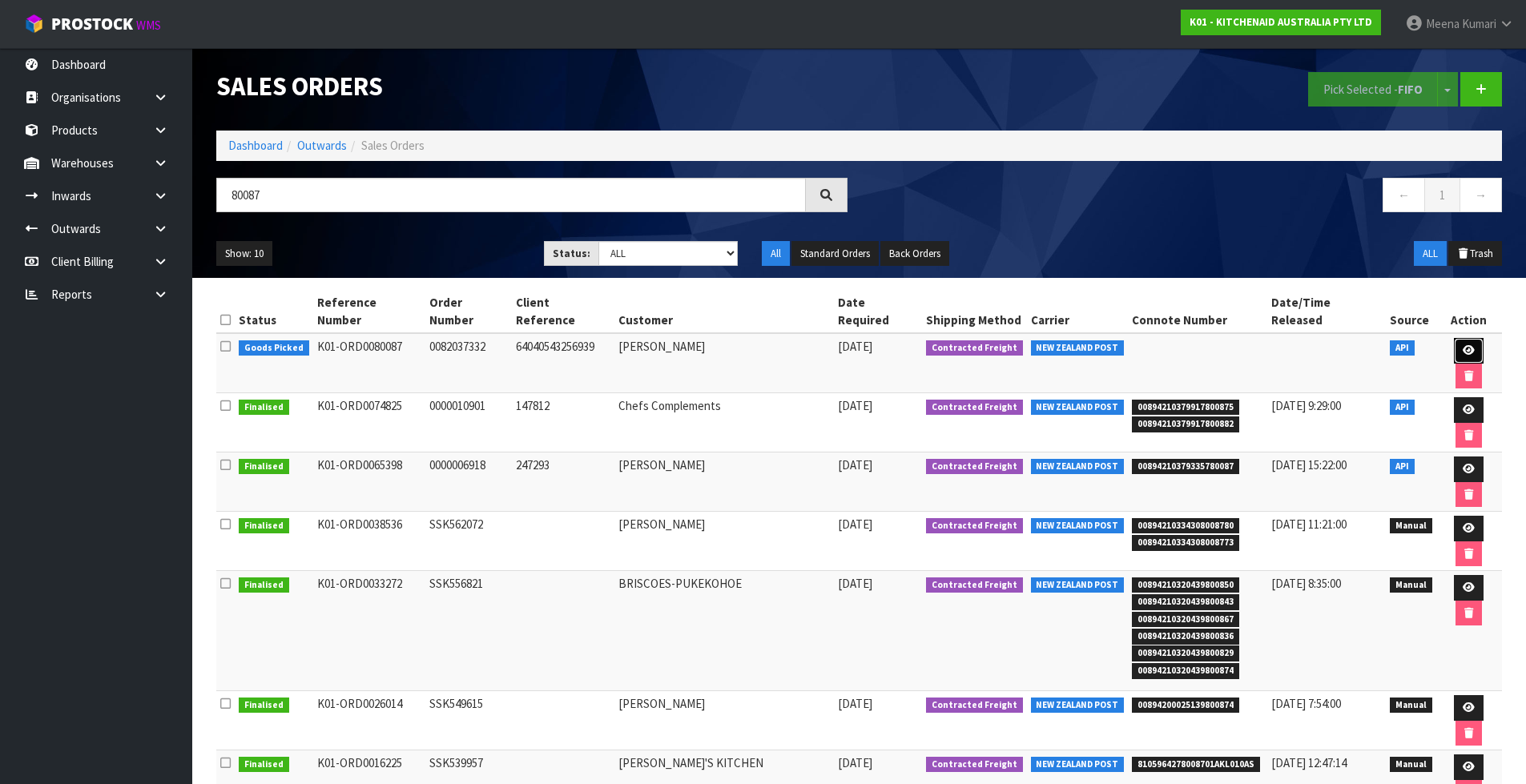
click at [1456, 340] on link at bounding box center [1468, 351] width 30 height 26
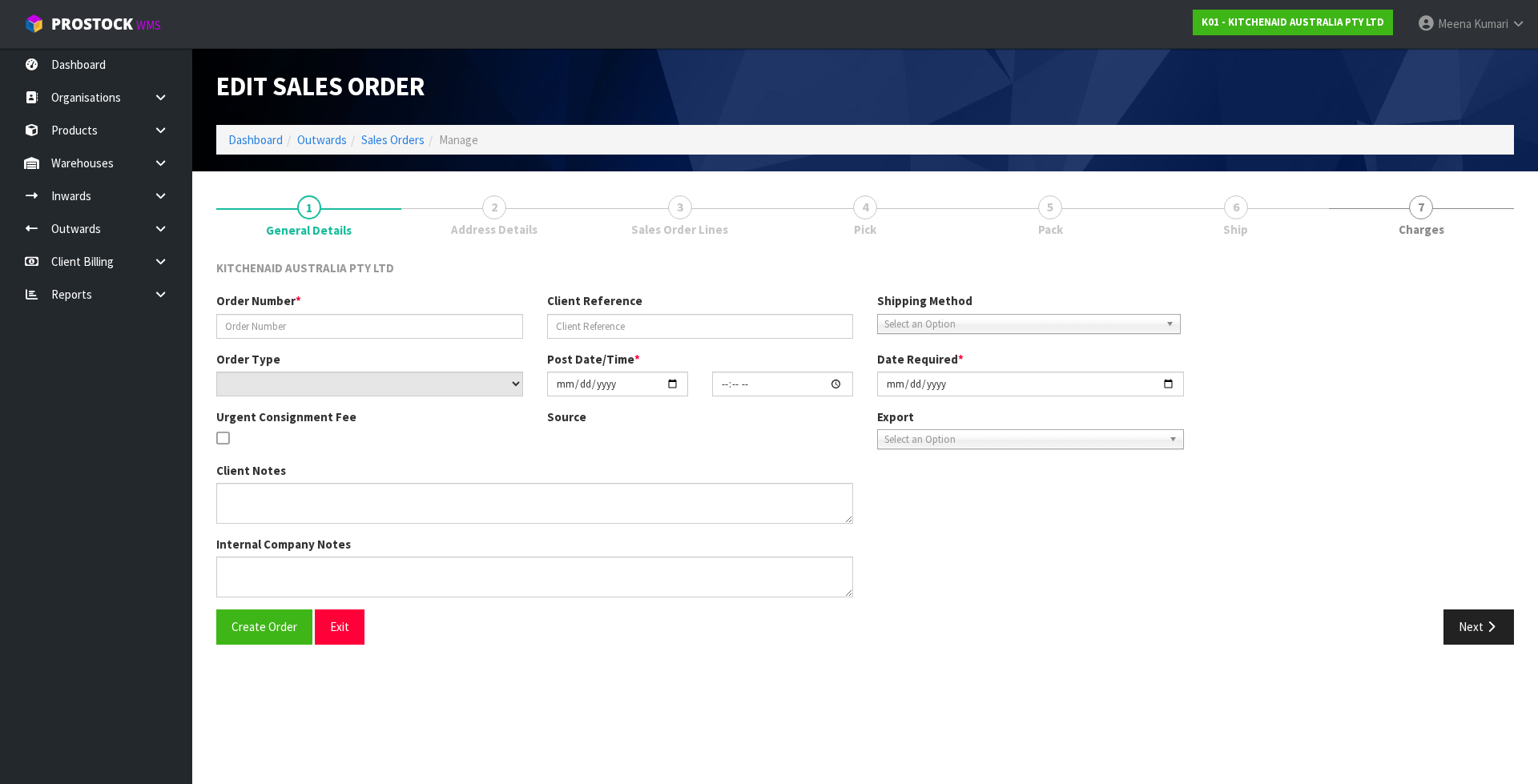
type input "0082037332"
type input "64040543256939"
select select "number:0"
type input "2025-10-02"
type input "20:41:57.000"
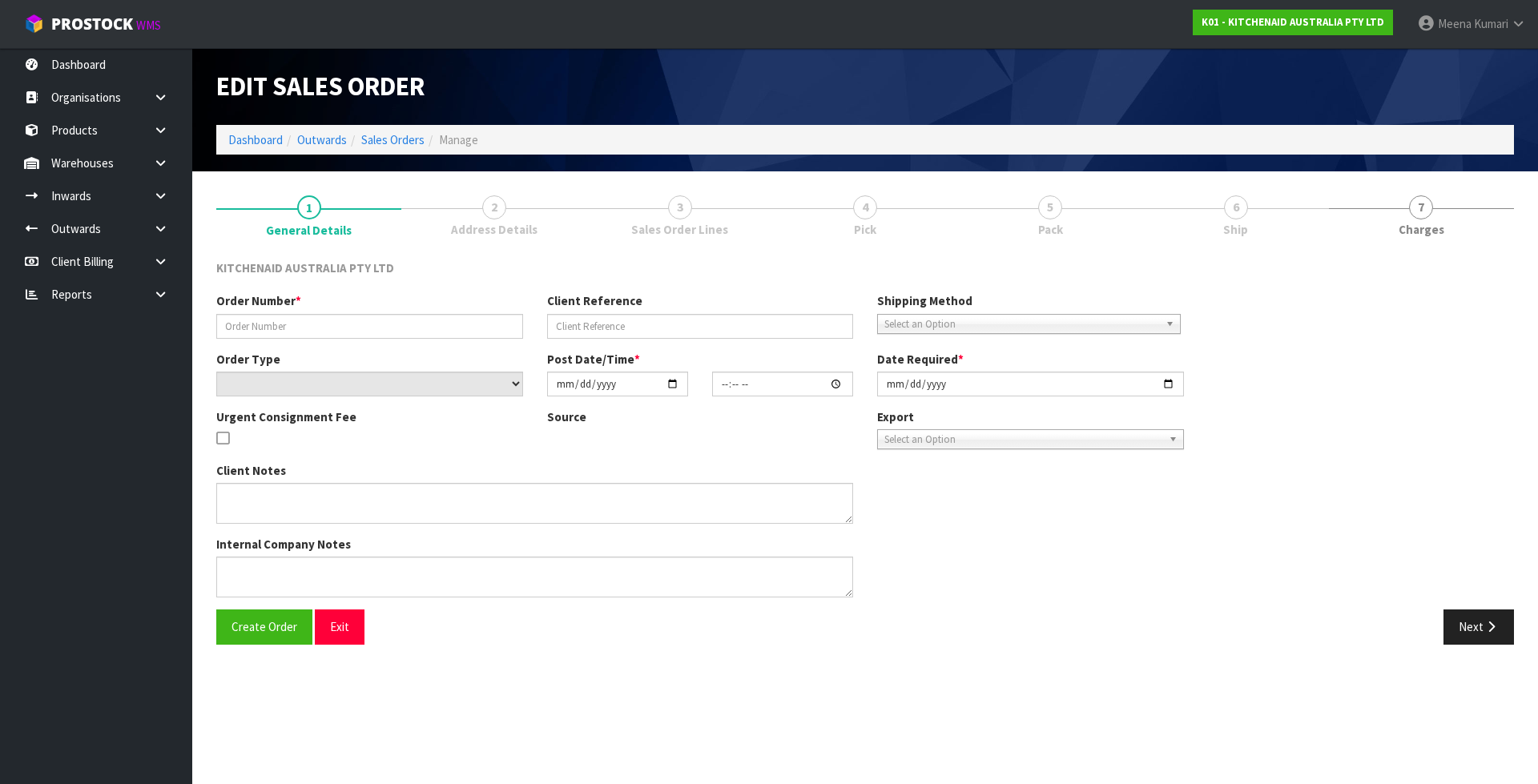
type input "2025-10-02"
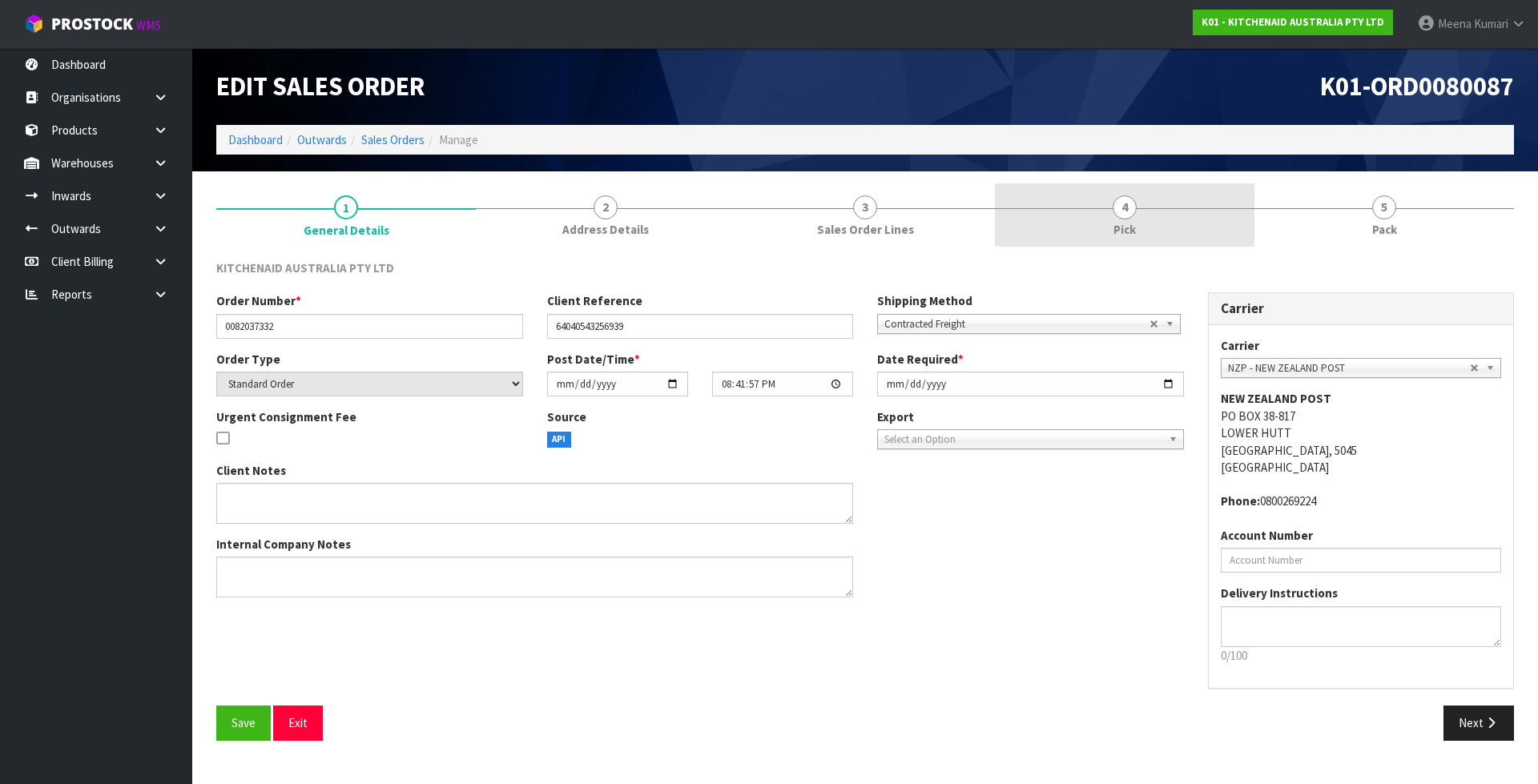
click at [1181, 224] on link "4 Pick" at bounding box center [1125, 215] width 260 height 64
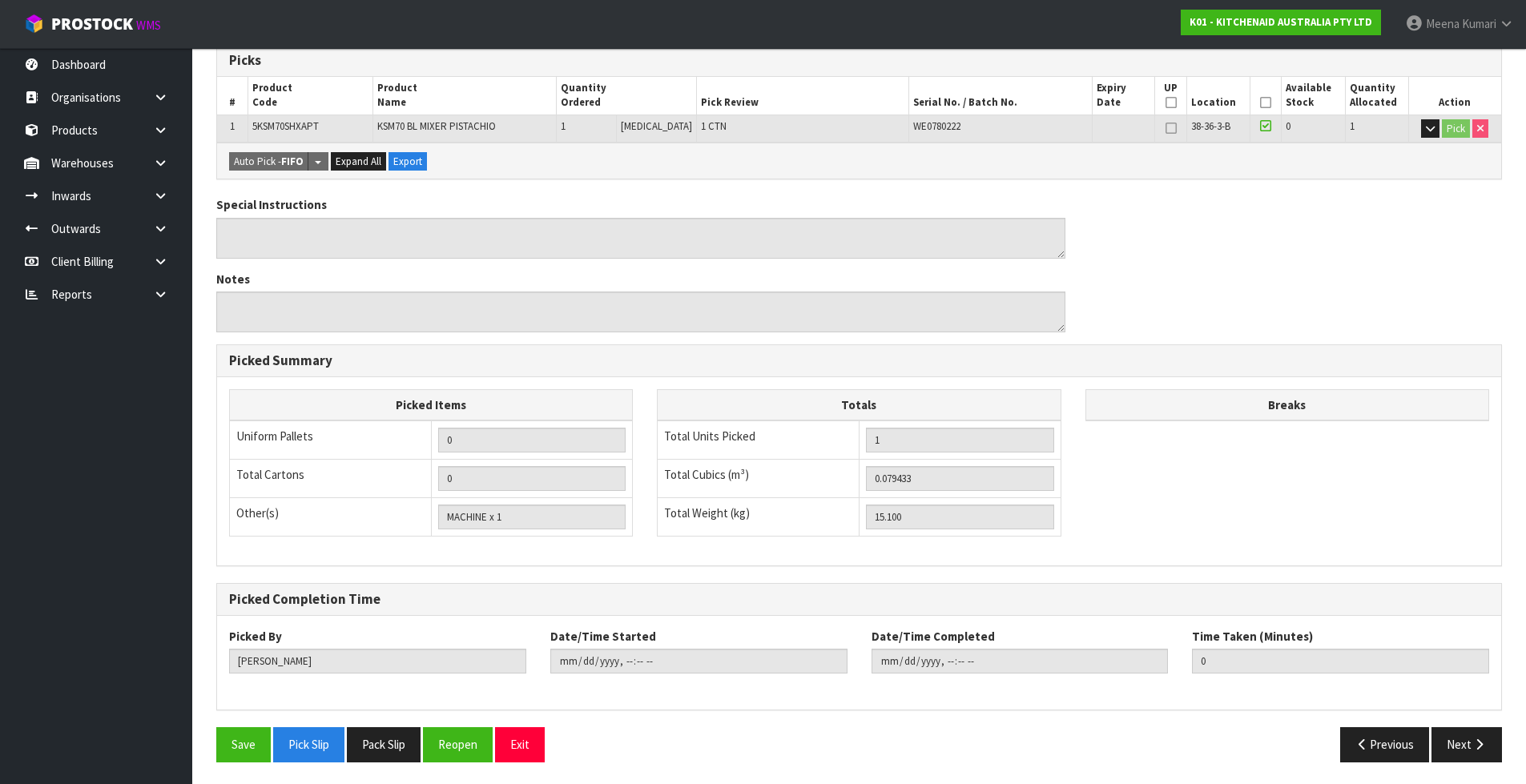
scroll to position [276, 0]
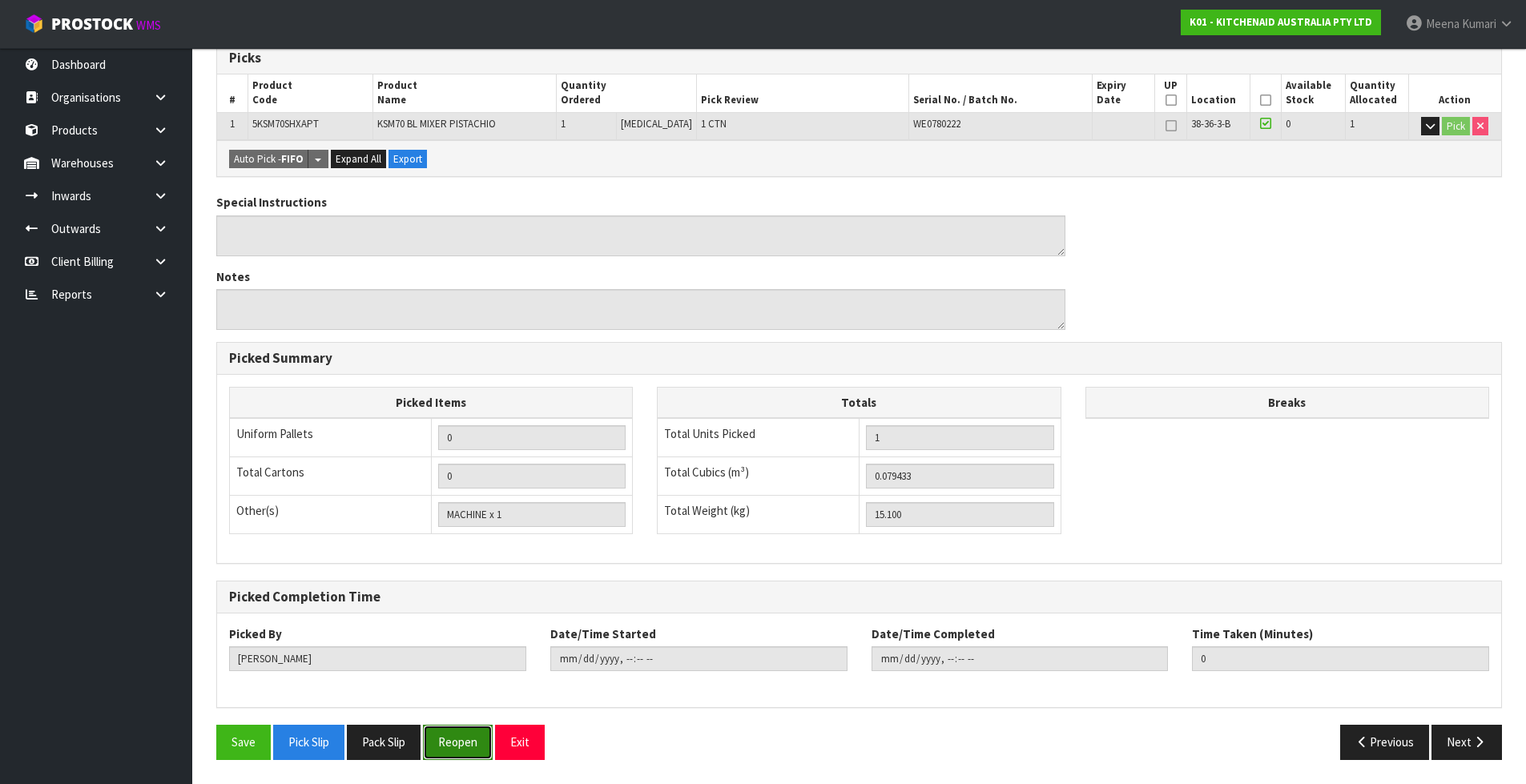
click at [475, 753] on button "Reopen" at bounding box center [458, 741] width 70 height 35
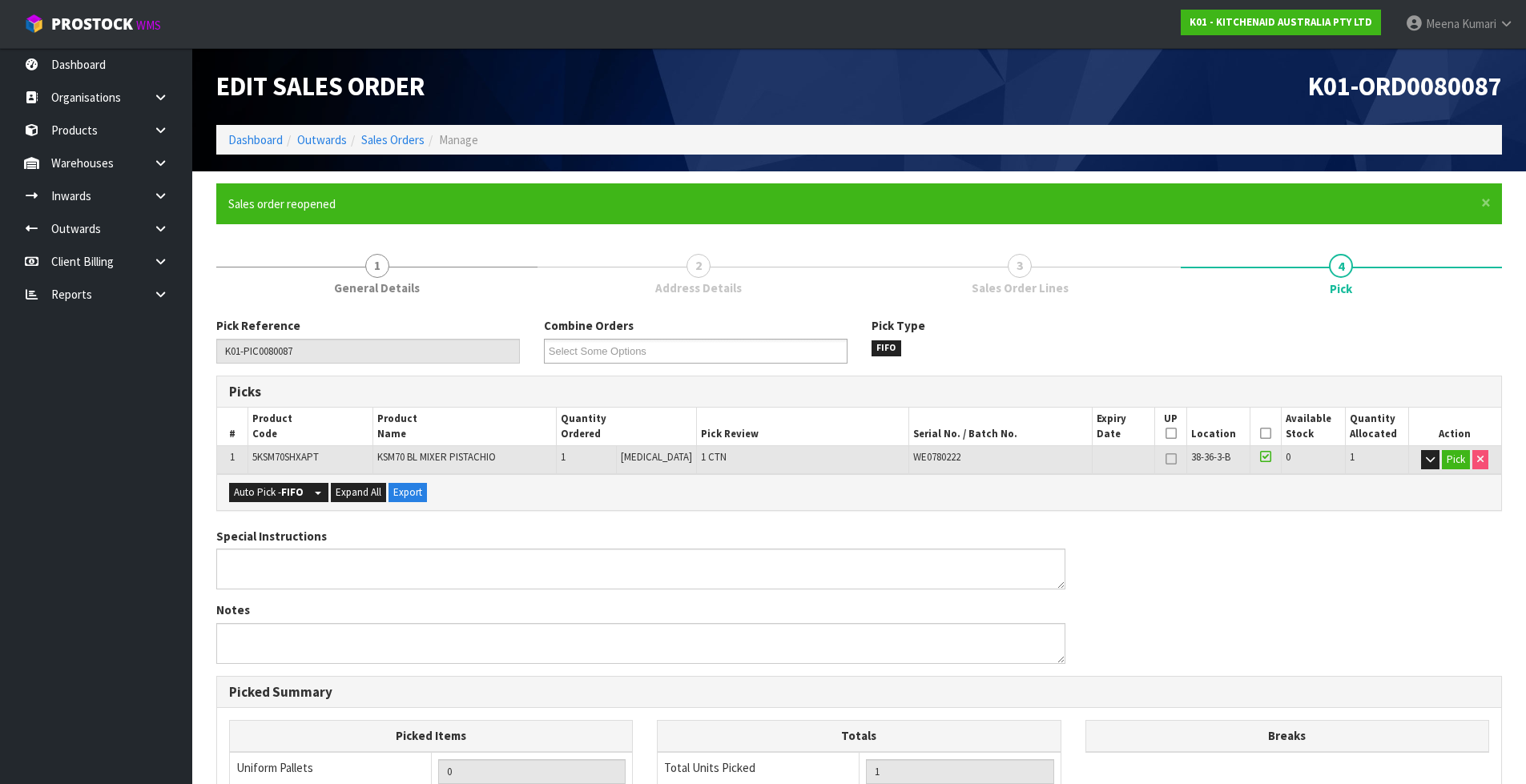
click at [933, 455] on span "WE0780222" at bounding box center [936, 457] width 47 height 14
copy span "WE0780222"
click at [1458, 461] on button "Pick" at bounding box center [1455, 460] width 28 height 19
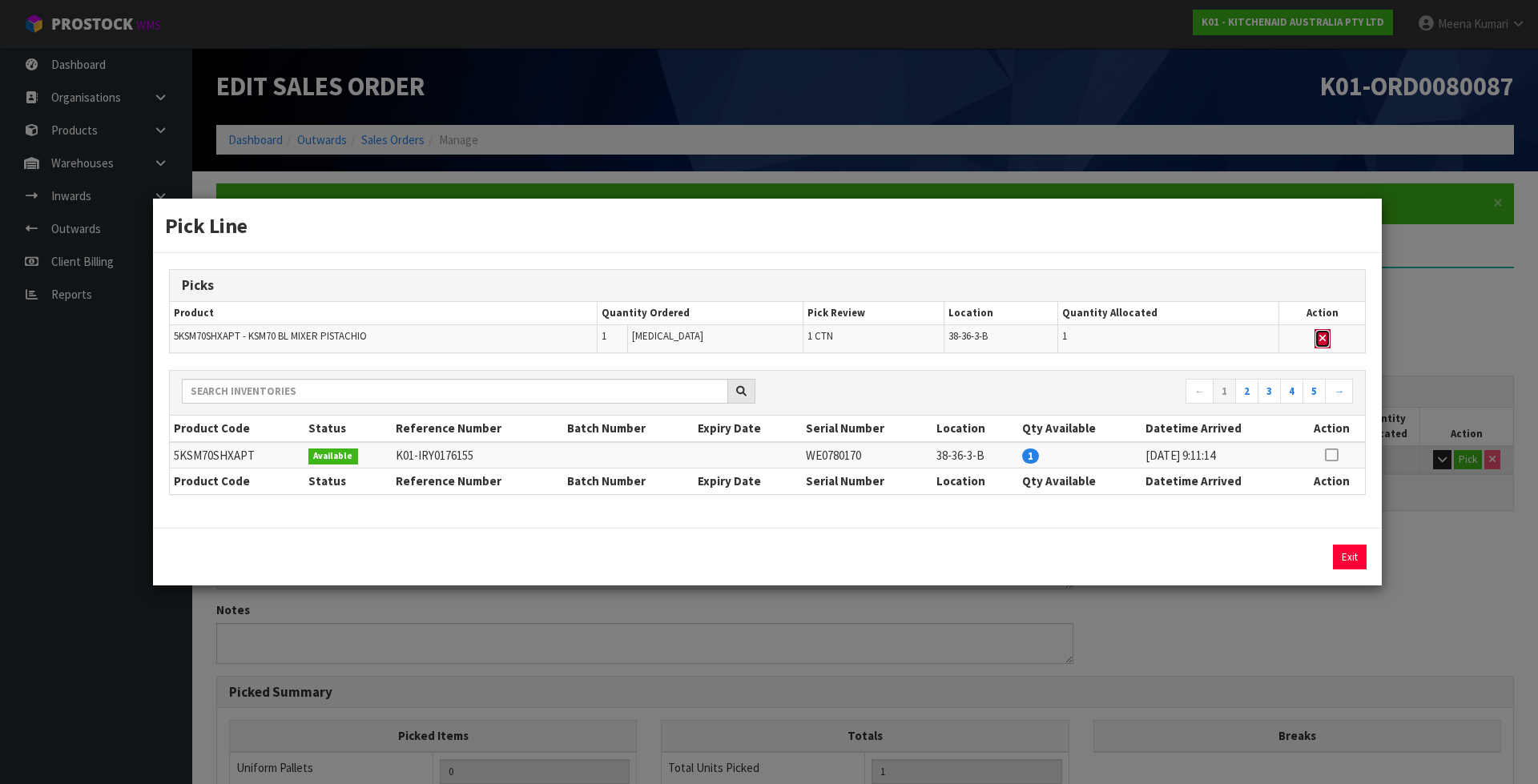
click at [1322, 344] on button "button" at bounding box center [1322, 339] width 16 height 19
type input "0"
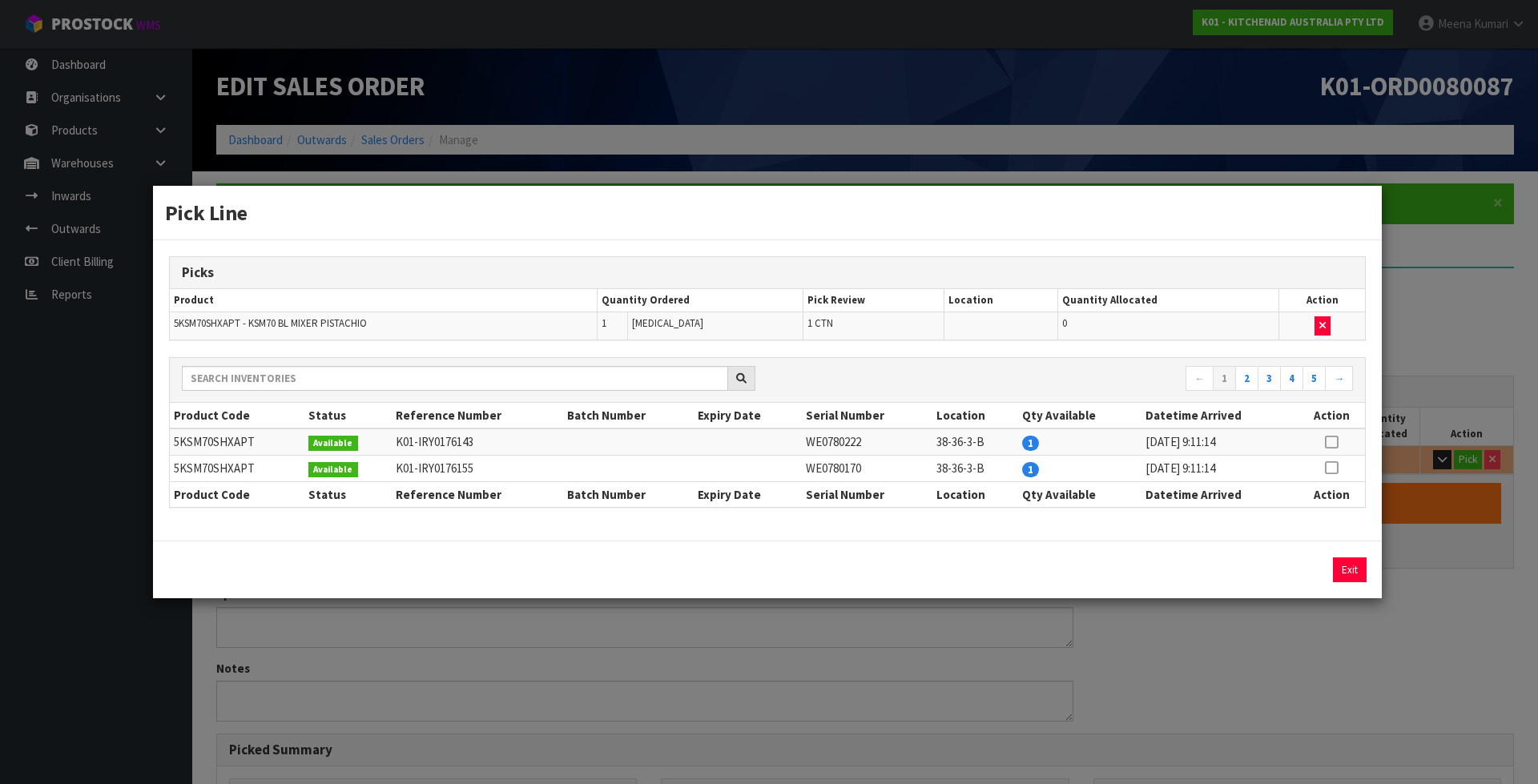
click at [1327, 467] on icon at bounding box center [1331, 467] width 13 height 1
click at [1288, 573] on button "Assign Pick" at bounding box center [1295, 569] width 66 height 25
type input "1"
type input "0.079433"
type input "15.1"
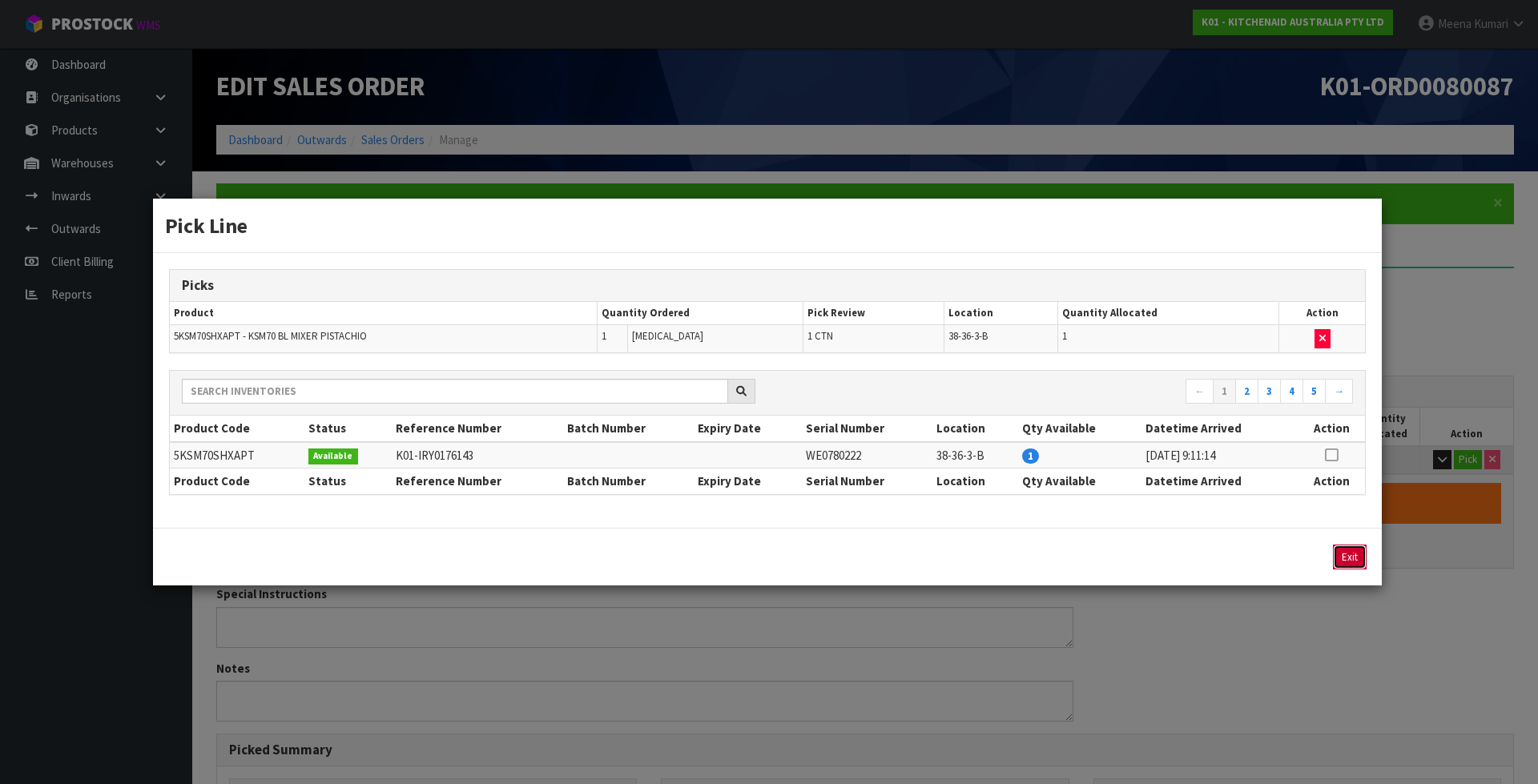
click at [1359, 555] on button "Exit" at bounding box center [1350, 556] width 34 height 25
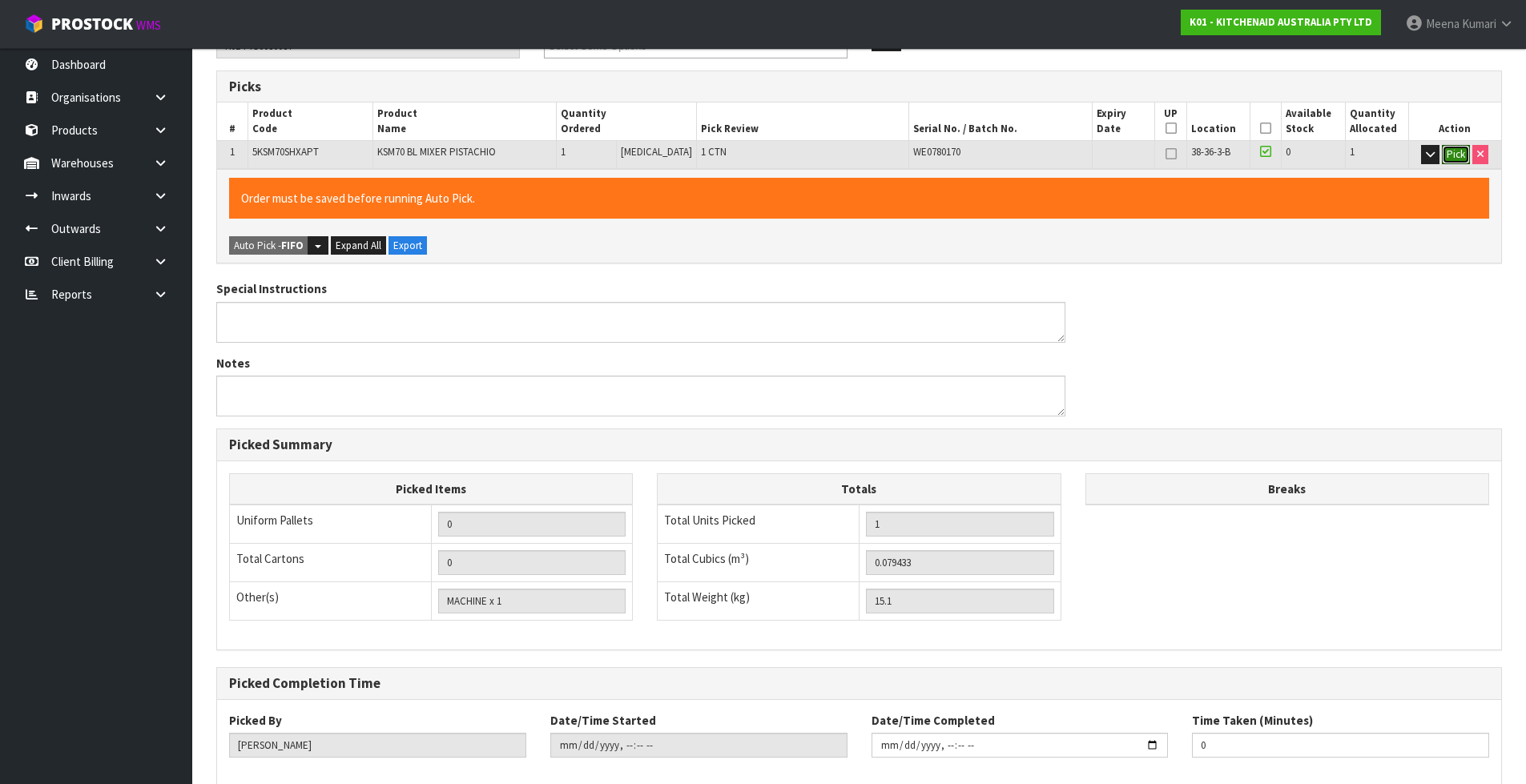
scroll to position [392, 0]
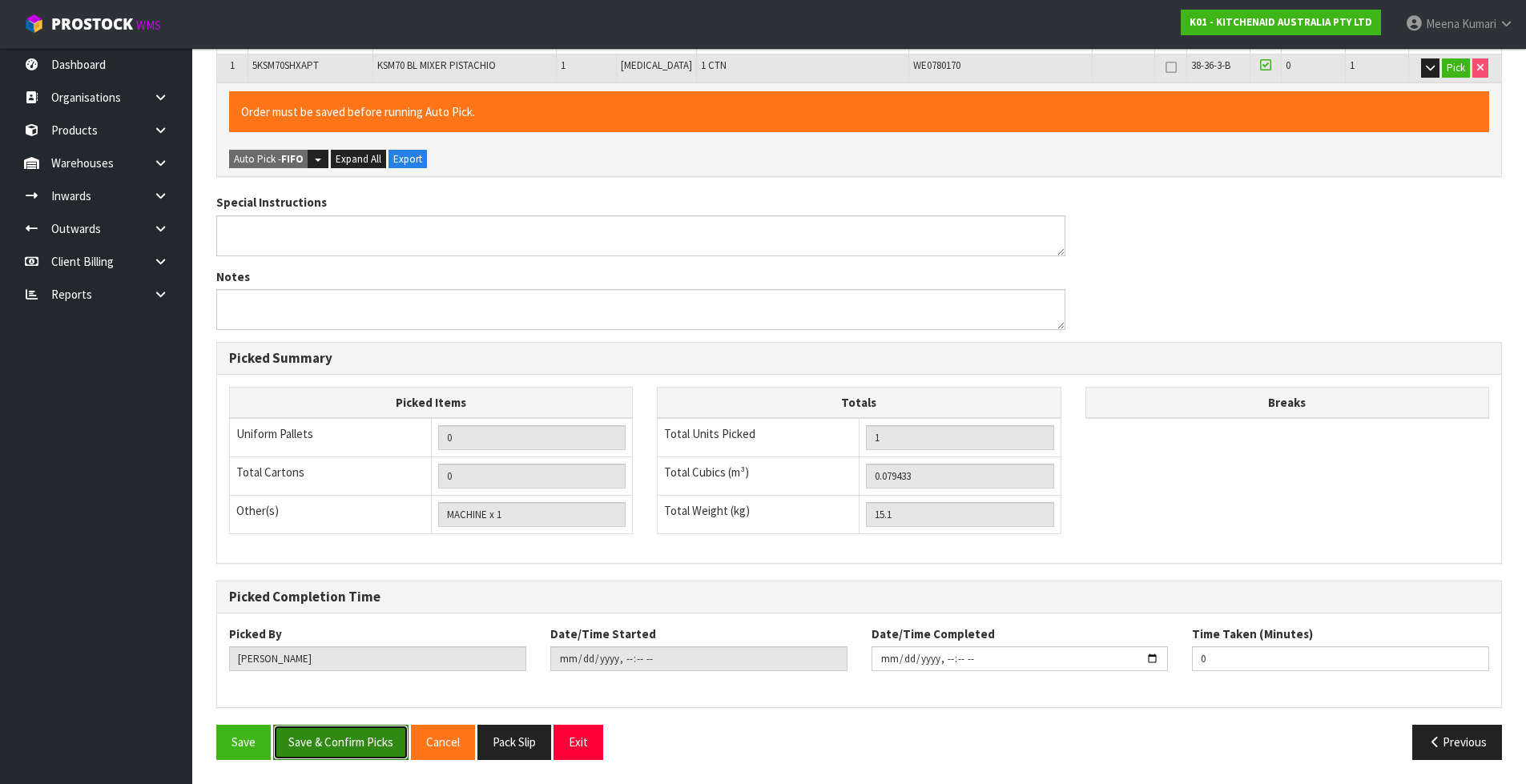
click at [298, 740] on button "Save & Confirm Picks" at bounding box center [341, 741] width 135 height 35
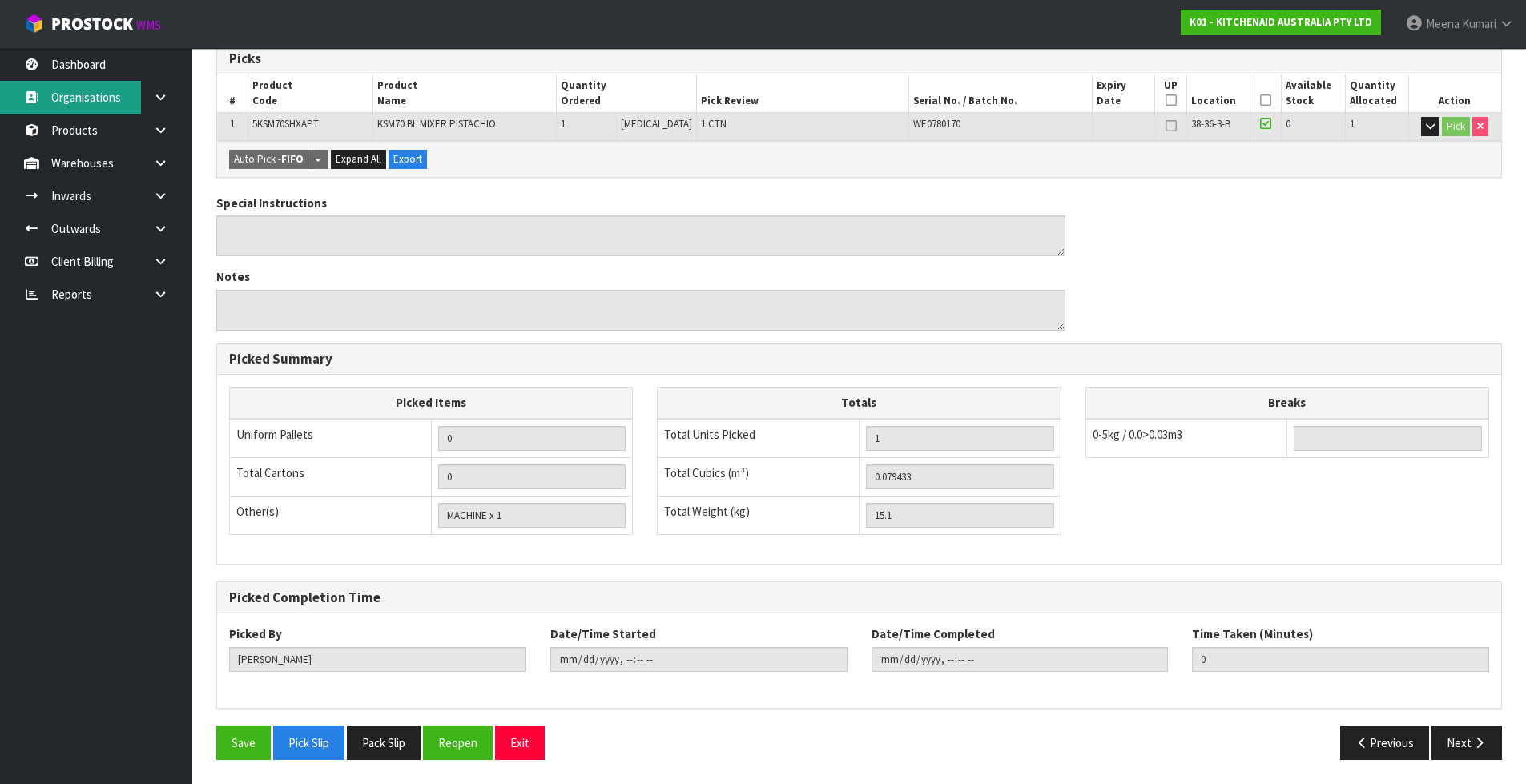
scroll to position [0, 0]
